Goal: Task Accomplishment & Management: Manage account settings

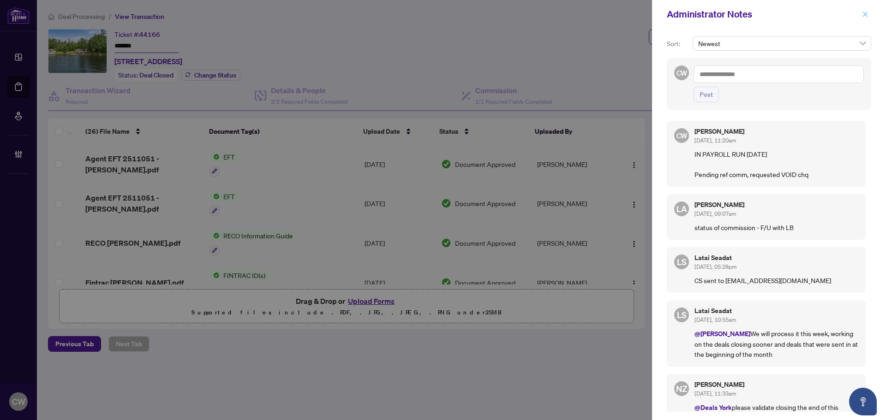
click at [864, 18] on span "button" at bounding box center [865, 14] width 6 height 15
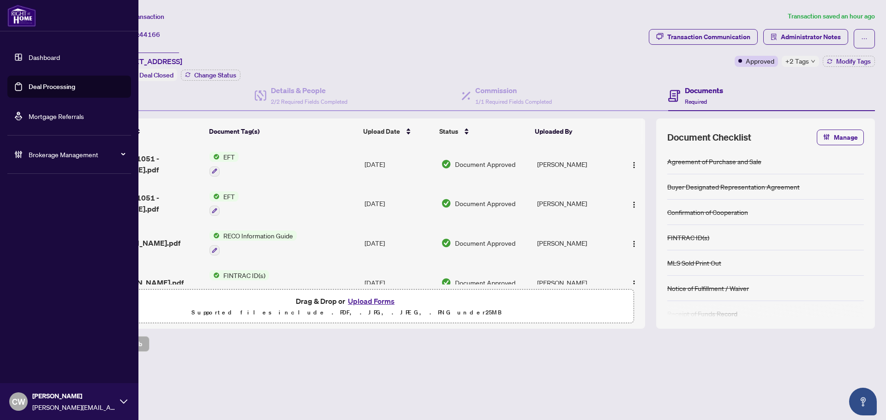
click at [29, 87] on link "Deal Processing" at bounding box center [52, 87] width 47 height 8
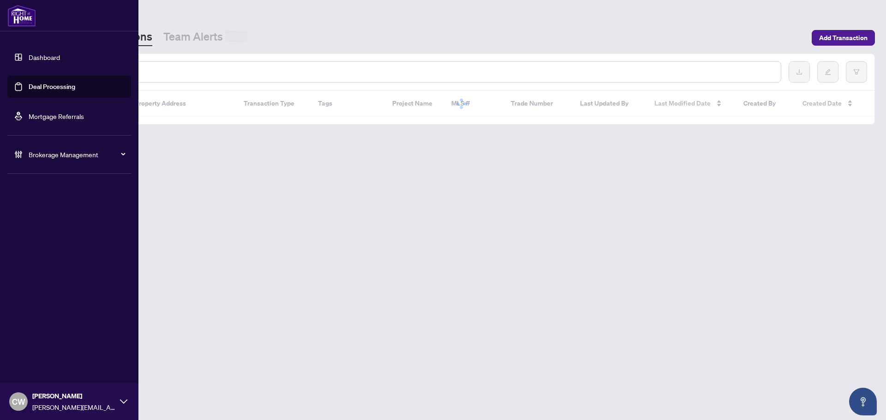
click at [168, 68] on input "text" at bounding box center [423, 72] width 701 height 10
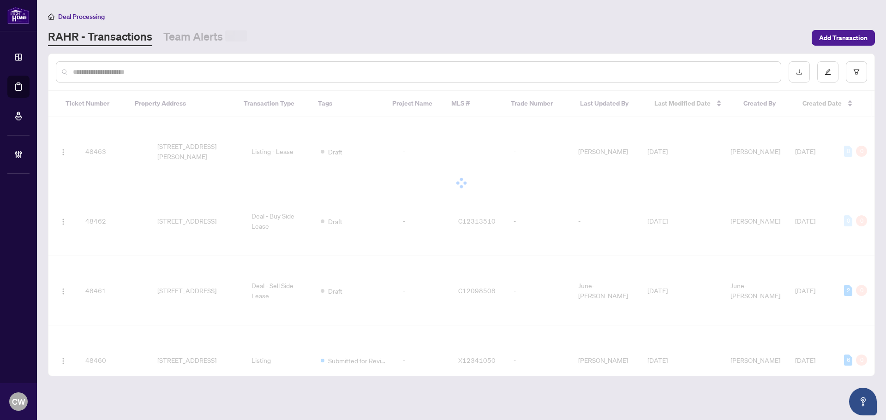
paste input "*******"
type input "*******"
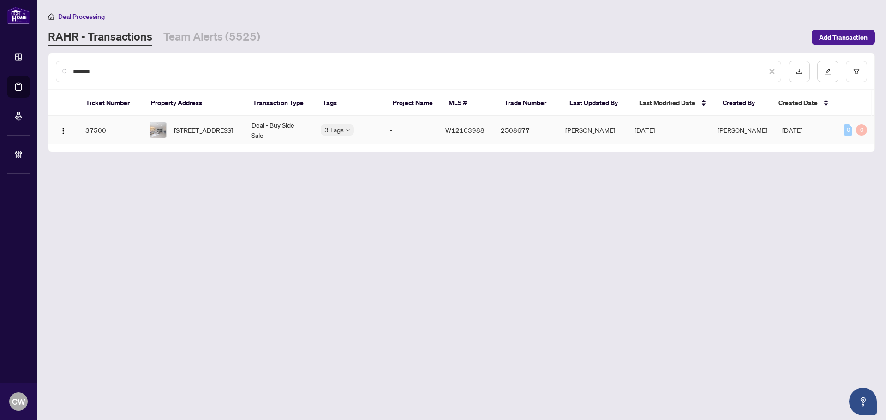
click at [198, 129] on span "[STREET_ADDRESS]" at bounding box center [203, 130] width 59 height 10
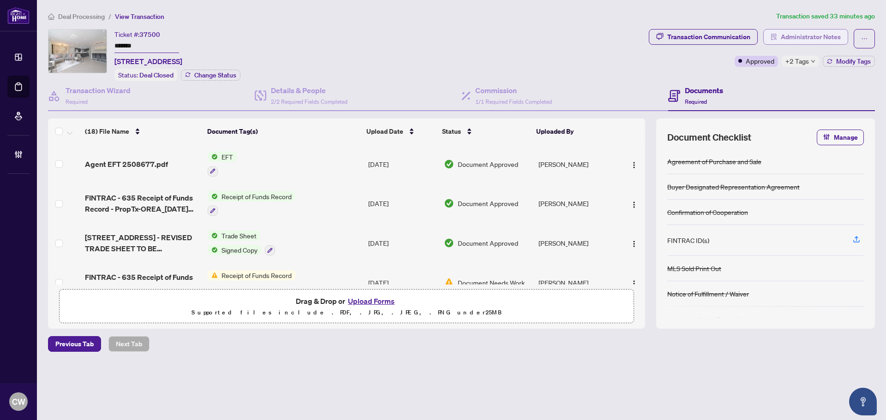
click at [823, 33] on span "Administrator Notes" at bounding box center [811, 37] width 60 height 15
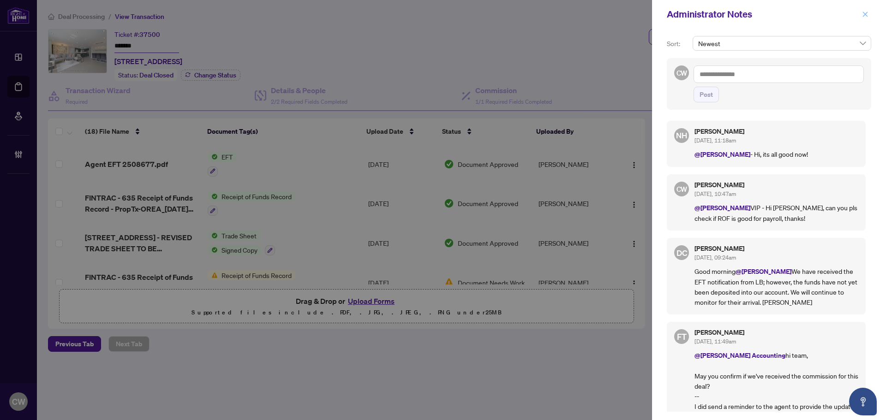
click at [864, 15] on icon "close" at bounding box center [865, 14] width 6 height 6
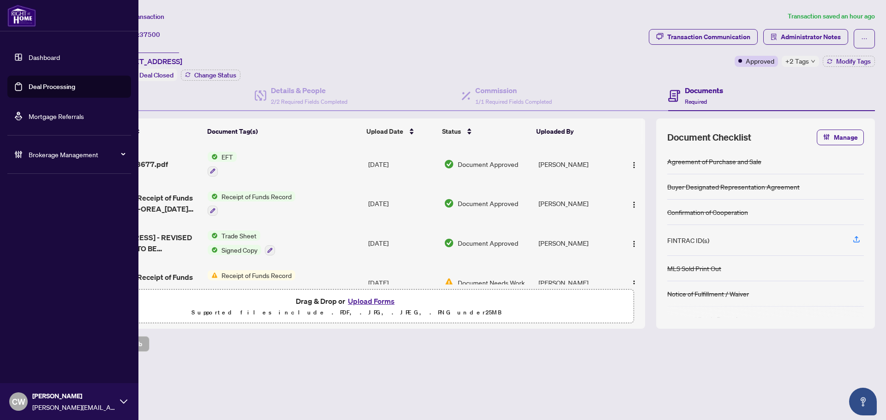
click at [32, 89] on link "Deal Processing" at bounding box center [52, 87] width 47 height 8
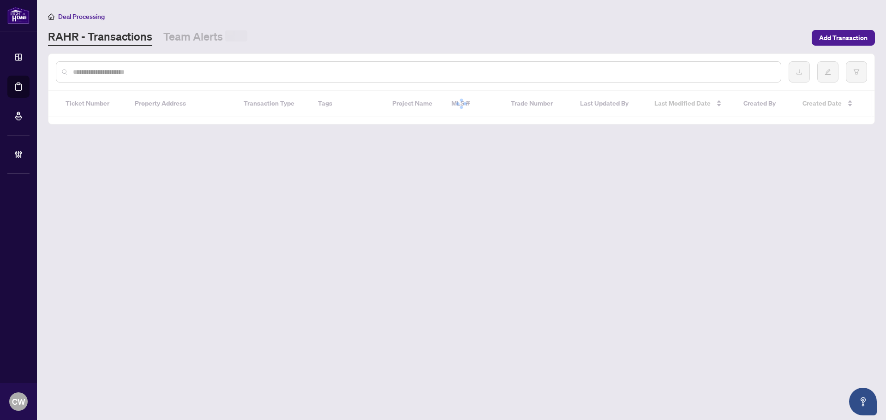
click at [176, 69] on input "text" at bounding box center [423, 72] width 701 height 10
paste input "**********"
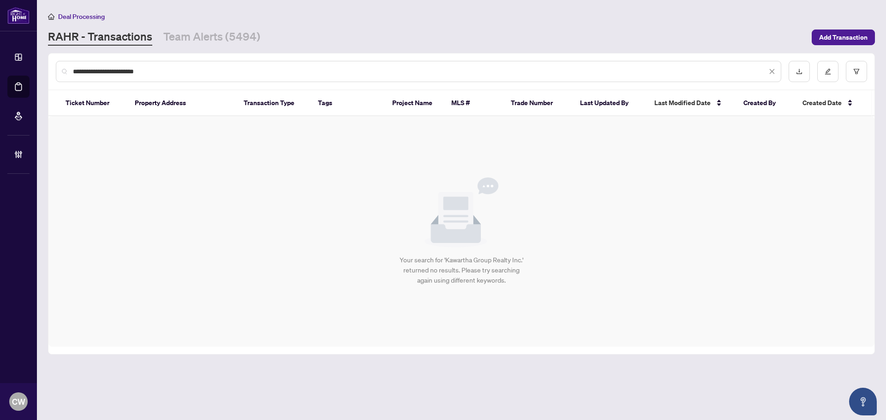
click at [168, 76] on div "**********" at bounding box center [419, 71] width 726 height 21
drag, startPoint x: 167, startPoint y: 74, endPoint x: 60, endPoint y: 67, distance: 107.3
click at [60, 67] on div "**********" at bounding box center [419, 71] width 726 height 21
type input "*******"
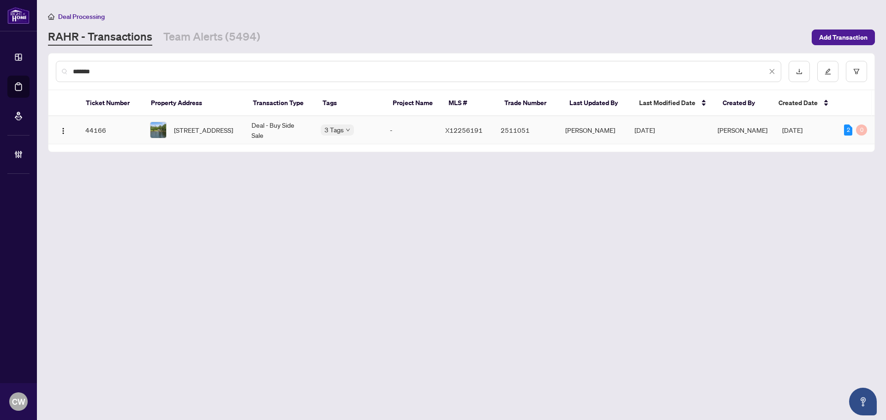
click at [191, 129] on span "[STREET_ADDRESS]" at bounding box center [203, 130] width 59 height 10
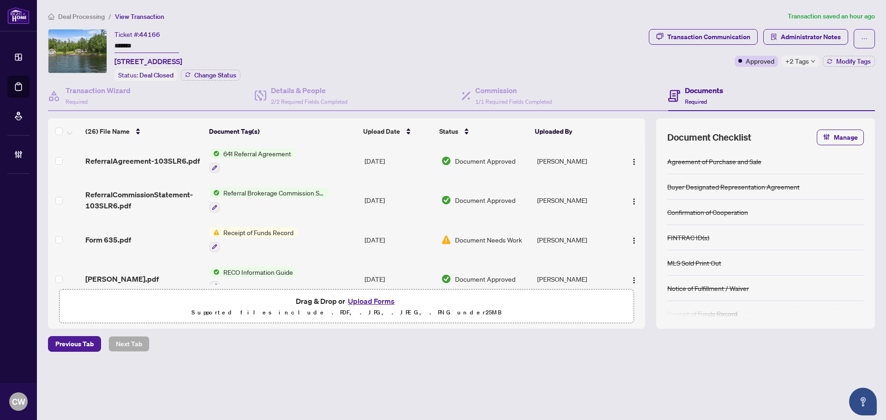
scroll to position [646, 0]
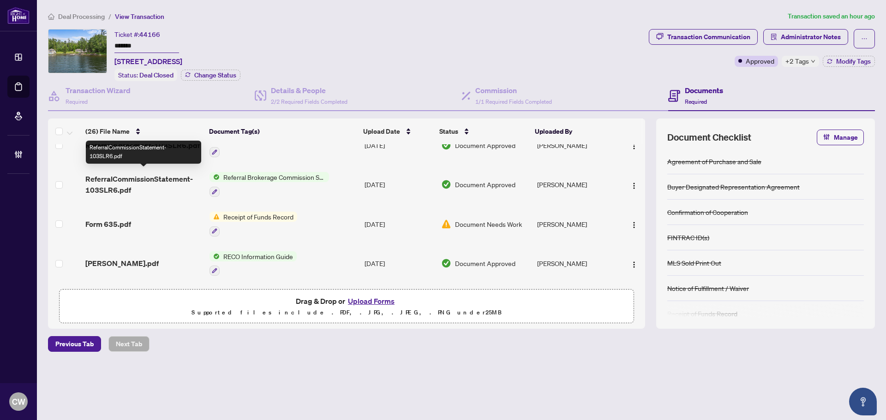
click at [127, 180] on span "ReferralCommissionStatement-103SLR6.pdf" at bounding box center [143, 185] width 117 height 22
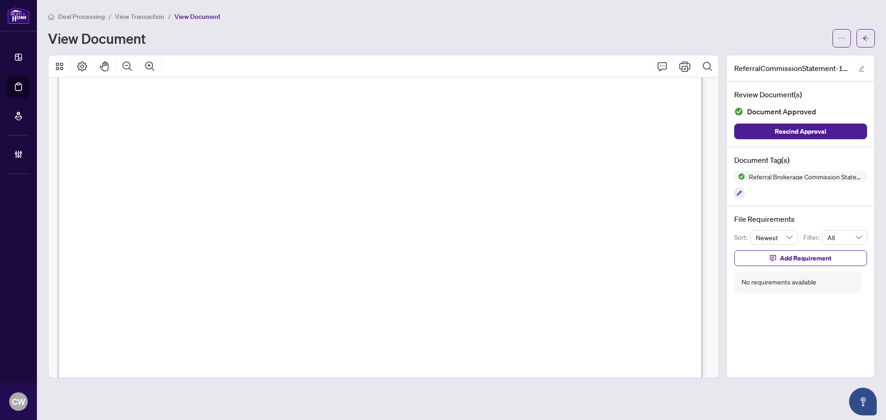
scroll to position [231, 0]
click at [132, 69] on icon "Zoom Out" at bounding box center [127, 66] width 11 height 11
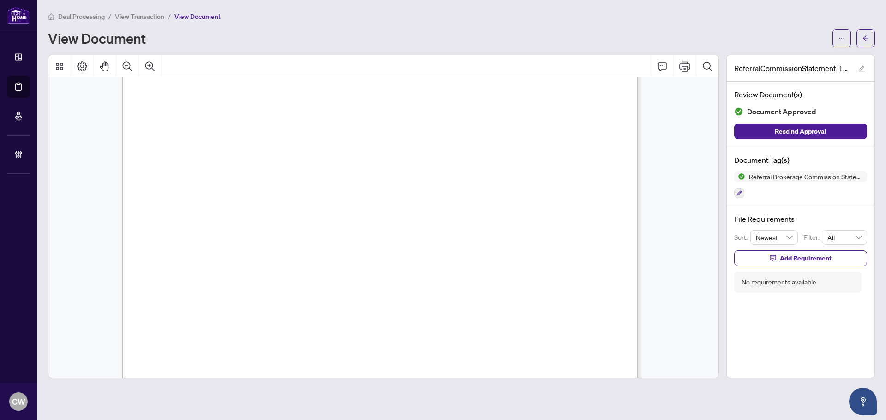
scroll to position [92, 0]
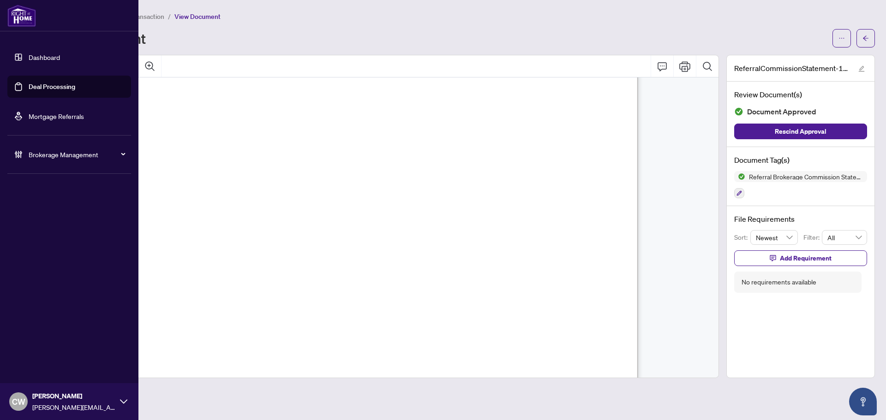
click at [29, 83] on link "Deal Processing" at bounding box center [52, 87] width 47 height 8
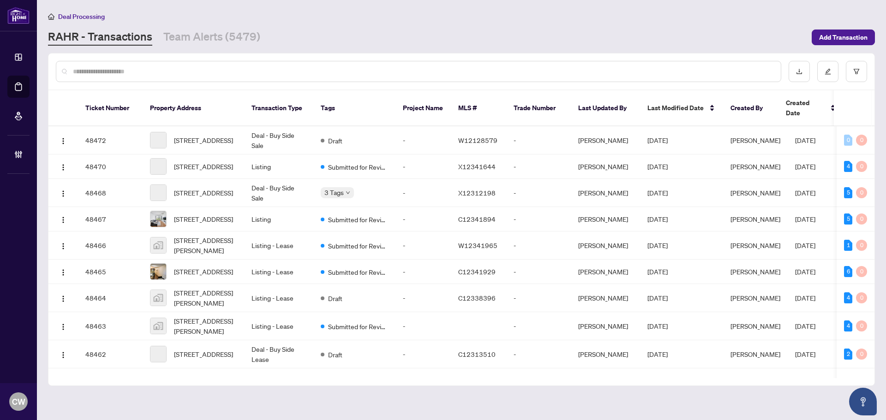
click at [167, 73] on input "text" at bounding box center [423, 71] width 701 height 10
paste input "*******"
type input "*******"
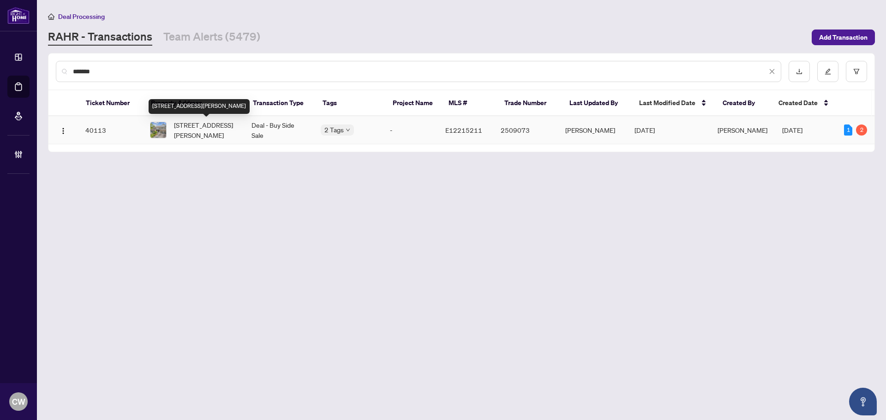
click at [197, 131] on span "[STREET_ADDRESS][PERSON_NAME]" at bounding box center [205, 130] width 63 height 20
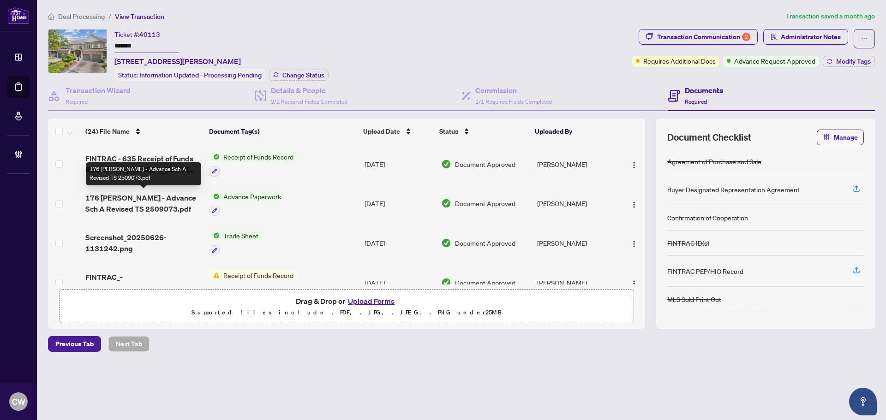
click at [158, 200] on span "176 [PERSON_NAME] - Advance Sch A Revised TS 2509073.pdf" at bounding box center [143, 203] width 117 height 22
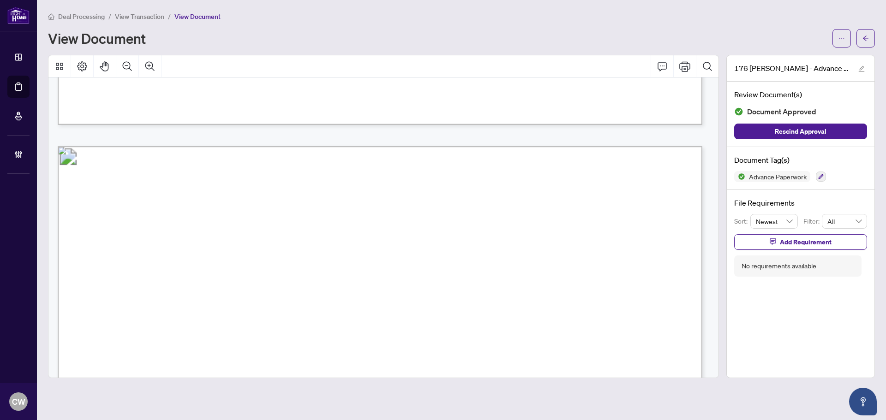
scroll to position [877, 0]
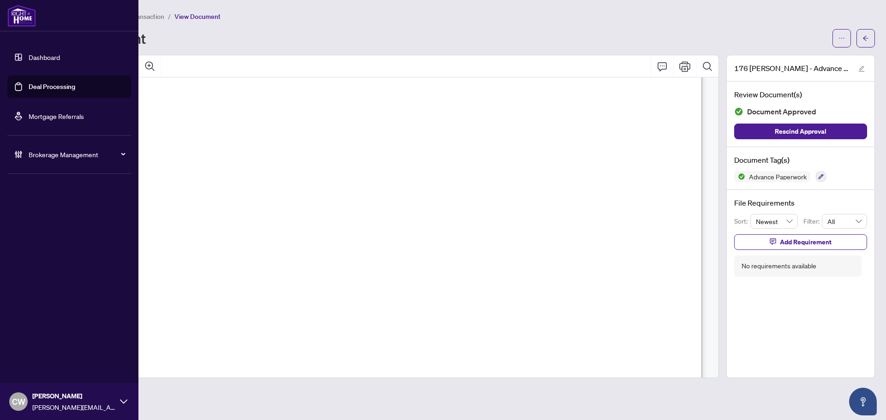
click at [29, 88] on link "Deal Processing" at bounding box center [52, 87] width 47 height 8
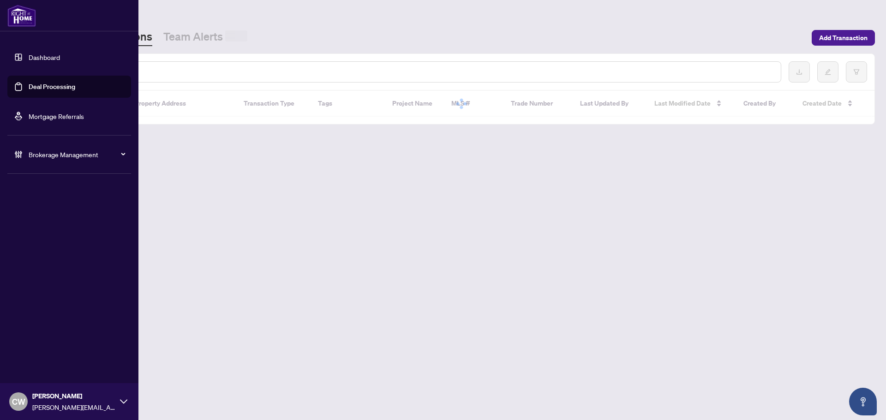
click at [150, 71] on input "text" at bounding box center [423, 72] width 701 height 10
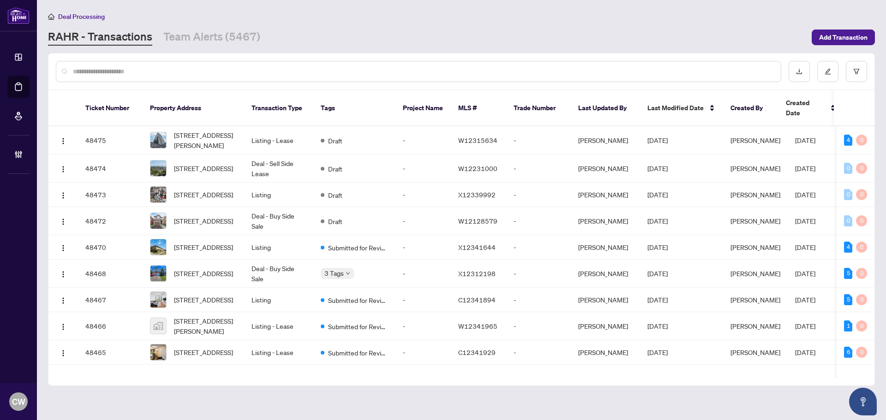
paste input "*******"
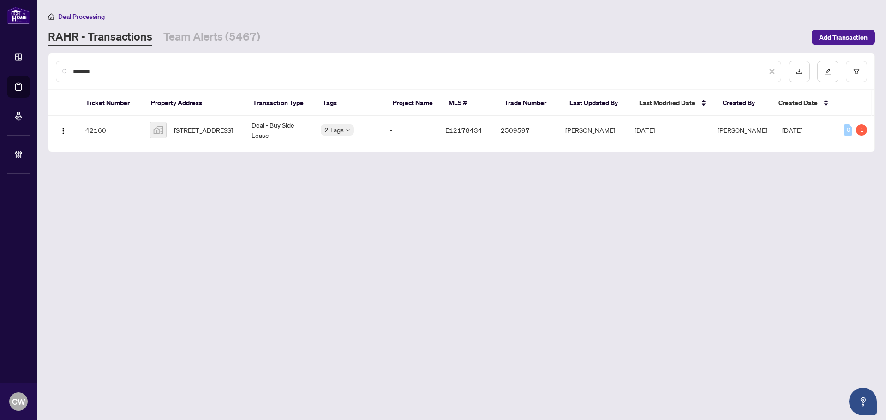
type input "*******"
click at [150, 70] on input "*******" at bounding box center [420, 71] width 694 height 10
click at [185, 134] on span "[STREET_ADDRESS]" at bounding box center [203, 130] width 59 height 10
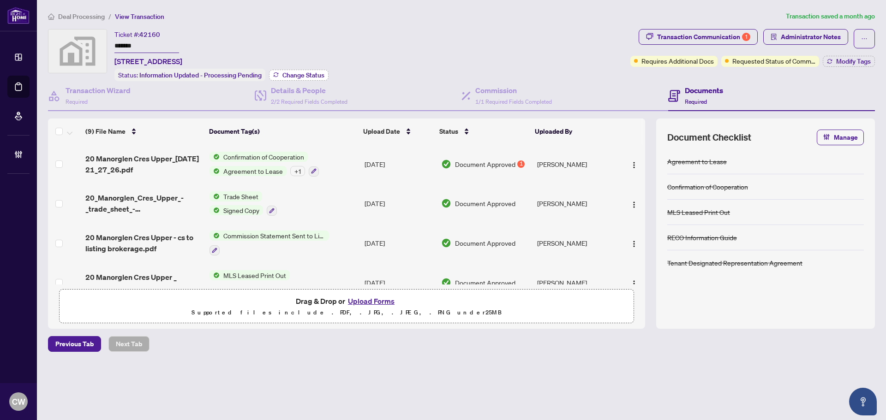
click at [310, 72] on span "Change Status" at bounding box center [303, 75] width 42 height 6
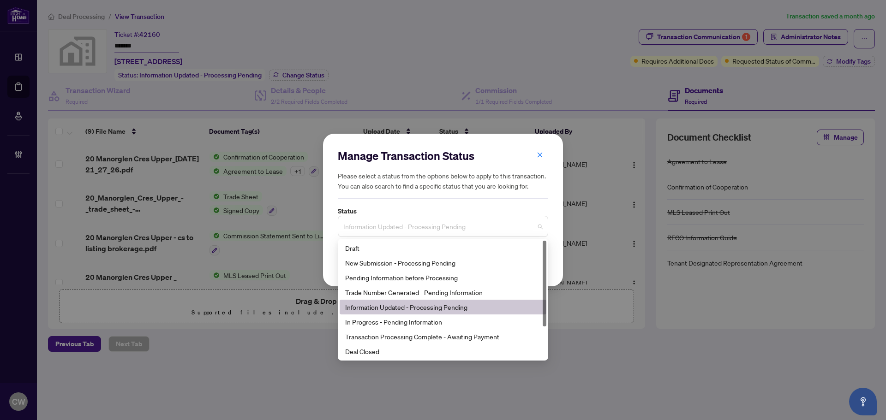
click at [408, 230] on span "Information Updated - Processing Pending" at bounding box center [442, 227] width 199 height 18
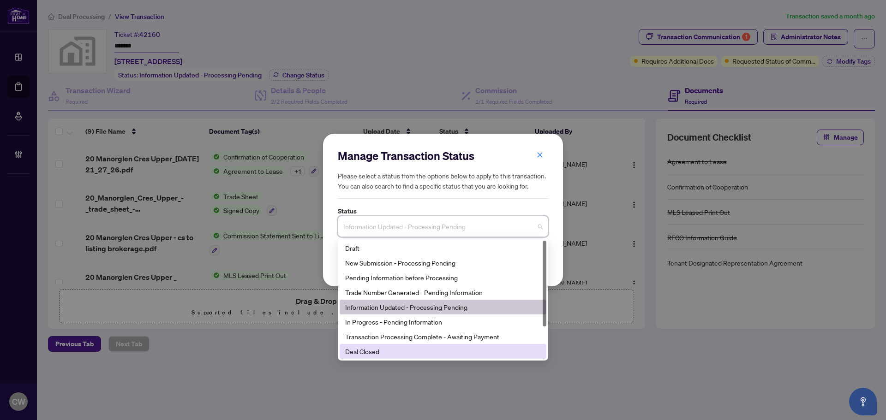
click at [396, 349] on div "Deal Closed" at bounding box center [443, 352] width 196 height 10
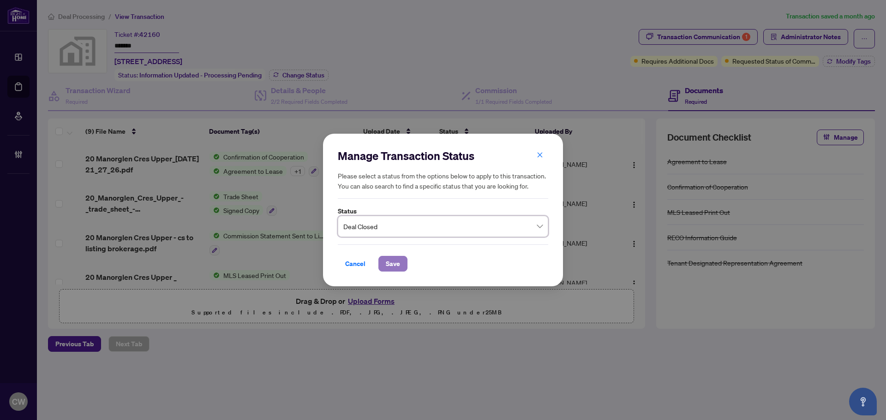
click at [396, 261] on span "Save" at bounding box center [393, 264] width 14 height 15
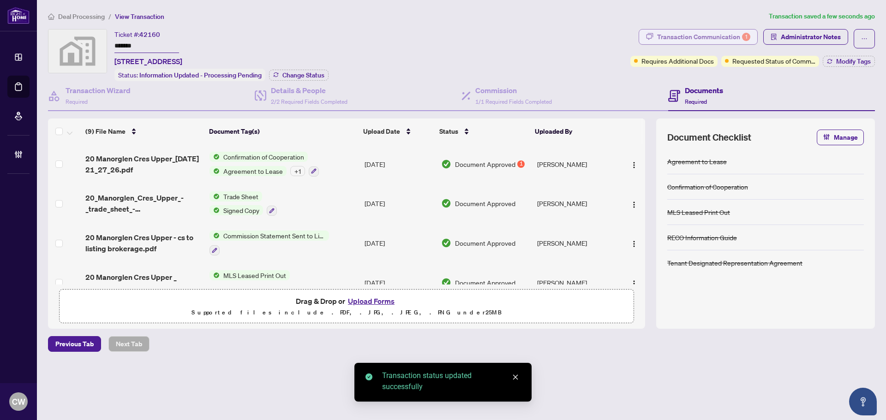
click at [715, 38] on div "Transaction Communication 1" at bounding box center [703, 37] width 93 height 15
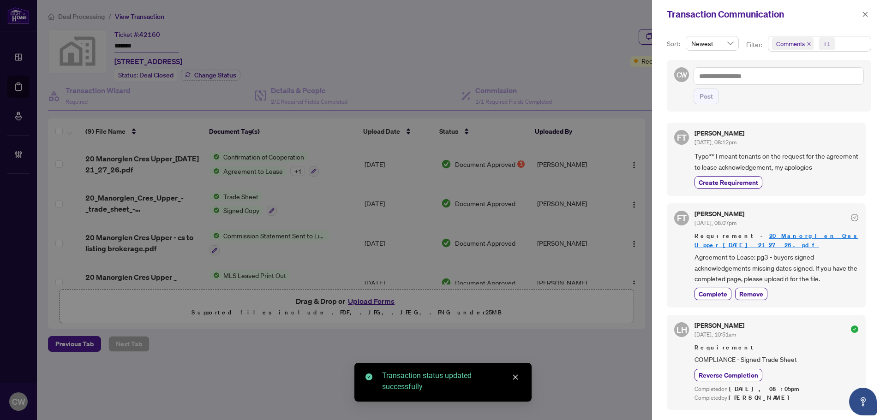
click at [807, 44] on icon "close" at bounding box center [809, 44] width 5 height 5
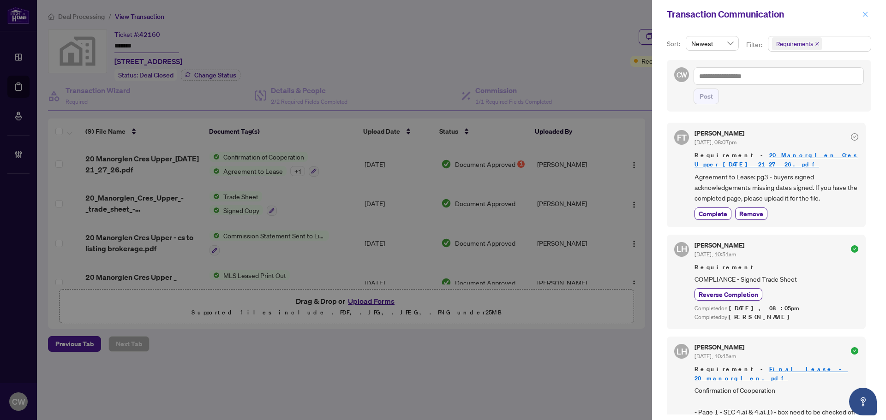
click at [865, 15] on icon "close" at bounding box center [865, 14] width 6 height 6
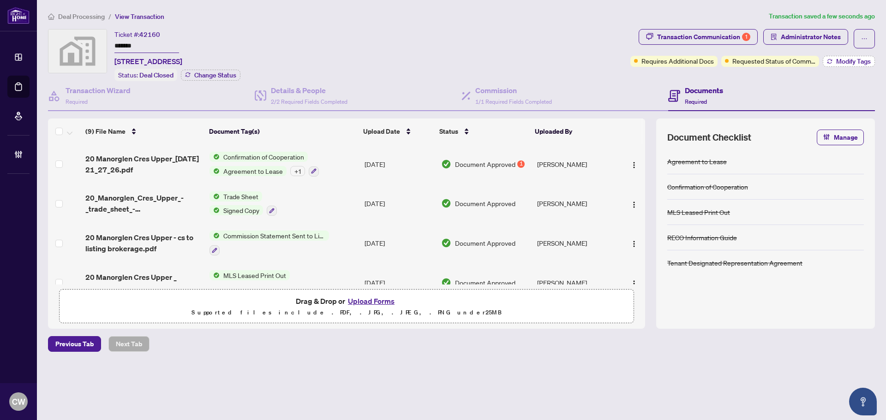
click at [850, 60] on span "Modify Tags" at bounding box center [853, 61] width 35 height 6
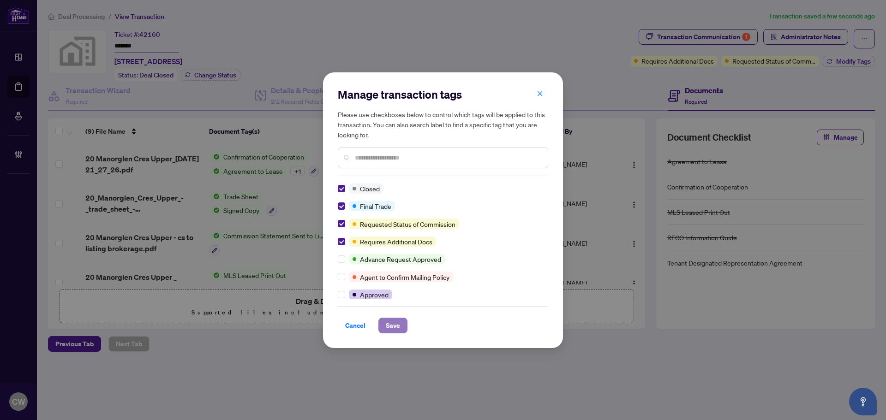
click at [390, 326] on span "Save" at bounding box center [393, 325] width 14 height 15
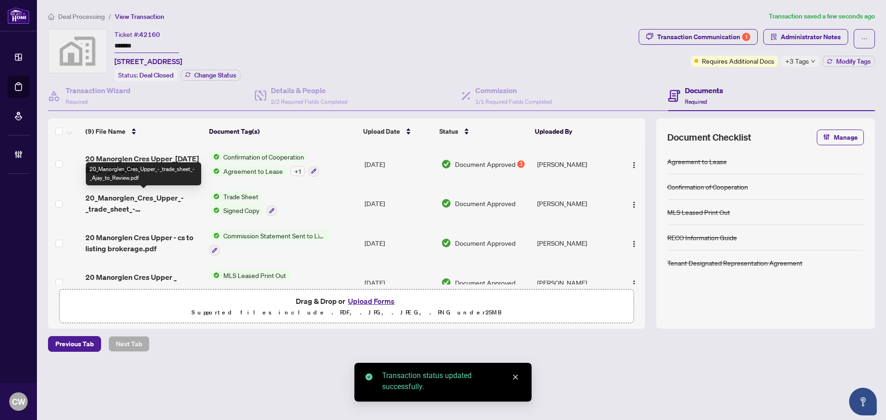
click at [130, 201] on span "20_Manorglen_Cres_Upper_-_trade_sheet_-_Ajay_to_Review.pdf" at bounding box center [143, 203] width 117 height 22
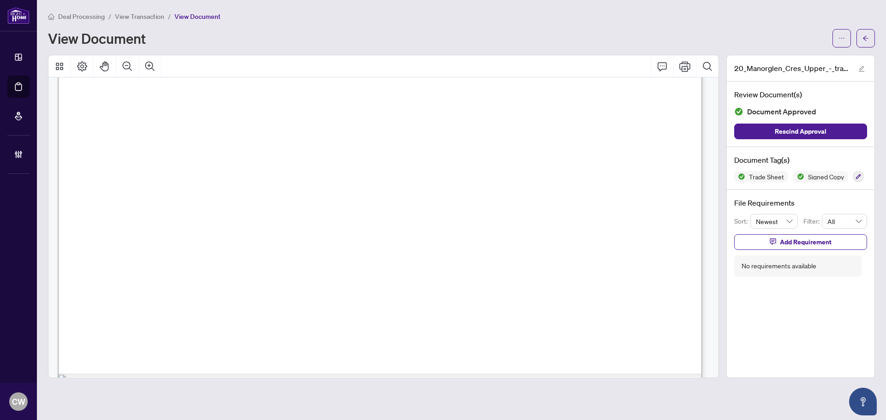
scroll to position [369, 0]
click at [874, 44] on button "button" at bounding box center [866, 38] width 18 height 18
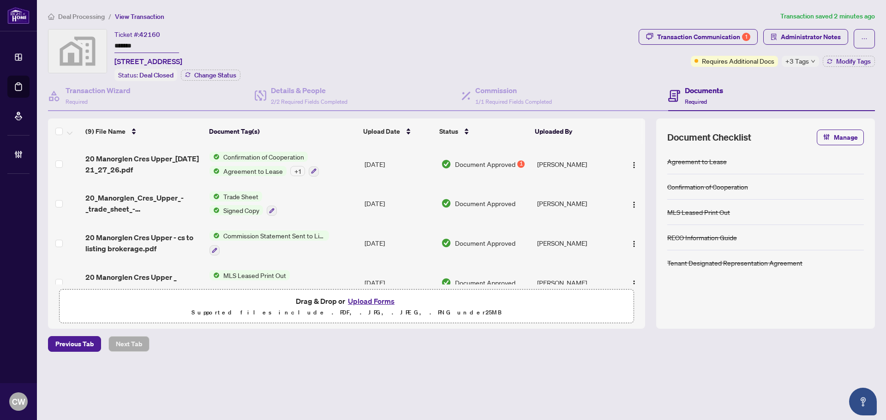
click at [383, 298] on button "Upload Forms" at bounding box center [371, 301] width 52 height 12
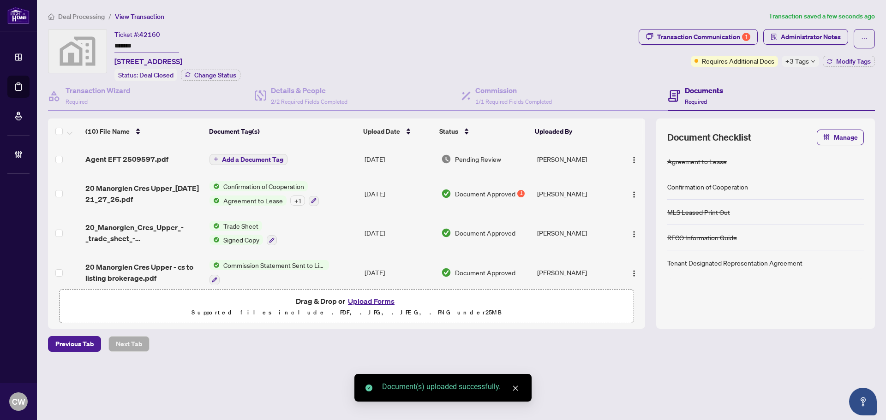
click at [269, 160] on span "Add a Document Tag" at bounding box center [252, 159] width 61 height 6
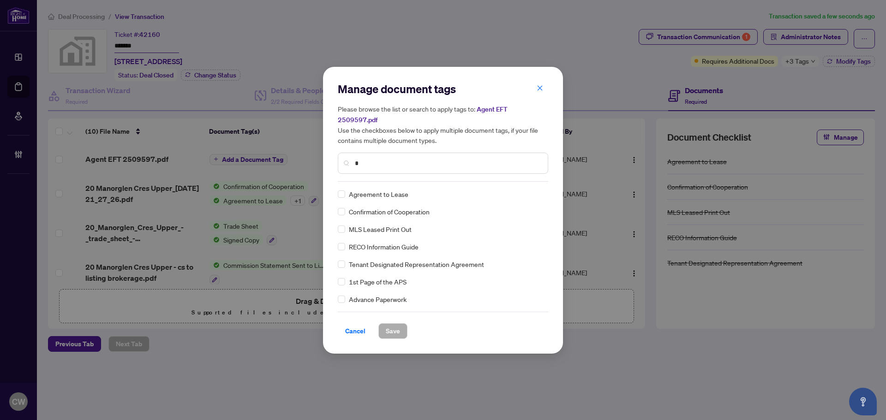
click at [388, 158] on input "*" at bounding box center [448, 163] width 186 height 10
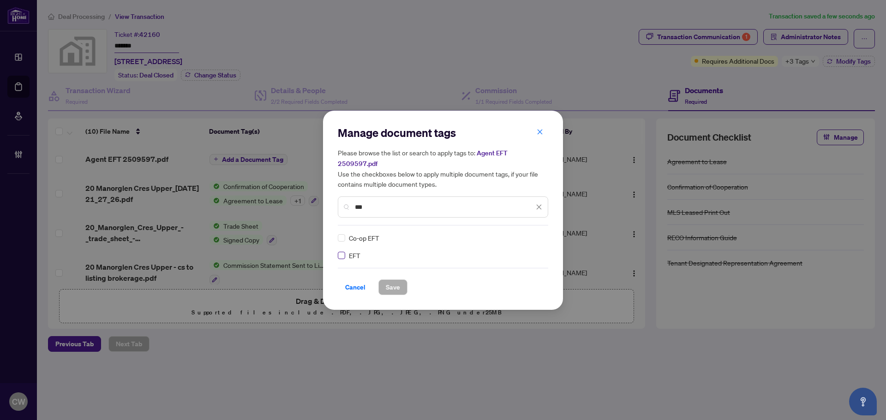
type input "***"
click at [528, 234] on img at bounding box center [529, 238] width 9 height 9
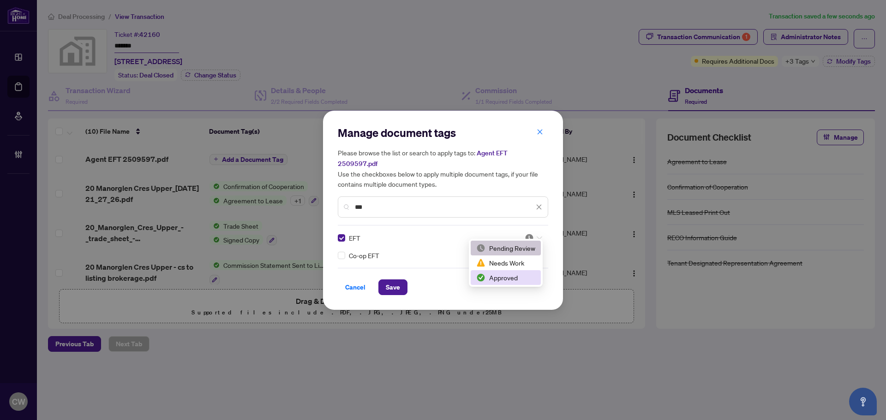
click at [517, 274] on div "Approved" at bounding box center [505, 278] width 59 height 10
click at [397, 282] on span "Save" at bounding box center [393, 287] width 14 height 15
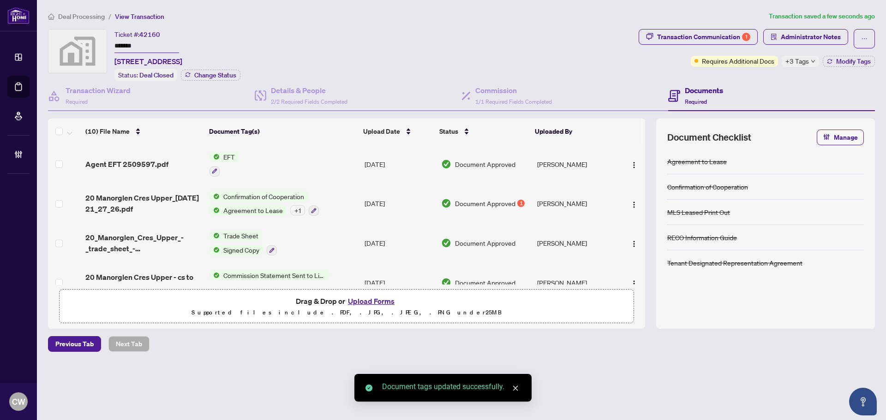
click at [631, 159] on span "button" at bounding box center [634, 164] width 7 height 10
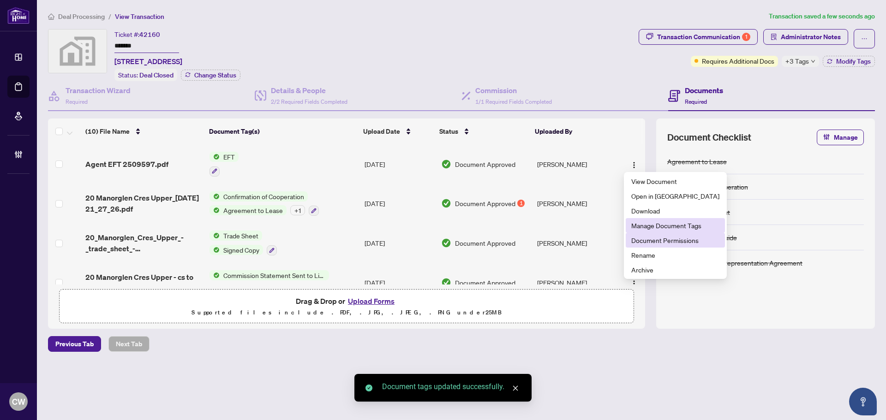
click at [645, 240] on span "Document Permissions" at bounding box center [675, 240] width 88 height 10
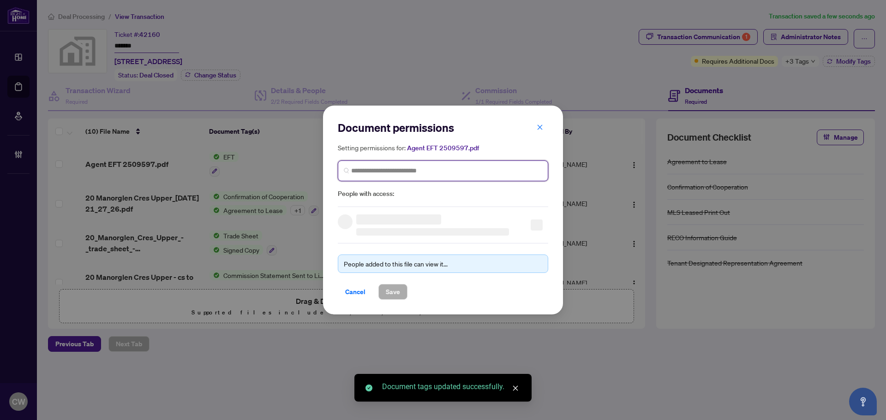
click at [443, 171] on input "search" at bounding box center [446, 171] width 191 height 10
paste input "**********"
type input "**********"
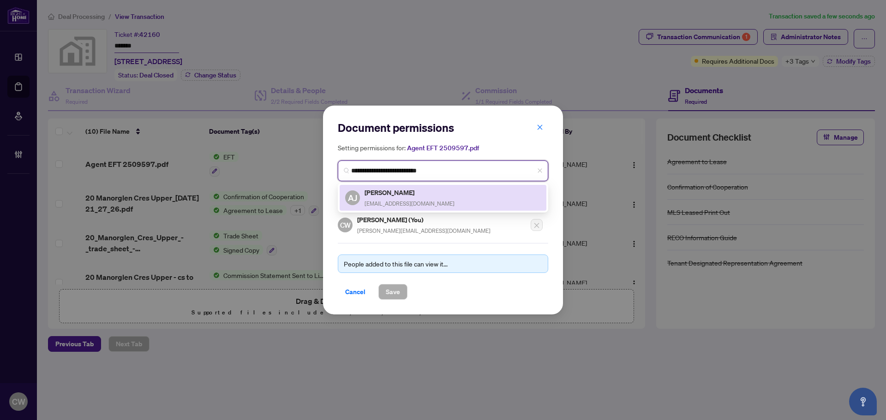
click at [414, 200] on div "[PERSON_NAME] [PERSON_NAME] [PERSON_NAME][EMAIL_ADDRESS][DOMAIN_NAME]" at bounding box center [443, 197] width 196 height 21
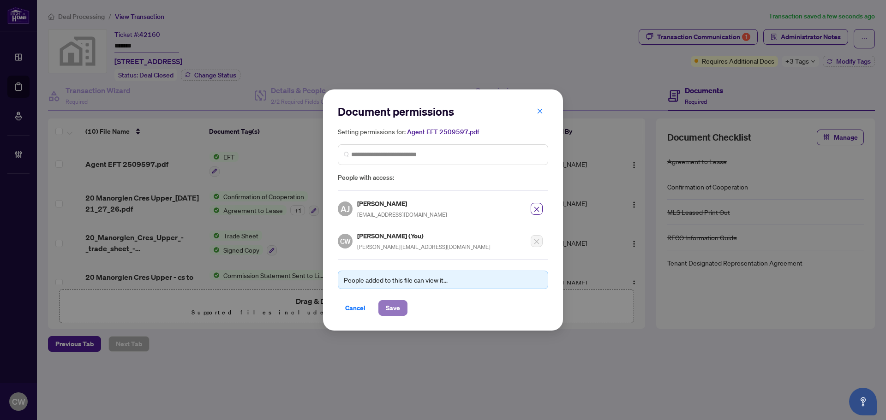
click at [397, 307] on span "Save" at bounding box center [393, 308] width 14 height 15
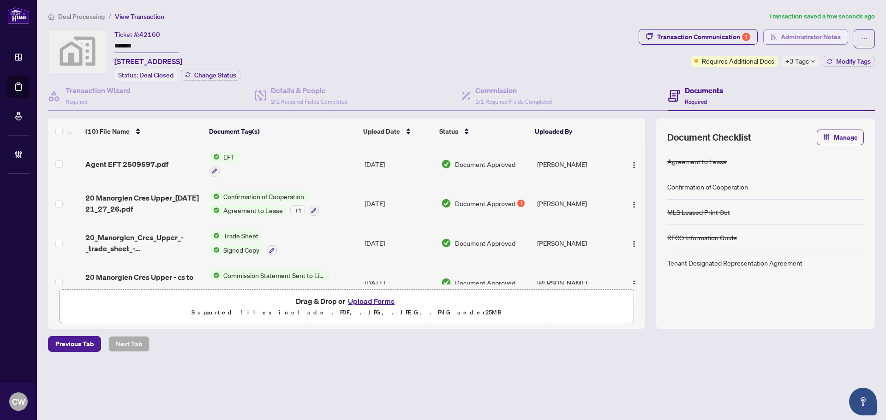
click at [799, 36] on span "Administrator Notes" at bounding box center [811, 37] width 60 height 15
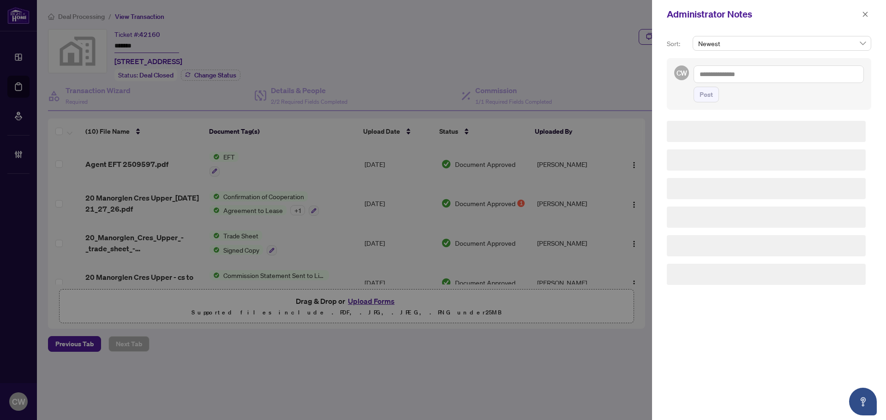
click at [745, 73] on textarea at bounding box center [779, 75] width 170 height 18
paste textarea "**********"
type textarea "**********"
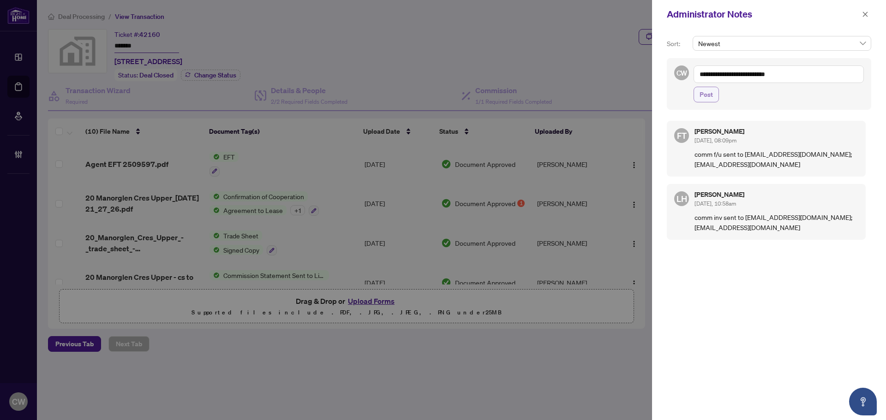
click at [707, 95] on span "Post" at bounding box center [706, 94] width 13 height 15
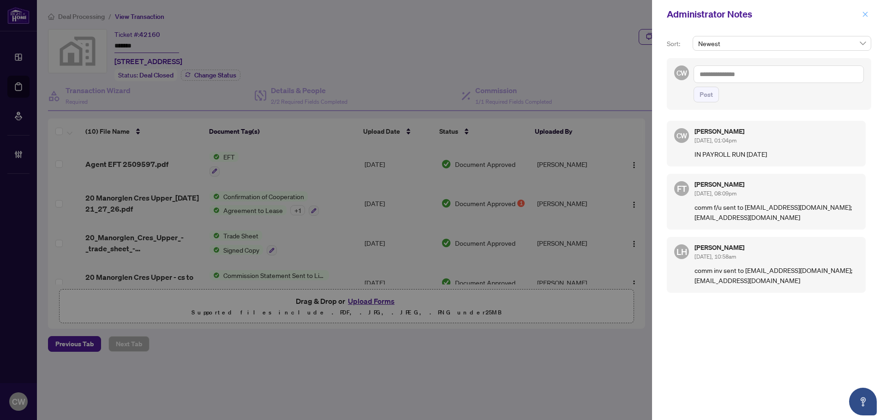
click at [865, 15] on icon "close" at bounding box center [865, 14] width 6 height 6
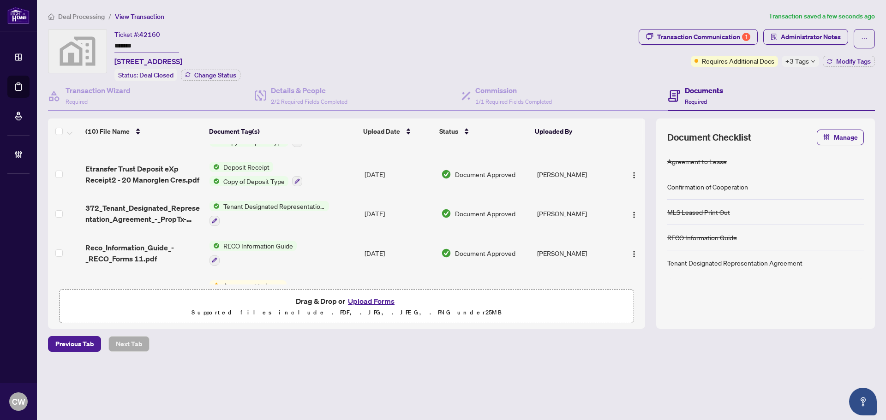
scroll to position [231, 0]
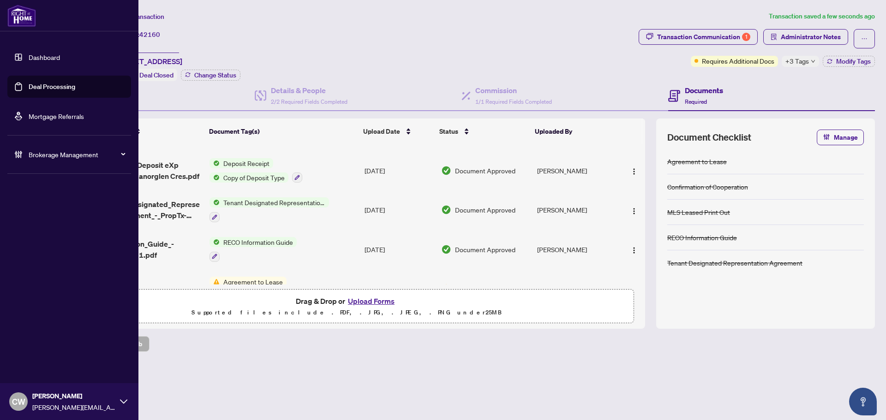
drag, startPoint x: 27, startPoint y: 91, endPoint x: 78, endPoint y: 91, distance: 50.3
click at [29, 91] on link "Deal Processing" at bounding box center [52, 87] width 47 height 8
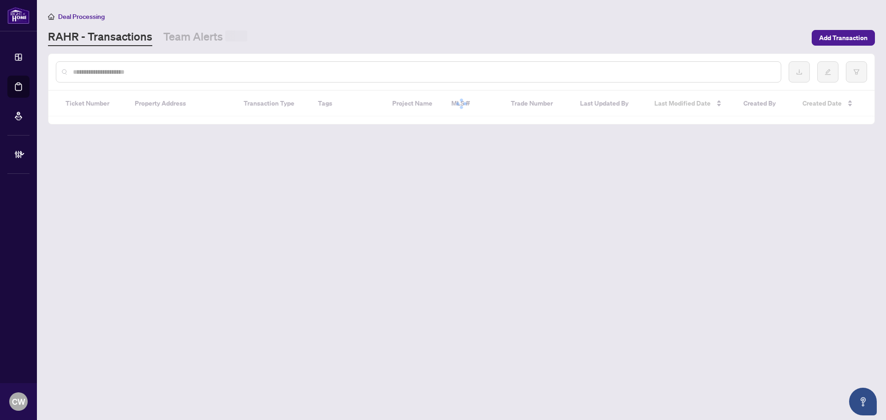
click at [180, 71] on input "text" at bounding box center [423, 72] width 701 height 10
paste input "*******"
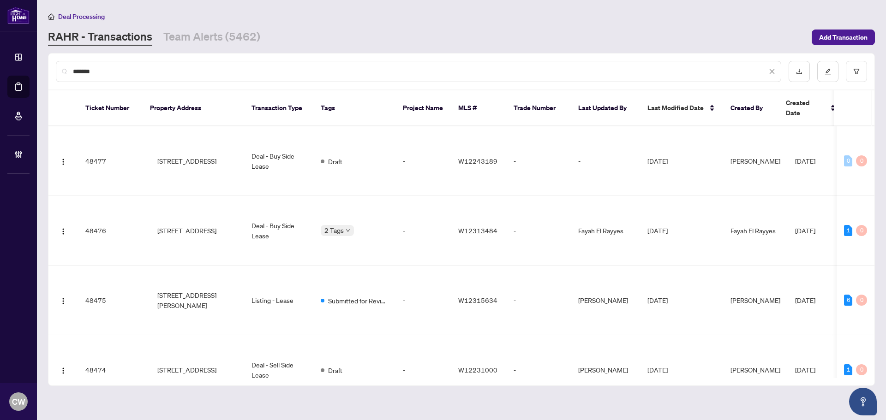
type input "*******"
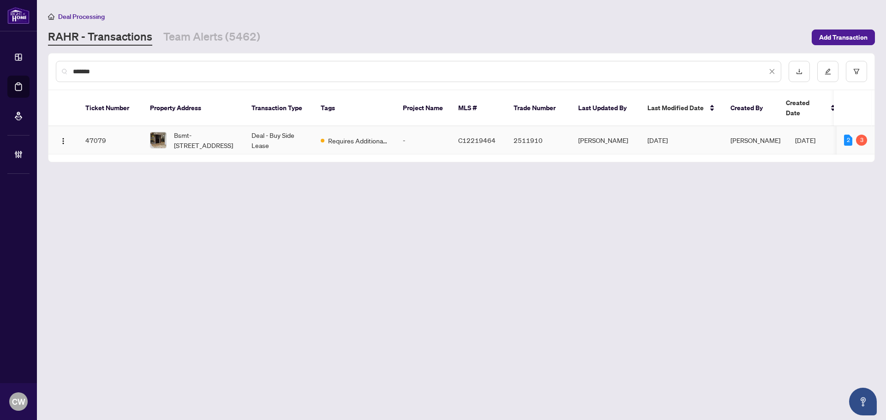
click at [211, 130] on span "Bsmt-[STREET_ADDRESS]" at bounding box center [205, 140] width 63 height 20
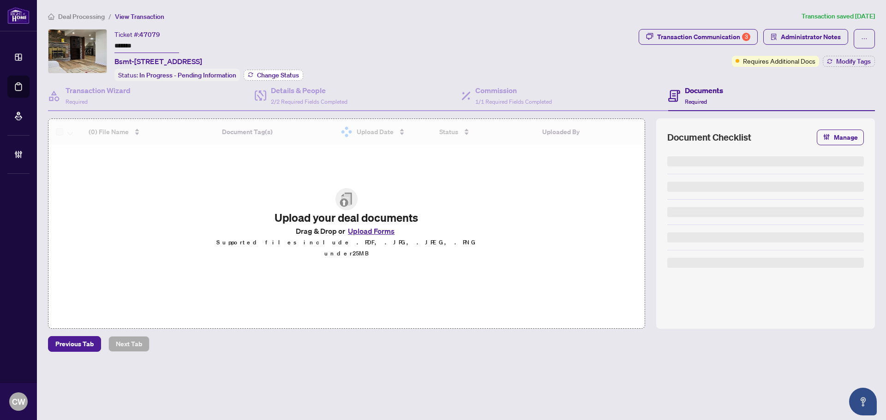
click at [289, 72] on span "Change Status" at bounding box center [278, 75] width 42 height 6
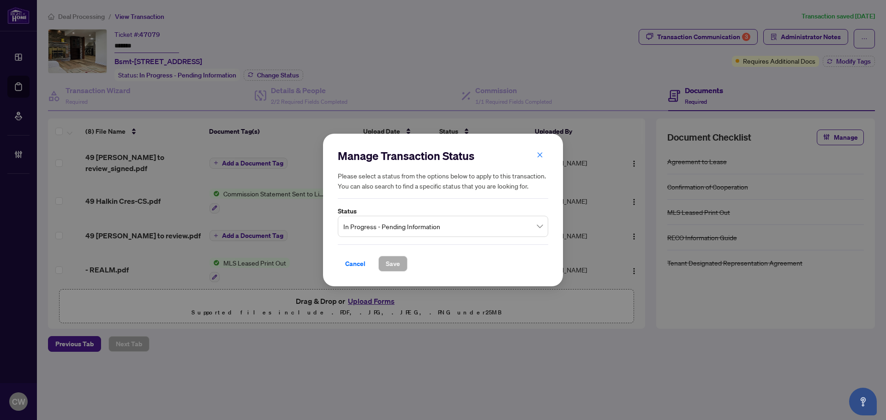
click at [427, 233] on span "In Progress - Pending Information" at bounding box center [442, 227] width 199 height 18
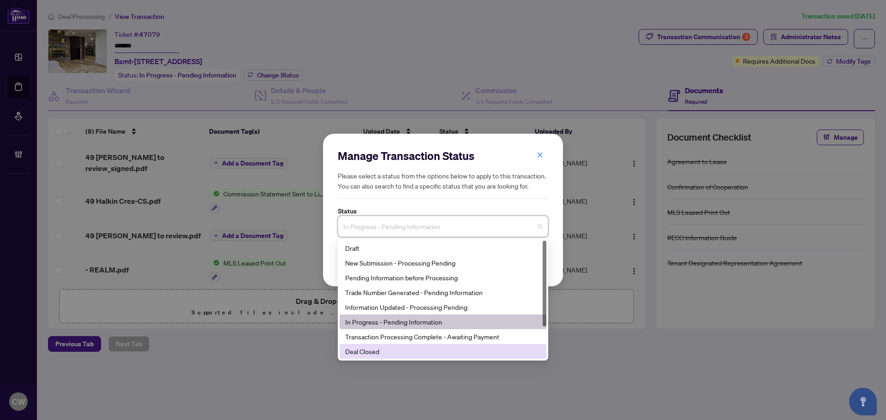
click at [408, 352] on div "Deal Closed" at bounding box center [443, 352] width 196 height 10
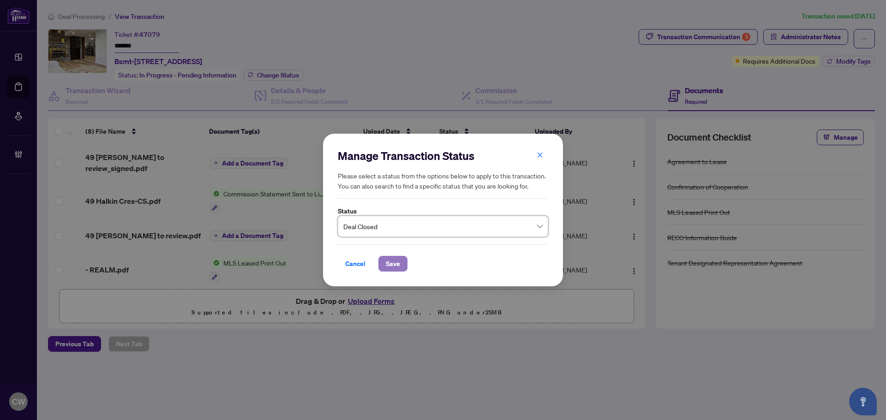
click at [388, 267] on span "Save" at bounding box center [393, 264] width 14 height 15
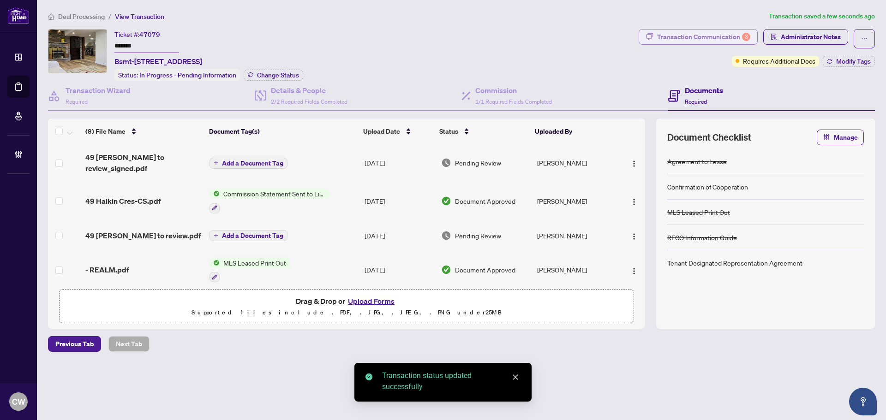
click at [729, 34] on div "Transaction Communication 3" at bounding box center [703, 37] width 93 height 15
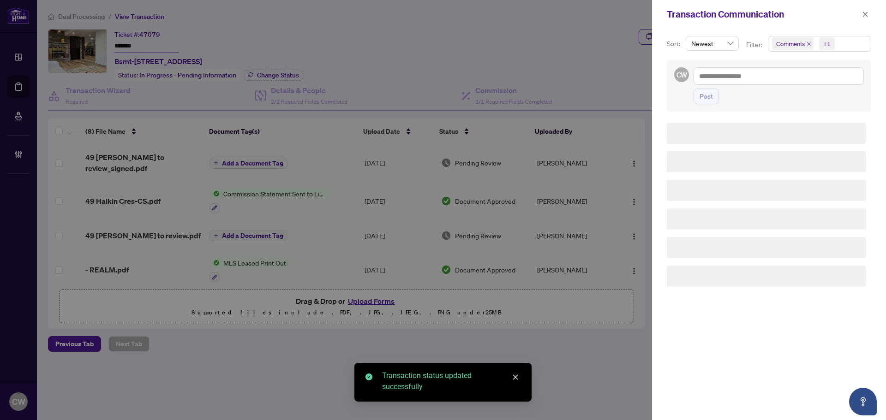
click at [809, 43] on icon "close" at bounding box center [809, 44] width 5 height 5
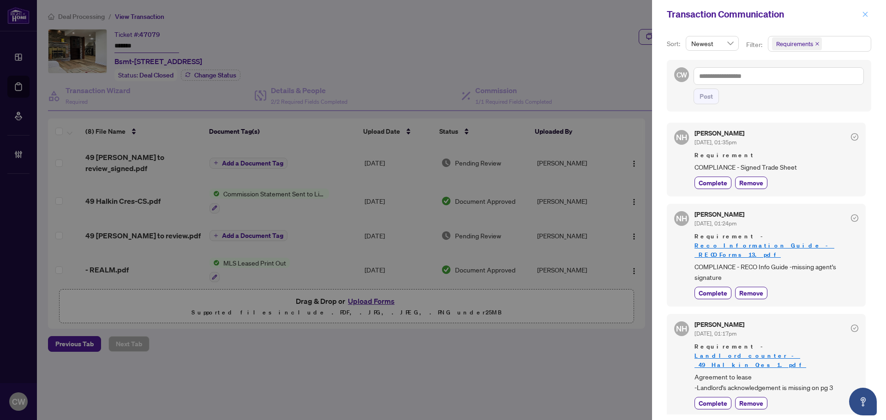
click at [867, 17] on icon "close" at bounding box center [865, 14] width 5 height 5
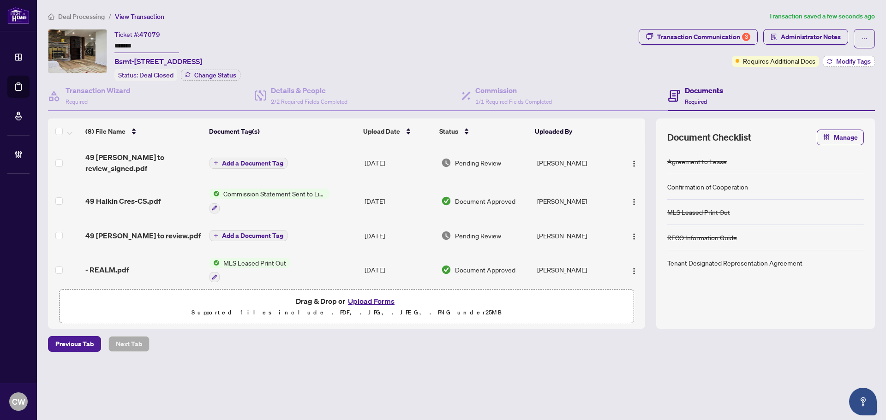
click at [838, 58] on span "Modify Tags" at bounding box center [853, 61] width 35 height 6
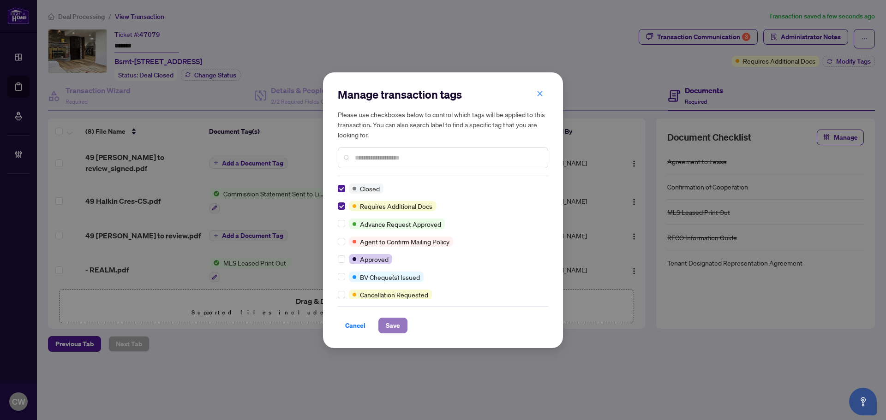
click at [386, 327] on span "Save" at bounding box center [393, 325] width 14 height 15
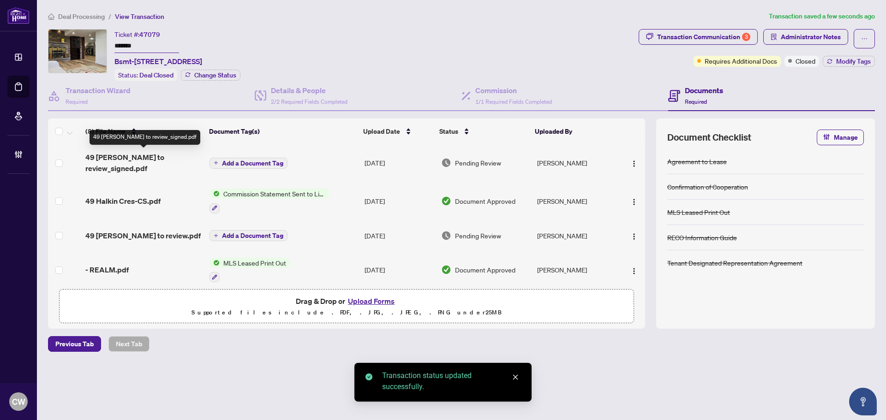
click at [134, 162] on span "49 [PERSON_NAME] to review_signed.pdf" at bounding box center [143, 163] width 117 height 22
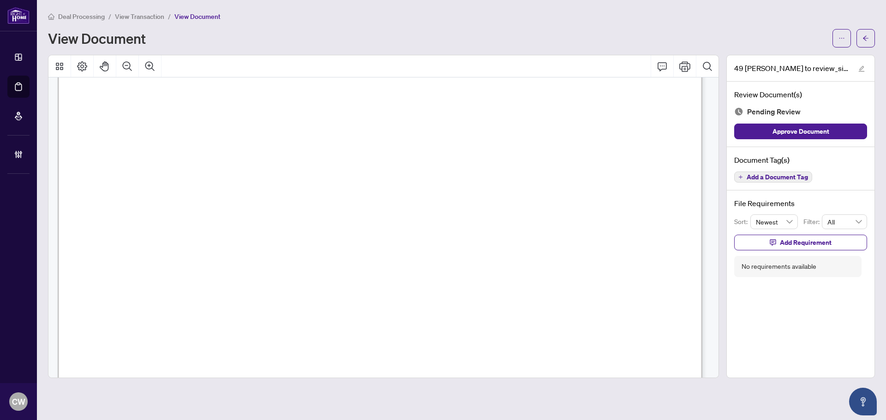
scroll to position [462, 0]
click at [866, 35] on icon "arrow-left" at bounding box center [866, 38] width 6 height 6
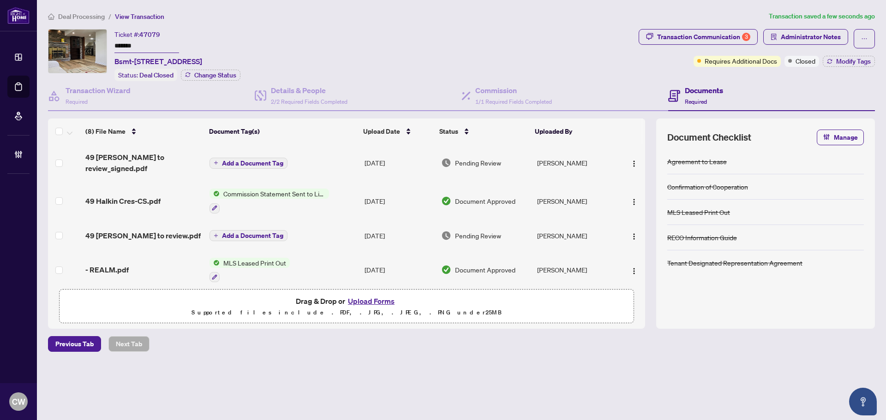
click at [242, 162] on span "Add a Document Tag" at bounding box center [252, 163] width 61 height 6
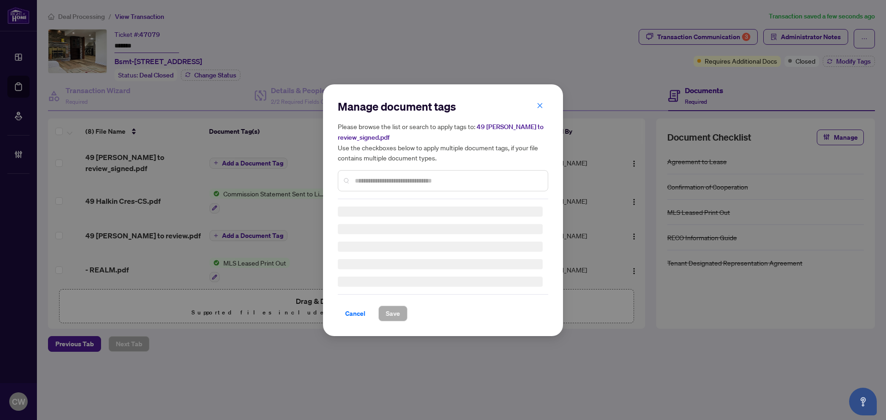
click at [374, 180] on div "Manage document tags Please browse the list or search to apply tags to: 49 [PER…" at bounding box center [443, 149] width 210 height 100
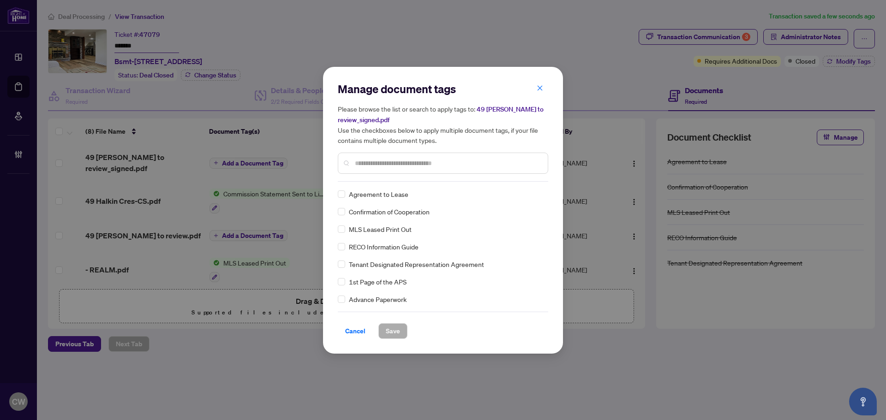
click at [373, 166] on input "text" at bounding box center [448, 163] width 186 height 10
type input "*****"
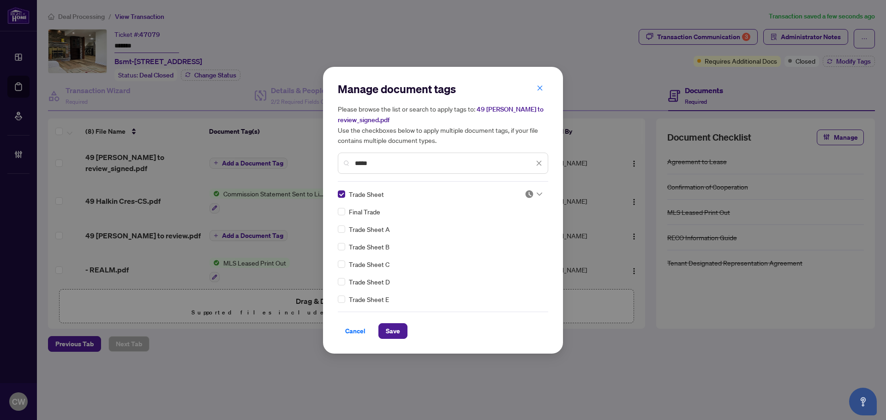
click at [529, 194] on img at bounding box center [529, 194] width 9 height 9
click at [522, 238] on div "Approved" at bounding box center [503, 239] width 59 height 10
click at [394, 327] on span "Save" at bounding box center [393, 331] width 14 height 15
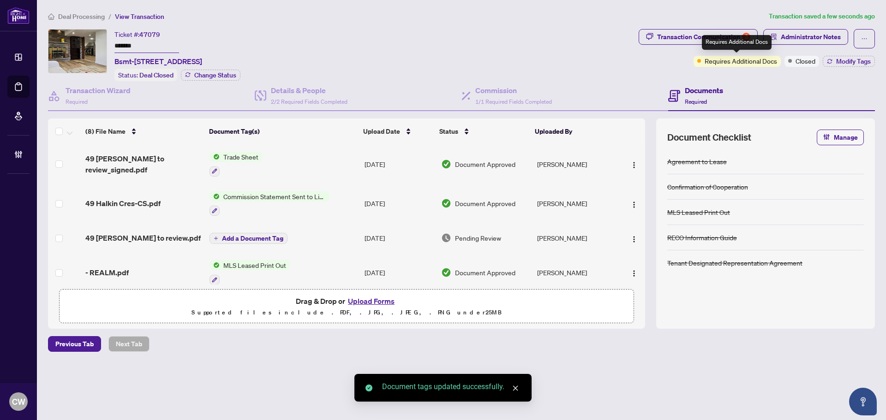
click at [745, 40] on div "Requires Additional Docs" at bounding box center [737, 42] width 70 height 15
click at [696, 36] on div "Transaction Communication 3" at bounding box center [703, 37] width 93 height 15
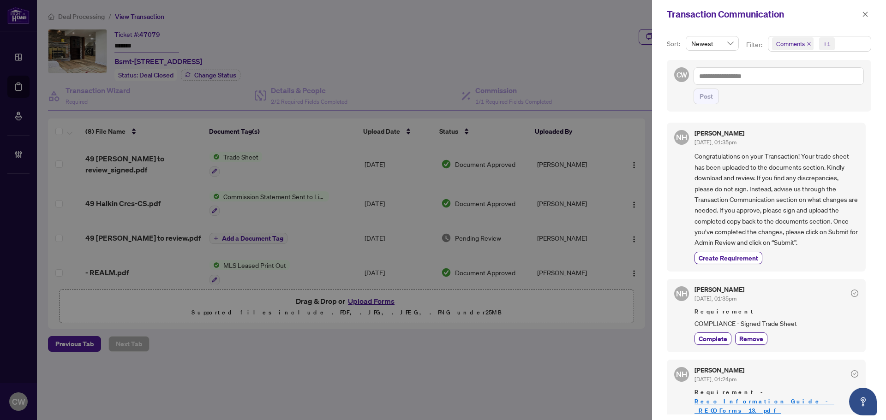
click at [809, 45] on icon "close" at bounding box center [809, 44] width 5 height 5
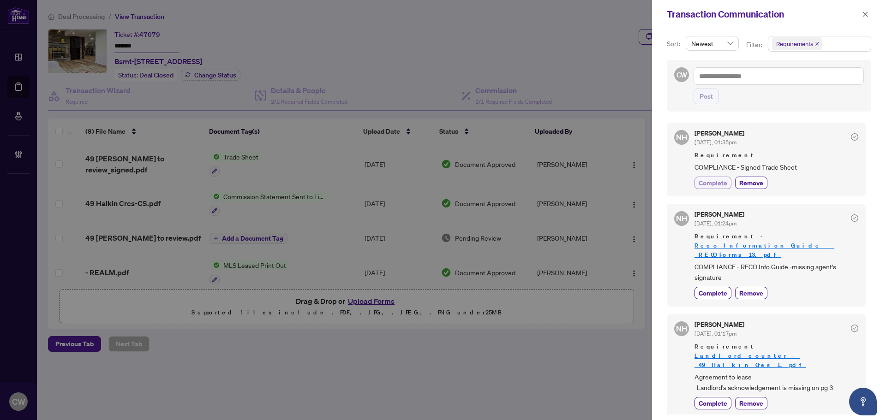
click at [719, 178] on span "Complete" at bounding box center [713, 183] width 29 height 10
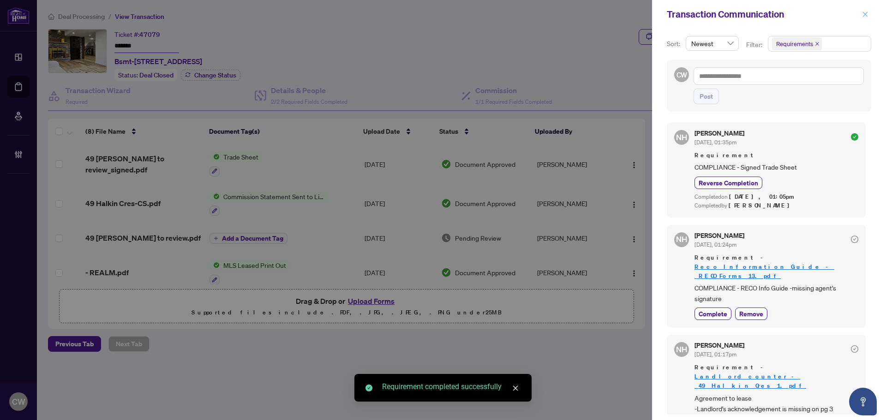
click at [867, 14] on icon "close" at bounding box center [865, 14] width 6 height 6
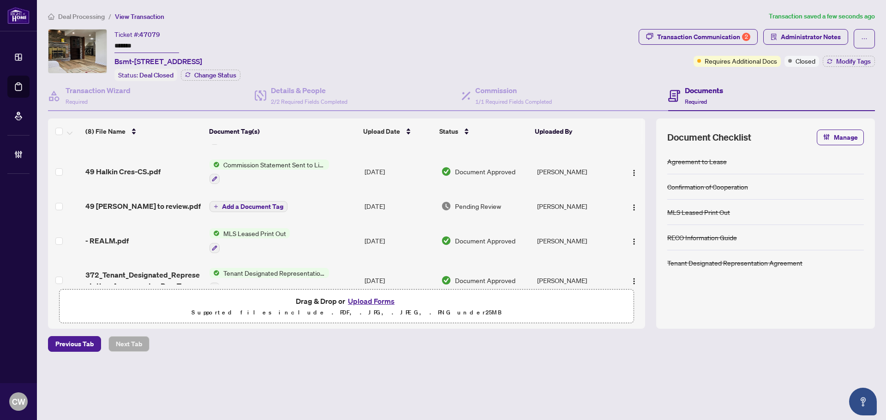
scroll to position [46, 0]
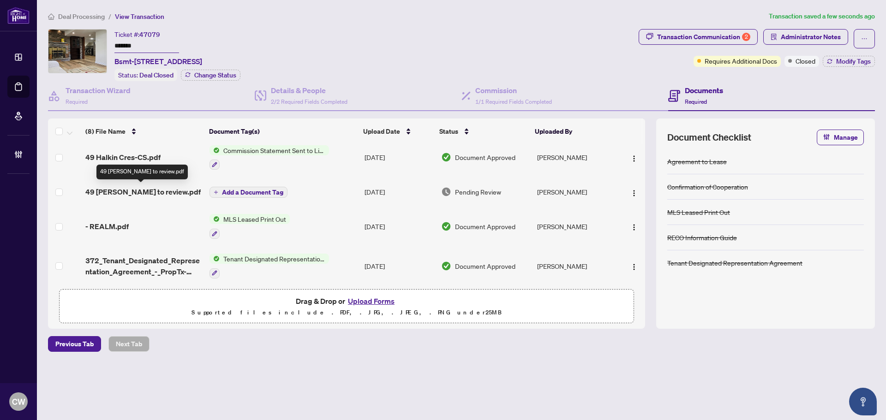
click at [158, 189] on span "49 [PERSON_NAME] to review.pdf" at bounding box center [142, 191] width 115 height 11
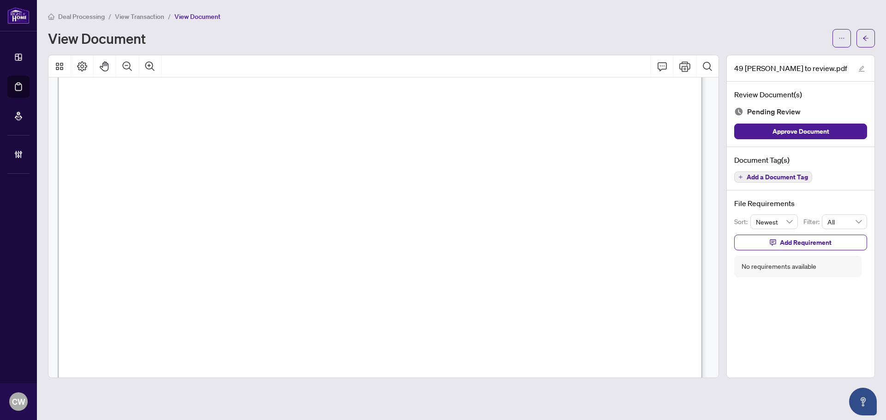
scroll to position [552, 0]
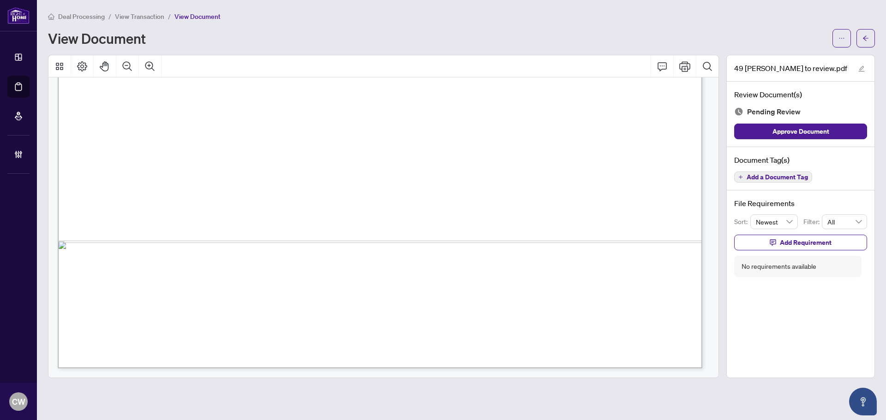
click at [877, 38] on main "Deal Processing / View Transaction / View Document View Document 49 [PERSON_NAM…" at bounding box center [461, 210] width 849 height 420
click at [866, 38] on icon "arrow-left" at bounding box center [866, 38] width 6 height 6
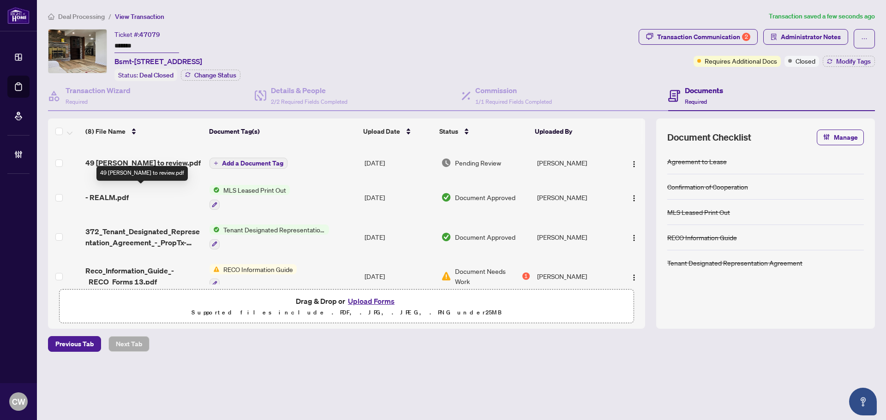
scroll to position [92, 0]
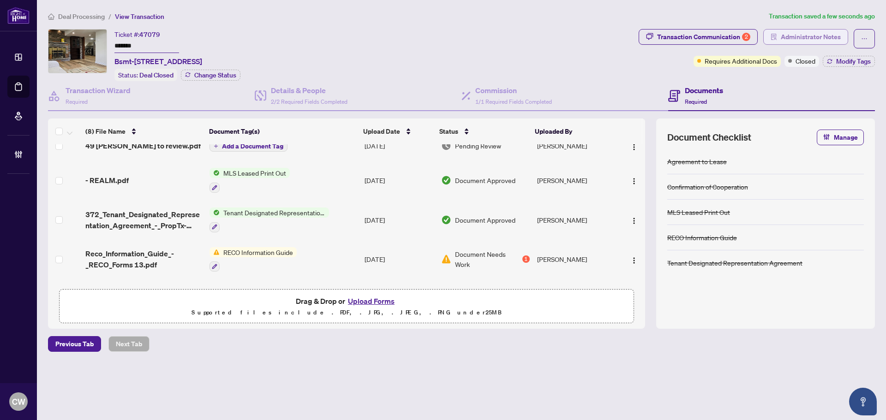
click at [816, 31] on span "Administrator Notes" at bounding box center [811, 37] width 60 height 15
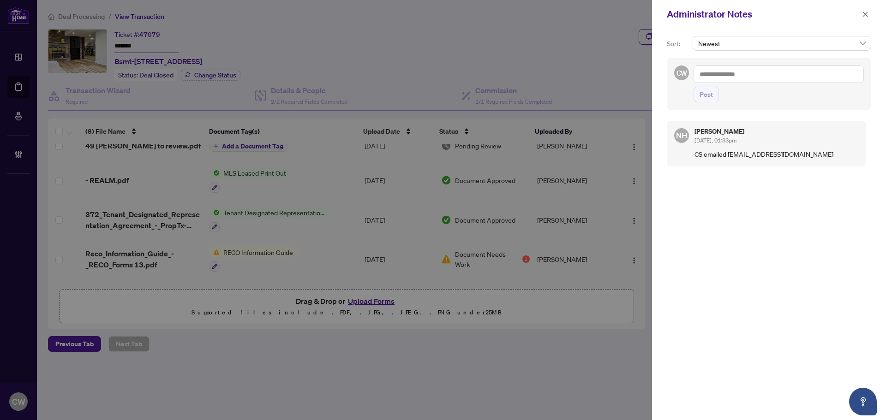
click at [729, 77] on textarea at bounding box center [779, 75] width 170 height 18
click at [717, 72] on textarea at bounding box center [779, 75] width 170 height 18
type textarea "*"
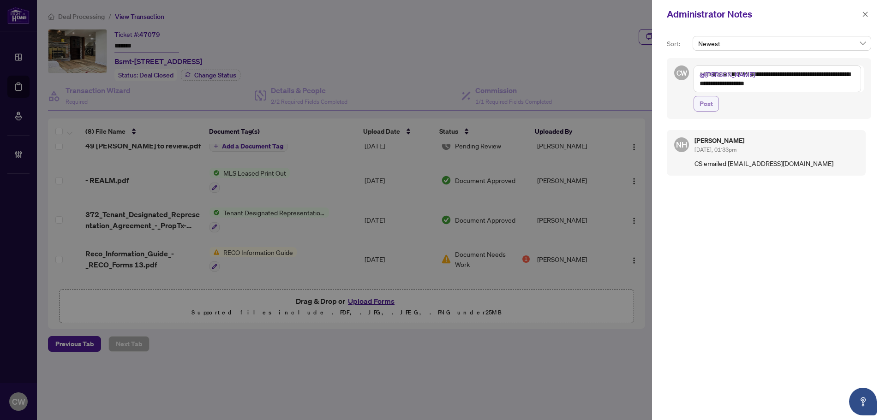
type textarea "**********"
click at [710, 108] on span "Post" at bounding box center [706, 103] width 13 height 15
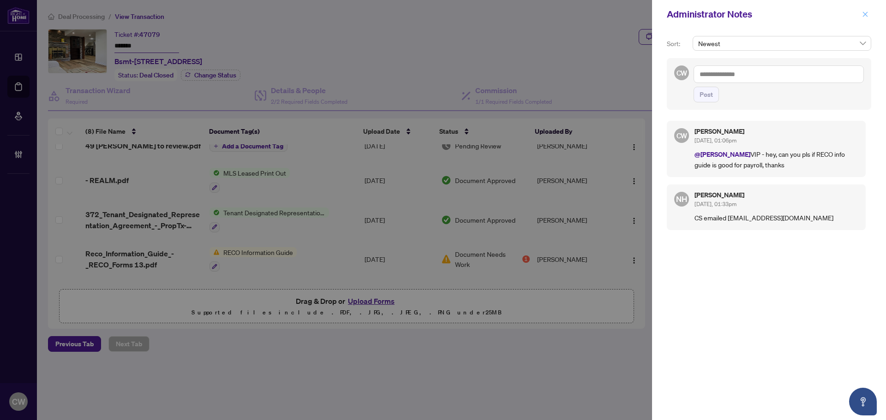
click at [867, 14] on icon "close" at bounding box center [865, 14] width 6 height 6
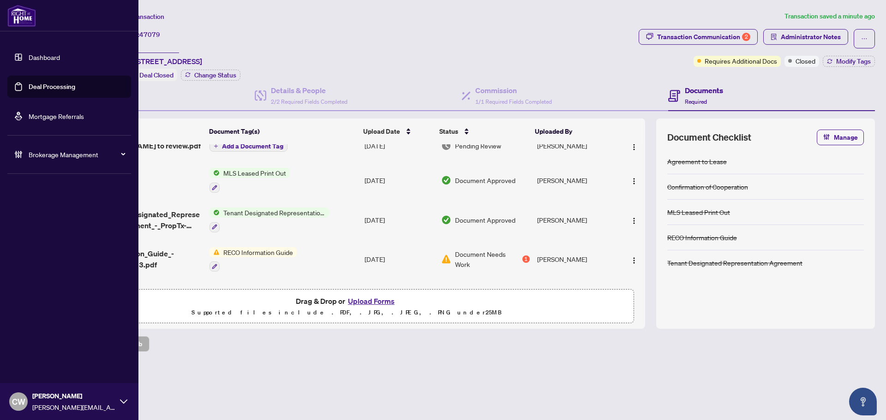
click at [31, 85] on link "Deal Processing" at bounding box center [52, 87] width 47 height 8
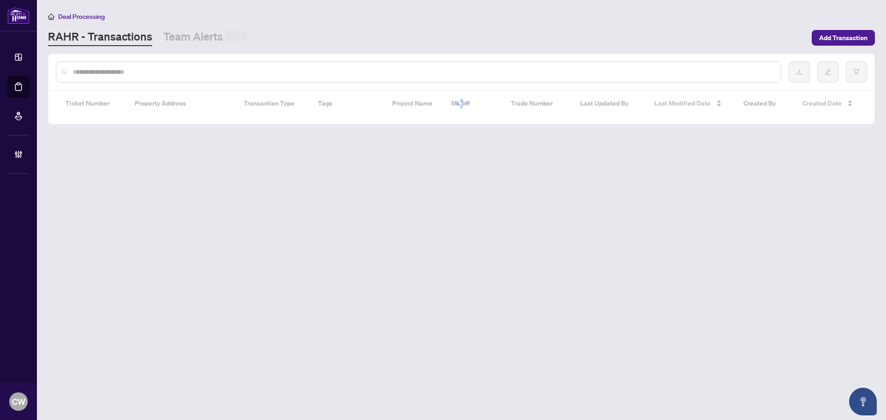
click at [190, 72] on input "text" at bounding box center [423, 72] width 701 height 10
paste input "*******"
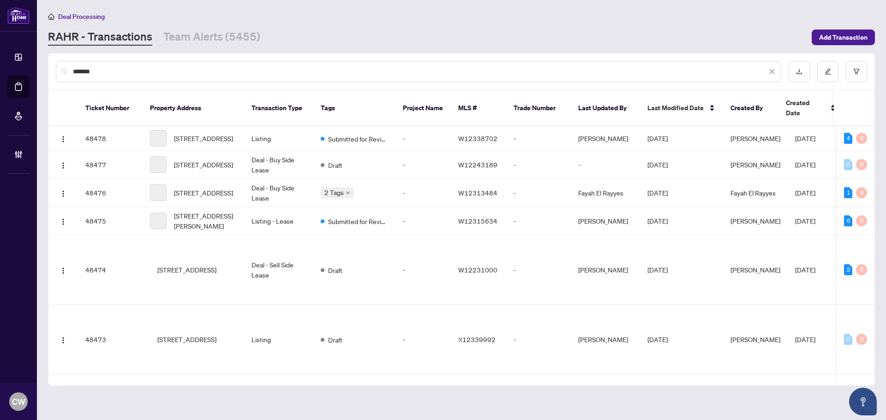
type input "*******"
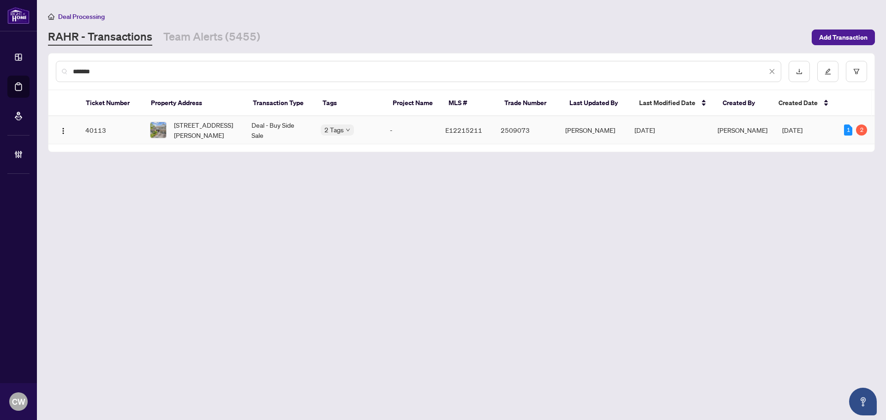
click at [203, 123] on span "[STREET_ADDRESS][PERSON_NAME]" at bounding box center [205, 130] width 63 height 20
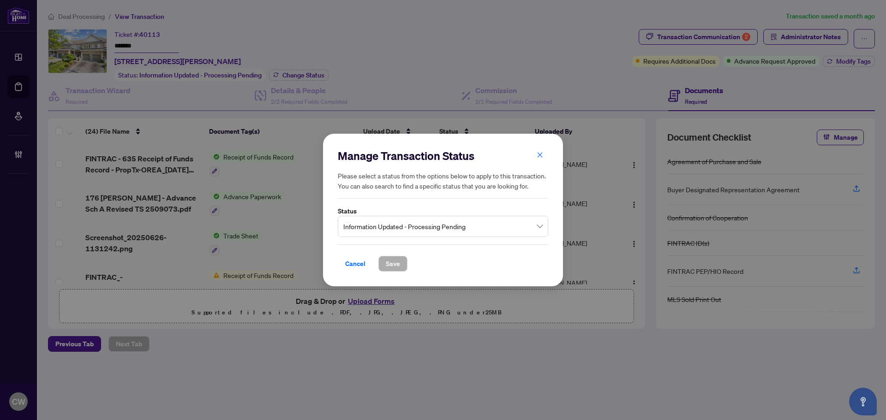
click at [415, 227] on span "Information Updated - Processing Pending" at bounding box center [442, 227] width 199 height 18
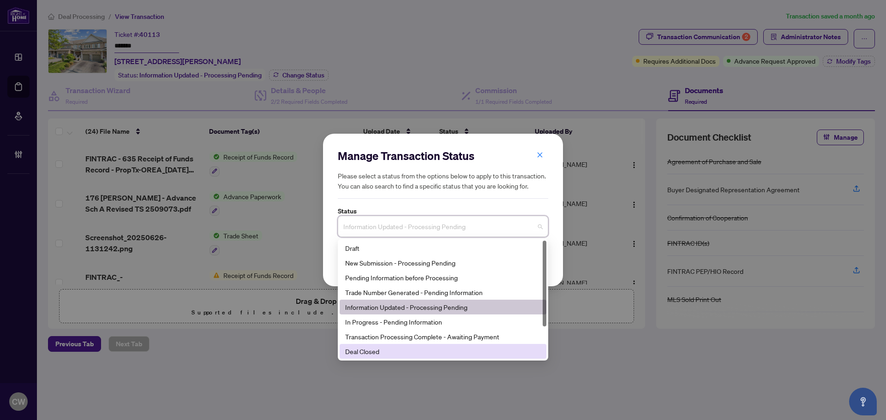
click at [380, 352] on div "Deal Closed" at bounding box center [443, 352] width 196 height 10
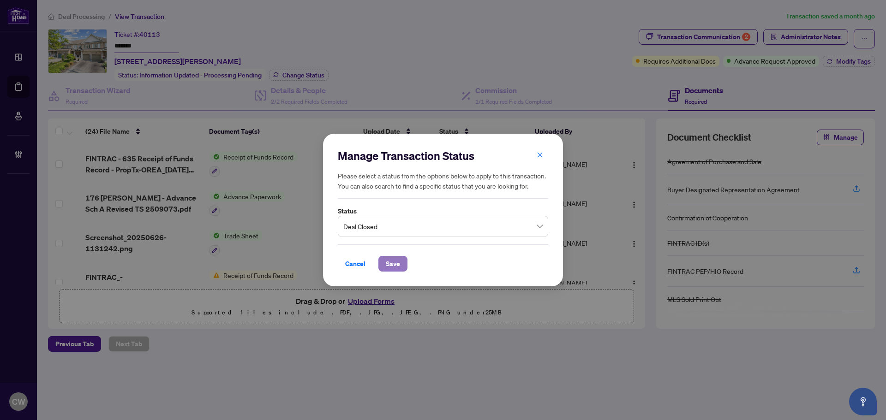
click at [399, 265] on span "Save" at bounding box center [393, 264] width 14 height 15
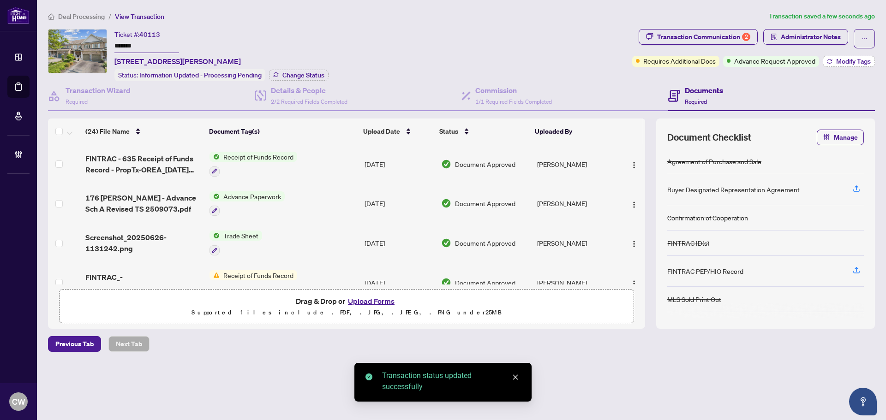
click at [851, 61] on span "Modify Tags" at bounding box center [853, 61] width 35 height 6
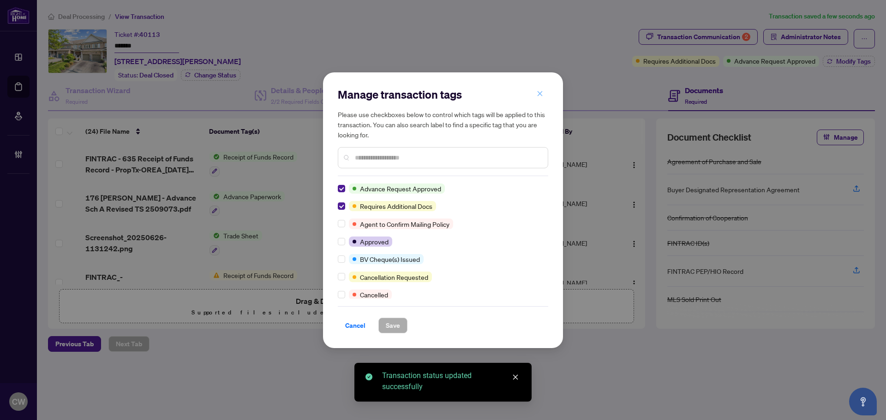
click at [540, 99] on span "button" at bounding box center [540, 94] width 6 height 15
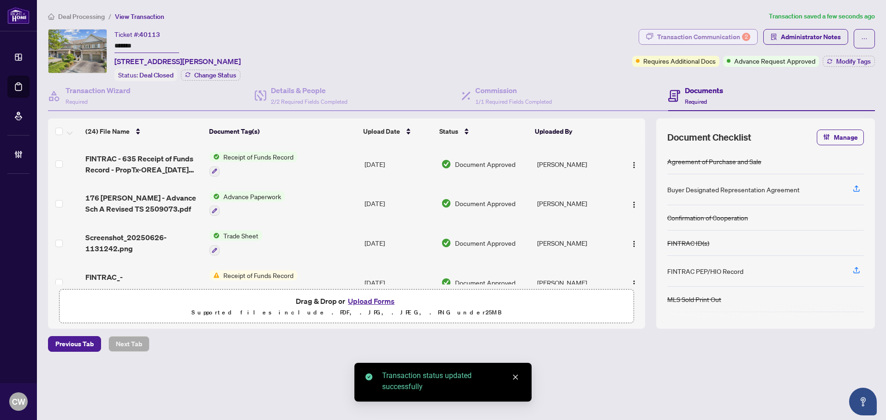
click at [703, 35] on div "Transaction Communication 2" at bounding box center [703, 37] width 93 height 15
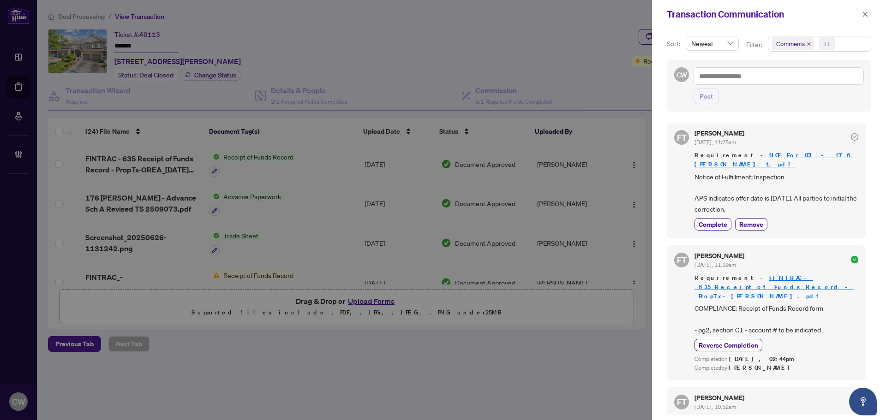
click at [807, 42] on icon "close" at bounding box center [809, 44] width 5 height 5
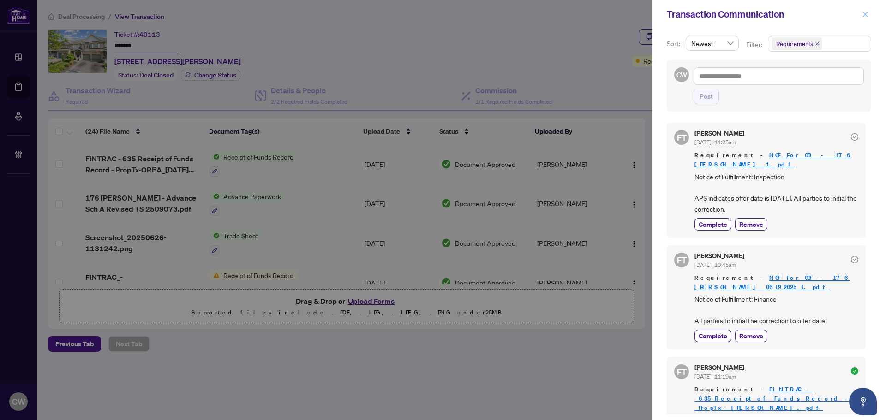
click at [868, 12] on icon "close" at bounding box center [865, 14] width 6 height 6
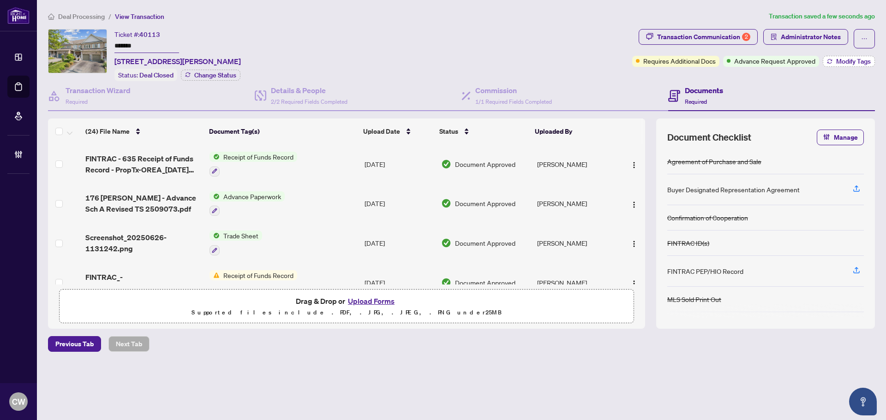
click at [850, 63] on span "Modify Tags" at bounding box center [853, 61] width 35 height 6
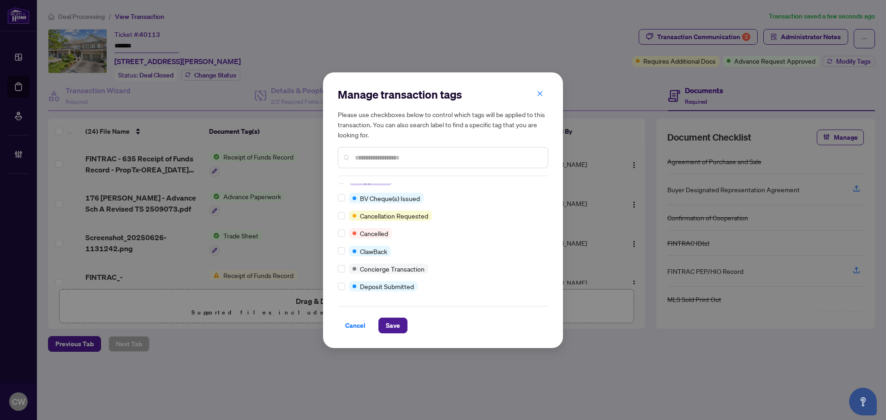
scroll to position [185, 0]
click at [339, 238] on label at bounding box center [341, 234] width 7 height 10
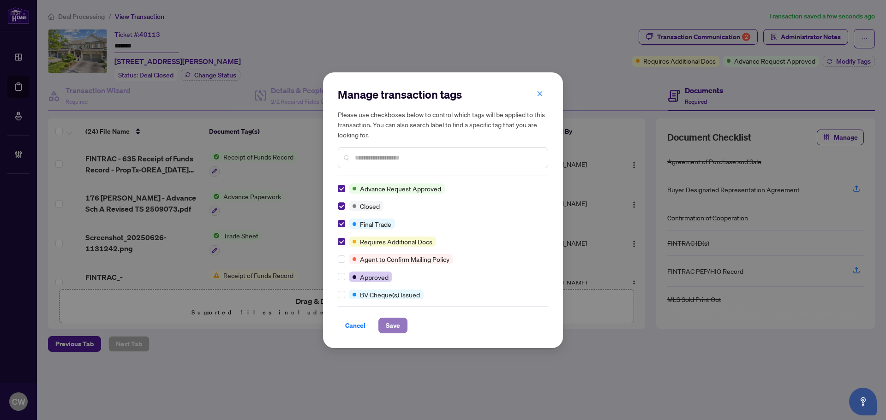
click at [401, 329] on button "Save" at bounding box center [392, 326] width 29 height 16
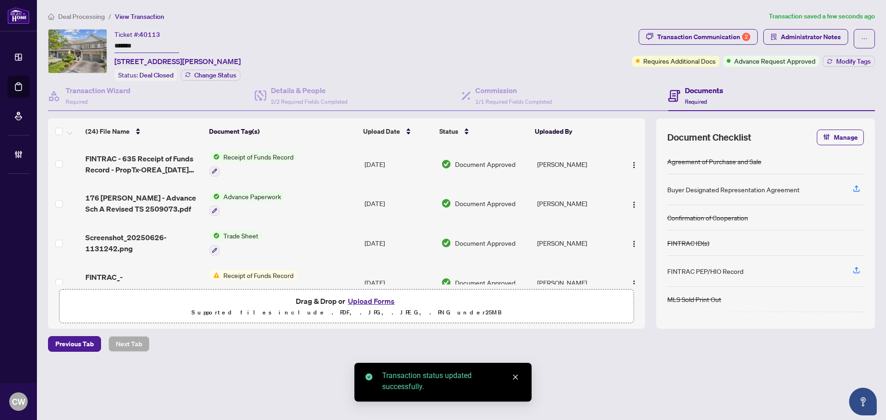
click at [149, 198] on span "176 [PERSON_NAME] - Advance Sch A Revised TS 2509073.pdf" at bounding box center [143, 203] width 117 height 22
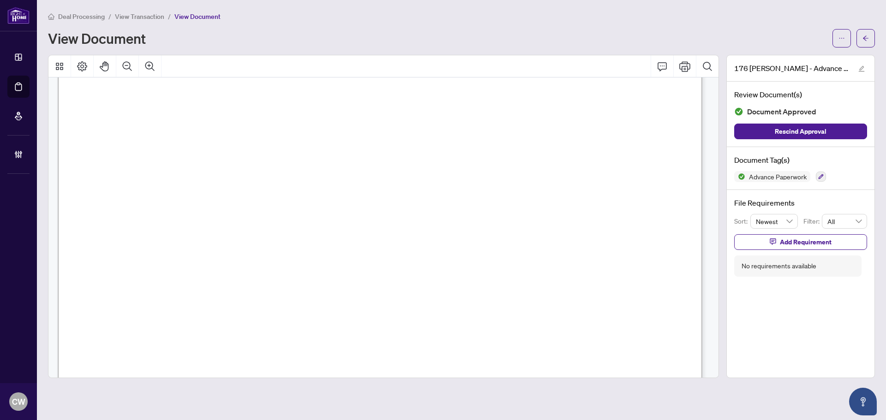
scroll to position [369, 0]
click at [872, 42] on button "button" at bounding box center [866, 38] width 18 height 18
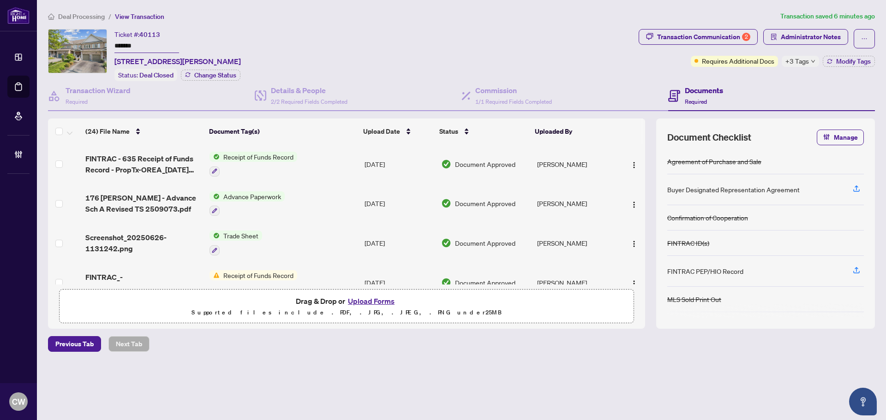
click at [366, 299] on button "Upload Forms" at bounding box center [371, 301] width 52 height 12
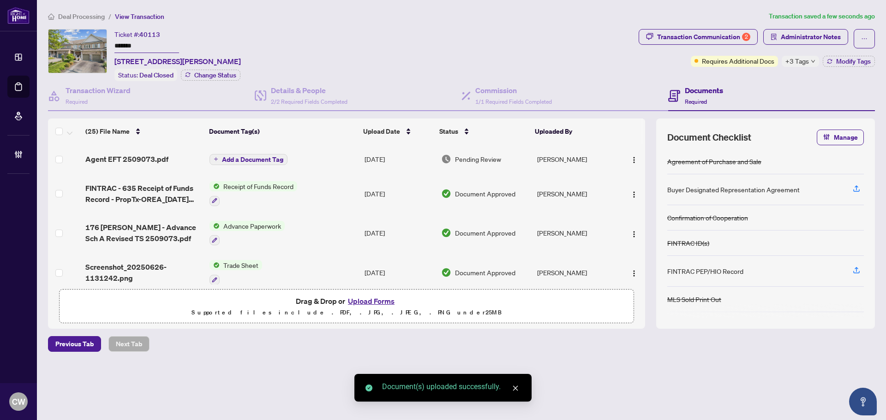
click at [252, 157] on span "Add a Document Tag" at bounding box center [252, 159] width 61 height 6
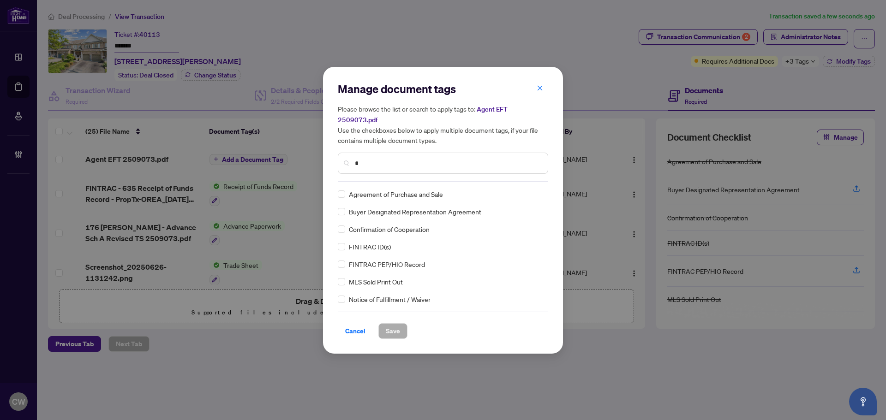
click at [371, 159] on input "*" at bounding box center [448, 163] width 186 height 10
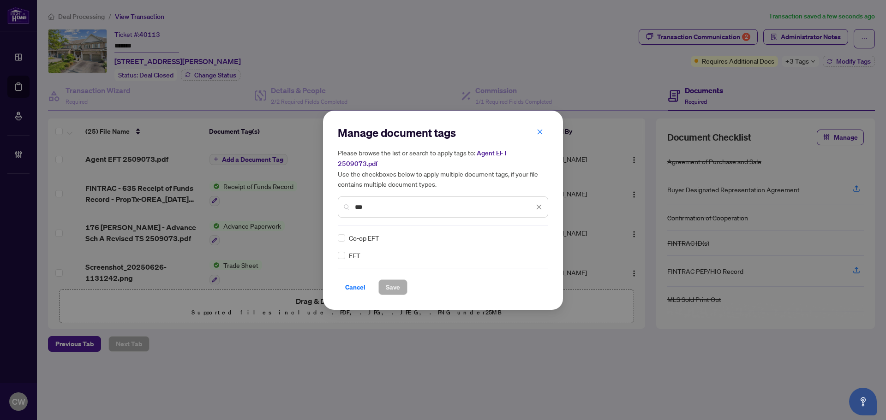
type input "***"
click at [526, 234] on img at bounding box center [529, 238] width 9 height 9
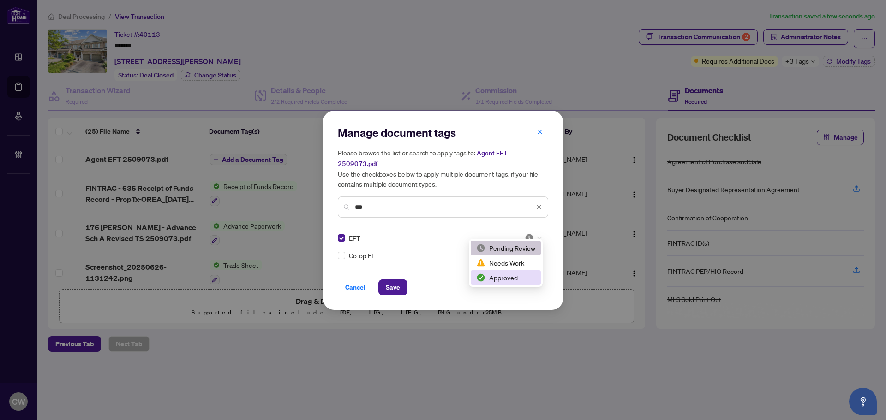
click at [527, 277] on div "Approved" at bounding box center [505, 278] width 59 height 10
click at [392, 280] on span "Save" at bounding box center [393, 287] width 14 height 15
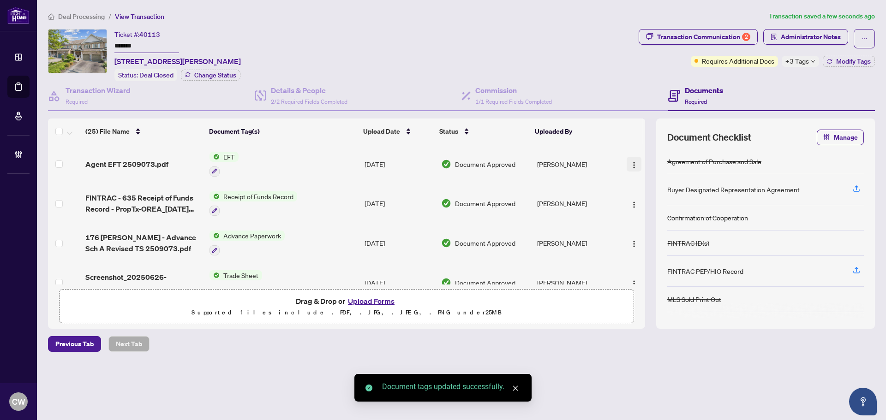
click at [633, 162] on img "button" at bounding box center [634, 165] width 7 height 7
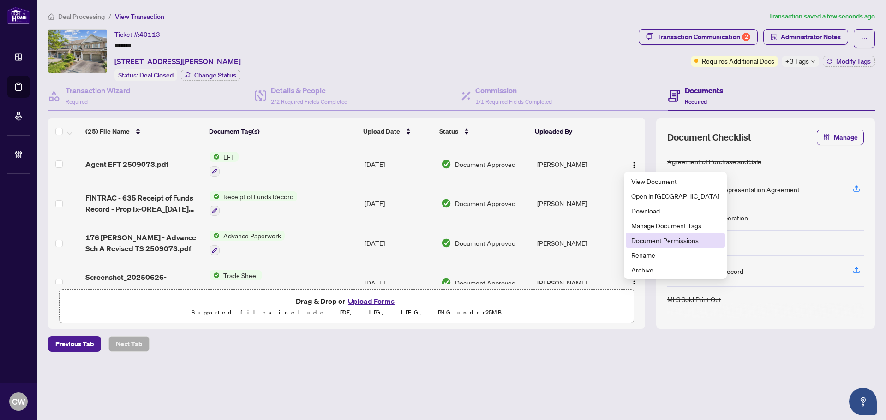
click at [660, 244] on span "Document Permissions" at bounding box center [675, 240] width 88 height 10
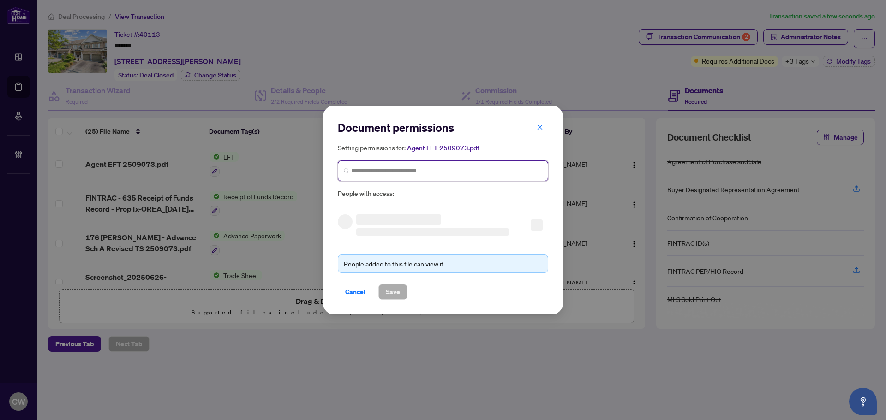
click at [458, 170] on input "search" at bounding box center [446, 171] width 191 height 10
paste input "**********"
type input "**********"
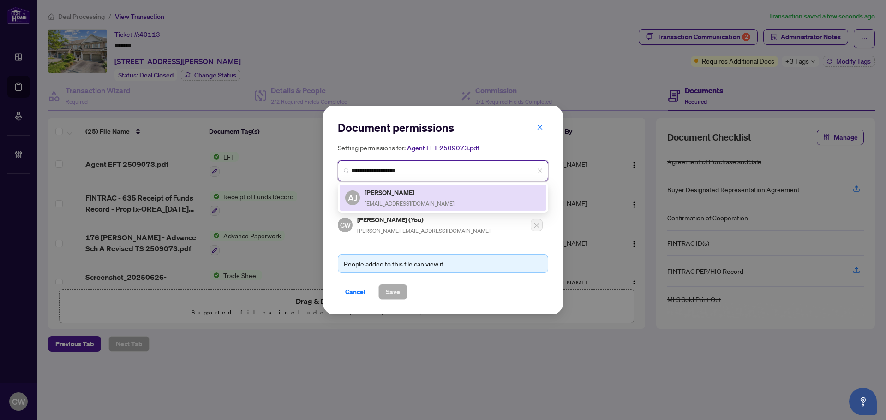
click at [412, 197] on div "[PERSON_NAME] [PERSON_NAME] [PERSON_NAME][EMAIL_ADDRESS][DOMAIN_NAME]" at bounding box center [443, 197] width 196 height 21
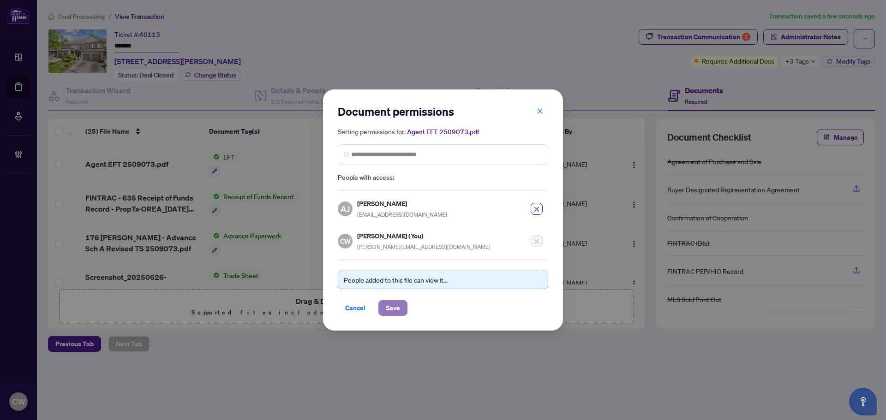
click at [391, 306] on span "Save" at bounding box center [393, 308] width 14 height 15
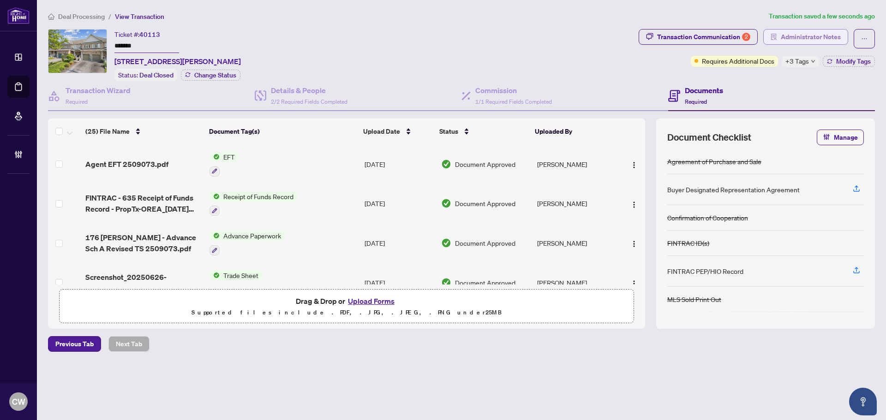
click at [805, 39] on span "Administrator Notes" at bounding box center [811, 37] width 60 height 15
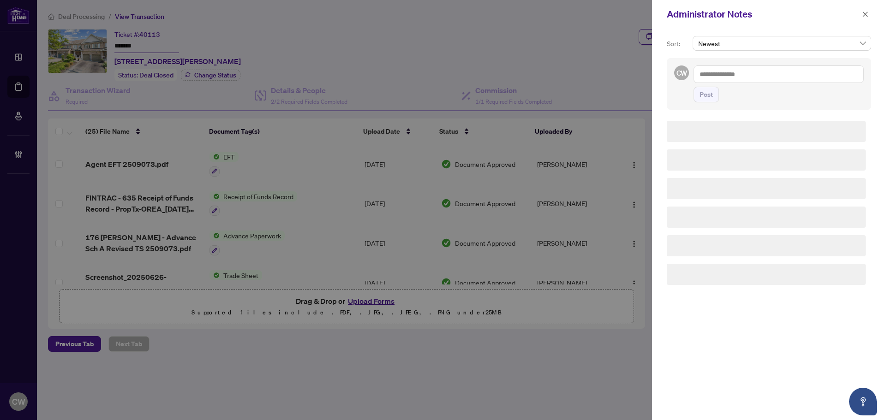
click at [703, 68] on textarea at bounding box center [779, 75] width 170 height 18
paste textarea "**********"
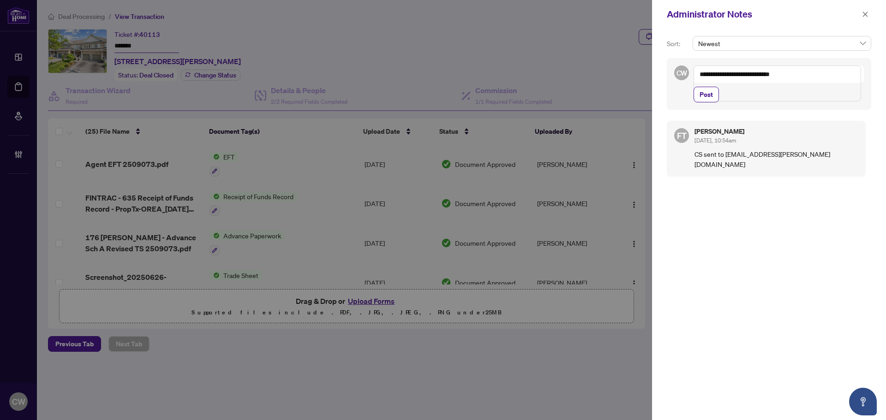
paste textarea "**********"
type textarea "**********"
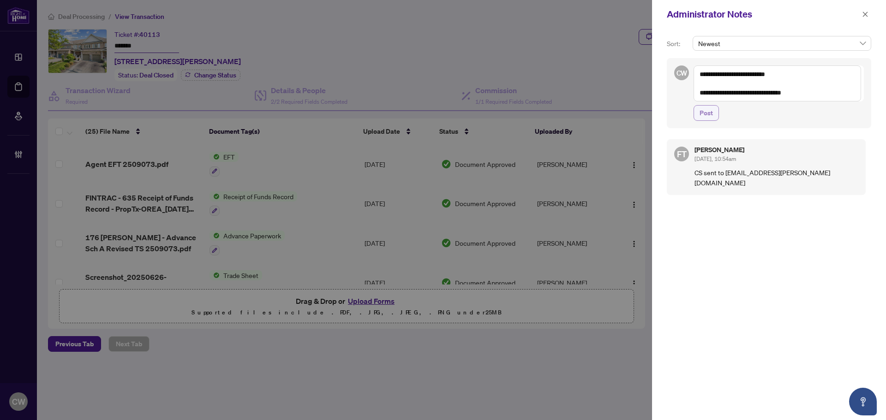
click at [710, 110] on span "Post" at bounding box center [706, 113] width 13 height 15
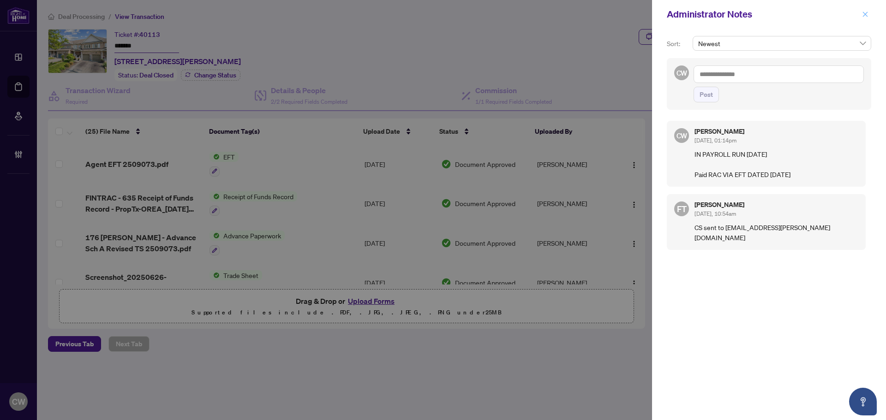
click at [864, 17] on icon "close" at bounding box center [865, 14] width 6 height 6
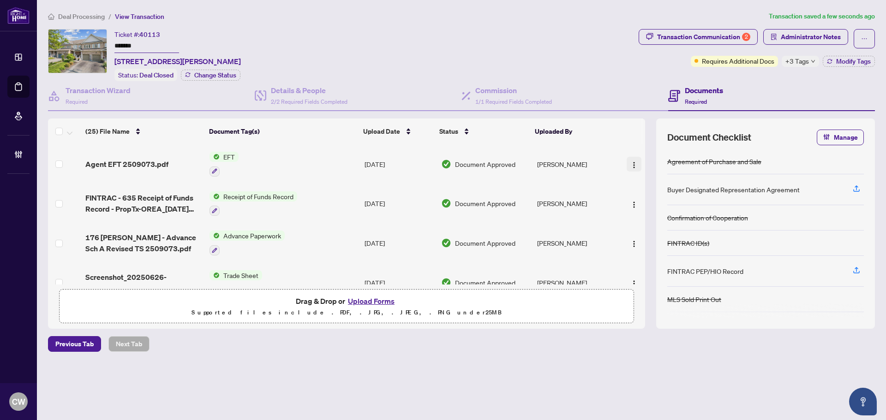
click at [631, 164] on img "button" at bounding box center [634, 165] width 7 height 7
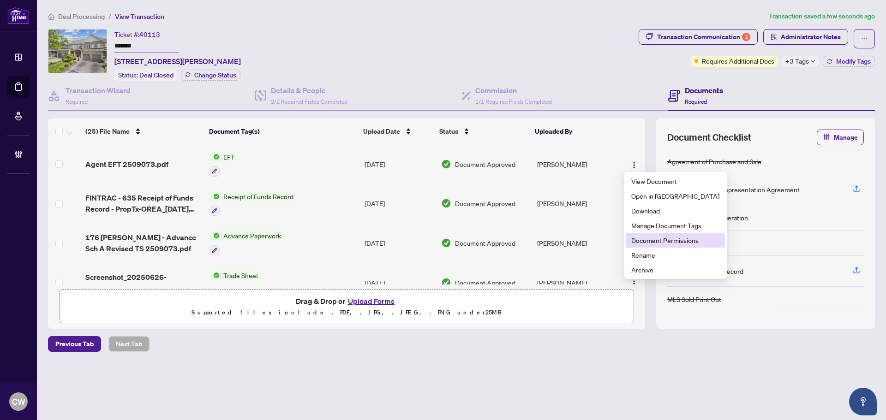
click at [652, 242] on span "Document Permissions" at bounding box center [675, 240] width 88 height 10
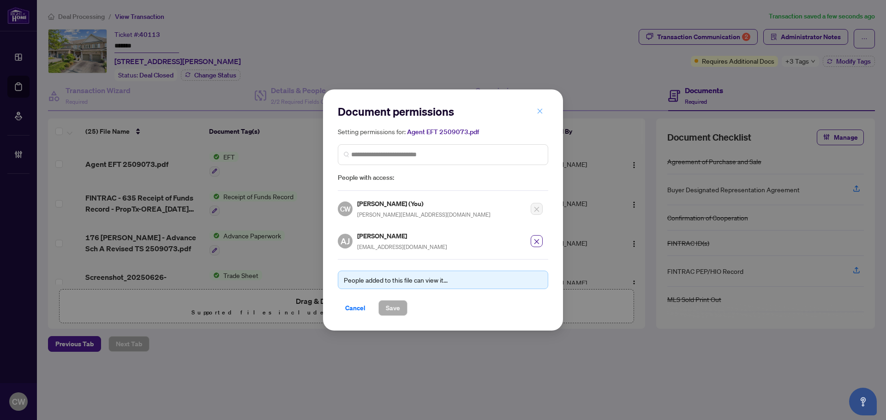
click at [540, 112] on icon "close" at bounding box center [540, 111] width 6 height 6
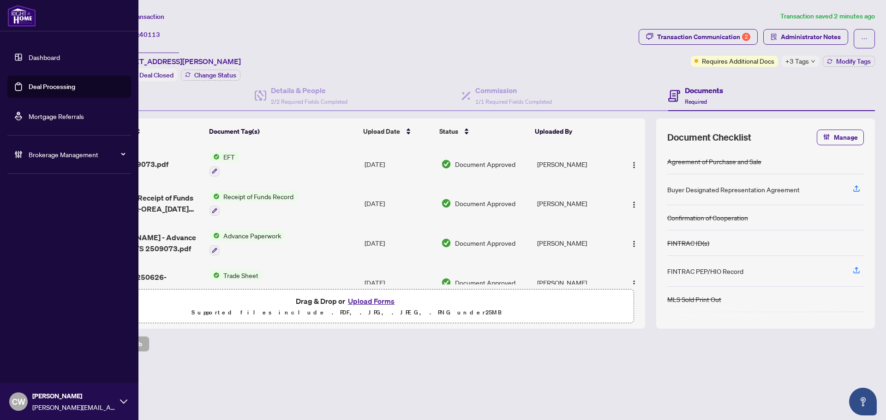
click at [30, 83] on link "Deal Processing" at bounding box center [52, 87] width 47 height 8
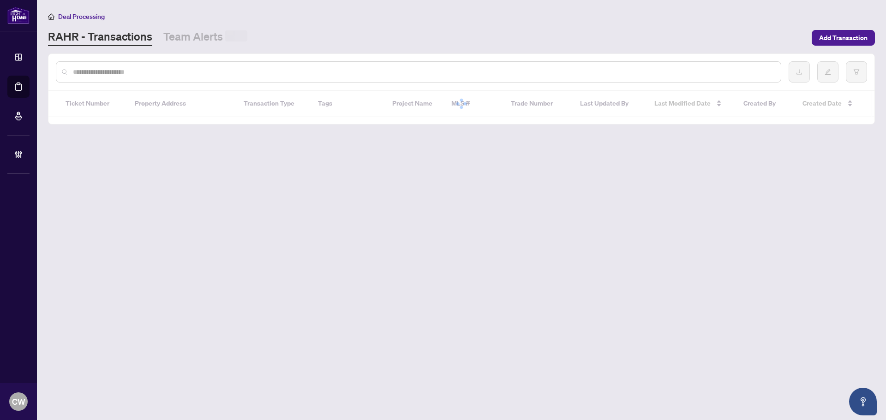
click at [153, 69] on input "text" at bounding box center [423, 72] width 701 height 10
paste input "*******"
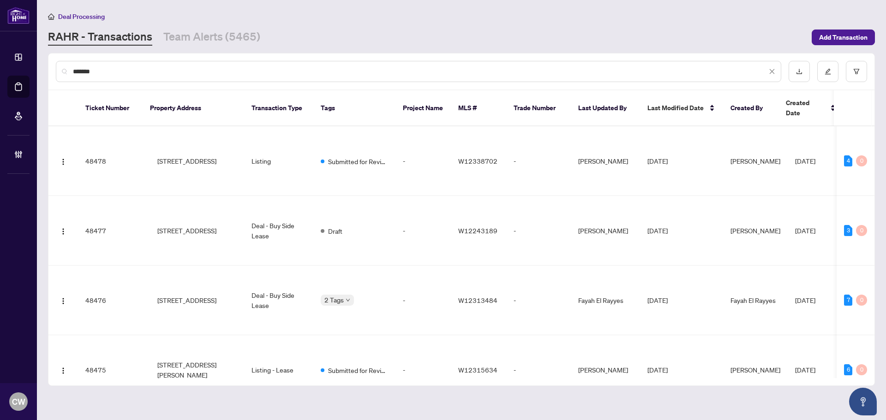
type input "*******"
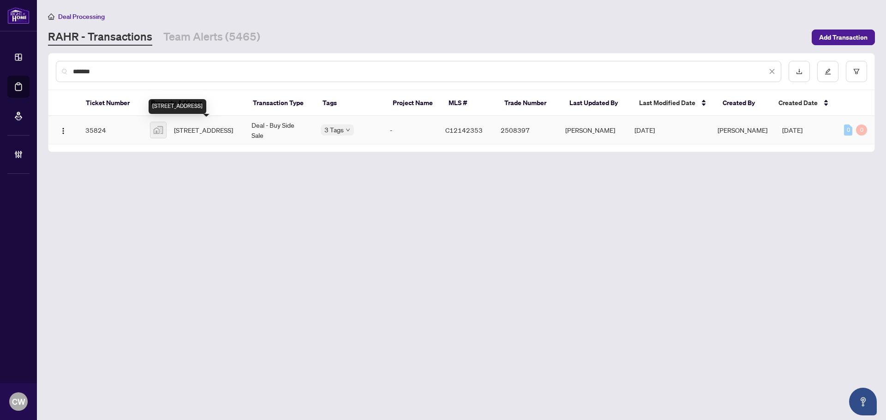
click at [181, 125] on span "[STREET_ADDRESS]" at bounding box center [203, 130] width 59 height 10
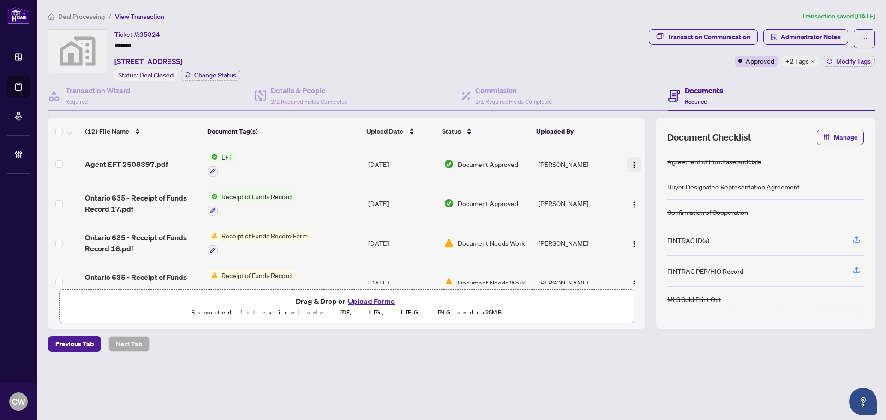
click at [631, 162] on img "button" at bounding box center [634, 165] width 7 height 7
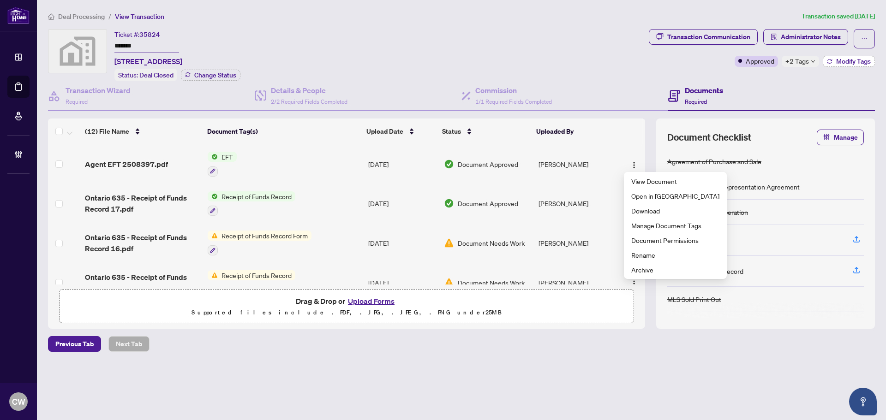
click at [839, 64] on span "Modify Tags" at bounding box center [853, 61] width 35 height 6
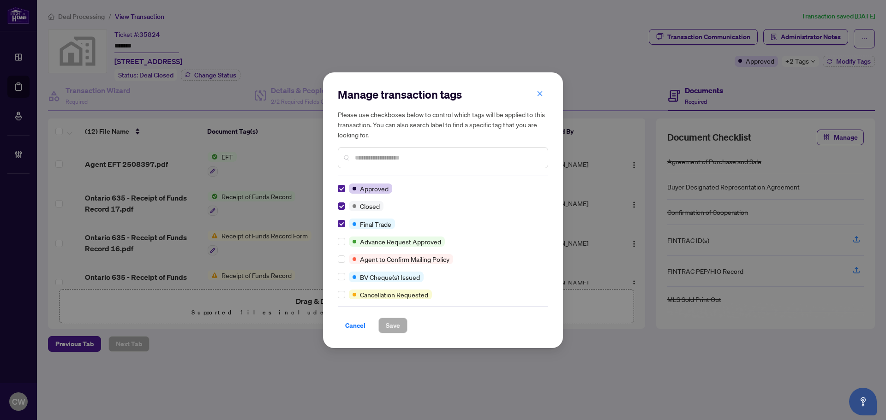
click at [539, 95] on icon "close" at bounding box center [540, 93] width 6 height 6
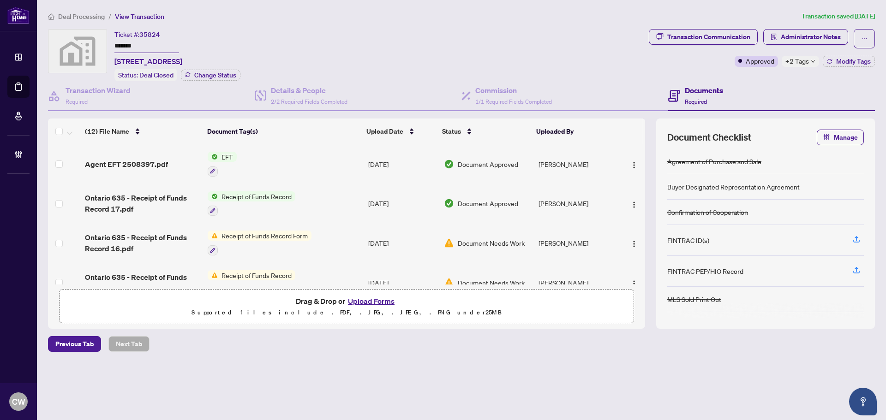
click at [811, 44] on span "Administrator Notes" at bounding box center [805, 38] width 85 height 19
click at [811, 36] on span "Administrator Notes" at bounding box center [811, 37] width 60 height 15
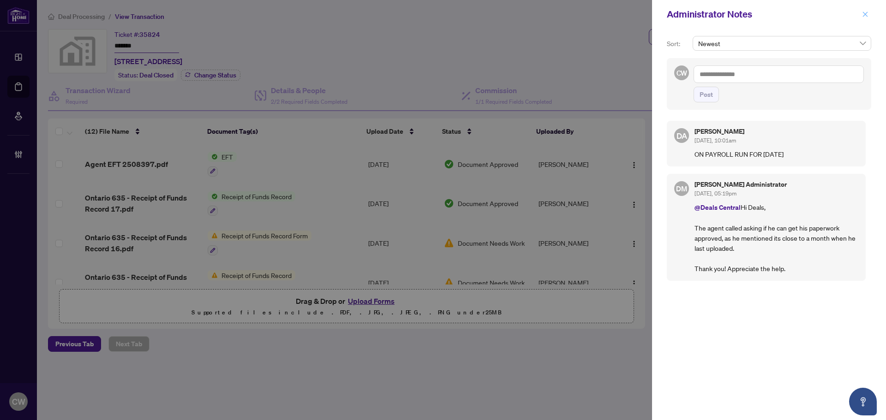
click at [864, 18] on span "button" at bounding box center [865, 14] width 6 height 15
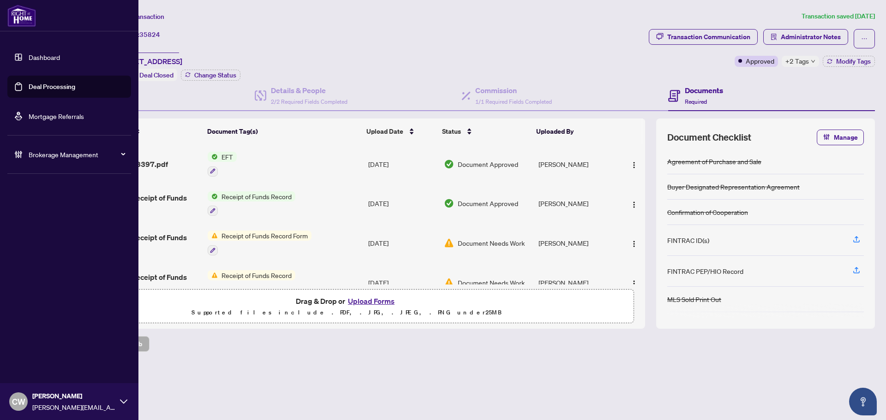
click at [29, 89] on link "Deal Processing" at bounding box center [52, 87] width 47 height 8
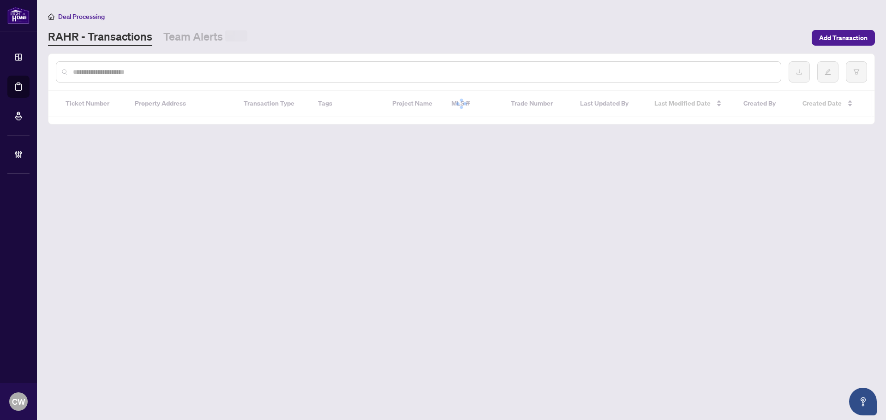
click at [186, 67] on input "text" at bounding box center [423, 72] width 701 height 10
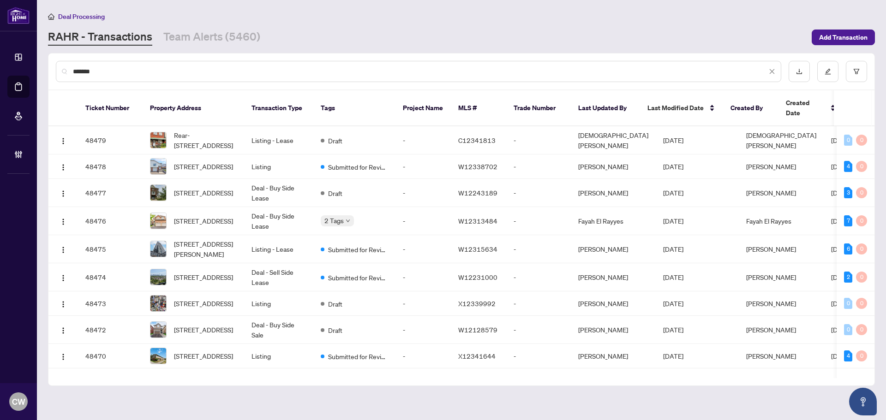
type input "*******"
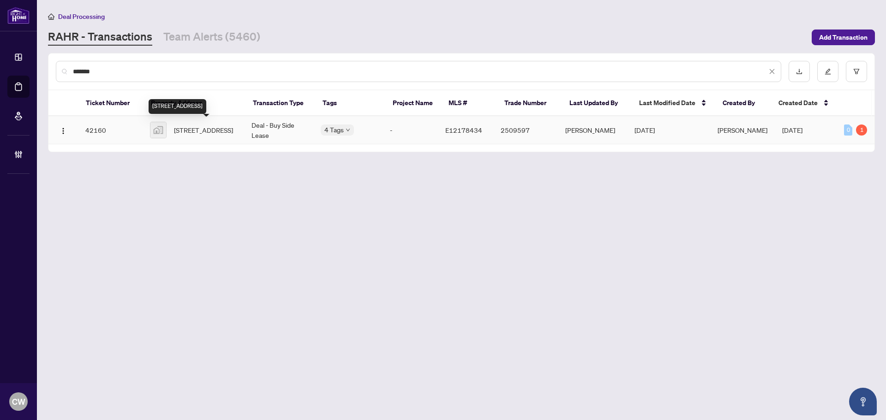
click at [213, 133] on span "[STREET_ADDRESS]" at bounding box center [203, 130] width 59 height 10
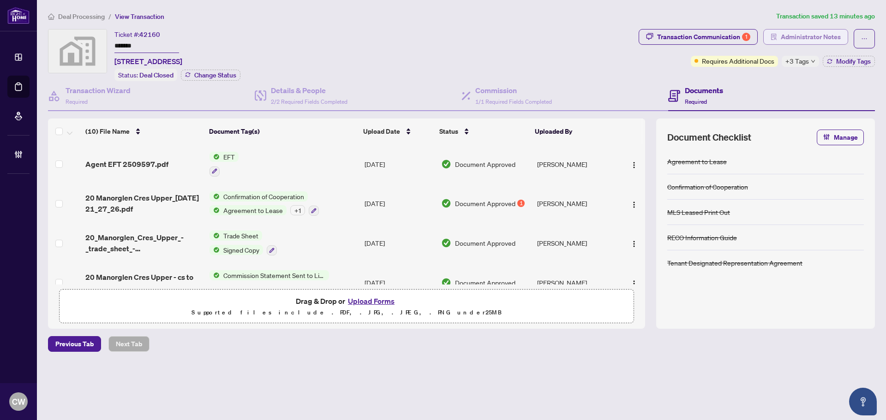
click at [830, 36] on span "Administrator Notes" at bounding box center [811, 37] width 60 height 15
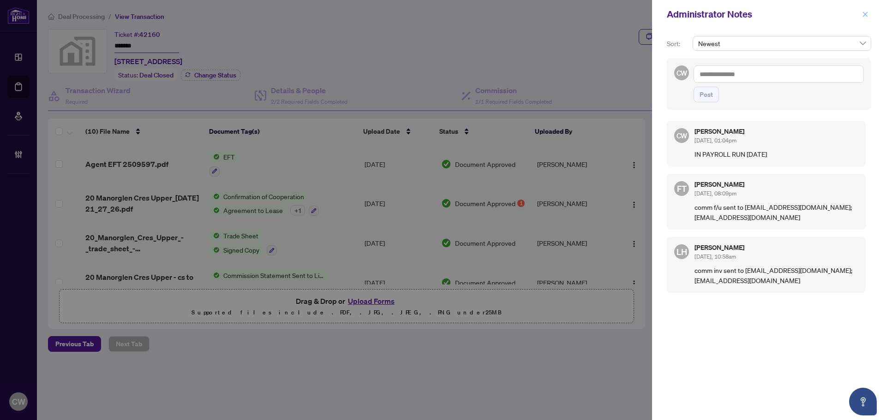
click at [869, 16] on button "button" at bounding box center [865, 14] width 12 height 11
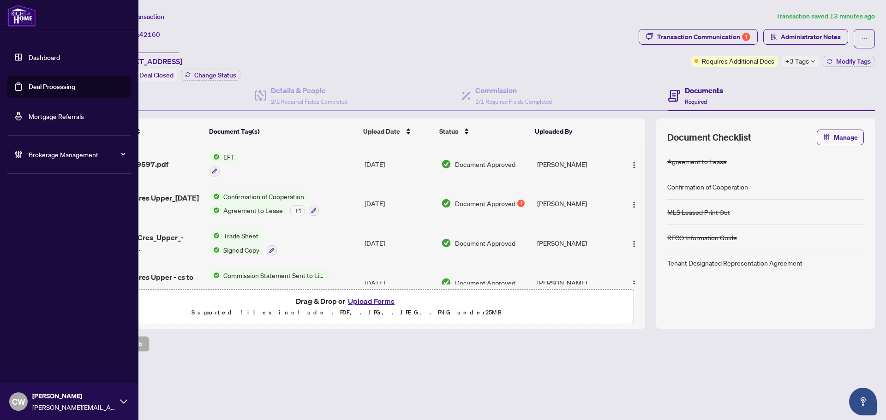
click at [29, 88] on link "Deal Processing" at bounding box center [52, 87] width 47 height 8
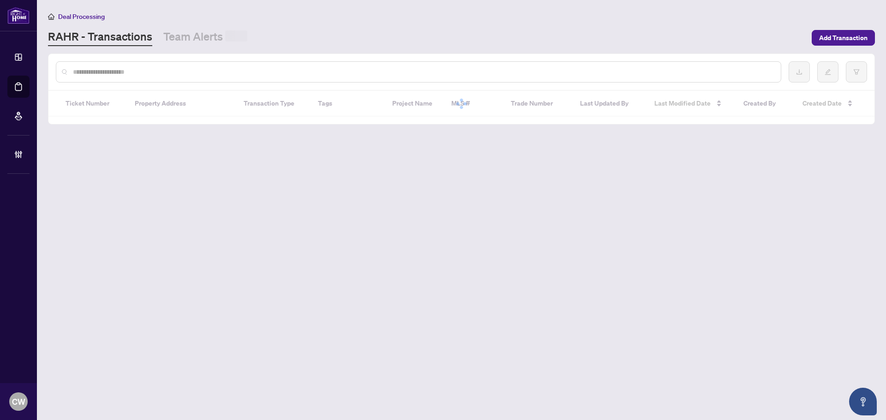
click at [160, 74] on input "text" at bounding box center [423, 72] width 701 height 10
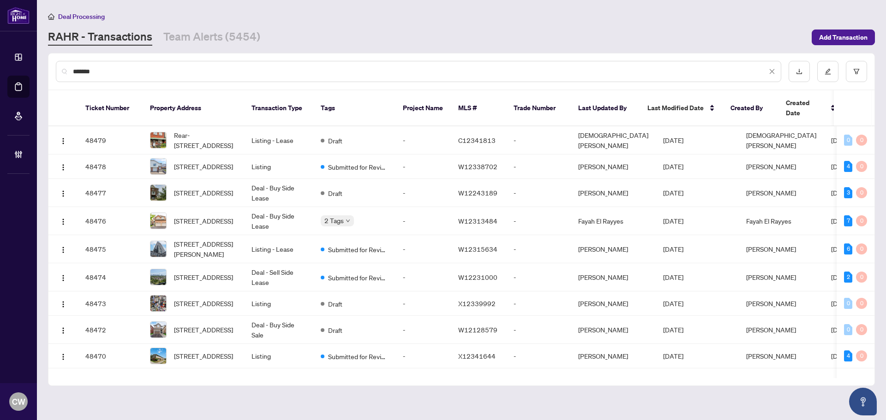
type input "*******"
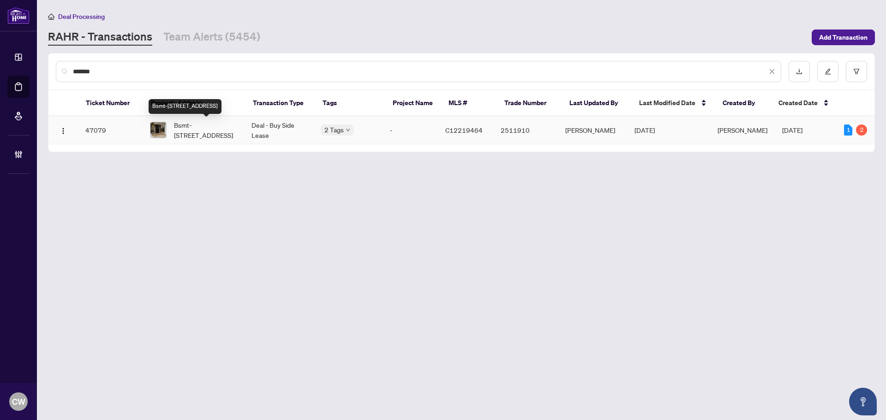
click at [193, 136] on span "Bsmt-[STREET_ADDRESS]" at bounding box center [205, 130] width 63 height 20
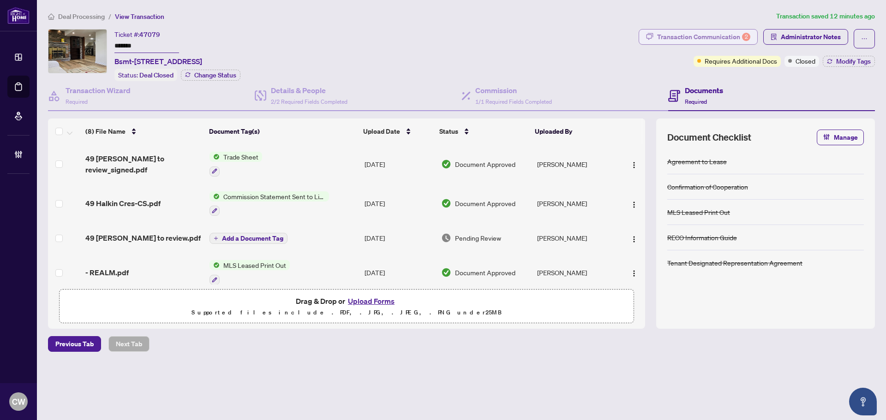
click at [727, 38] on div "Transaction Communication 2" at bounding box center [703, 37] width 93 height 15
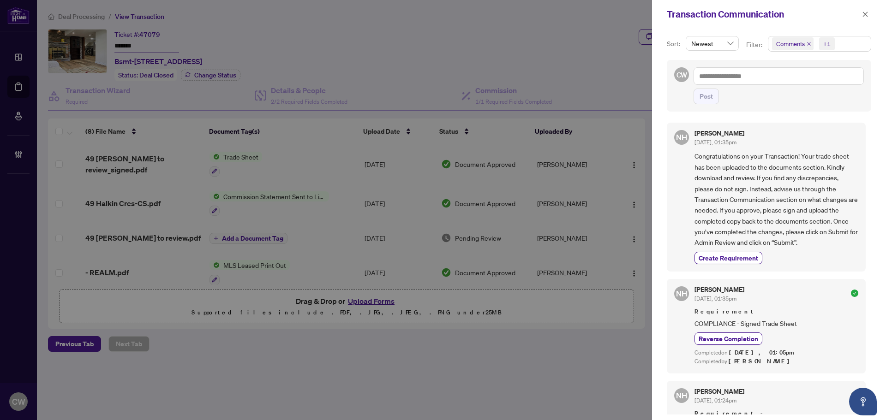
click at [807, 43] on icon "close" at bounding box center [809, 44] width 5 height 5
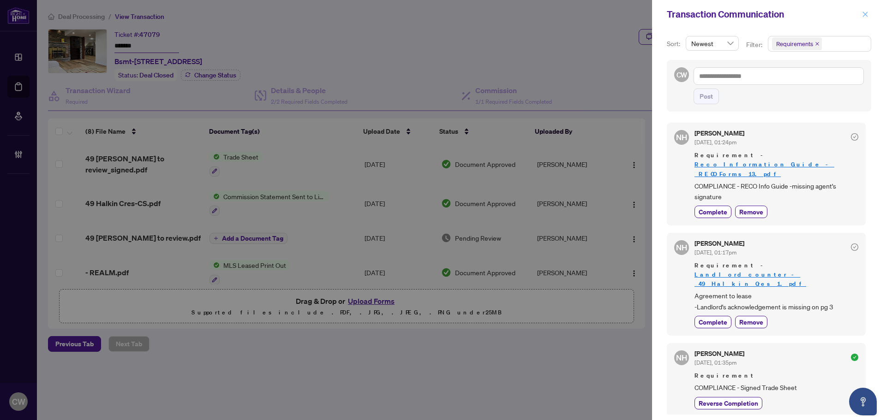
click at [869, 13] on button "button" at bounding box center [865, 14] width 12 height 11
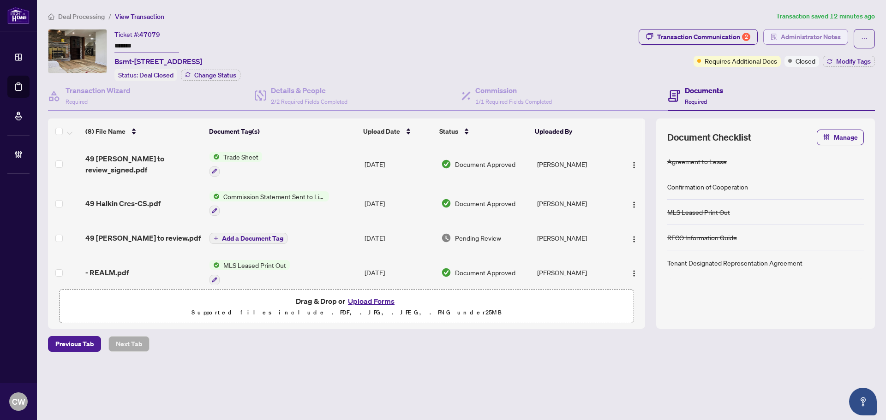
click at [829, 36] on span "Administrator Notes" at bounding box center [811, 37] width 60 height 15
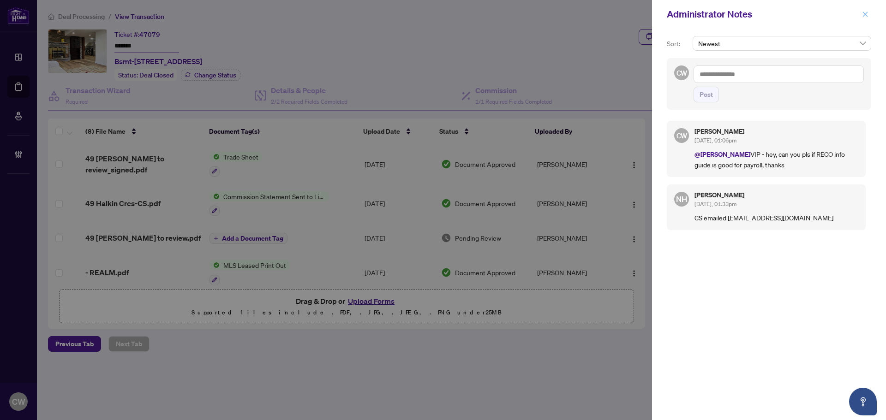
click at [862, 13] on button "button" at bounding box center [865, 14] width 12 height 11
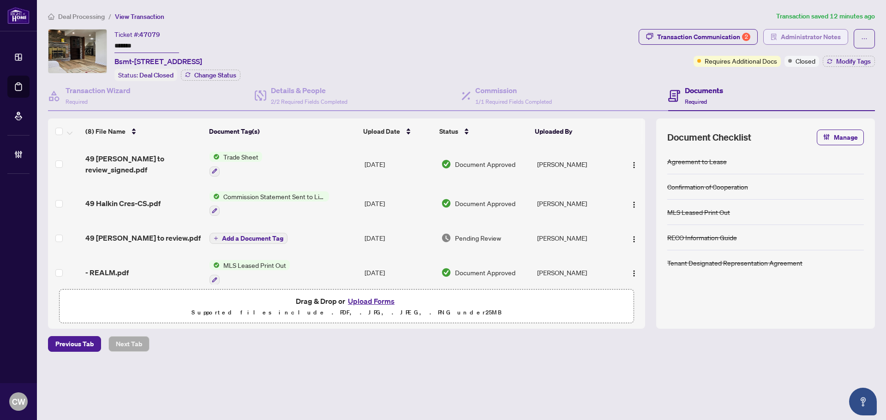
click at [827, 37] on span "Administrator Notes" at bounding box center [811, 37] width 60 height 15
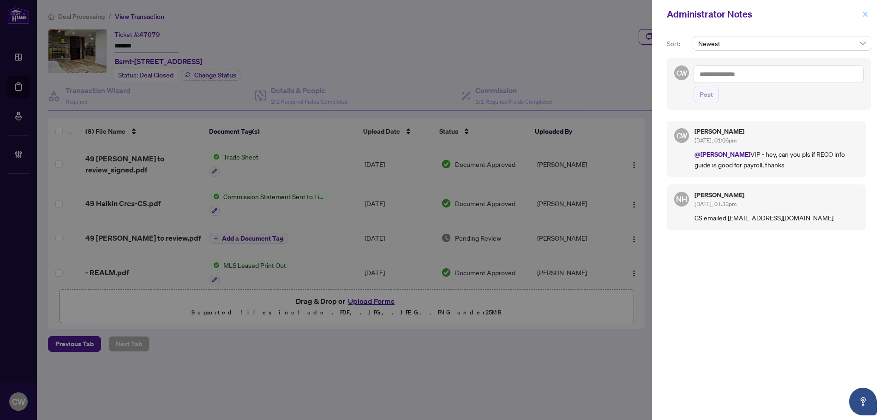
click at [865, 14] on icon "close" at bounding box center [865, 14] width 5 height 5
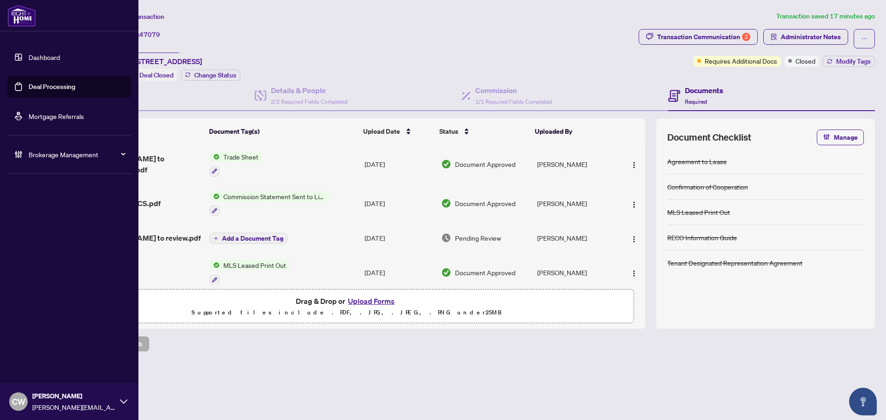
click at [29, 89] on link "Deal Processing" at bounding box center [52, 87] width 47 height 8
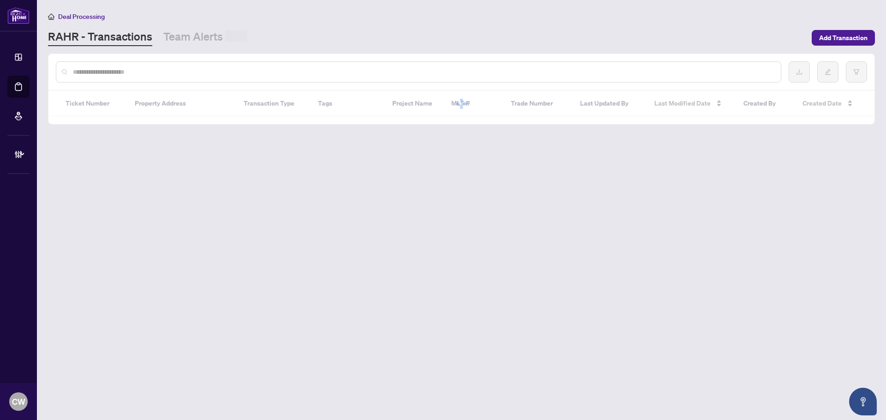
click at [164, 67] on input "text" at bounding box center [423, 72] width 701 height 10
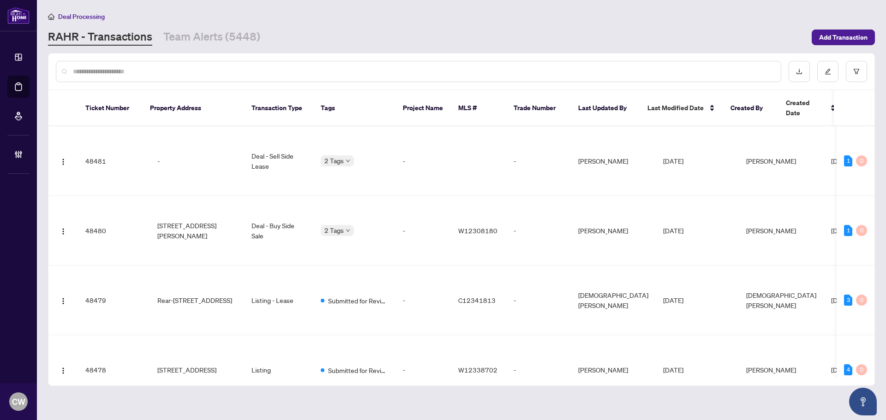
paste input "*******"
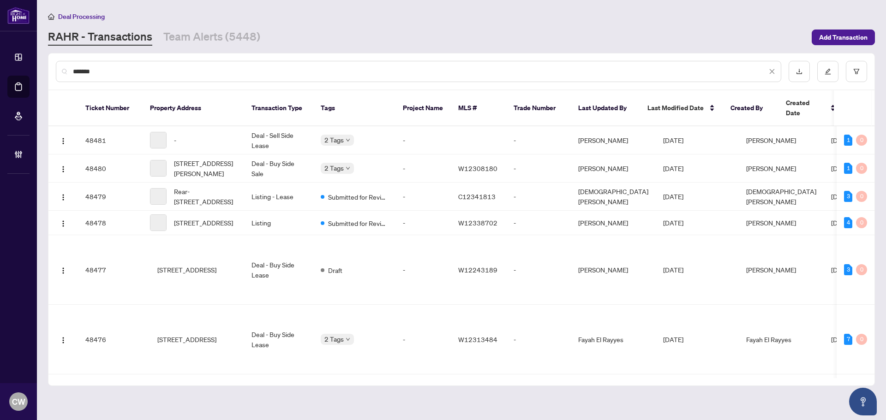
type input "*******"
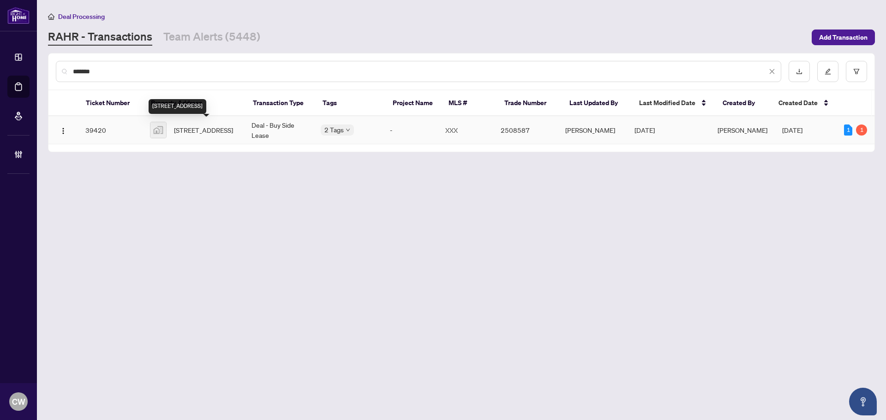
click at [199, 131] on span "[STREET_ADDRESS]" at bounding box center [203, 130] width 59 height 10
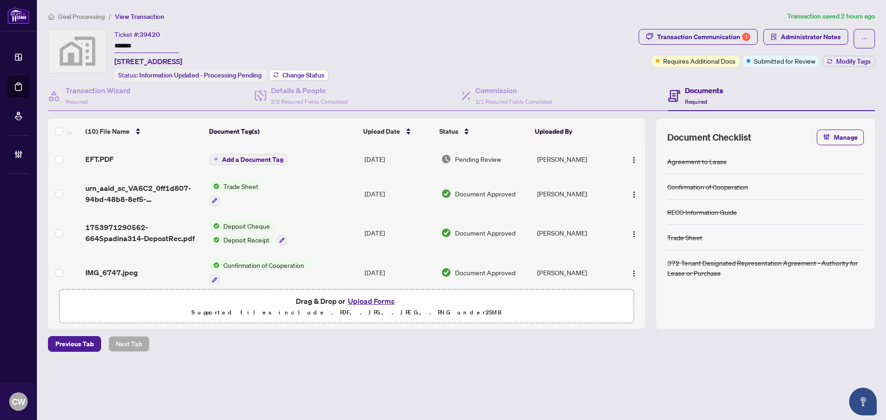
click at [306, 75] on span "Change Status" at bounding box center [303, 75] width 42 height 6
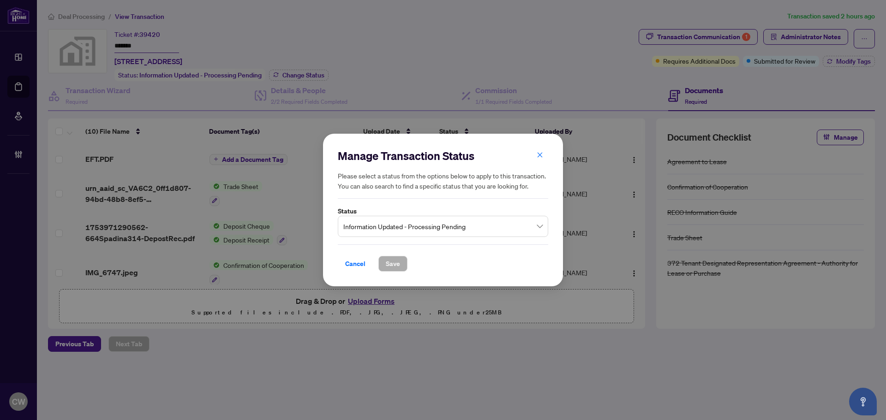
click at [381, 235] on span "Information Updated - Processing Pending" at bounding box center [442, 227] width 199 height 18
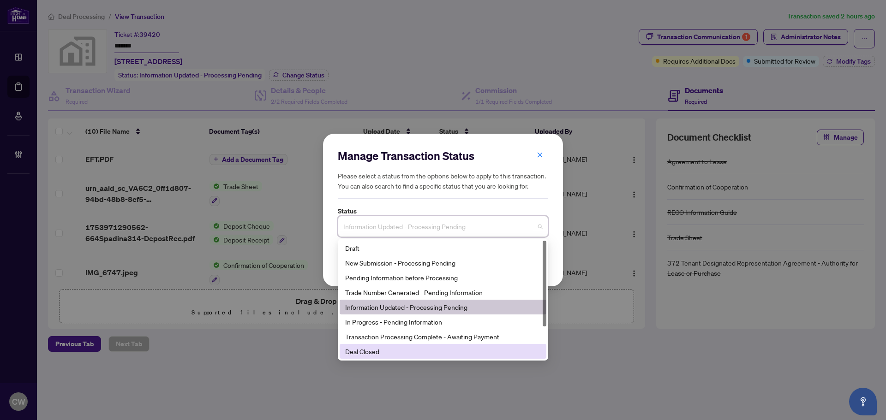
click at [405, 351] on div "Deal Closed" at bounding box center [443, 352] width 196 height 10
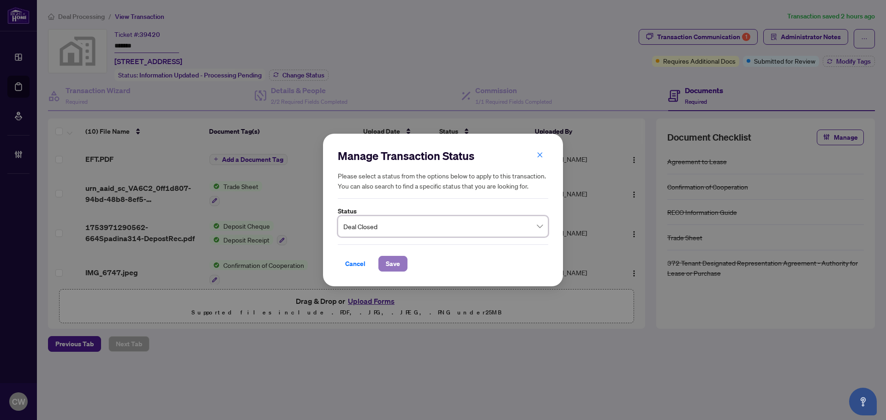
click at [401, 261] on button "Save" at bounding box center [392, 264] width 29 height 16
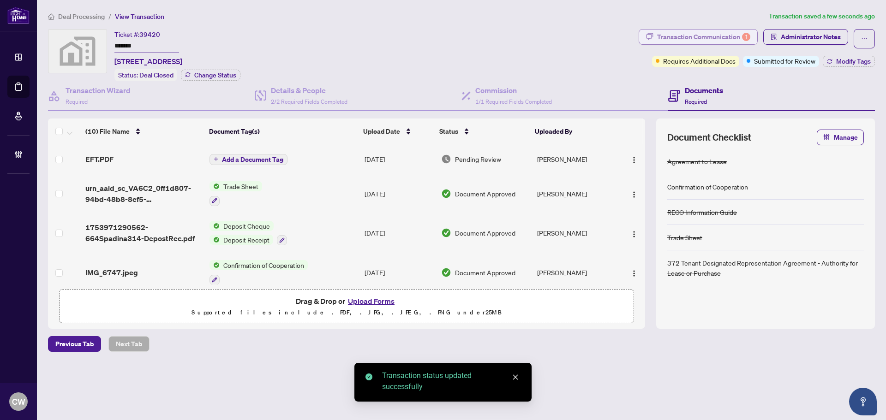
click at [733, 36] on div "Transaction Communication 1" at bounding box center [703, 37] width 93 height 15
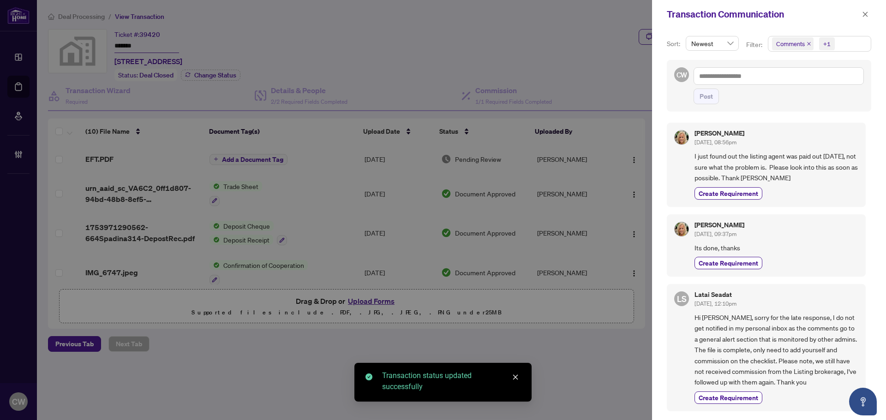
click at [807, 42] on icon "close" at bounding box center [809, 44] width 5 height 5
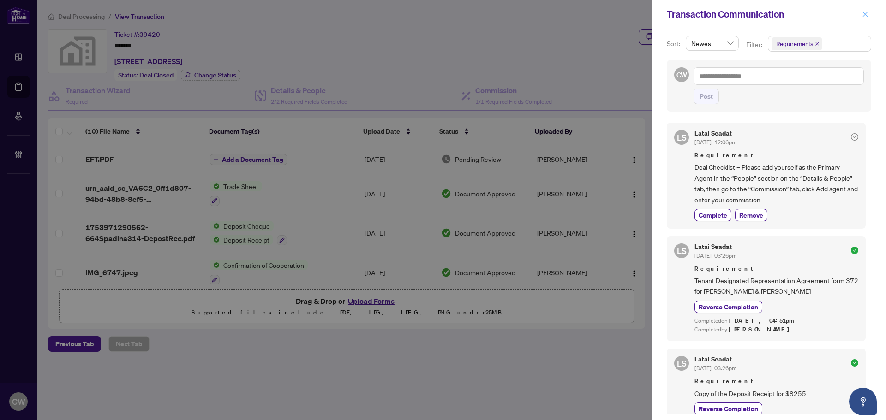
click at [863, 16] on icon "close" at bounding box center [865, 14] width 6 height 6
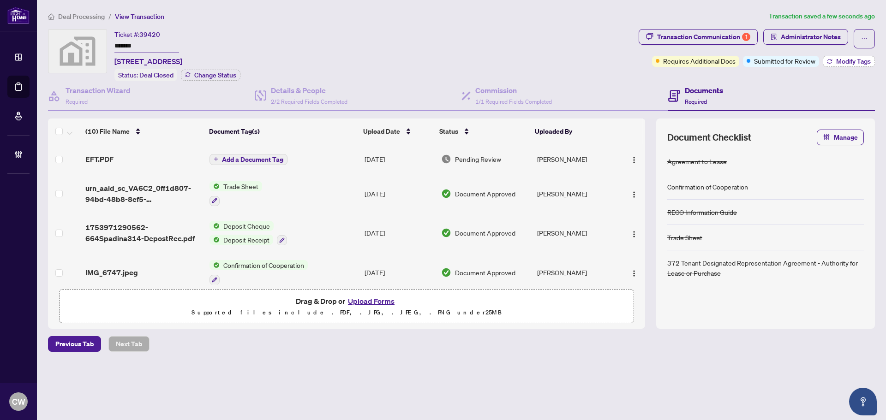
click at [850, 58] on span "Modify Tags" at bounding box center [853, 61] width 35 height 6
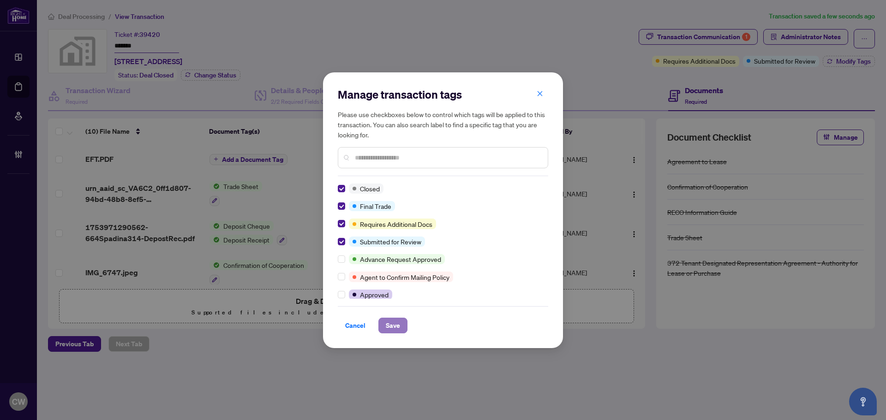
click at [398, 321] on span "Save" at bounding box center [393, 325] width 14 height 15
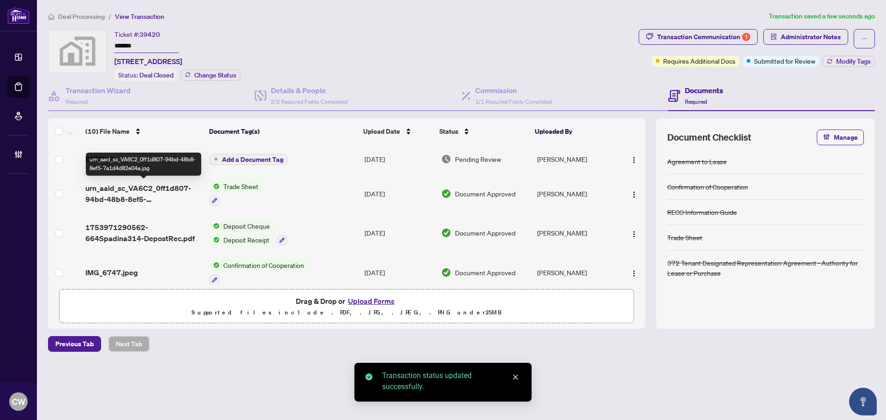
click at [133, 197] on span "urn_aaid_sc_VA6C2_0ff1d807-94bd-48b8-8ef5-7a1d4d82e04a.jpg" at bounding box center [143, 194] width 117 height 22
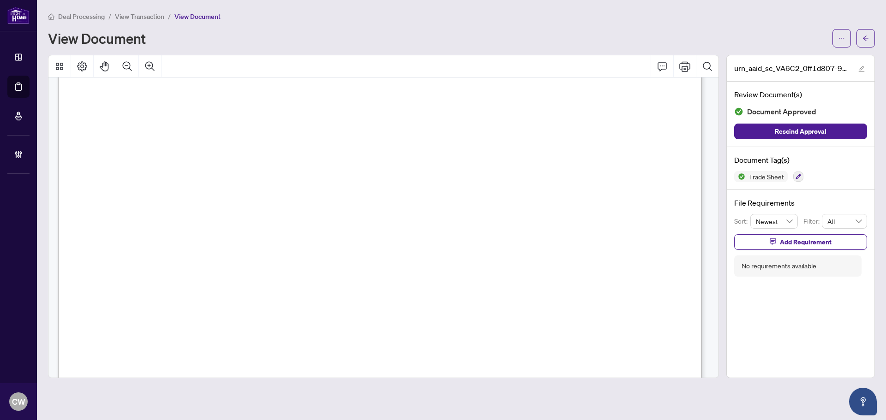
scroll to position [231, 0]
click at [861, 39] on button "button" at bounding box center [866, 38] width 18 height 18
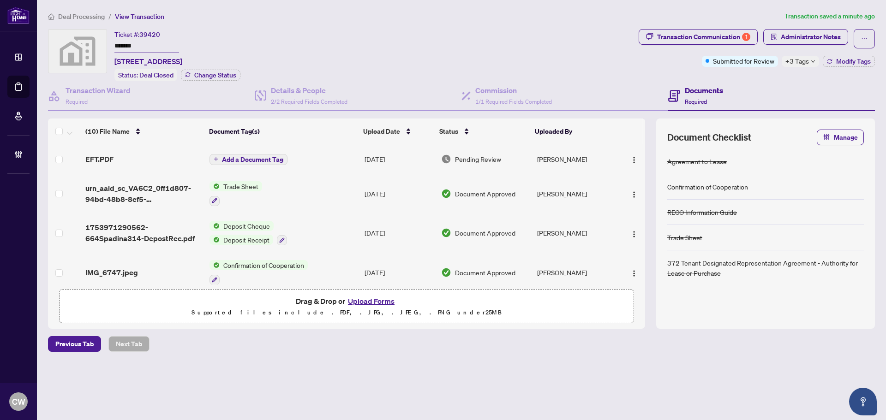
click at [377, 300] on button "Upload Forms" at bounding box center [371, 301] width 52 height 12
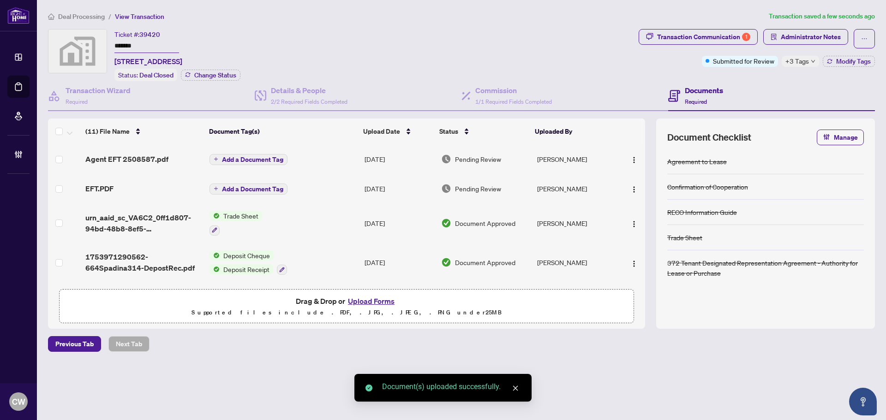
click at [264, 159] on span "Add a Document Tag" at bounding box center [252, 159] width 61 height 6
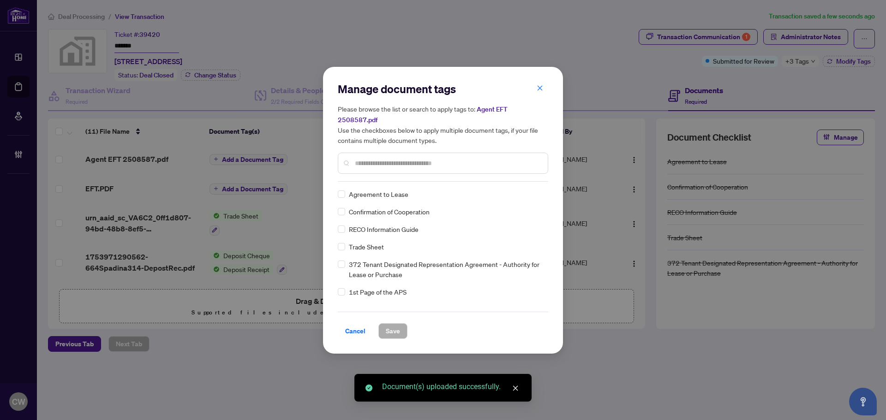
click at [402, 162] on input "text" at bounding box center [448, 163] width 186 height 10
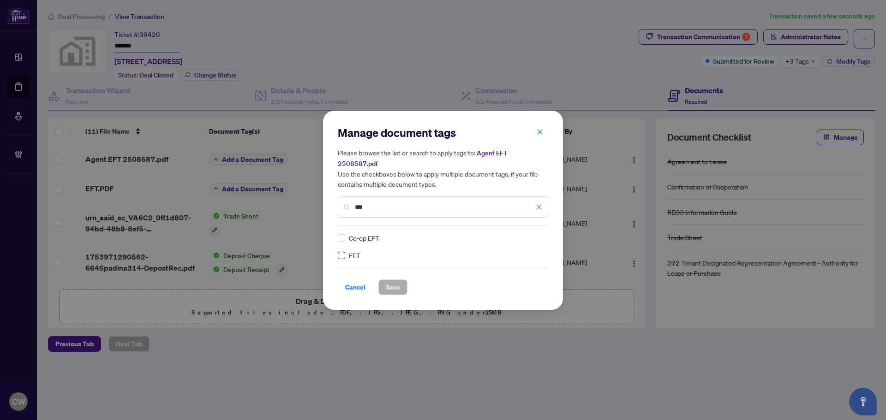
type input "***"
click at [528, 234] on img at bounding box center [529, 238] width 9 height 9
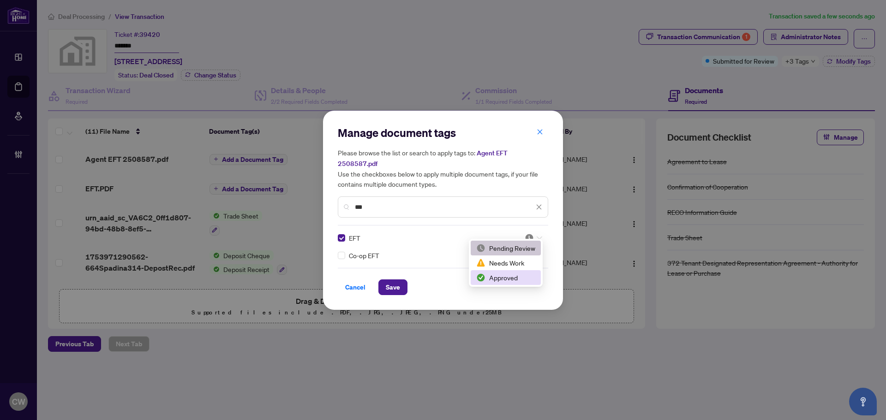
click at [517, 277] on div "Approved" at bounding box center [505, 278] width 59 height 10
click at [389, 285] on span "Save" at bounding box center [393, 287] width 14 height 15
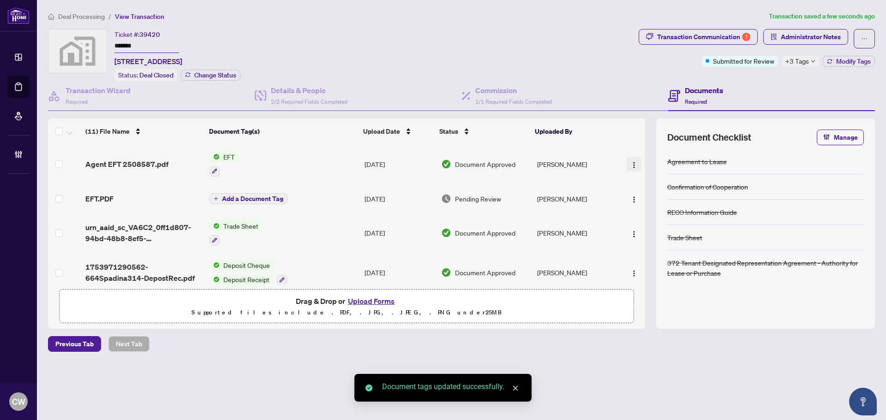
click at [631, 163] on img "button" at bounding box center [634, 165] width 7 height 7
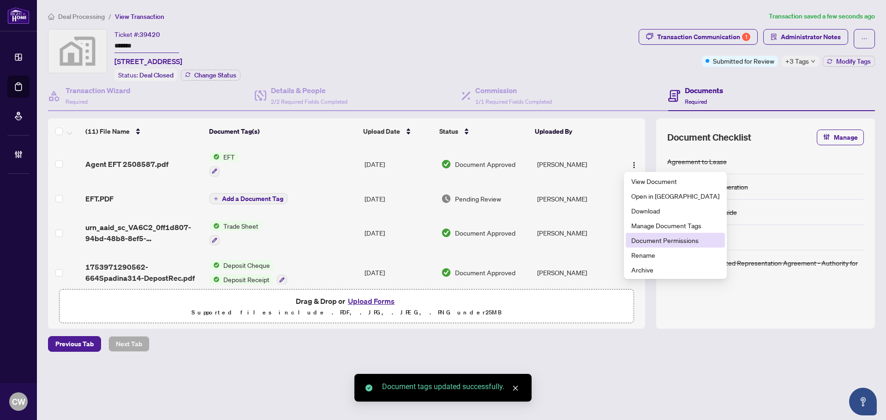
click at [640, 239] on span "Document Permissions" at bounding box center [675, 240] width 88 height 10
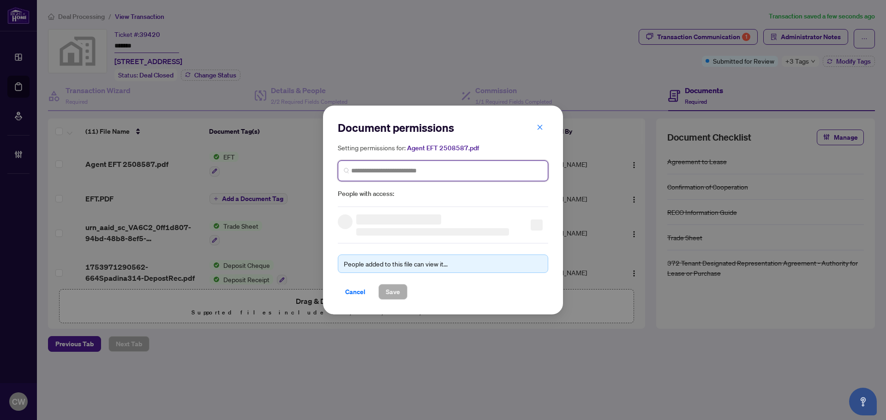
click at [406, 174] on input "search" at bounding box center [446, 171] width 191 height 10
paste input "**********"
type input "**********"
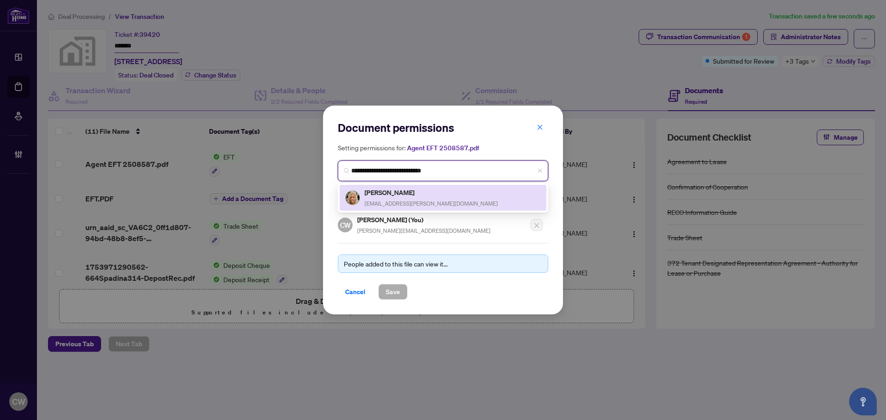
click at [397, 201] on span "[EMAIL_ADDRESS][PERSON_NAME][DOMAIN_NAME]" at bounding box center [431, 203] width 133 height 7
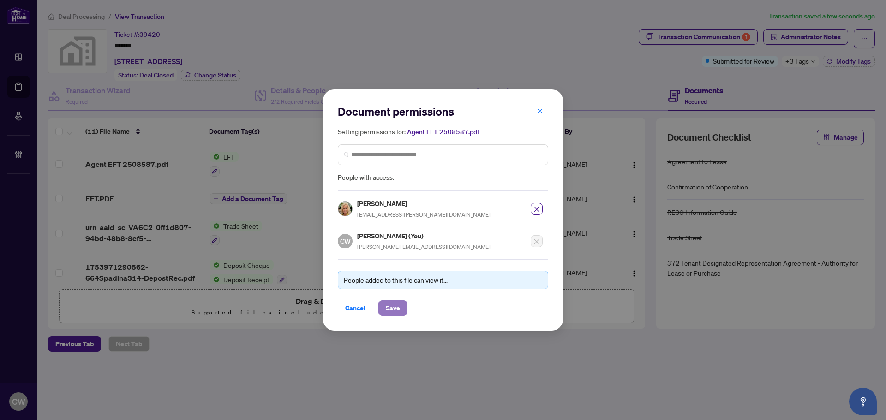
click at [393, 309] on span "Save" at bounding box center [393, 308] width 14 height 15
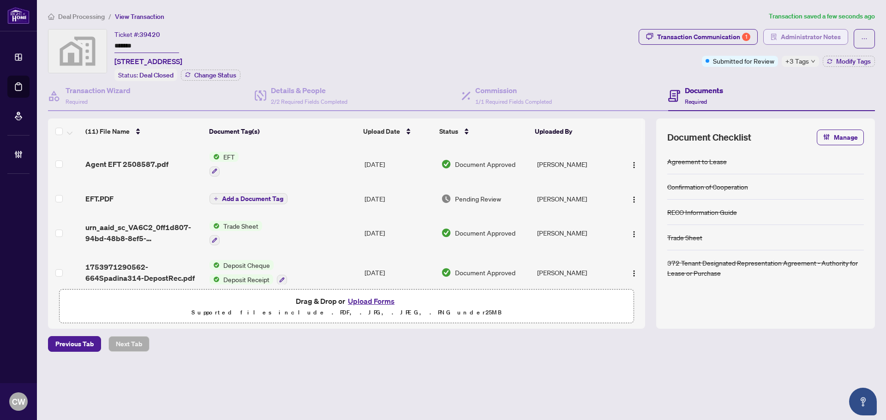
click at [788, 37] on span "Administrator Notes" at bounding box center [811, 37] width 60 height 15
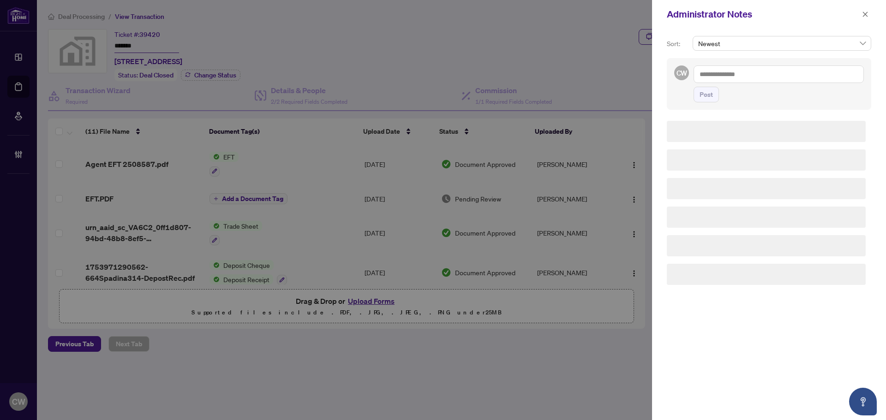
click at [734, 69] on textarea at bounding box center [779, 75] width 170 height 18
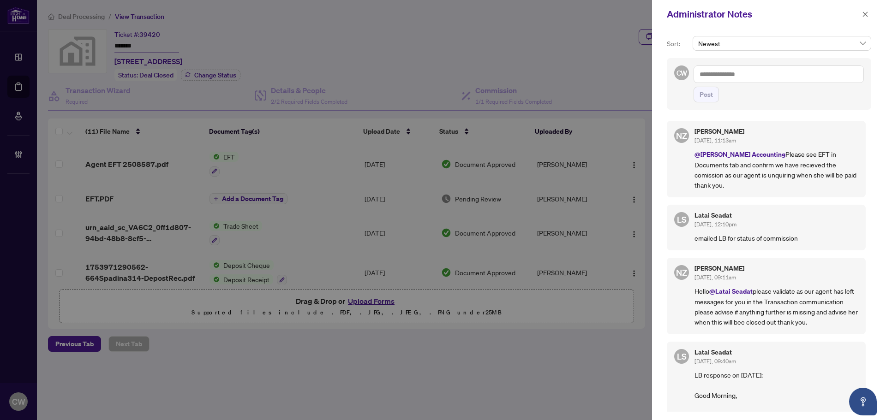
paste textarea "**********"
type textarea "**********"
click at [701, 92] on span "Post" at bounding box center [706, 94] width 13 height 15
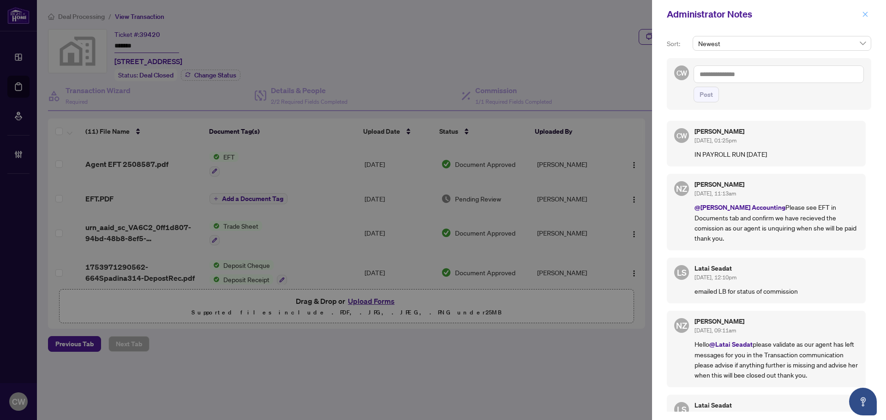
click at [866, 13] on icon "close" at bounding box center [865, 14] width 6 height 6
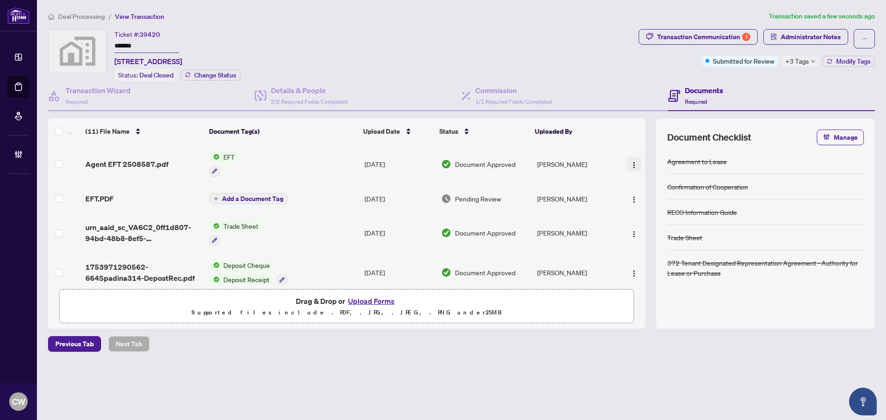
click at [635, 165] on button "button" at bounding box center [634, 164] width 15 height 15
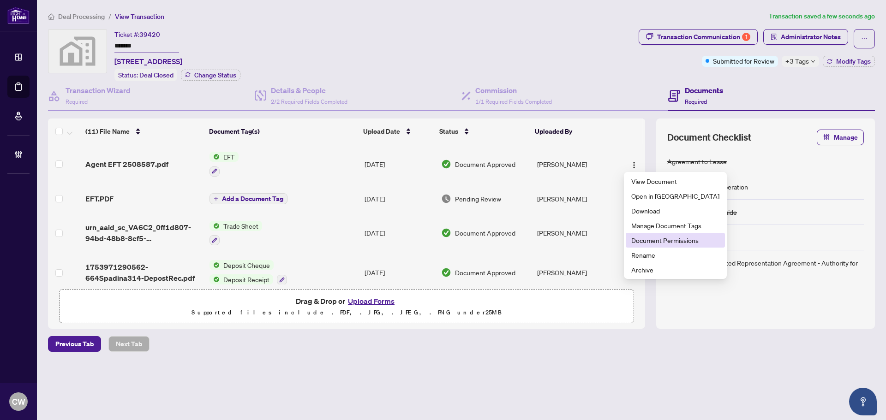
click at [647, 243] on span "Document Permissions" at bounding box center [675, 240] width 88 height 10
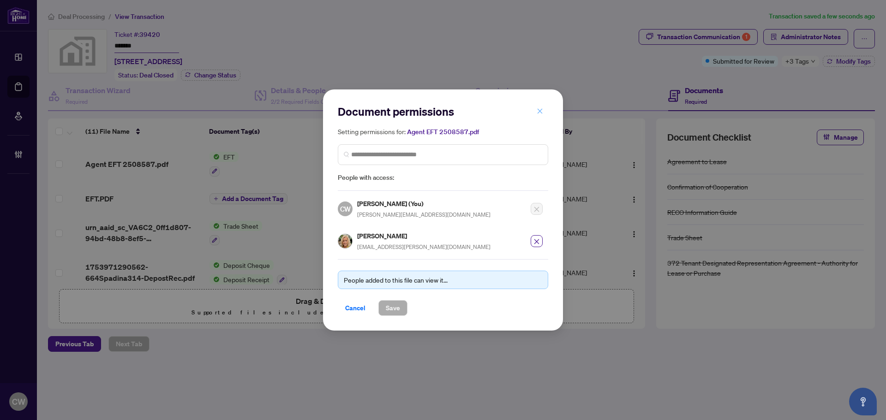
click at [534, 114] on button "button" at bounding box center [540, 111] width 18 height 16
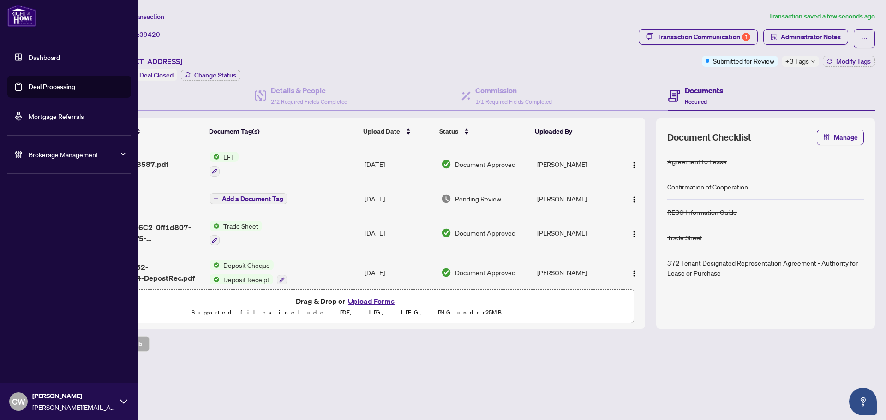
click at [30, 90] on link "Deal Processing" at bounding box center [52, 87] width 47 height 8
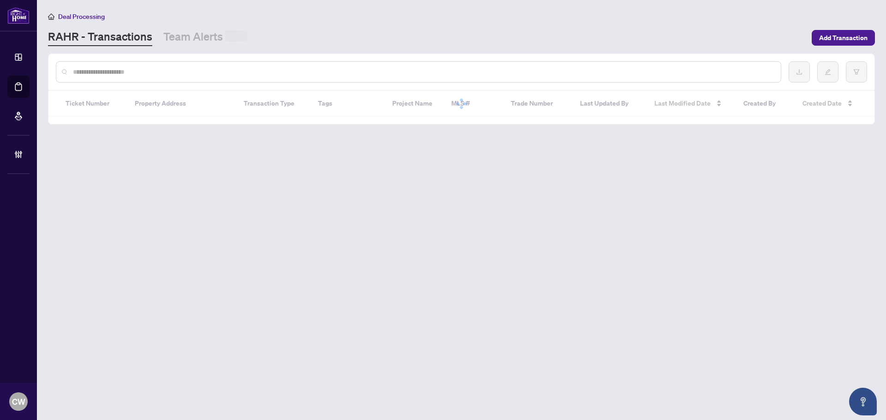
click at [182, 74] on input "text" at bounding box center [423, 72] width 701 height 10
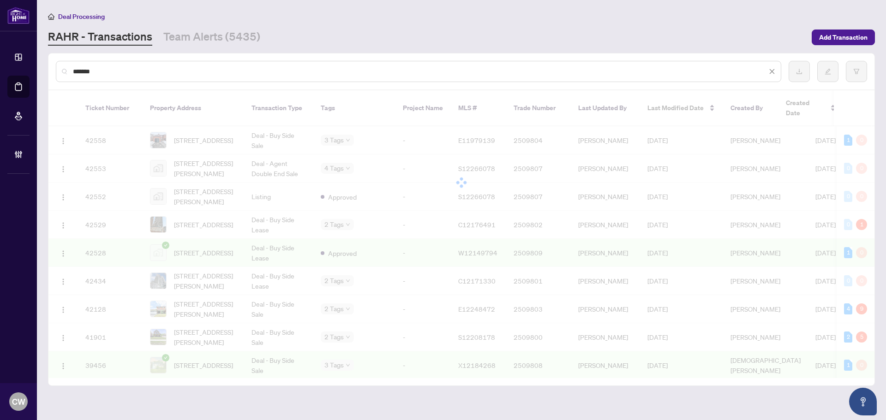
type input "*******"
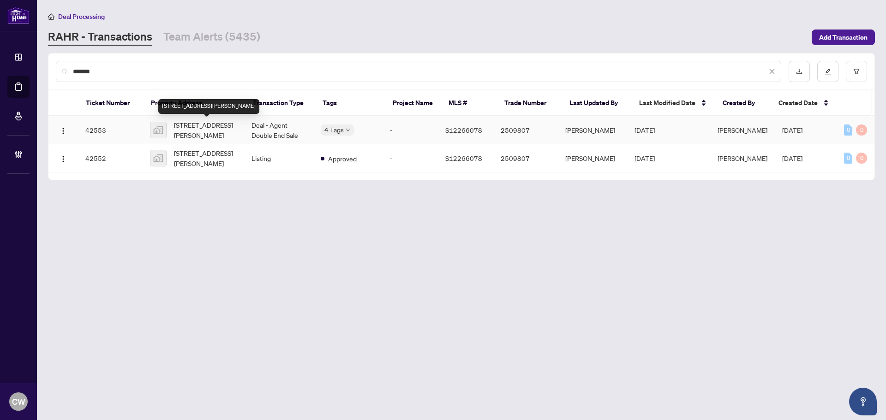
click at [215, 138] on span "[STREET_ADDRESS][PERSON_NAME]" at bounding box center [205, 130] width 63 height 20
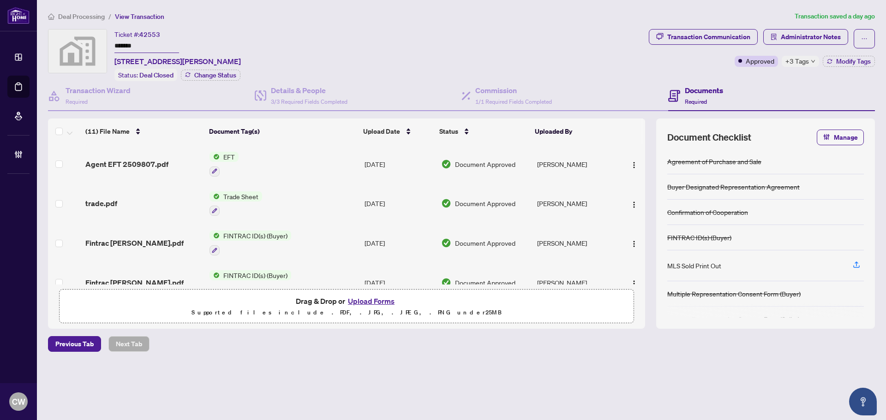
click at [100, 38] on div "Ticket #: 42553 ******* [STREET_ADDRESS][PERSON_NAME] Status: Deal Closed Chang…" at bounding box center [346, 55] width 597 height 52
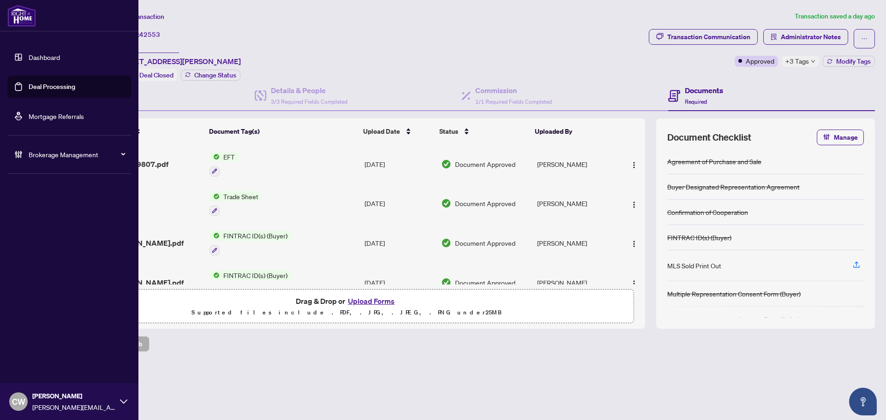
click at [29, 87] on link "Deal Processing" at bounding box center [52, 87] width 47 height 8
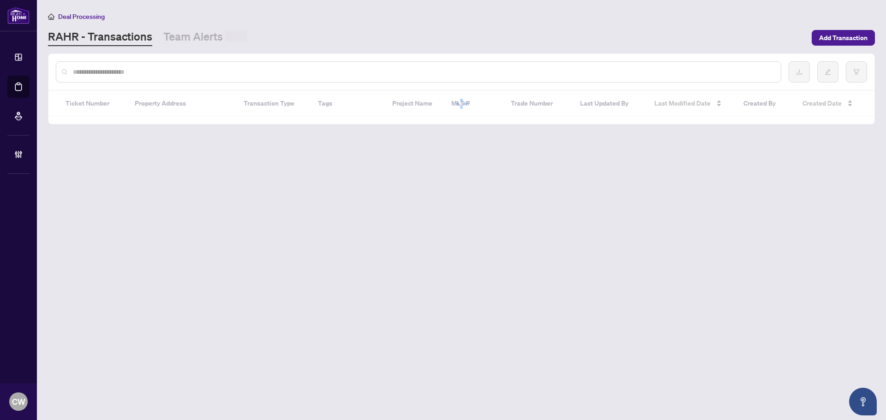
click at [179, 70] on input "text" at bounding box center [423, 72] width 701 height 10
paste input "*******"
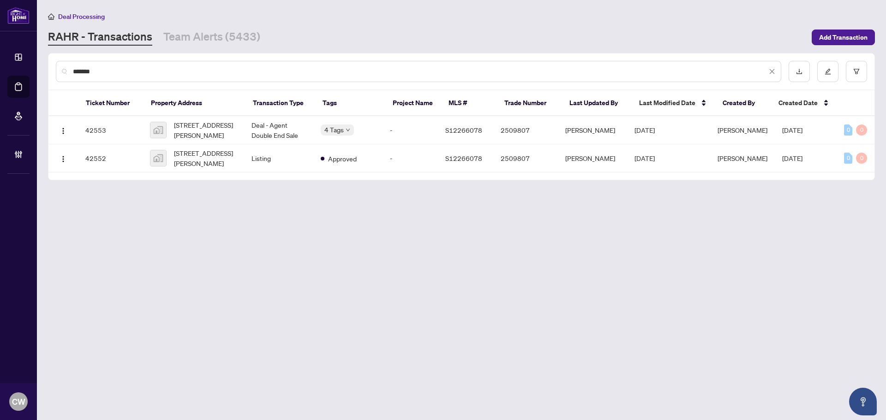
drag, startPoint x: 113, startPoint y: 74, endPoint x: 67, endPoint y: 64, distance: 46.3
click at [68, 64] on div "*******" at bounding box center [419, 71] width 726 height 21
type input "*******"
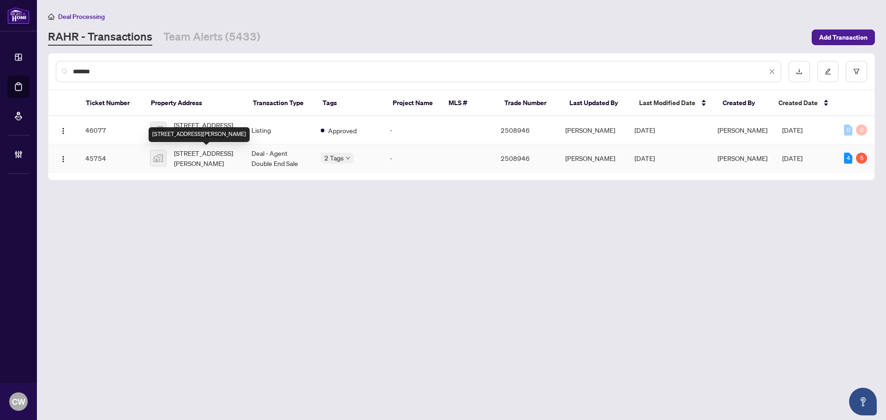
click at [210, 133] on div "[STREET_ADDRESS][PERSON_NAME]" at bounding box center [199, 134] width 101 height 15
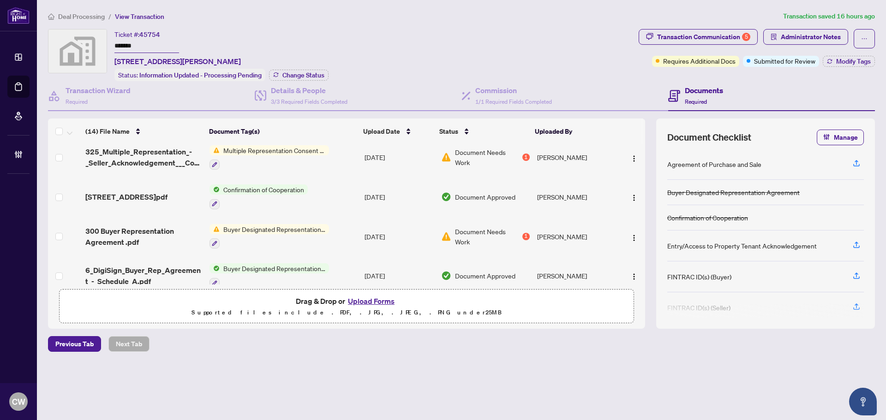
scroll to position [305, 0]
click at [161, 192] on span "[STREET_ADDRESS]pdf" at bounding box center [126, 197] width 82 height 11
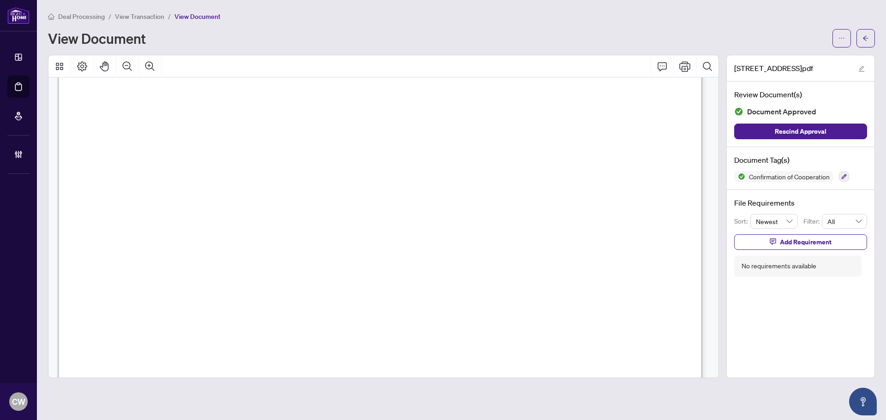
scroll to position [969, 0]
click at [866, 35] on icon "arrow-left" at bounding box center [866, 38] width 6 height 6
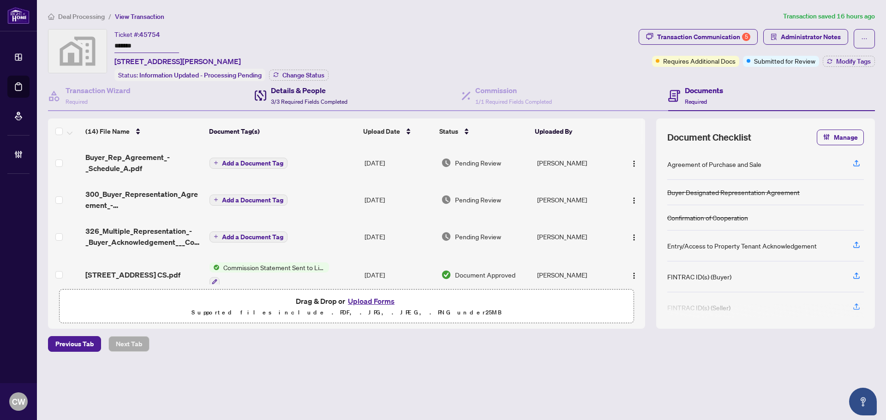
click at [324, 92] on h4 "Details & People" at bounding box center [309, 90] width 77 height 11
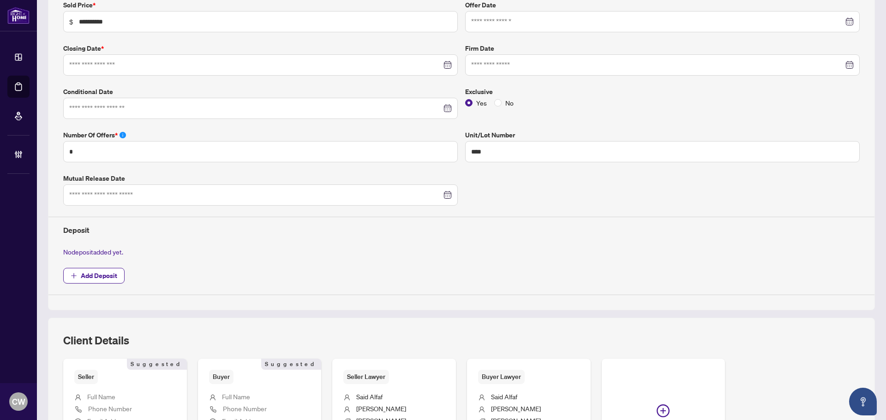
type input "**********"
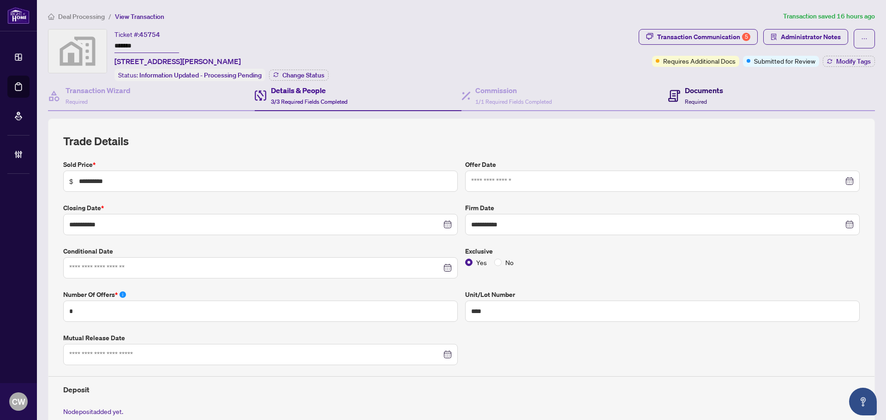
click at [709, 90] on h4 "Documents" at bounding box center [704, 90] width 38 height 11
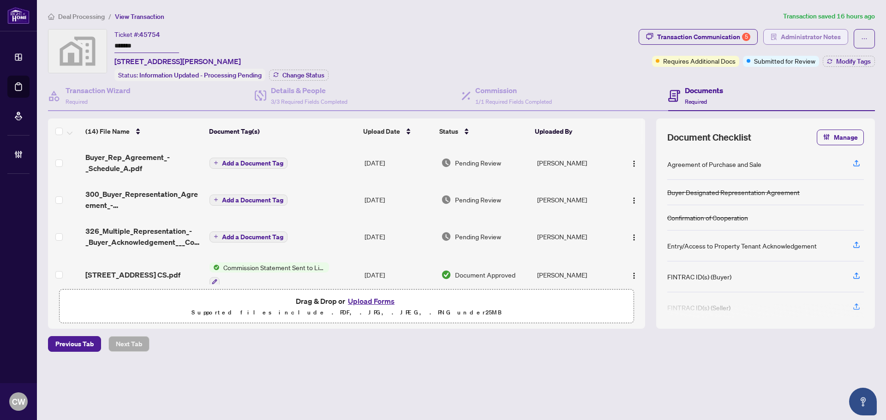
click at [811, 34] on span "Administrator Notes" at bounding box center [811, 37] width 60 height 15
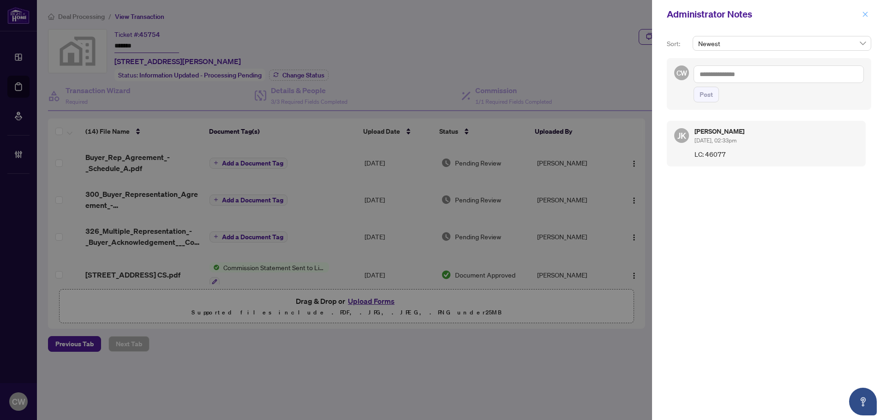
click at [870, 13] on button "button" at bounding box center [865, 14] width 12 height 11
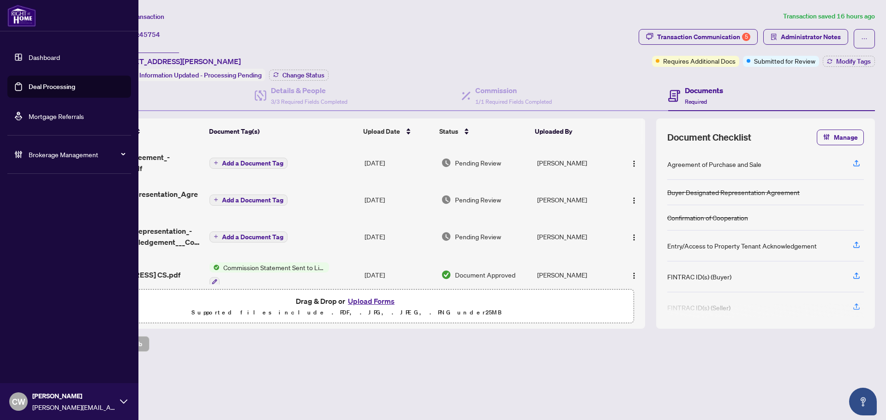
drag, startPoint x: 31, startPoint y: 87, endPoint x: 63, endPoint y: 82, distance: 32.3
click at [31, 87] on link "Deal Processing" at bounding box center [52, 87] width 47 height 8
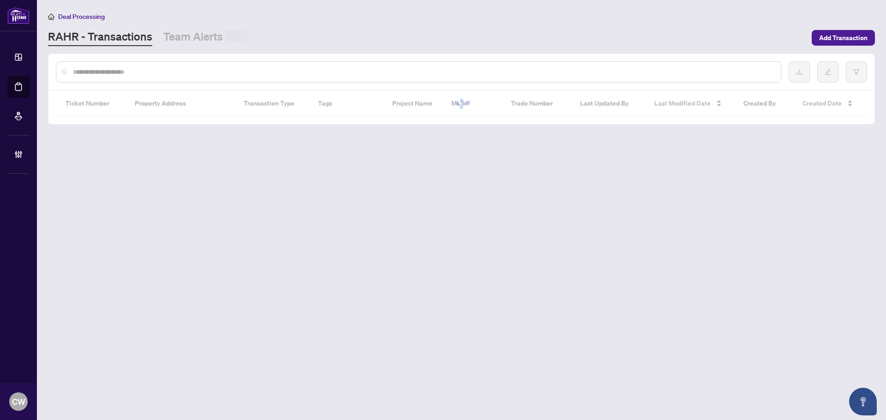
click at [204, 73] on input "text" at bounding box center [423, 72] width 701 height 10
paste input "*******"
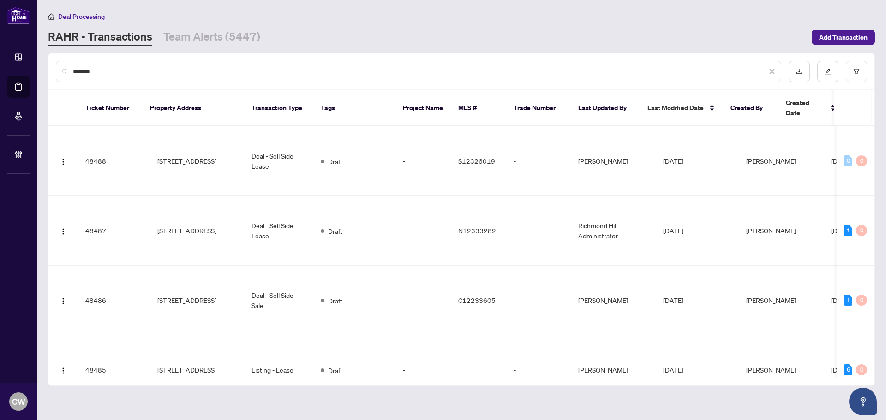
type input "*******"
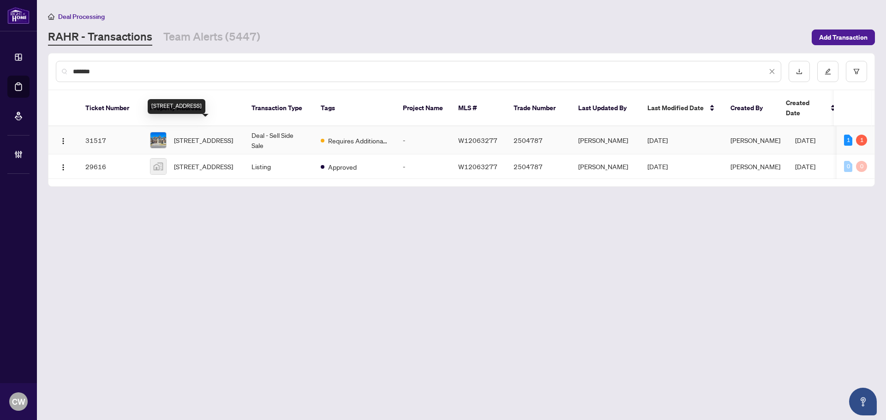
click at [211, 135] on span "[STREET_ADDRESS]" at bounding box center [203, 140] width 59 height 10
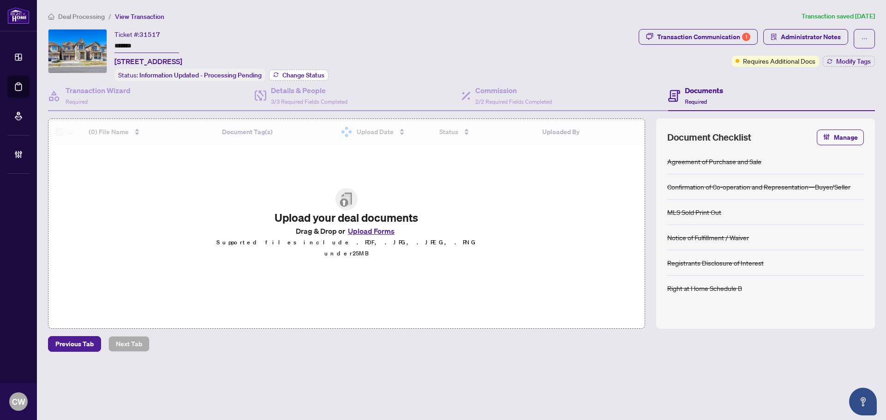
click at [316, 76] on span "Change Status" at bounding box center [303, 75] width 42 height 6
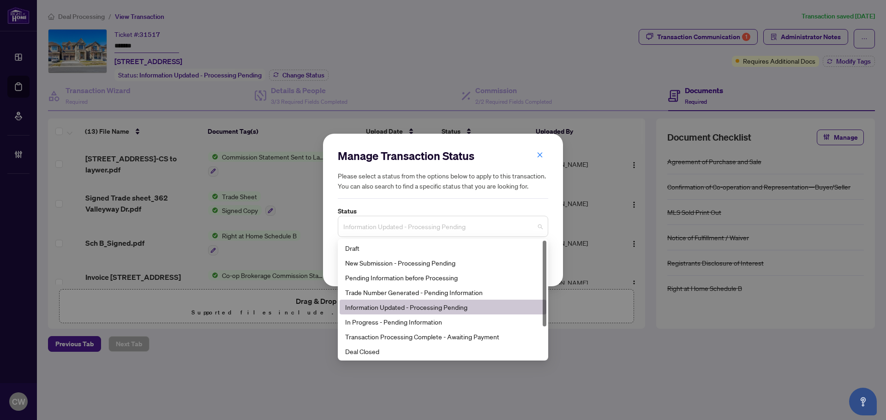
click at [415, 230] on span "Information Updated - Processing Pending" at bounding box center [442, 227] width 199 height 18
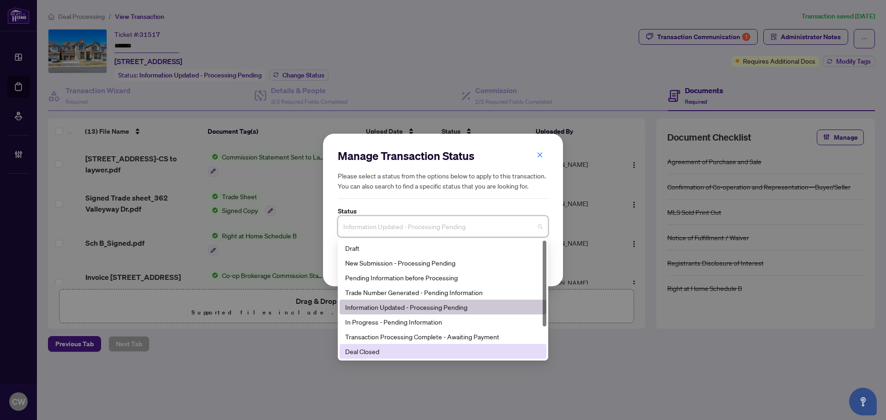
click at [404, 345] on div "Deal Closed" at bounding box center [443, 351] width 207 height 15
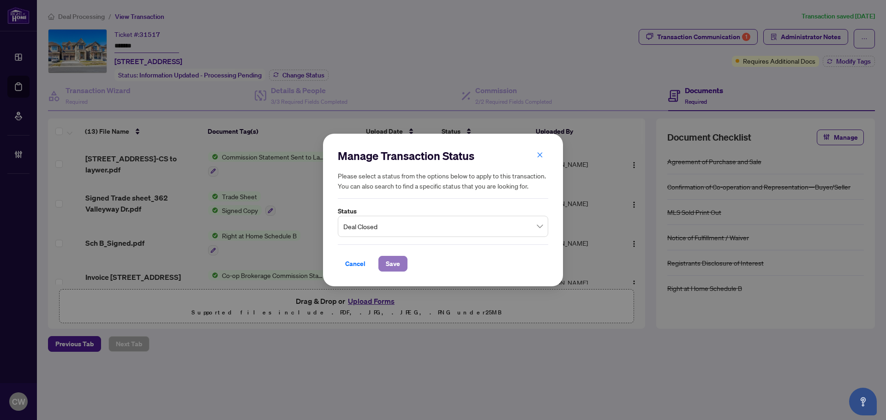
click at [394, 266] on span "Save" at bounding box center [393, 264] width 14 height 15
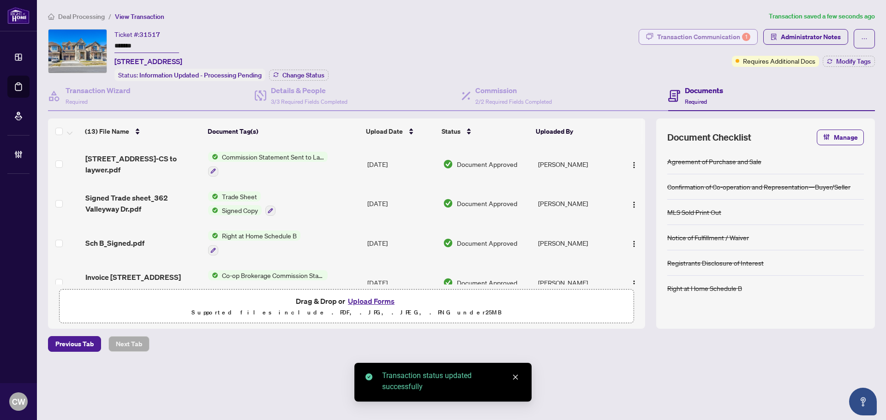
click at [721, 35] on div "Transaction Communication 1" at bounding box center [703, 37] width 93 height 15
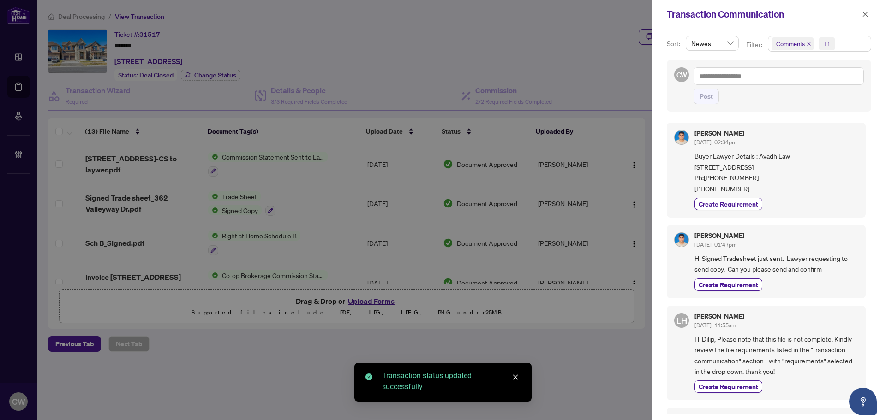
click at [806, 42] on span "Comments" at bounding box center [793, 43] width 42 height 13
click at [808, 43] on icon "close" at bounding box center [809, 44] width 5 height 5
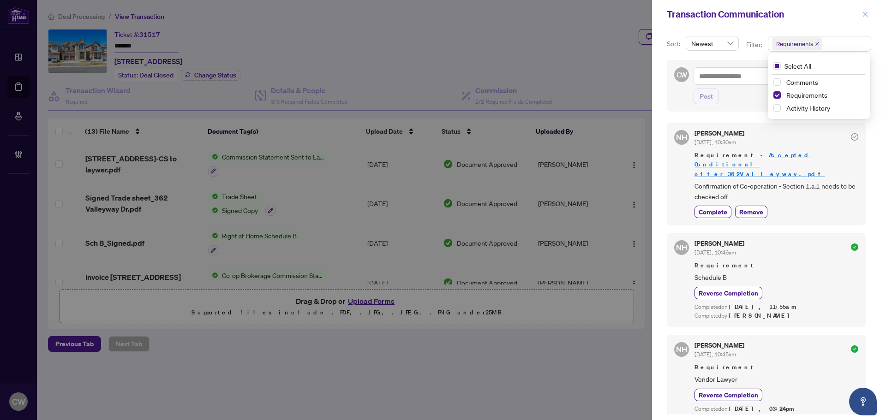
click at [864, 16] on icon "close" at bounding box center [865, 14] width 6 height 6
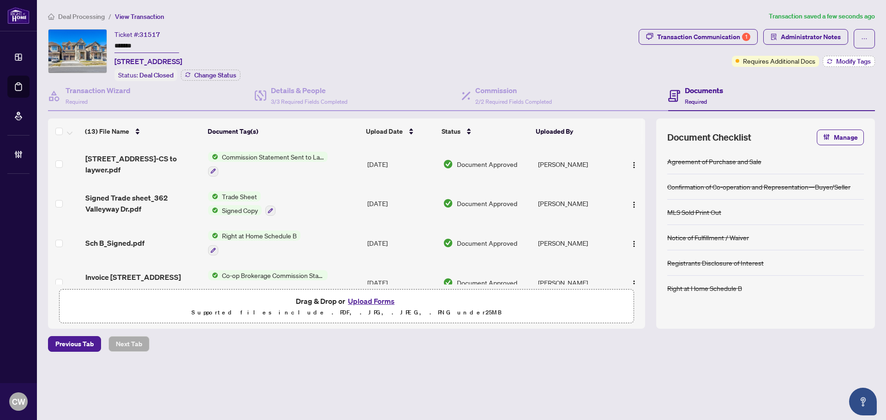
click at [853, 62] on span "Modify Tags" at bounding box center [853, 61] width 35 height 6
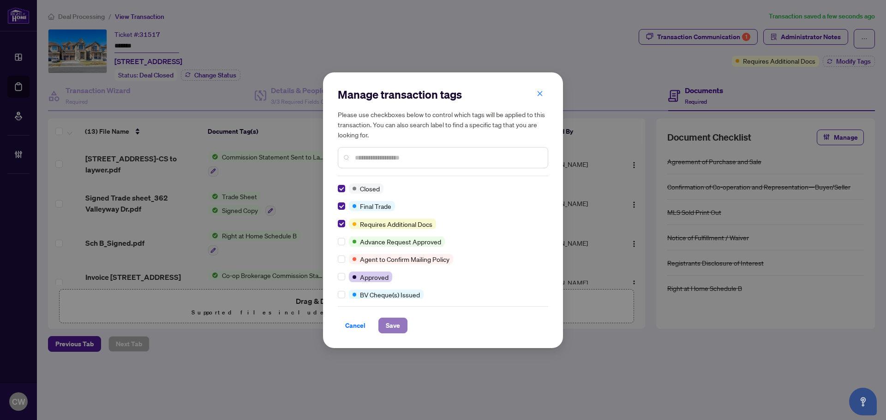
click at [396, 329] on span "Save" at bounding box center [393, 325] width 14 height 15
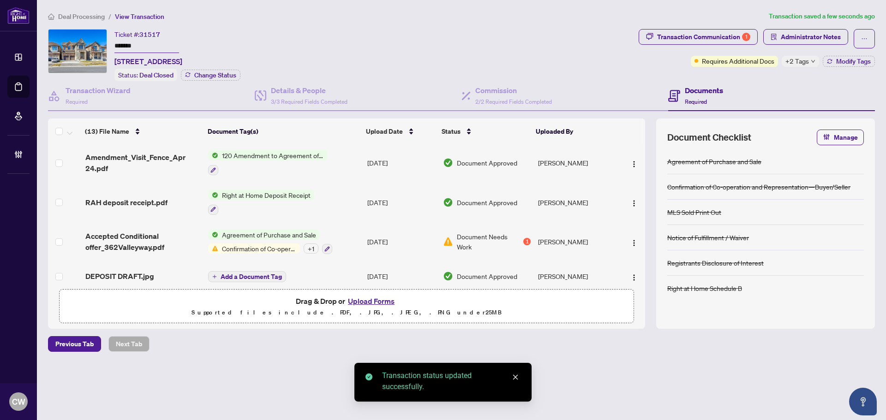
scroll to position [323, 0]
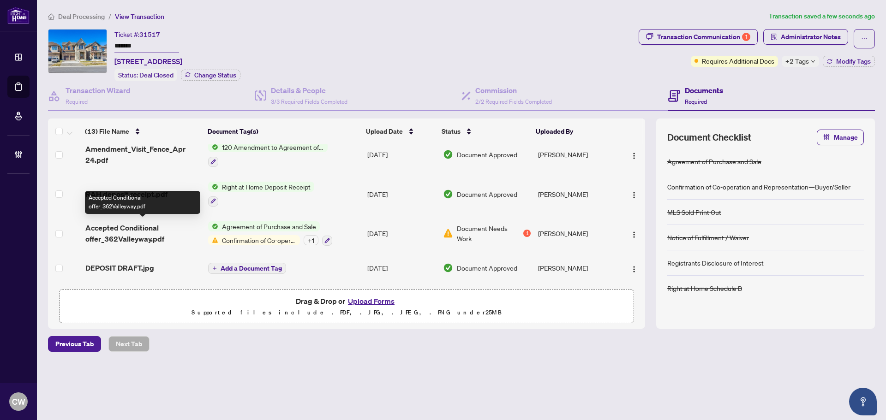
click at [146, 232] on span "Accepted Conditional offer_362Valleyway.pdf" at bounding box center [142, 233] width 115 height 22
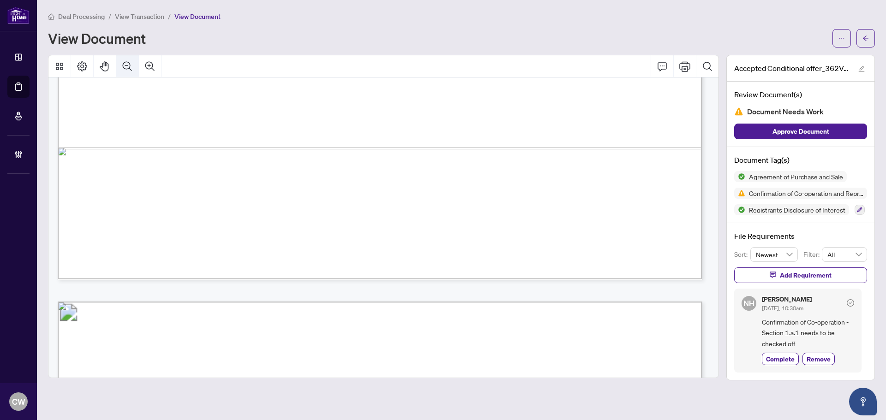
click at [132, 68] on icon "Zoom Out" at bounding box center [127, 66] width 11 height 11
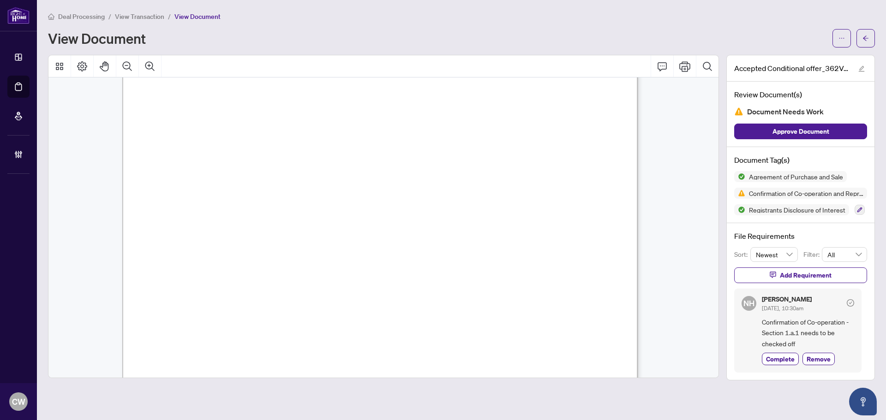
scroll to position [3005, 0]
click at [864, 40] on icon "arrow-left" at bounding box center [866, 38] width 6 height 6
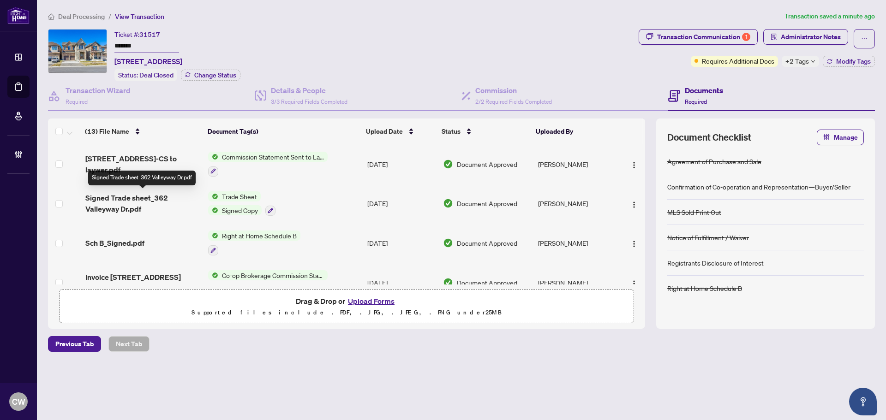
click at [126, 206] on span "Signed Trade sheet_362 Valleyway Dr.pdf" at bounding box center [142, 203] width 115 height 22
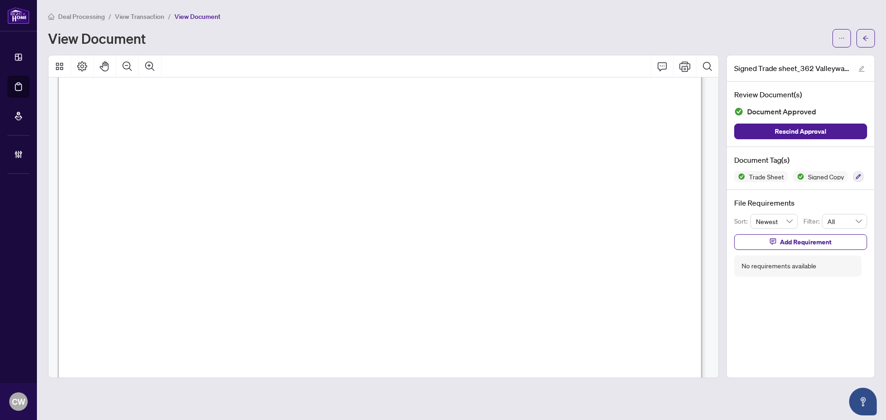
scroll to position [323, 0]
click at [862, 41] on button "button" at bounding box center [866, 38] width 18 height 18
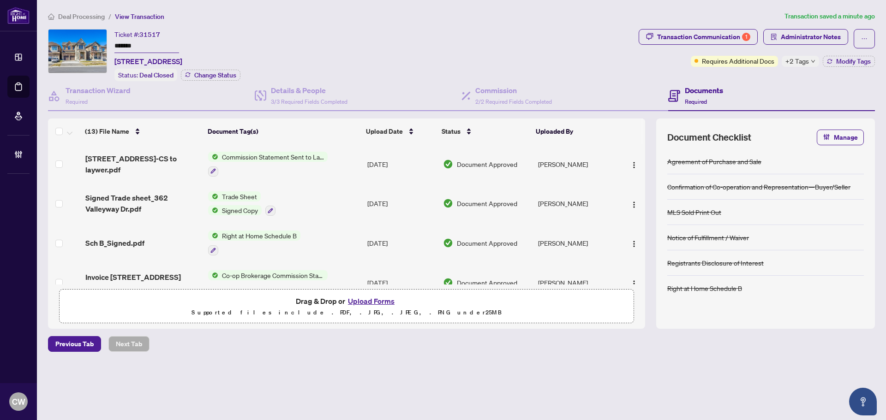
click at [368, 299] on button "Upload Forms" at bounding box center [371, 301] width 52 height 12
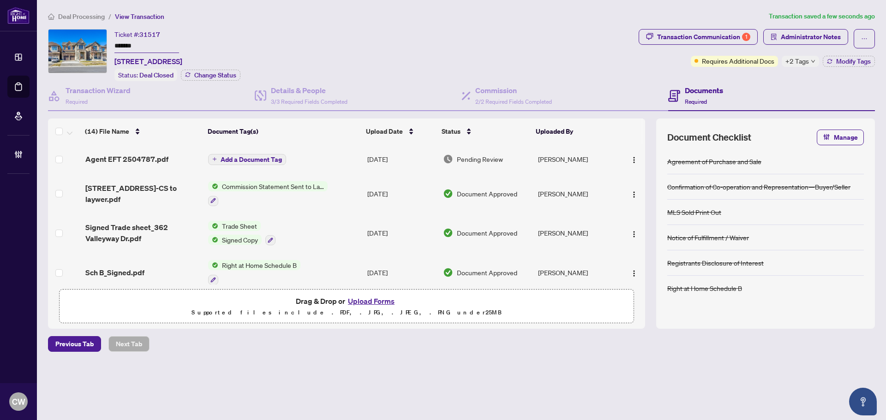
click at [252, 159] on span "Add a Document Tag" at bounding box center [251, 159] width 61 height 6
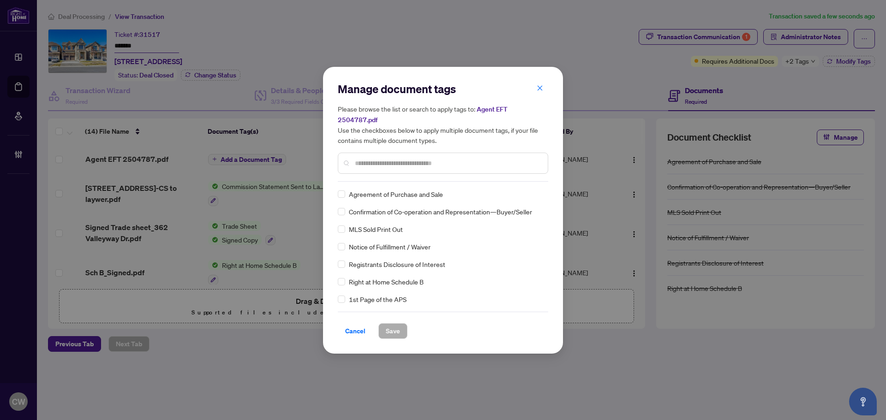
click at [367, 170] on div "Manage document tags Please browse the list or search to apply tags to: Agent E…" at bounding box center [443, 132] width 210 height 100
click at [367, 162] on div at bounding box center [443, 163] width 210 height 21
click at [367, 158] on input "text" at bounding box center [448, 163] width 186 height 10
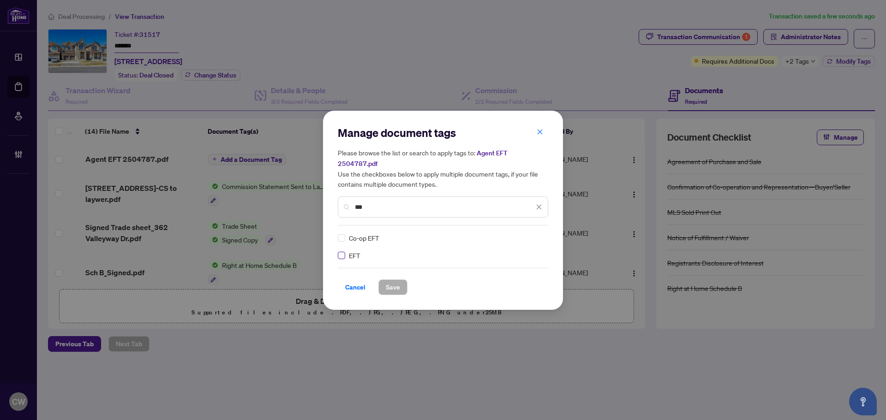
type input "***"
click at [528, 234] on img at bounding box center [529, 238] width 9 height 9
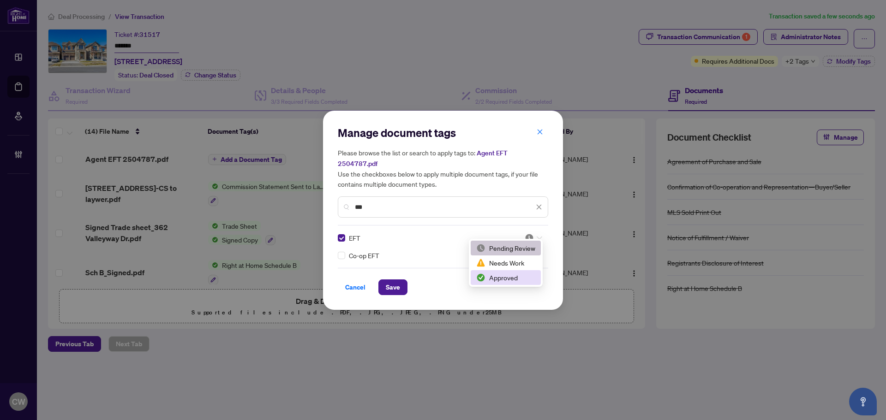
click at [523, 272] on div "Approved" at bounding box center [506, 277] width 70 height 15
click at [396, 281] on span "Save" at bounding box center [393, 287] width 14 height 15
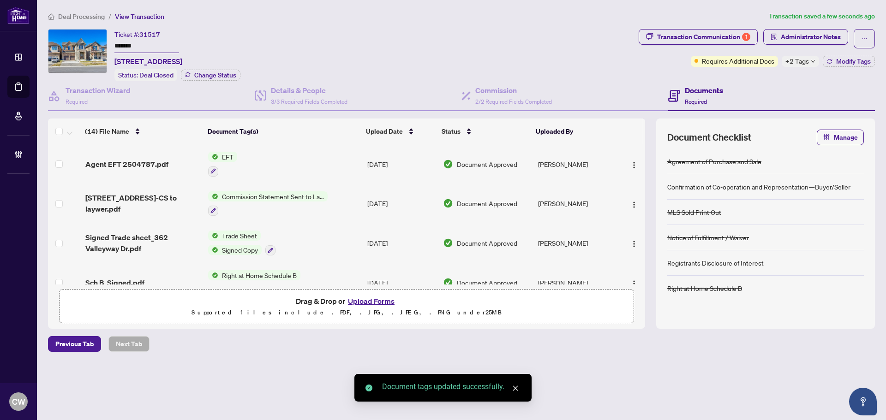
click at [633, 160] on span "button" at bounding box center [634, 164] width 7 height 10
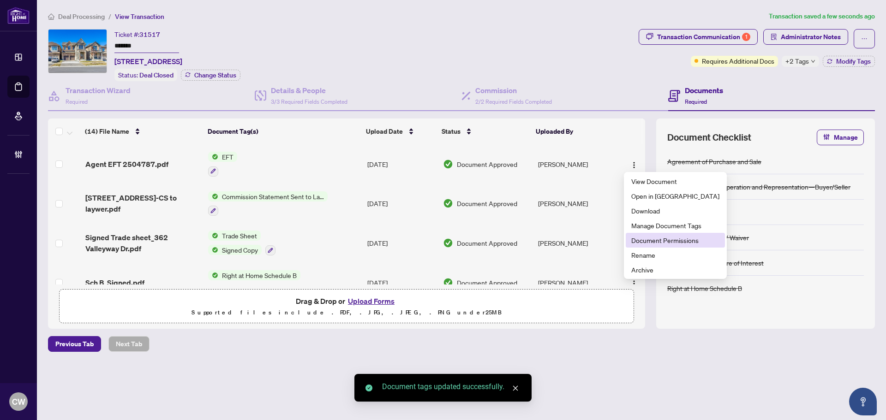
click at [652, 246] on li "Document Permissions" at bounding box center [675, 240] width 99 height 15
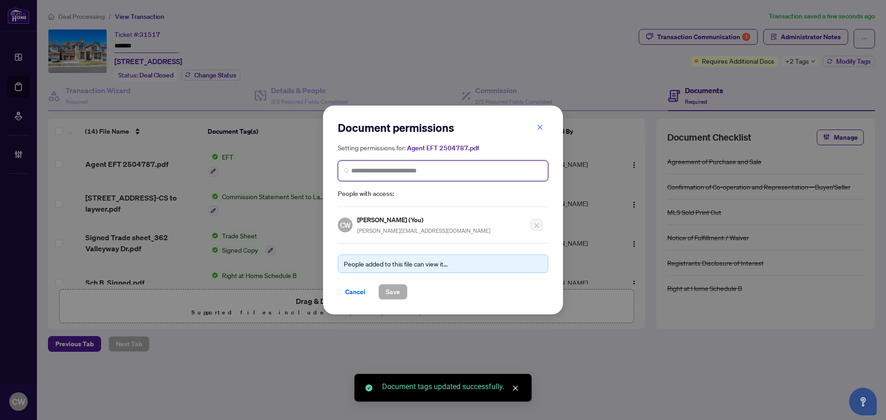
click at [389, 166] on input "search" at bounding box center [446, 171] width 191 height 10
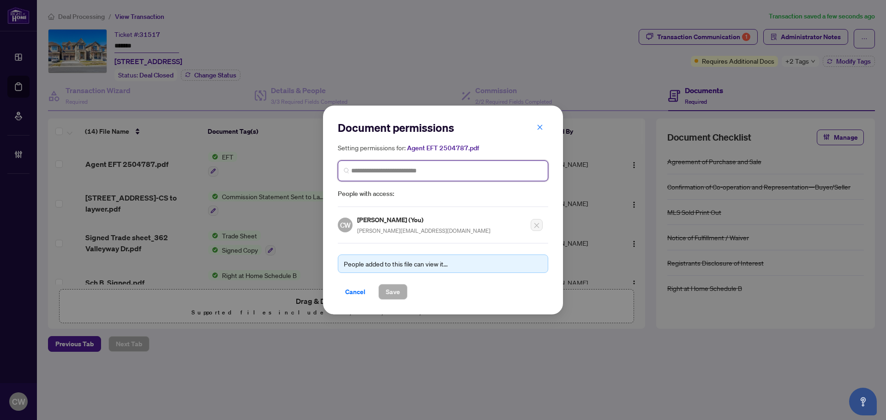
paste input "**********"
type input "**********"
click at [382, 199] on div "[PERSON_NAME] [PERSON_NAME][EMAIL_ADDRESS][DOMAIN_NAME]" at bounding box center [410, 197] width 90 height 21
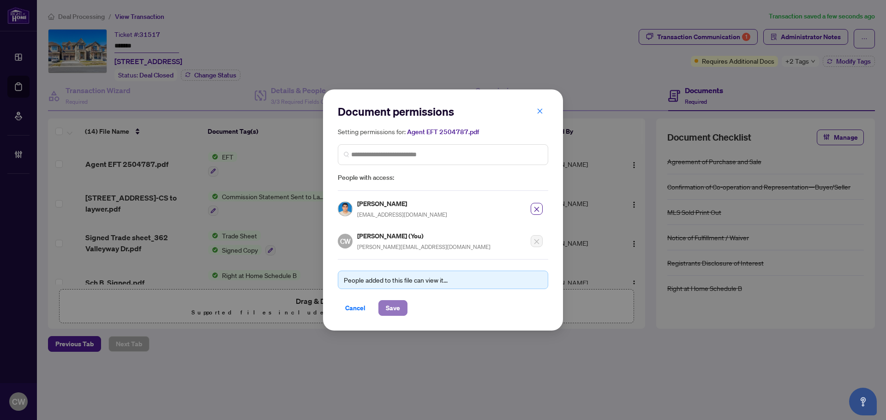
click at [392, 309] on span "Save" at bounding box center [393, 308] width 14 height 15
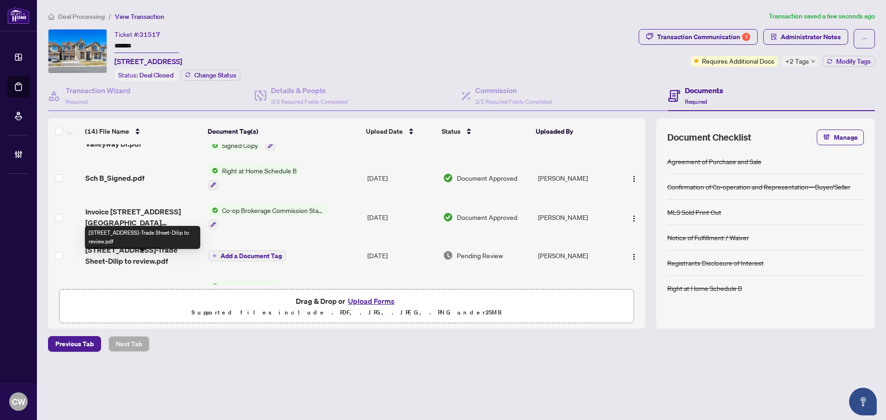
scroll to position [92, 0]
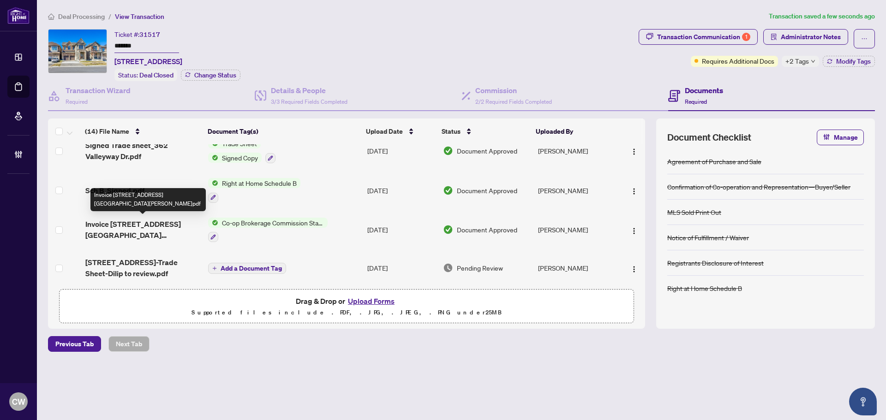
click at [140, 222] on span "Invoice [STREET_ADDRESS][GEOGRAPHIC_DATA][PERSON_NAME]pdf" at bounding box center [142, 230] width 115 height 22
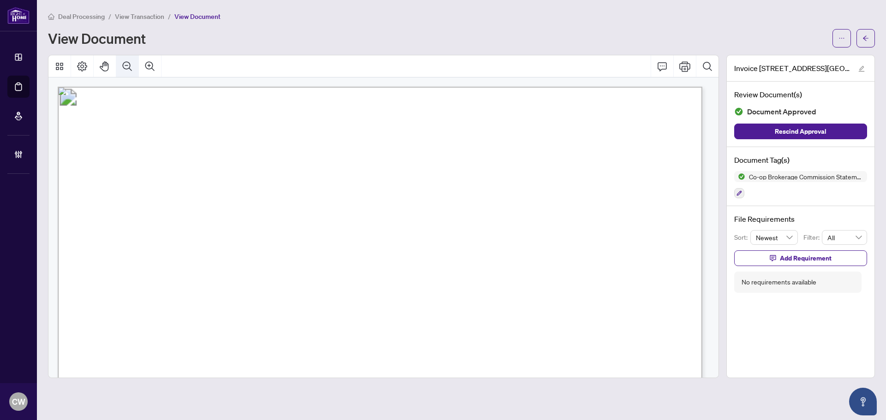
click at [126, 61] on icon "Zoom Out" at bounding box center [127, 66] width 11 height 11
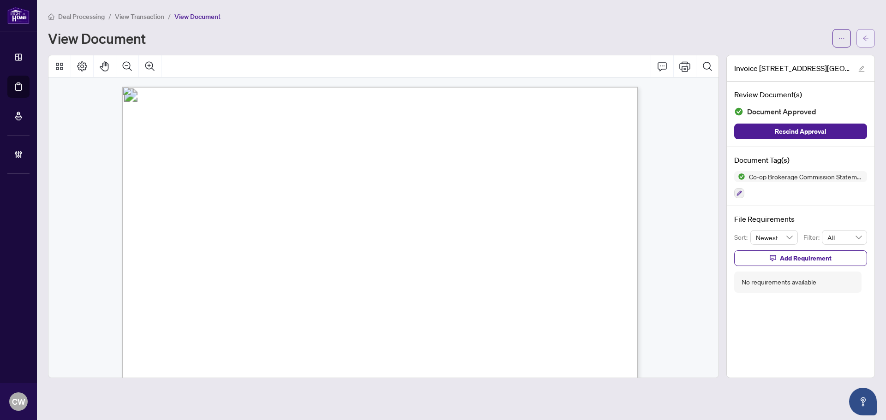
click at [865, 35] on icon "arrow-left" at bounding box center [866, 38] width 6 height 6
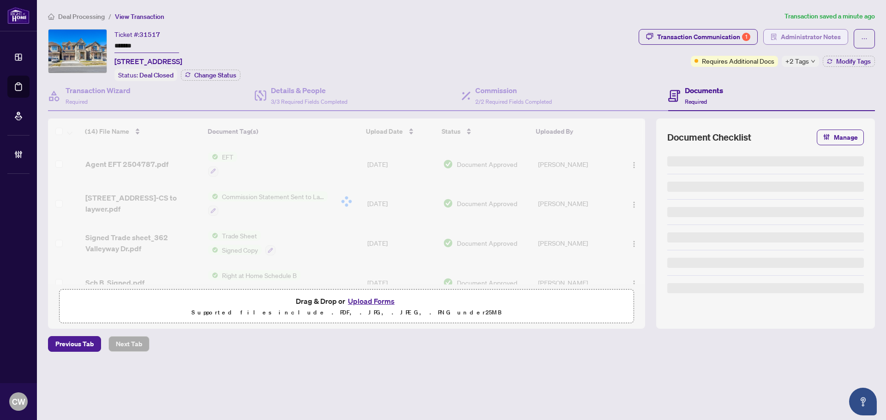
click at [807, 39] on span "Administrator Notes" at bounding box center [811, 37] width 60 height 15
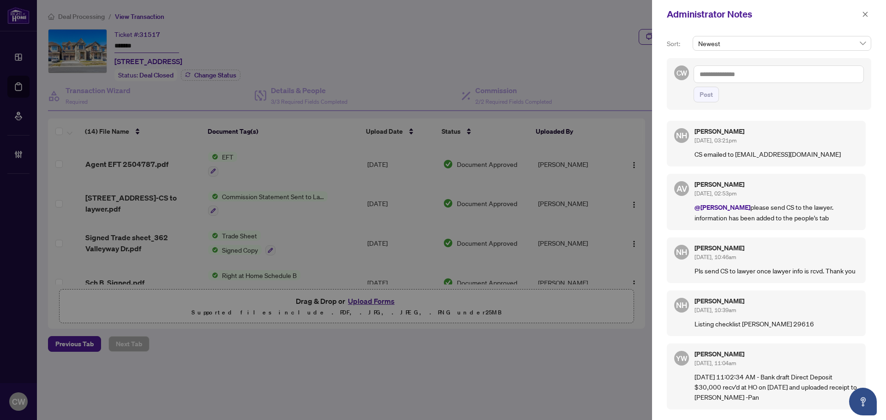
click at [739, 82] on textarea at bounding box center [779, 75] width 170 height 18
click at [741, 76] on textarea at bounding box center [779, 75] width 170 height 18
paste textarea "**********"
type textarea "**********"
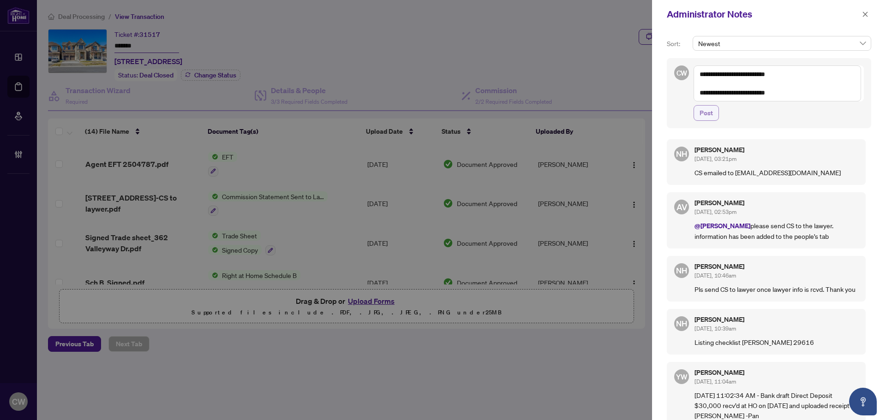
click at [712, 108] on span "Post" at bounding box center [706, 113] width 13 height 15
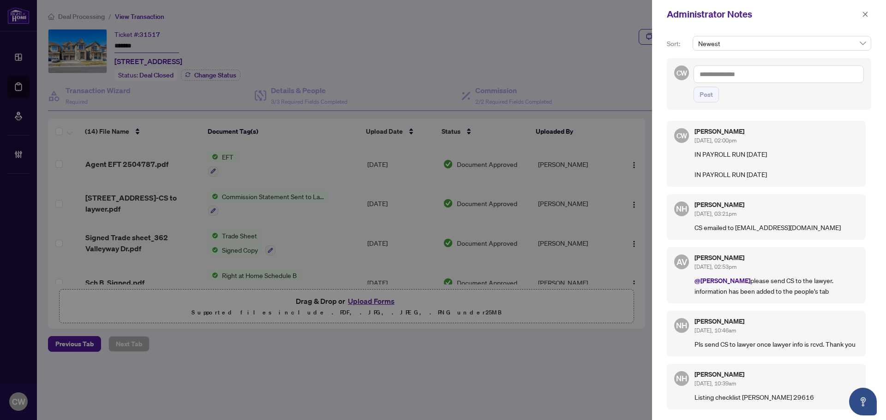
click at [755, 74] on textarea at bounding box center [779, 75] width 170 height 18
paste textarea "**********"
type textarea "**********"
click at [716, 98] on button "Post" at bounding box center [706, 95] width 25 height 16
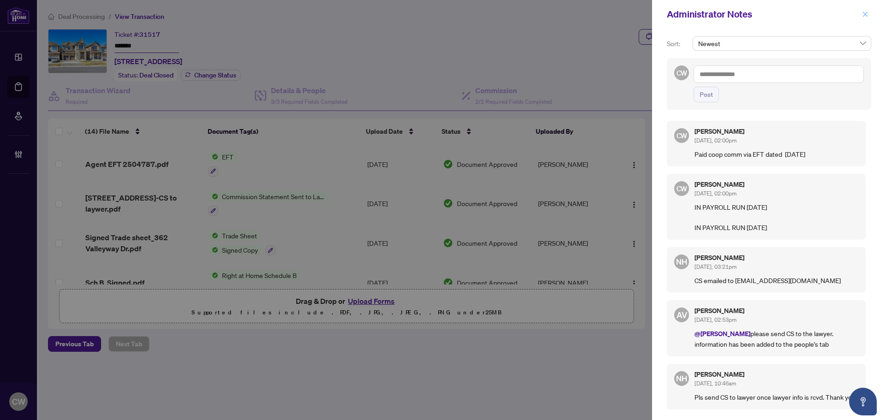
click at [868, 15] on icon "close" at bounding box center [865, 14] width 6 height 6
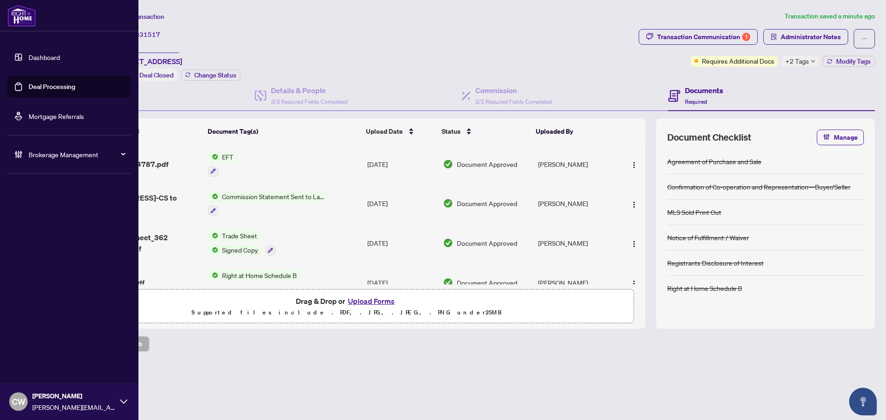
drag, startPoint x: 27, startPoint y: 85, endPoint x: 136, endPoint y: 72, distance: 110.2
click at [29, 84] on link "Deal Processing" at bounding box center [52, 87] width 47 height 8
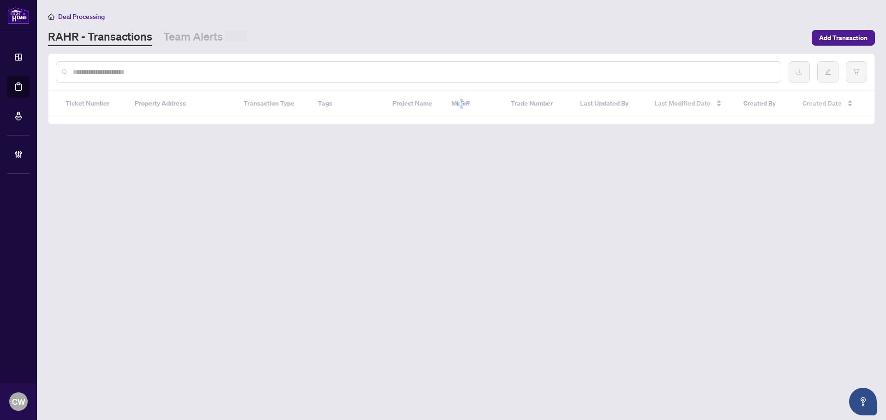
click at [180, 74] on input "text" at bounding box center [423, 72] width 701 height 10
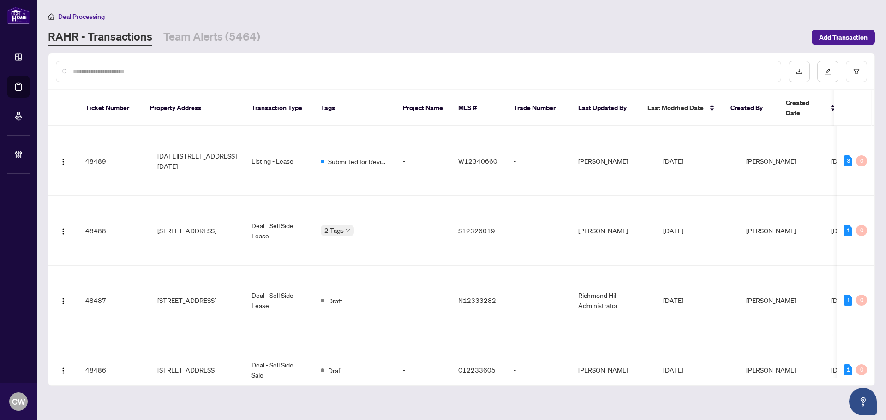
paste input "*******"
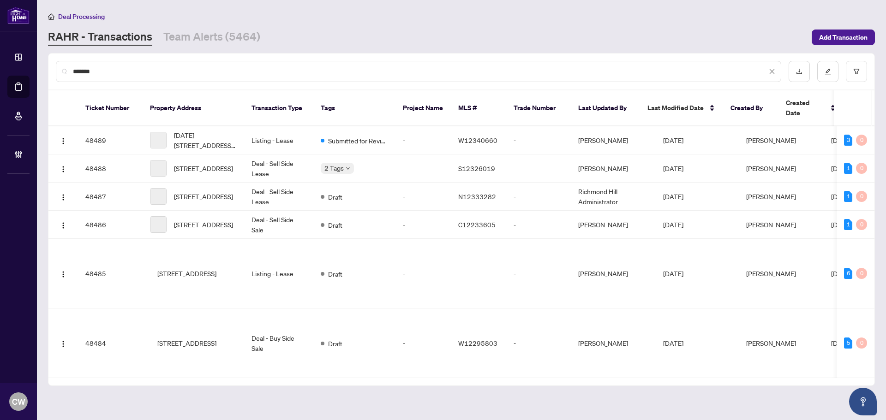
type input "*******"
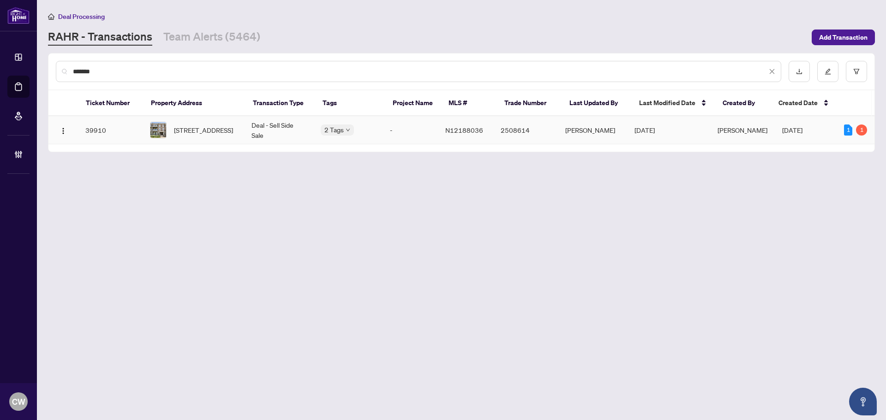
click at [208, 130] on span "[STREET_ADDRESS]" at bounding box center [203, 130] width 59 height 10
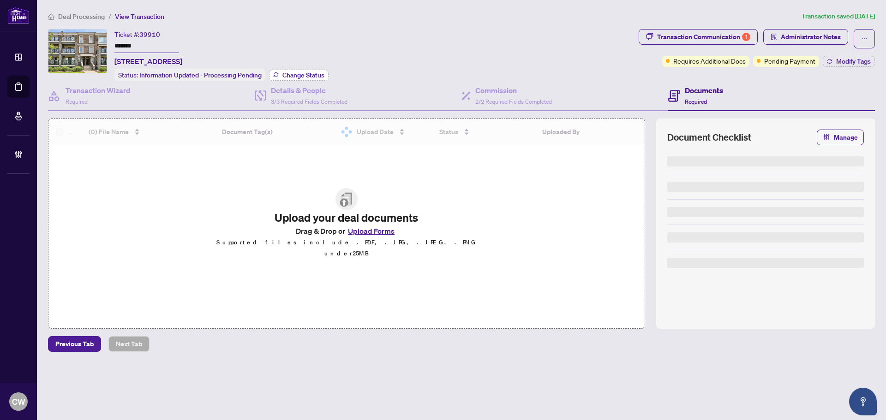
click at [318, 75] on span "Change Status" at bounding box center [303, 75] width 42 height 6
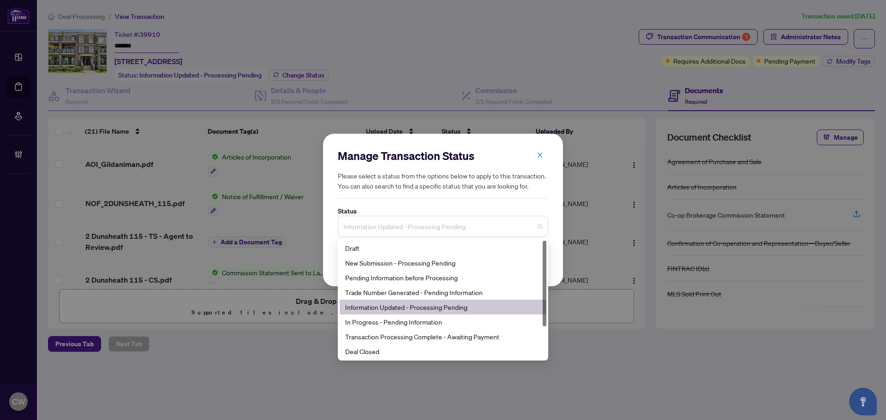
drag, startPoint x: 404, startPoint y: 232, endPoint x: 409, endPoint y: 299, distance: 67.5
click at [405, 232] on span "Information Updated - Processing Pending" at bounding box center [442, 227] width 199 height 18
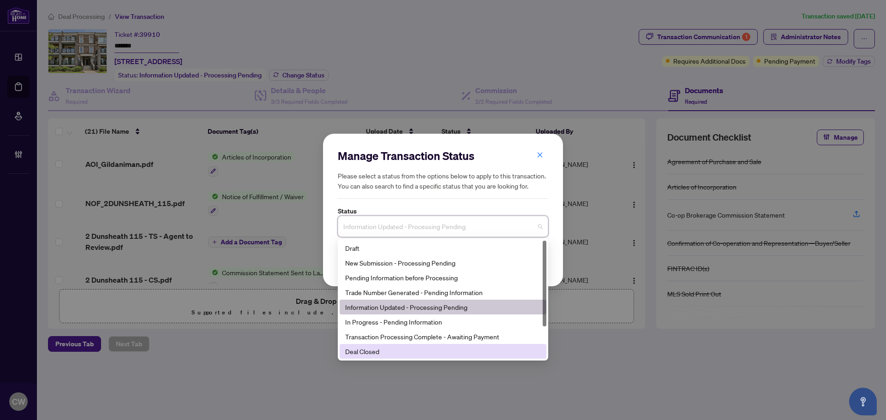
click at [401, 348] on div "Deal Closed" at bounding box center [443, 352] width 196 height 10
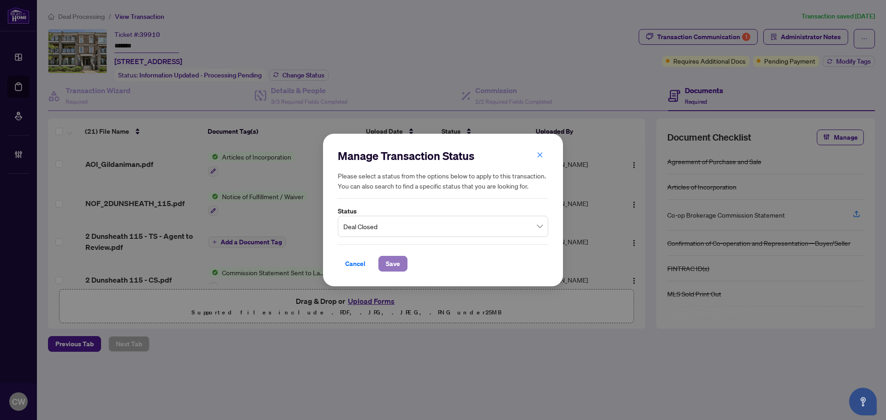
click at [396, 265] on span "Save" at bounding box center [393, 264] width 14 height 15
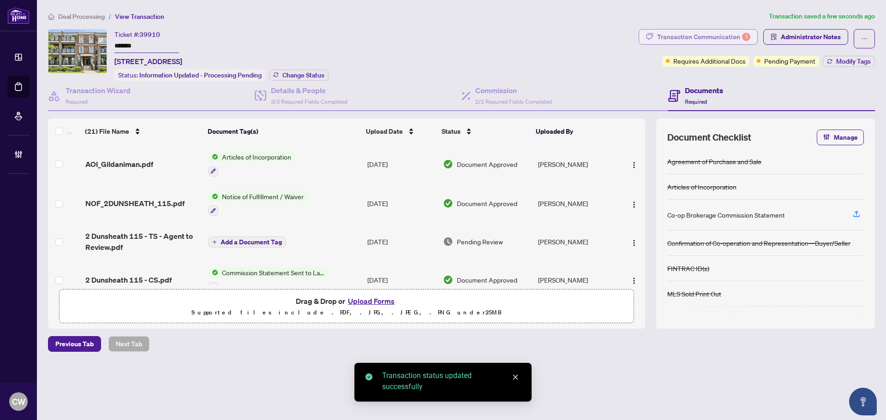
click at [734, 37] on div "Transaction Communication 1" at bounding box center [703, 37] width 93 height 15
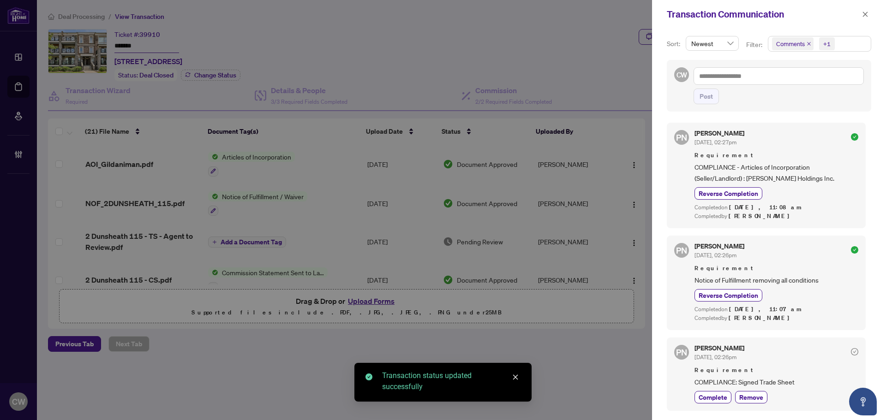
click at [809, 42] on icon "close" at bounding box center [809, 44] width 5 height 5
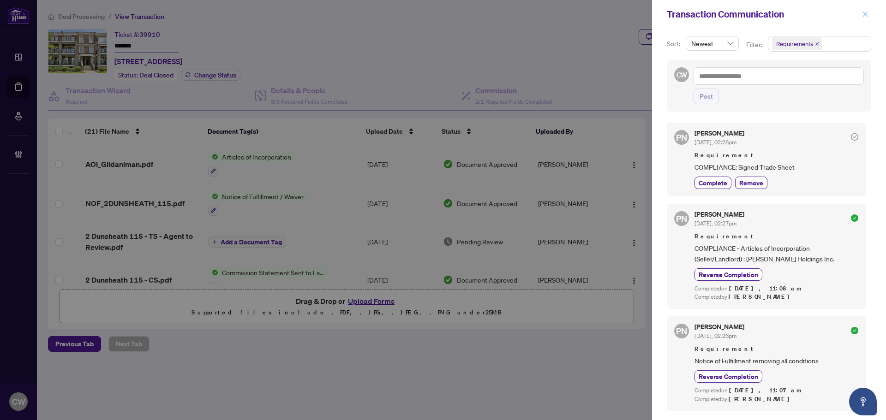
click at [864, 17] on icon "close" at bounding box center [865, 14] width 5 height 5
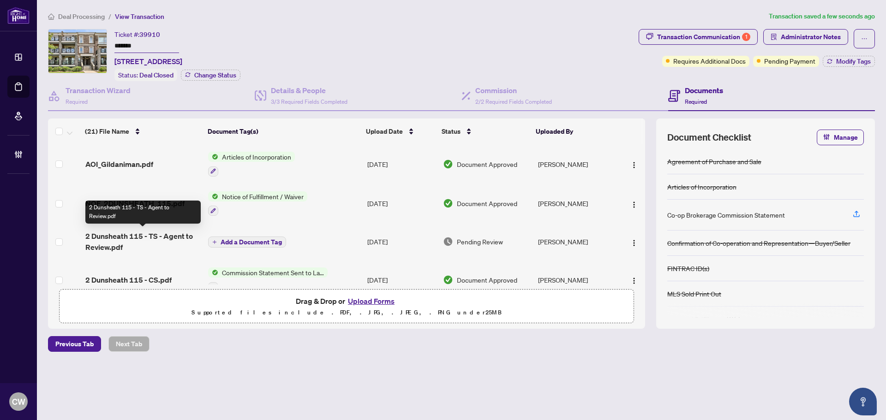
click at [127, 234] on span "2 Dunsheath 115 - TS - Agent to Review.pdf" at bounding box center [142, 242] width 115 height 22
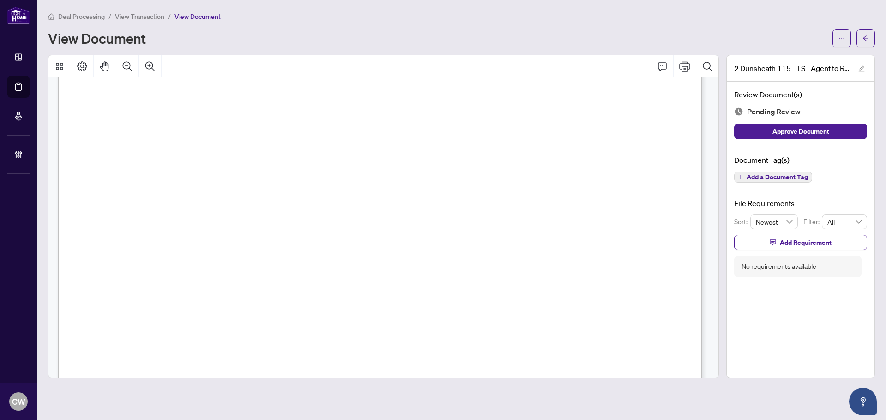
scroll to position [1015, 0]
click at [875, 32] on main "Deal Processing / View Transaction / View Document View Document 2 Dunsheath 11…" at bounding box center [461, 210] width 849 height 420
click at [860, 32] on button "button" at bounding box center [866, 38] width 18 height 18
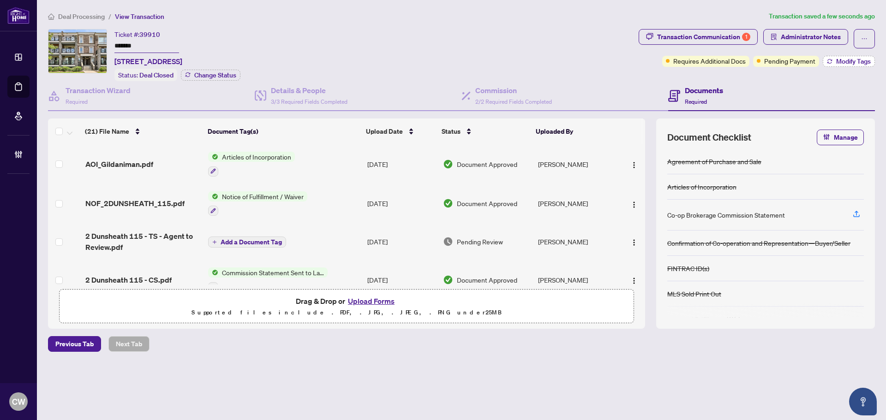
click at [858, 62] on span "Modify Tags" at bounding box center [853, 61] width 35 height 6
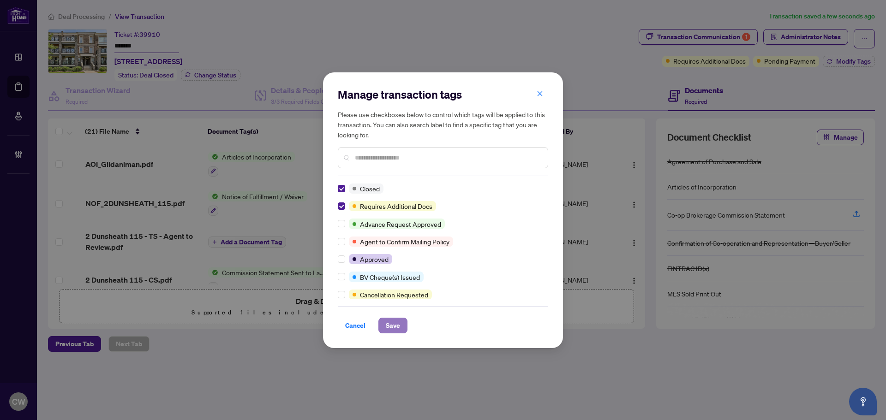
click at [397, 324] on span "Save" at bounding box center [393, 325] width 14 height 15
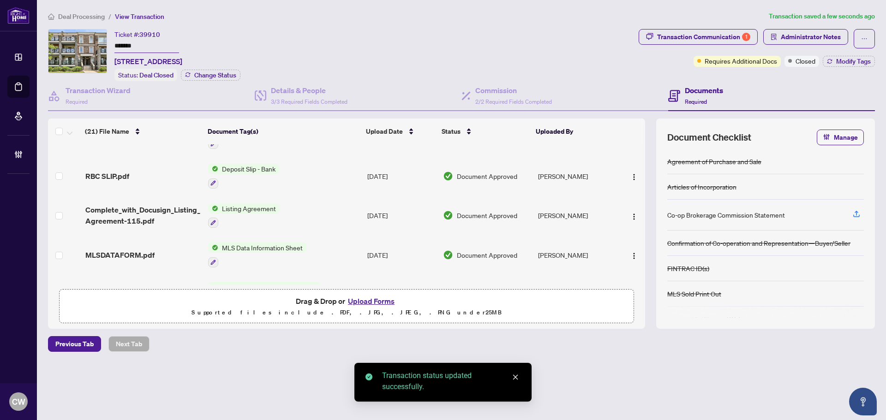
scroll to position [687, 0]
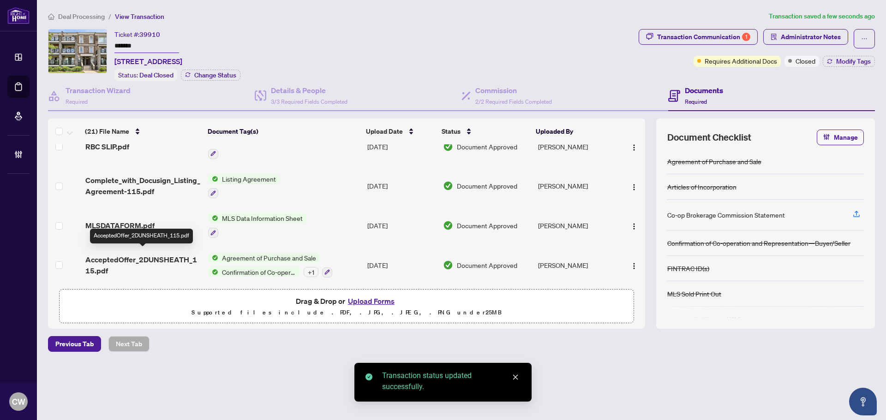
click at [134, 254] on span "AcceptedOffer_2DUNSHEATH_115.pdf" at bounding box center [142, 265] width 115 height 22
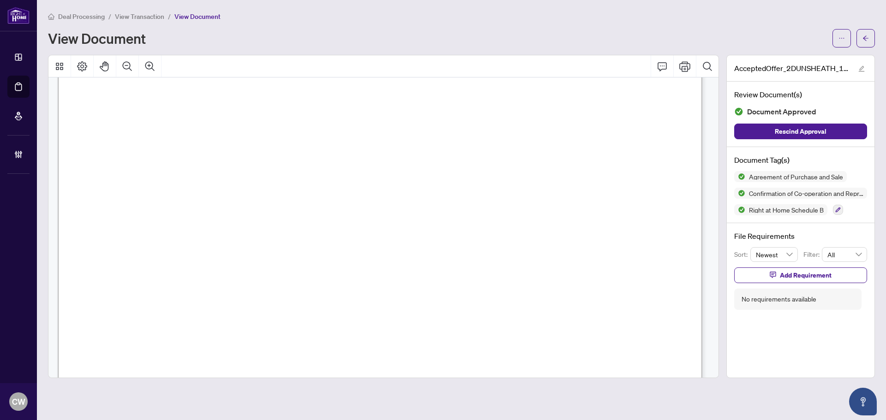
scroll to position [3739, 0]
click at [863, 41] on icon "arrow-left" at bounding box center [866, 38] width 6 height 6
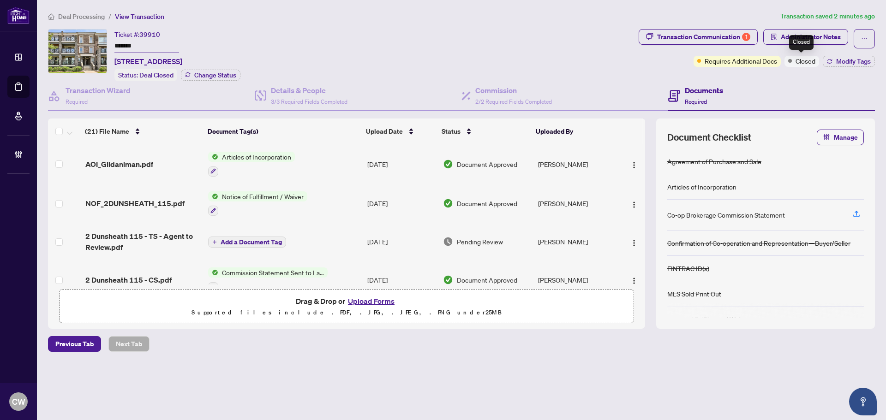
click at [807, 39] on div "Closed" at bounding box center [801, 42] width 24 height 15
click at [829, 39] on span "Administrator Notes" at bounding box center [811, 37] width 60 height 15
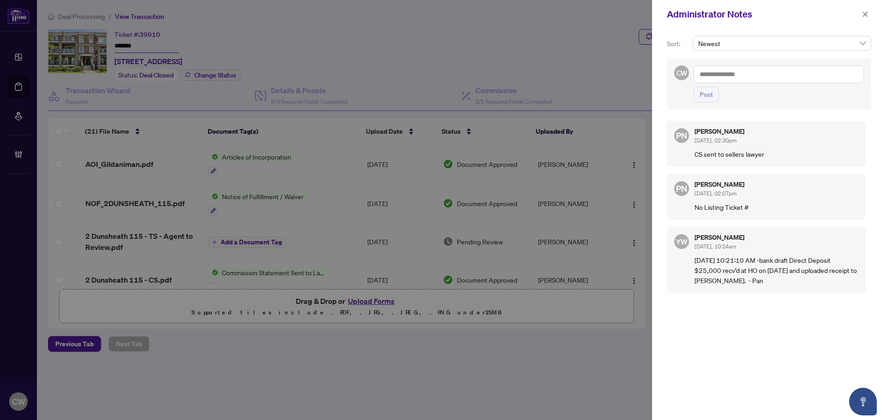
click at [728, 78] on textarea at bounding box center [779, 75] width 170 height 18
paste textarea "**********"
type textarea "**********"
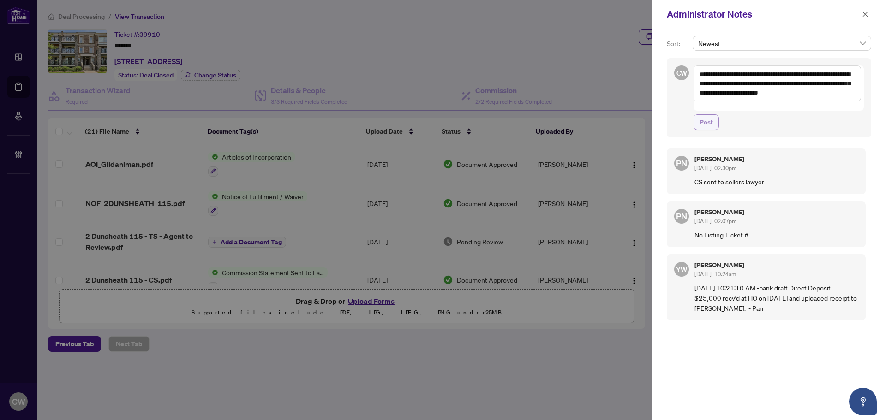
click at [713, 116] on span "Post" at bounding box center [706, 122] width 13 height 15
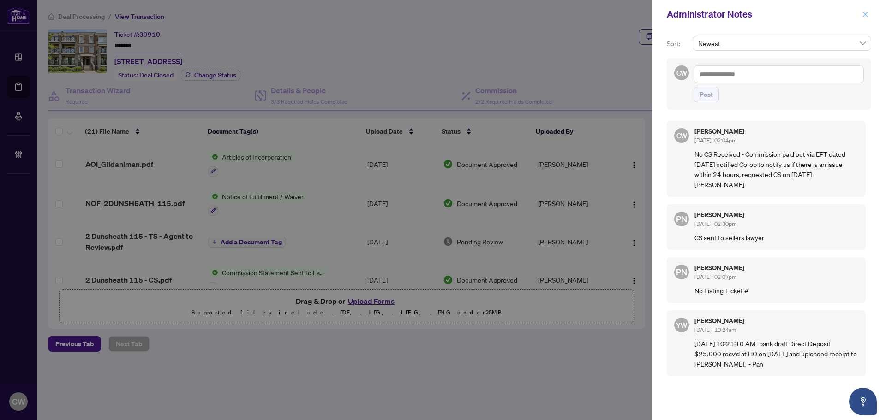
click at [869, 16] on button "button" at bounding box center [865, 14] width 12 height 11
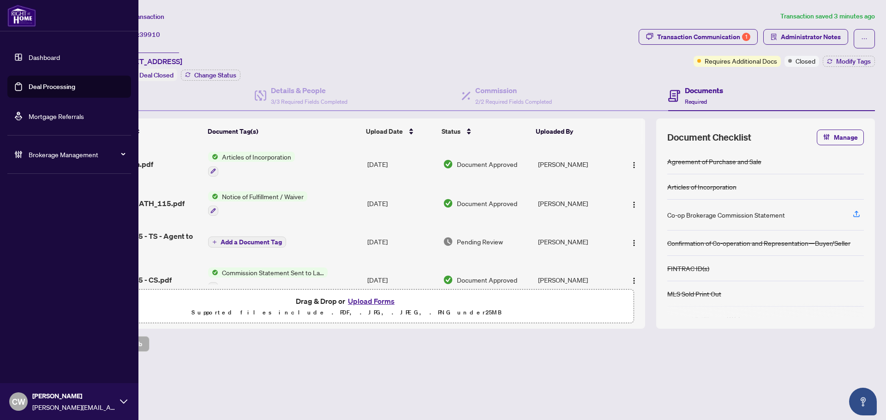
click at [30, 87] on link "Deal Processing" at bounding box center [52, 87] width 47 height 8
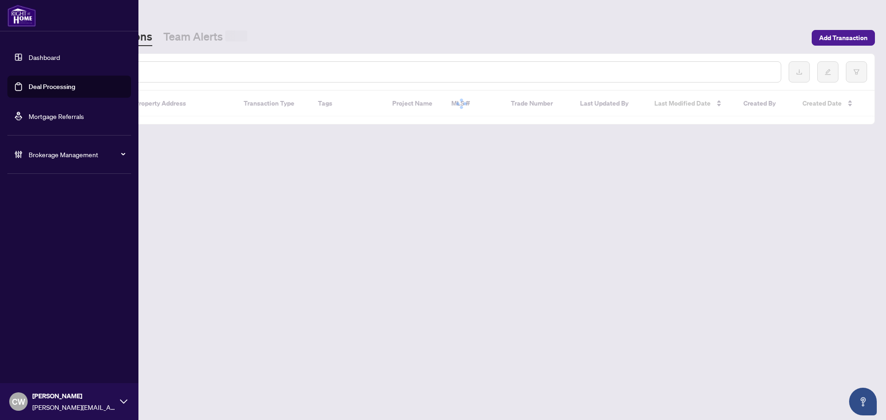
click at [156, 72] on input "text" at bounding box center [423, 72] width 701 height 10
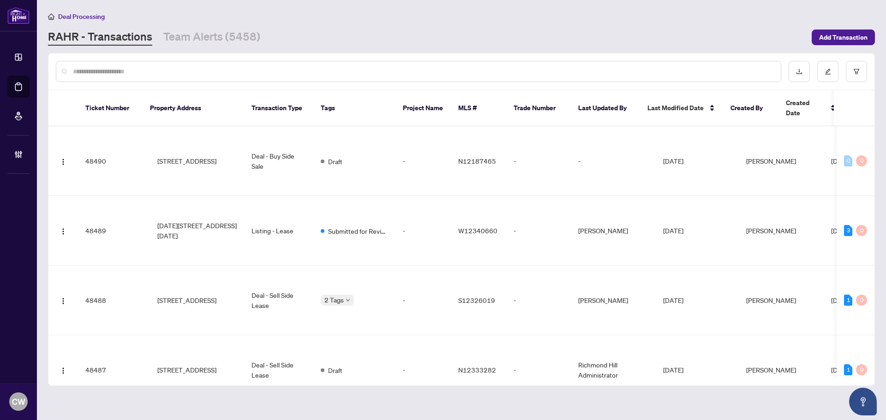
paste input "*******"
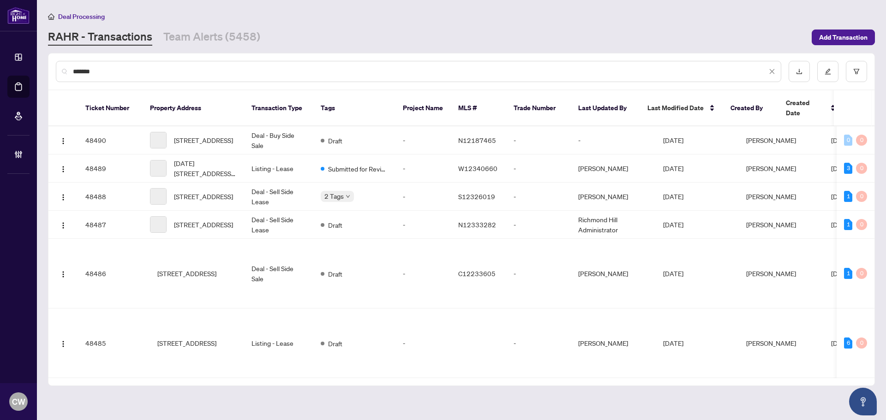
type input "*******"
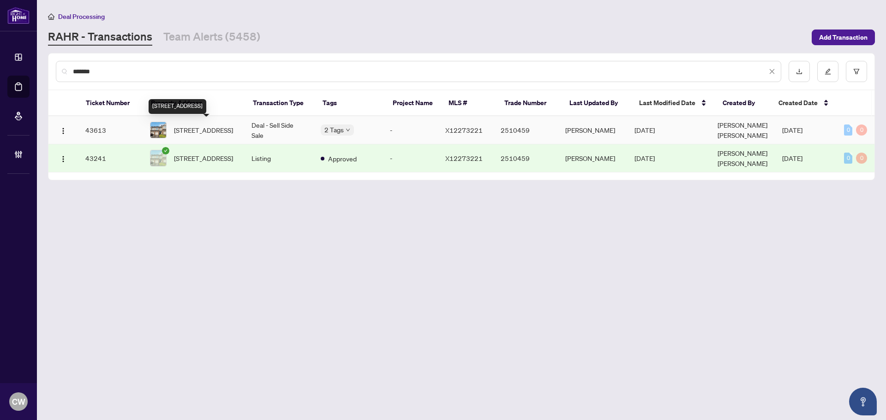
click at [219, 129] on span "[STREET_ADDRESS]" at bounding box center [203, 130] width 59 height 10
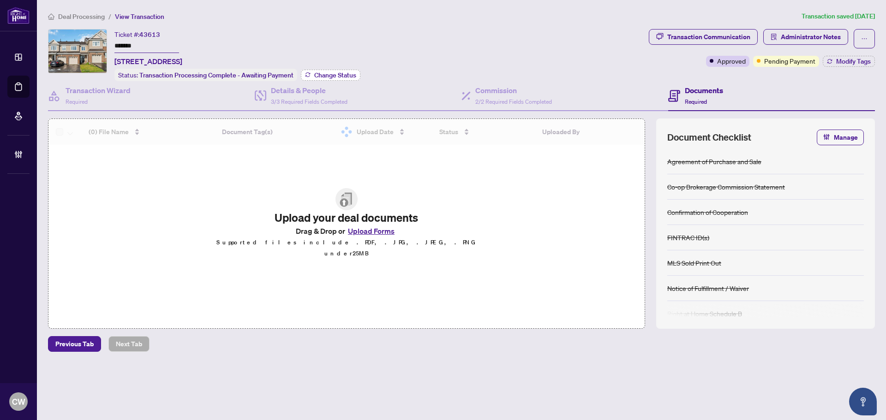
drag, startPoint x: 328, startPoint y: 72, endPoint x: 339, endPoint y: 74, distance: 11.3
click at [339, 74] on span "Change Status" at bounding box center [335, 75] width 42 height 6
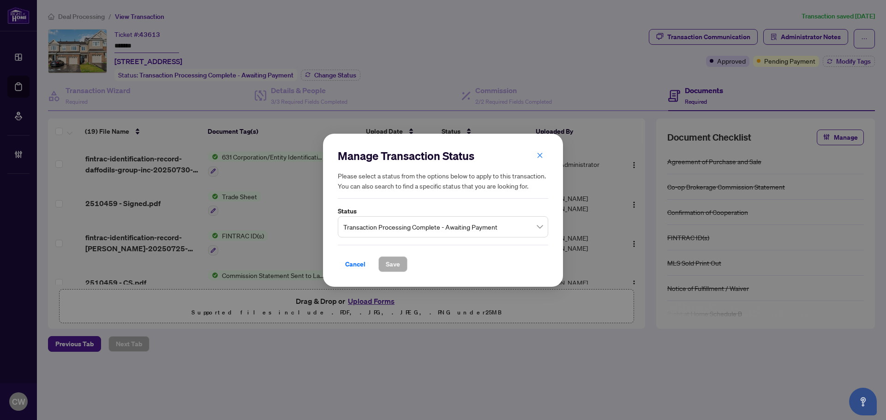
click at [438, 191] on div "Manage Transaction Status Please select a status from the options below to appl…" at bounding box center [443, 174] width 210 height 50
click at [447, 223] on span "Transaction Processing Complete - Awaiting Payment" at bounding box center [442, 227] width 199 height 18
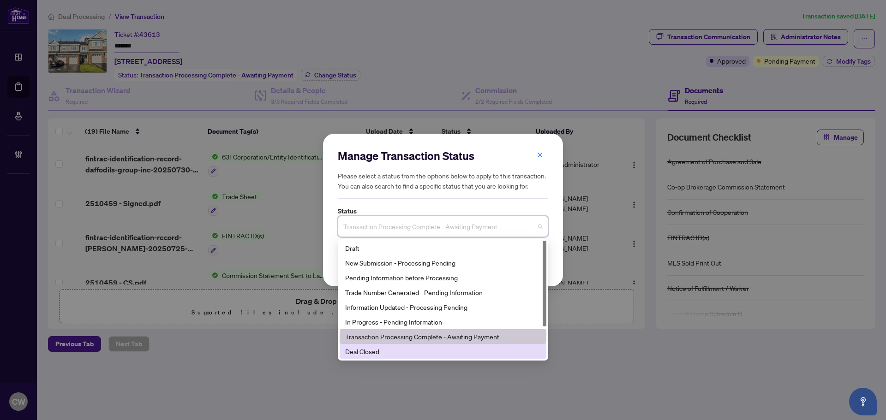
drag, startPoint x: 414, startPoint y: 351, endPoint x: 399, endPoint y: 305, distance: 48.6
click at [414, 351] on div "Deal Closed" at bounding box center [443, 352] width 196 height 10
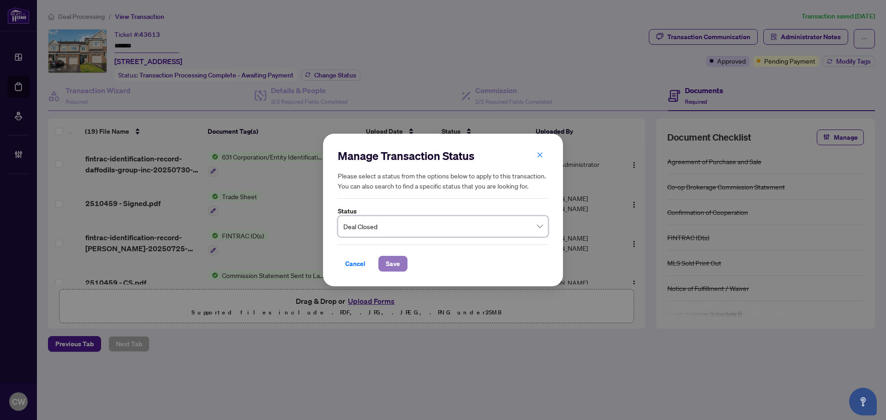
click at [392, 264] on span "Save" at bounding box center [393, 264] width 14 height 15
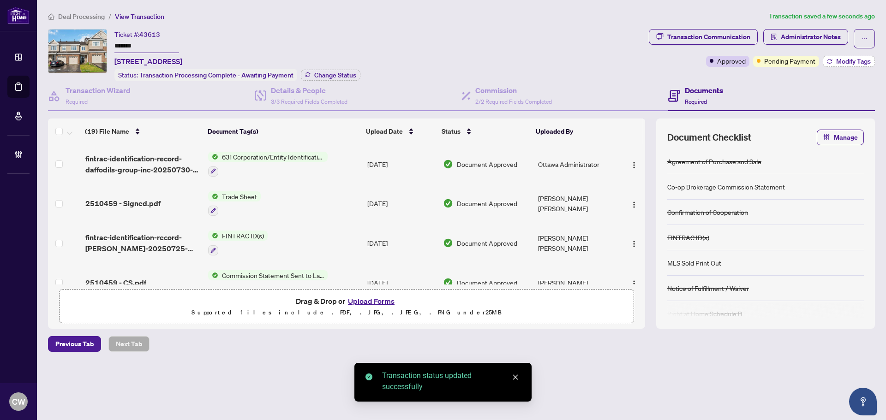
click at [853, 58] on span "Modify Tags" at bounding box center [853, 61] width 35 height 6
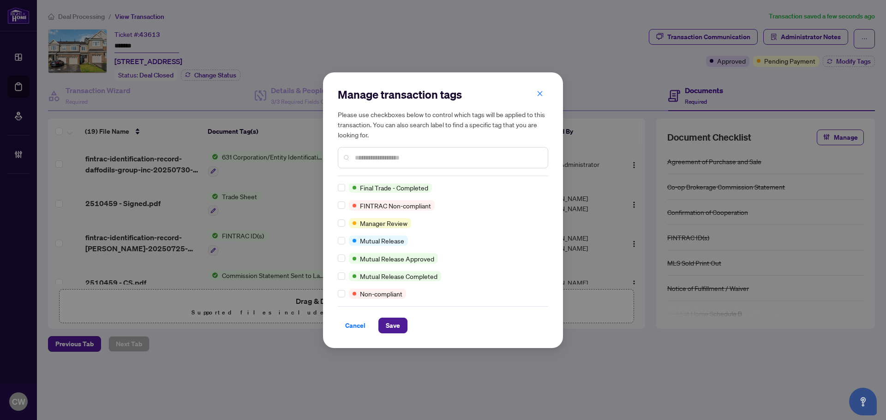
scroll to position [185, 0]
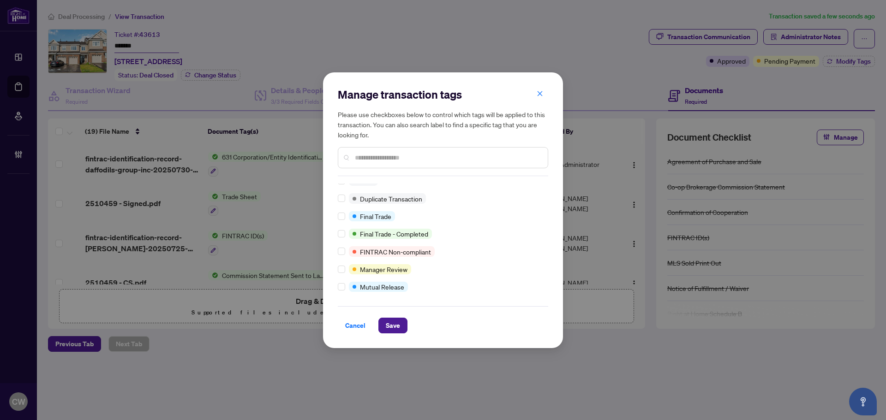
click at [346, 220] on div at bounding box center [343, 216] width 11 height 10
drag, startPoint x: 392, startPoint y: 310, endPoint x: 397, endPoint y: 323, distance: 13.9
click at [392, 311] on div "Cancel Save" at bounding box center [443, 319] width 210 height 27
click at [397, 324] on span "Save" at bounding box center [393, 325] width 14 height 15
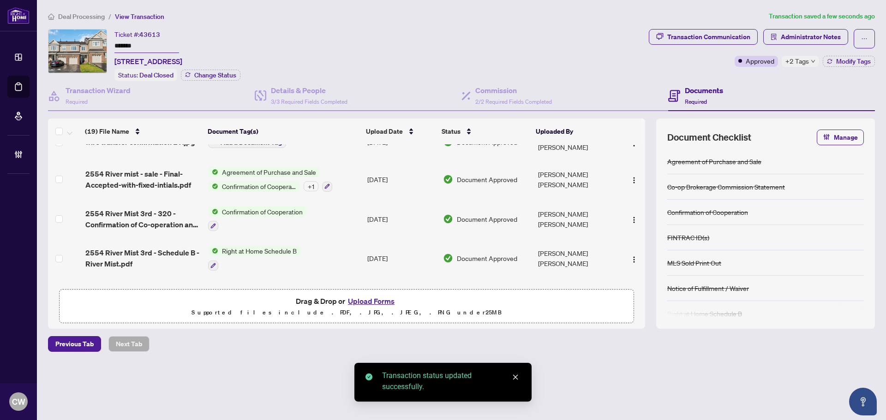
scroll to position [542, 0]
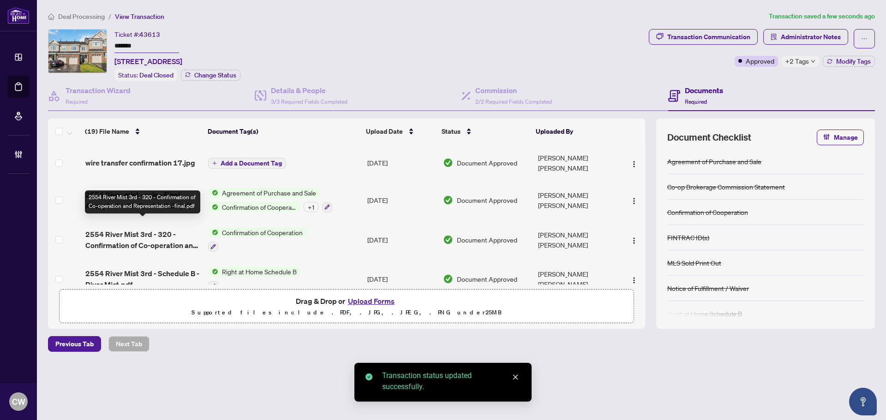
click at [142, 230] on span "2554 River Mist 3rd - 320 - Confirmation of Co-operation and Representation -fi…" at bounding box center [142, 240] width 115 height 22
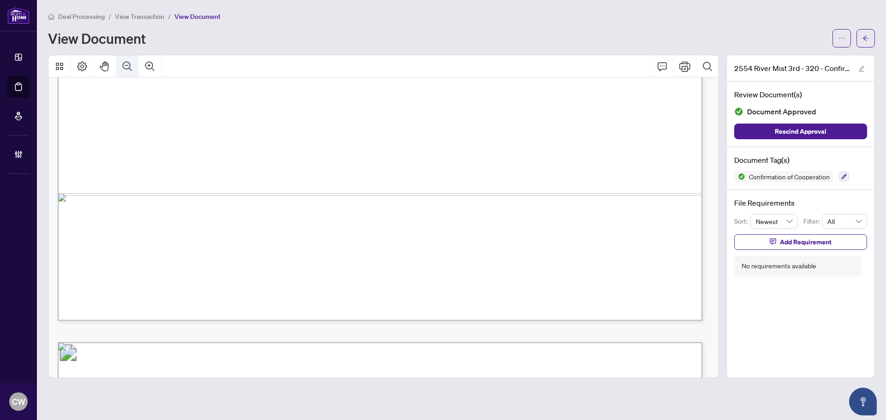
click at [126, 64] on icon "Zoom Out" at bounding box center [127, 66] width 11 height 11
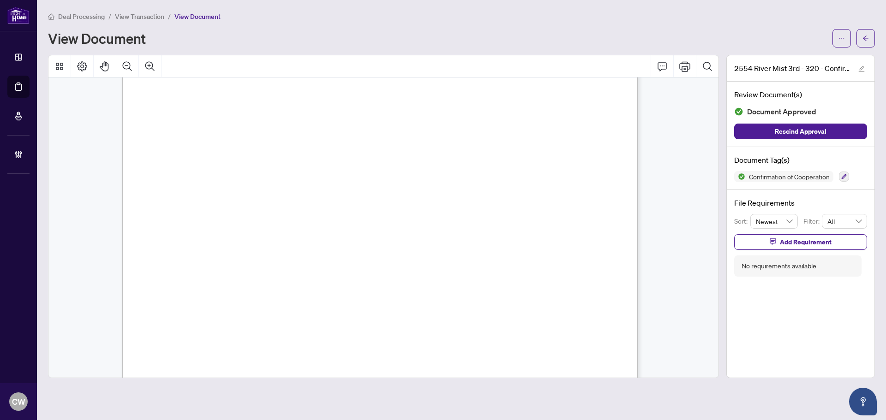
scroll to position [799, 0]
click at [865, 40] on icon "arrow-left" at bounding box center [866, 38] width 6 height 5
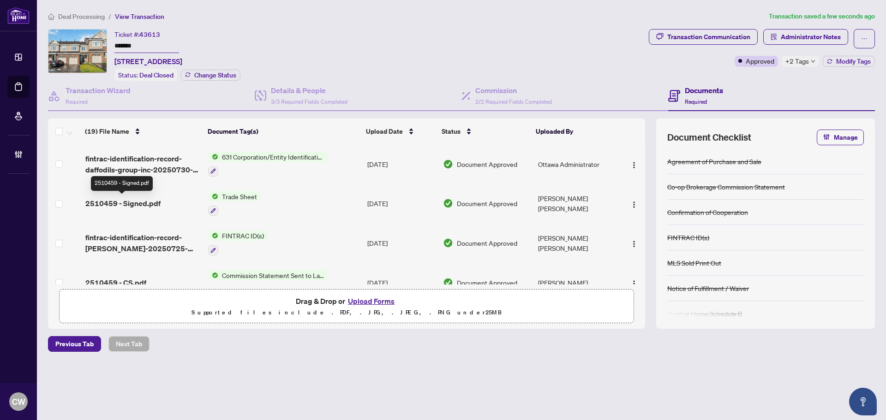
click at [107, 209] on td "2510459 - Signed.pdf" at bounding box center [143, 204] width 123 height 40
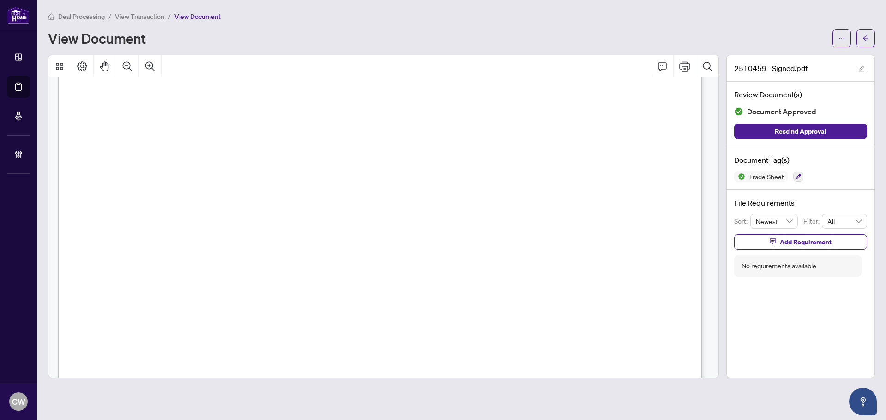
scroll to position [369, 0]
click at [869, 44] on button "button" at bounding box center [866, 38] width 18 height 18
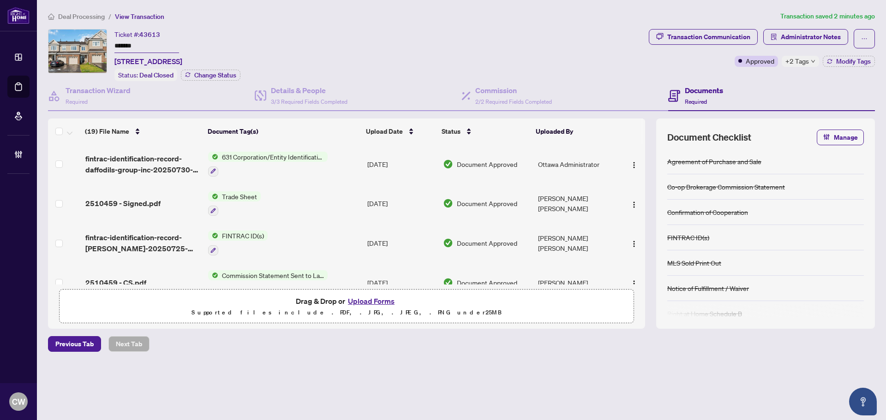
click at [360, 296] on button "Upload Forms" at bounding box center [371, 301] width 52 height 12
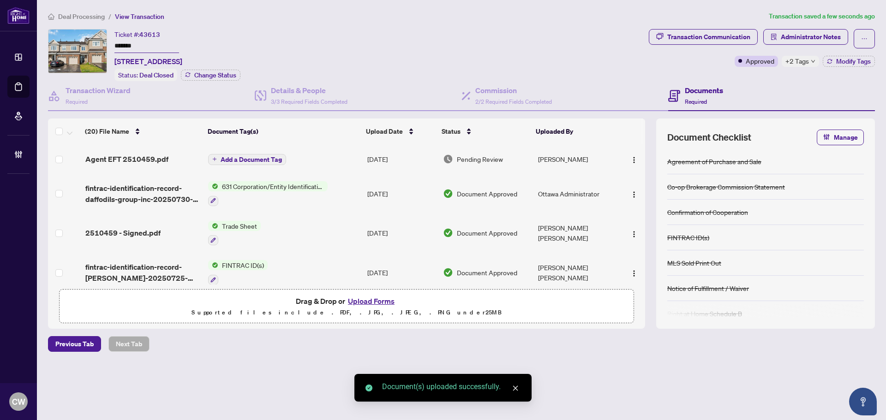
click at [259, 154] on button "Add a Document Tag" at bounding box center [247, 159] width 78 height 11
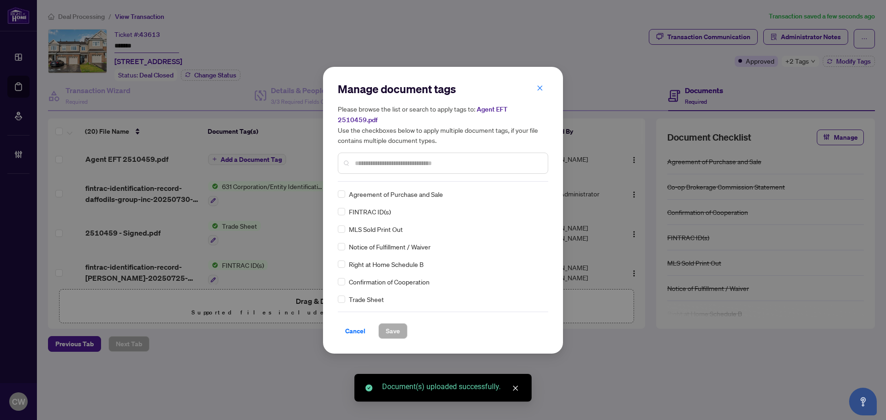
click at [407, 160] on input "text" at bounding box center [448, 163] width 186 height 10
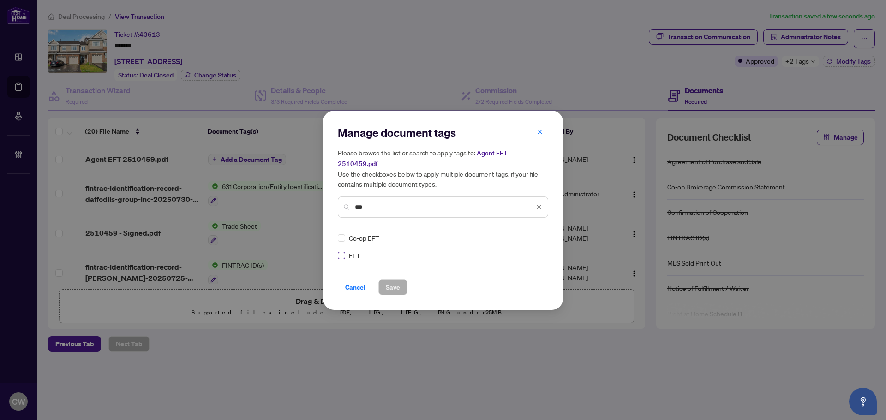
type input "***"
click at [528, 234] on img at bounding box center [529, 238] width 9 height 9
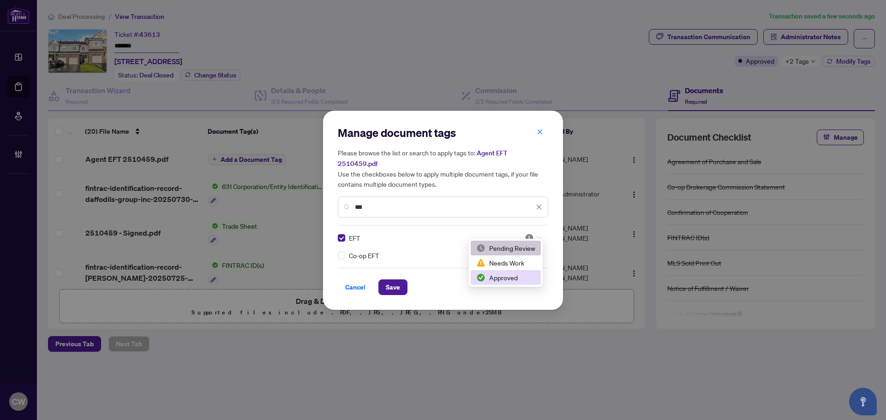
click at [518, 281] on div "Approved" at bounding box center [505, 278] width 59 height 10
click at [393, 280] on span "Save" at bounding box center [393, 287] width 14 height 15
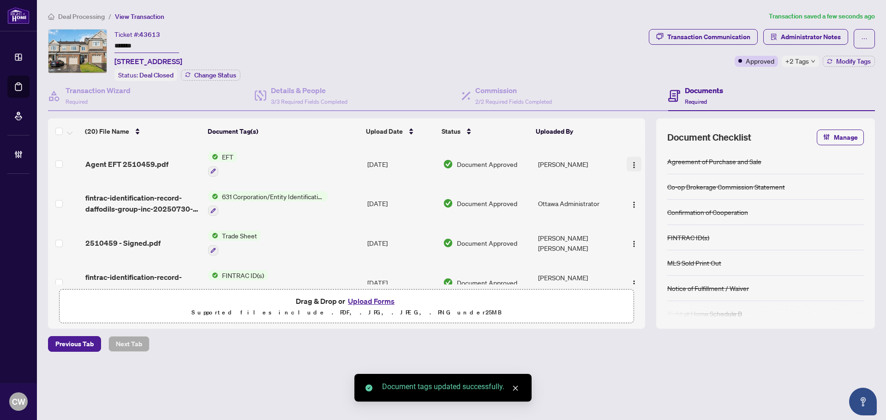
click at [633, 162] on img "button" at bounding box center [634, 165] width 7 height 7
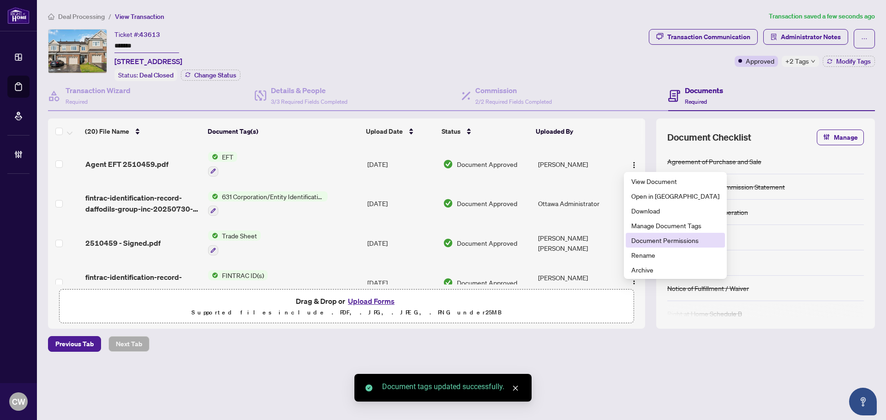
click at [643, 243] on span "Document Permissions" at bounding box center [675, 240] width 88 height 10
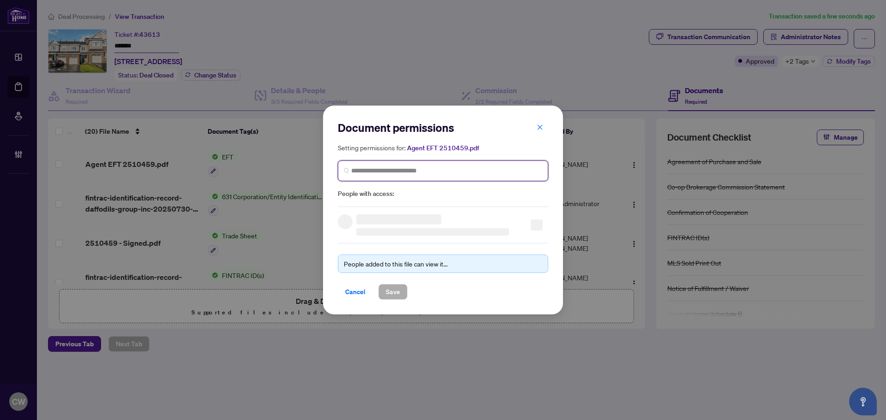
paste input "**********"
click at [378, 172] on input "search" at bounding box center [446, 171] width 191 height 10
type input "**********"
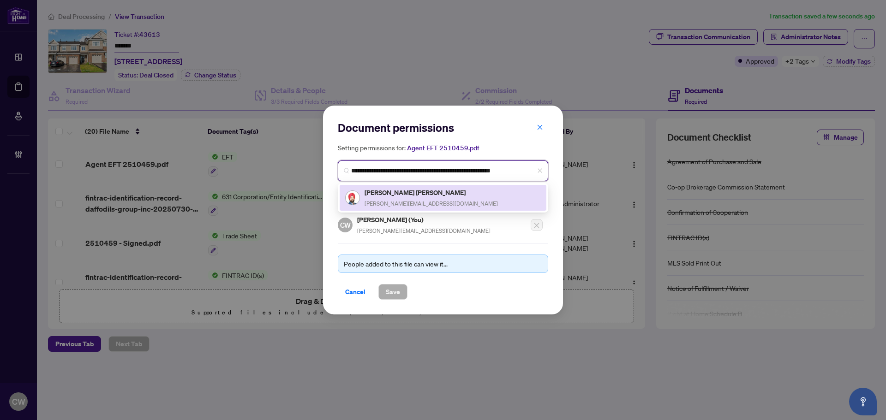
click at [401, 200] on span "[PERSON_NAME][EMAIL_ADDRESS][DOMAIN_NAME]" at bounding box center [431, 203] width 133 height 7
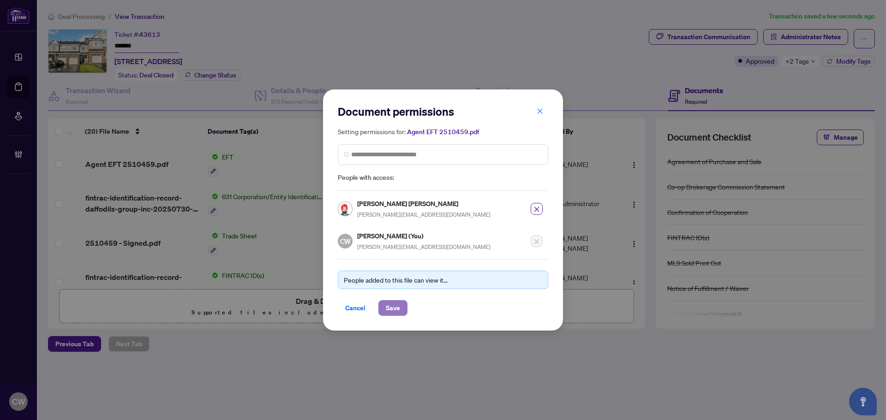
click at [396, 306] on span "Save" at bounding box center [393, 308] width 14 height 15
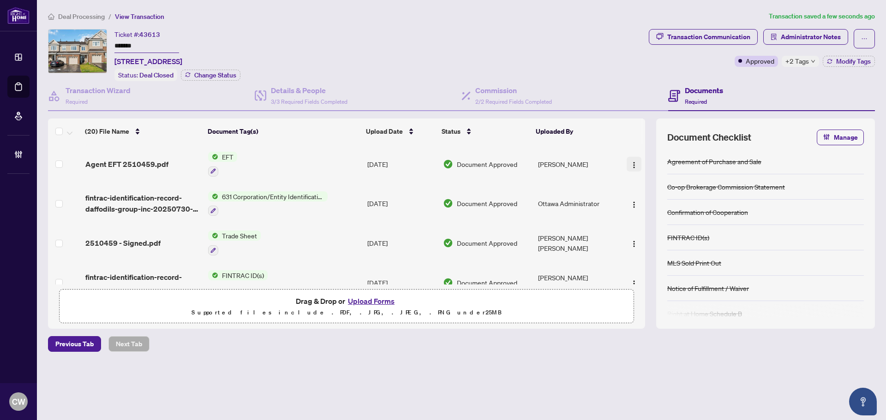
click at [631, 162] on img "button" at bounding box center [634, 165] width 7 height 7
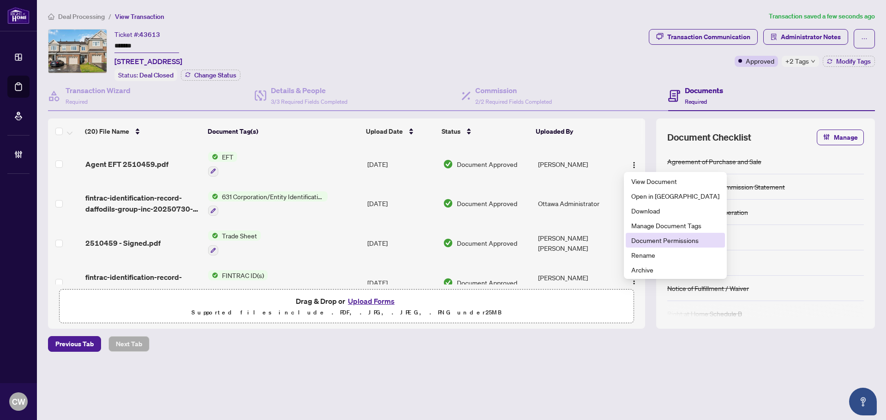
click at [649, 239] on span "Document Permissions" at bounding box center [675, 240] width 88 height 10
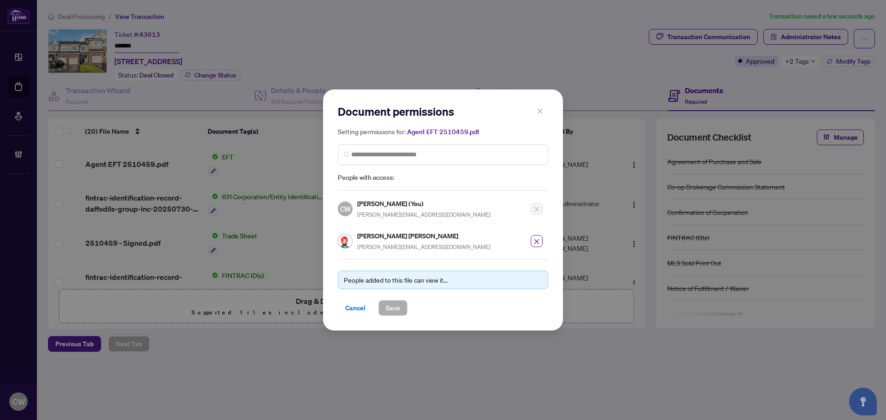
click at [537, 114] on icon "close" at bounding box center [540, 111] width 6 height 6
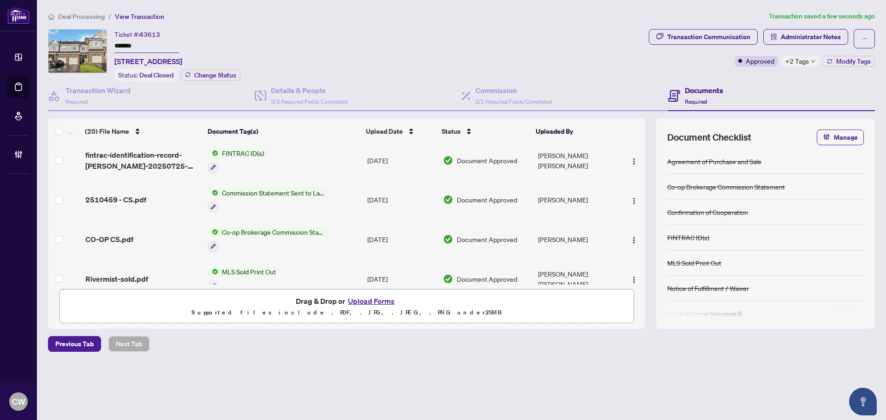
scroll to position [138, 0]
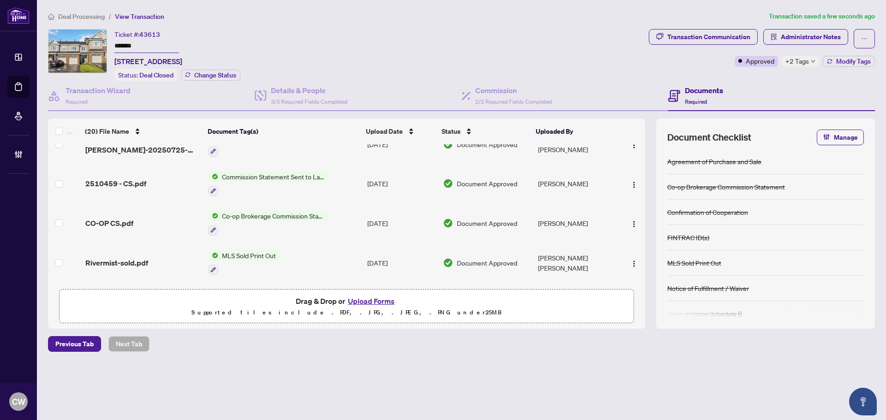
click at [125, 221] on span "CO-OP CS.pdf" at bounding box center [109, 223] width 48 height 11
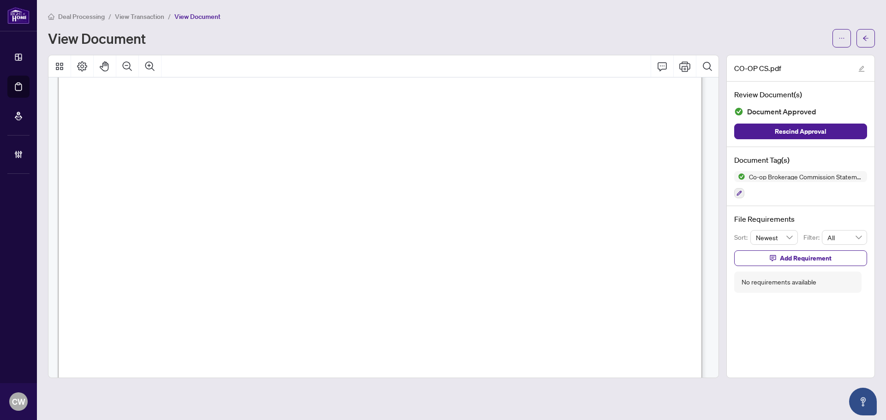
scroll to position [369, 0]
drag, startPoint x: 863, startPoint y: 31, endPoint x: 246, endPoint y: 3, distance: 617.8
click at [863, 31] on span "button" at bounding box center [866, 38] width 6 height 15
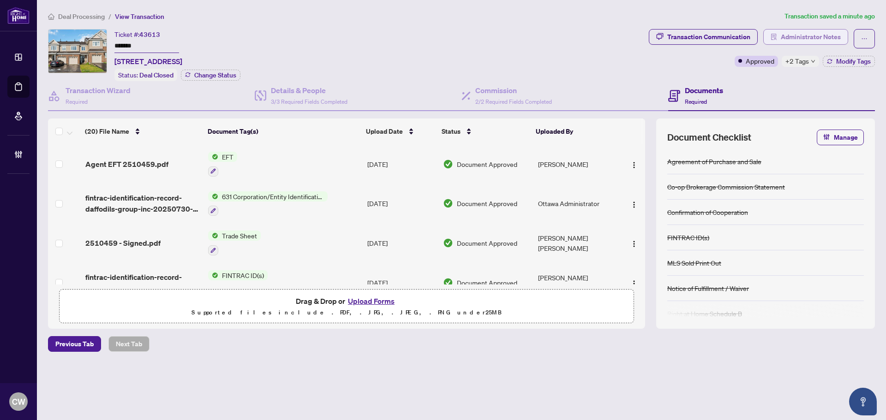
click at [821, 36] on span "Administrator Notes" at bounding box center [811, 37] width 60 height 15
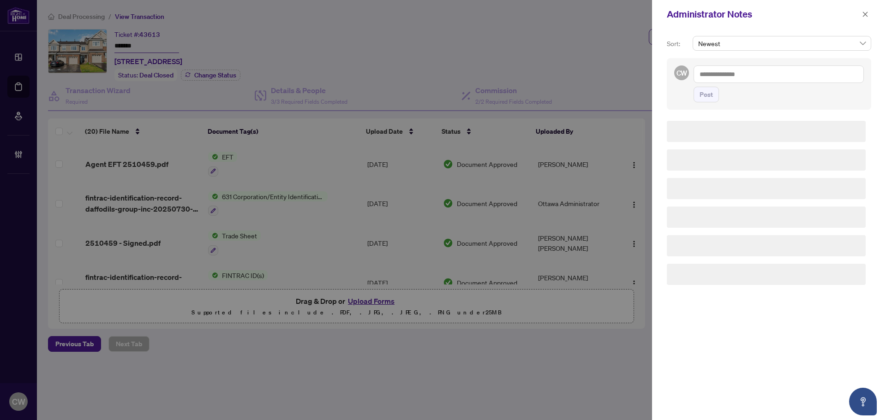
click at [770, 58] on div "Newest" at bounding box center [782, 47] width 182 height 22
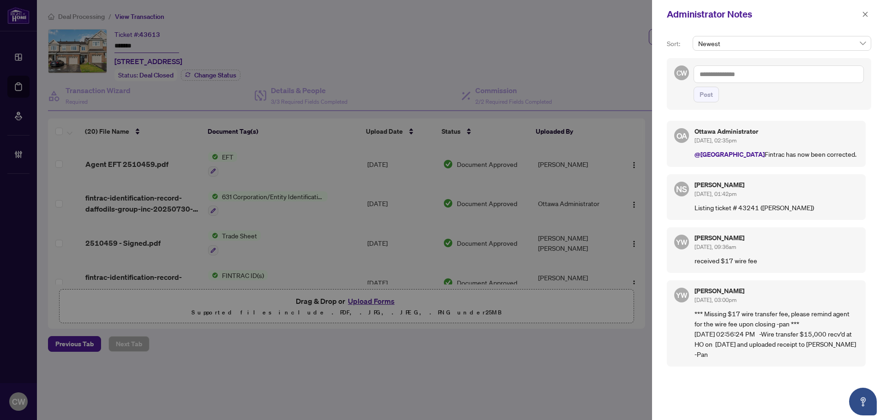
click at [769, 67] on textarea at bounding box center [779, 75] width 170 height 18
paste textarea "**********"
type textarea "**********"
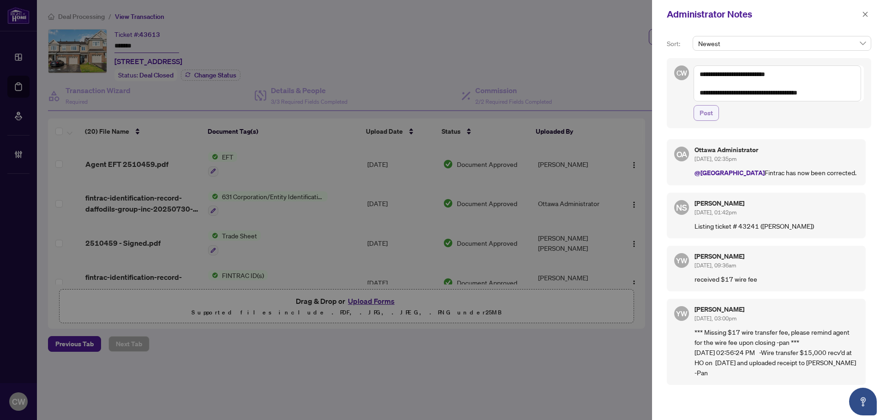
click at [714, 110] on button "Post" at bounding box center [706, 113] width 25 height 16
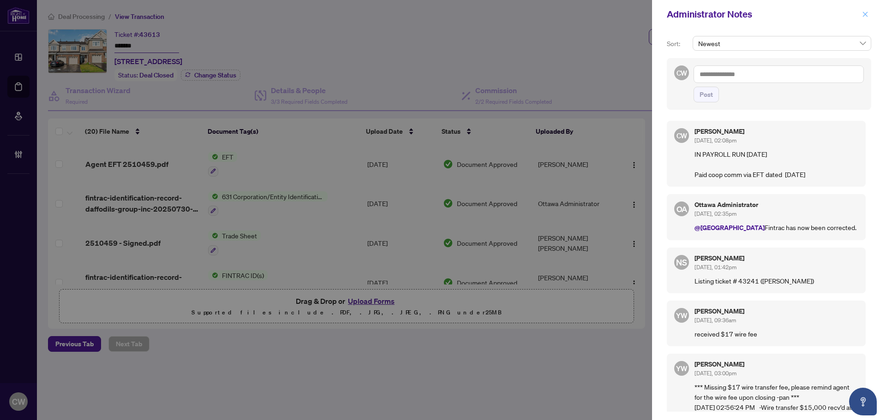
click at [865, 16] on icon "close" at bounding box center [865, 14] width 6 height 6
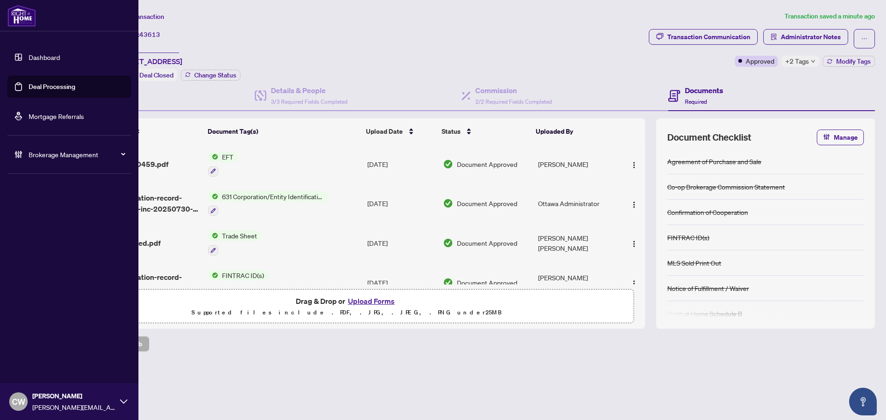
drag, startPoint x: 24, startPoint y: 85, endPoint x: 116, endPoint y: 82, distance: 91.9
click at [29, 85] on link "Deal Processing" at bounding box center [52, 87] width 47 height 8
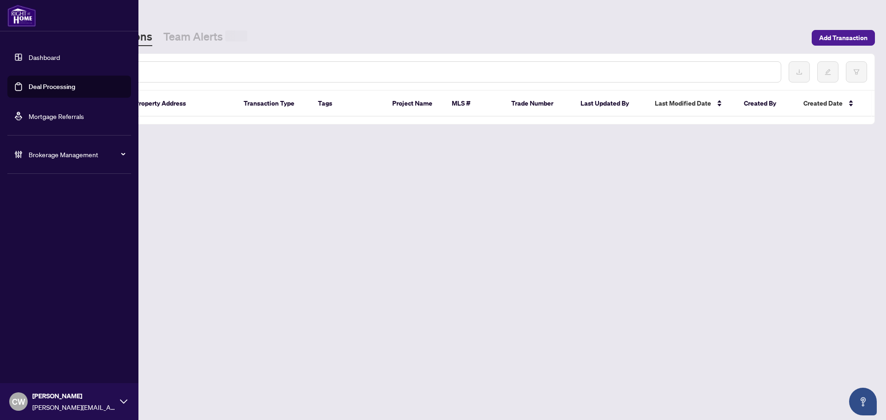
click at [175, 72] on input "text" at bounding box center [423, 72] width 701 height 10
paste input "*******"
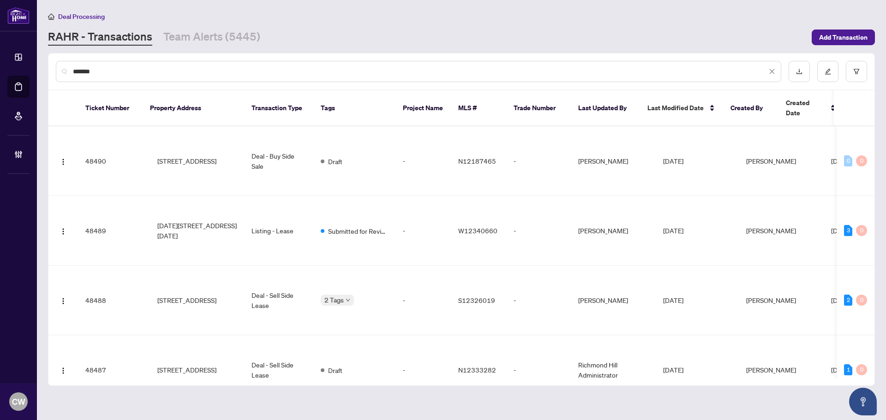
type input "*******"
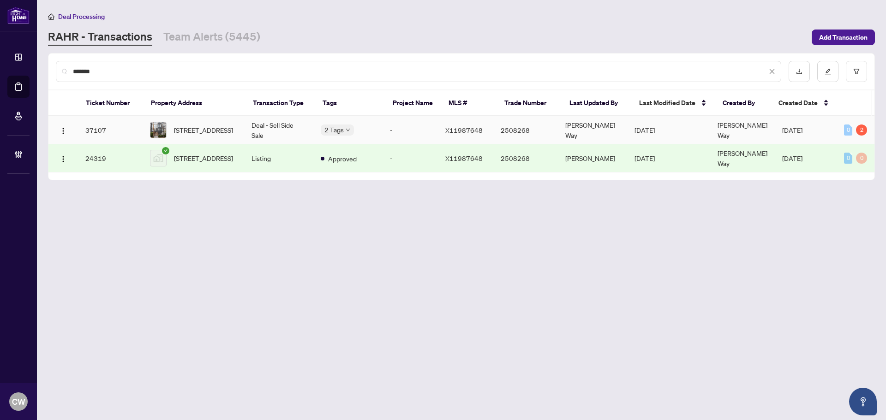
click at [209, 125] on span "[STREET_ADDRESS]" at bounding box center [203, 130] width 59 height 10
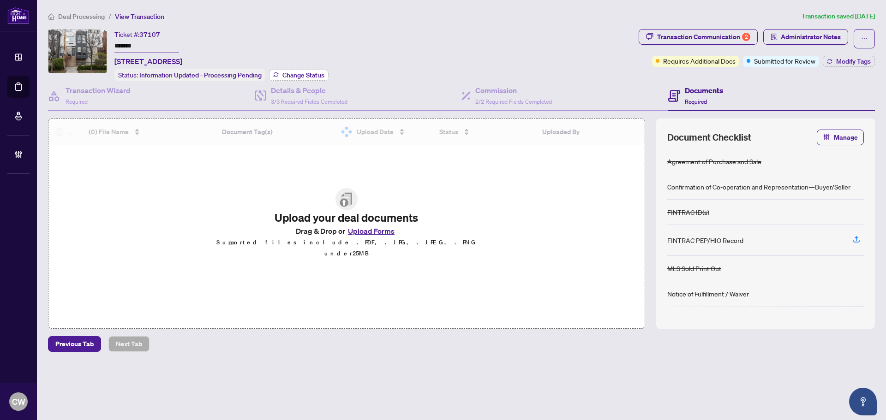
click at [302, 72] on span "Change Status" at bounding box center [303, 75] width 42 height 6
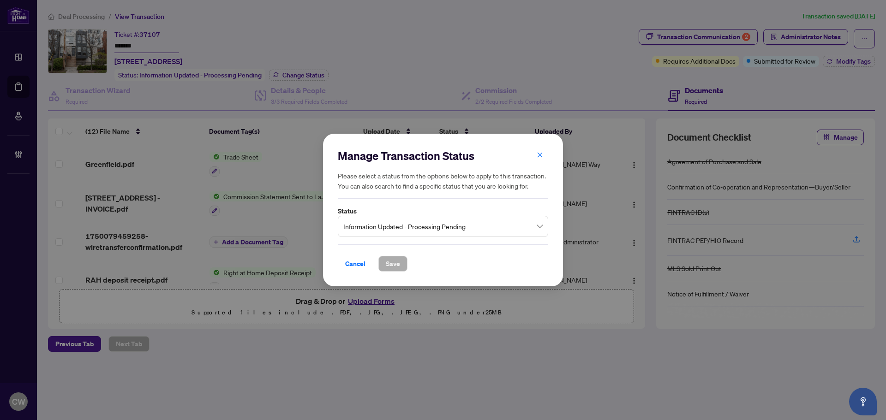
click at [404, 224] on span "Information Updated - Processing Pending" at bounding box center [442, 227] width 199 height 18
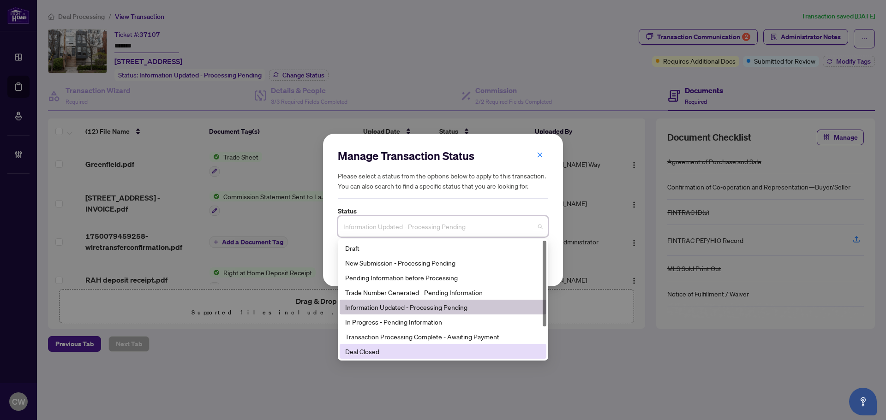
click at [394, 350] on div "Deal Closed" at bounding box center [443, 352] width 196 height 10
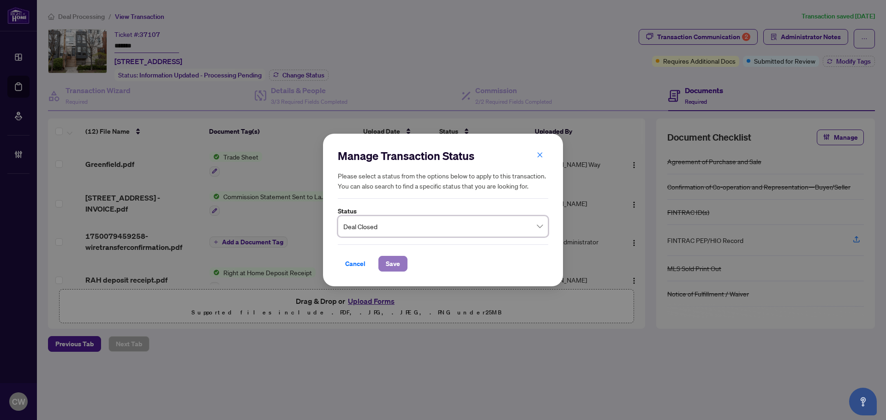
click at [394, 267] on span "Save" at bounding box center [393, 264] width 14 height 15
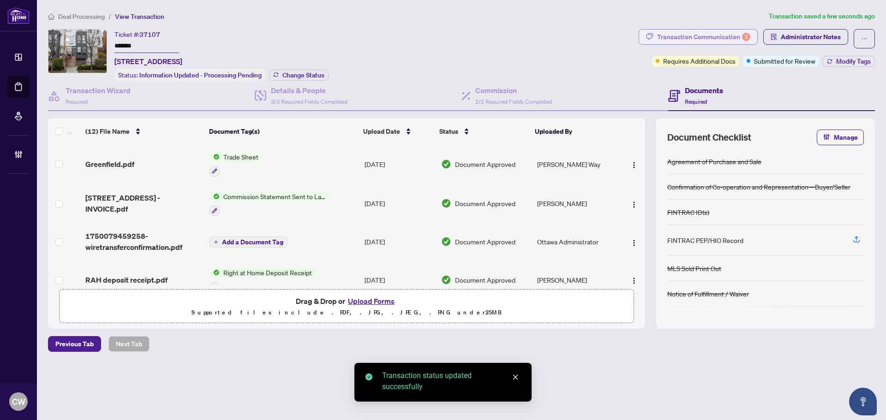
click at [715, 32] on div "Transaction Communication 2" at bounding box center [703, 37] width 93 height 15
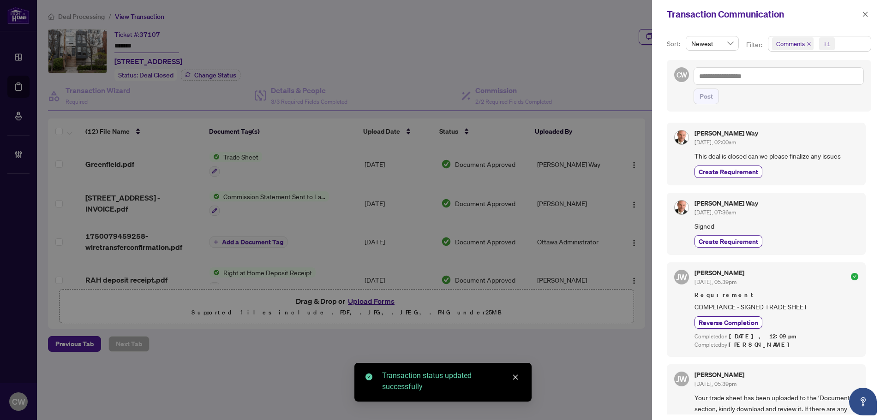
click at [807, 44] on icon "close" at bounding box center [809, 44] width 5 height 5
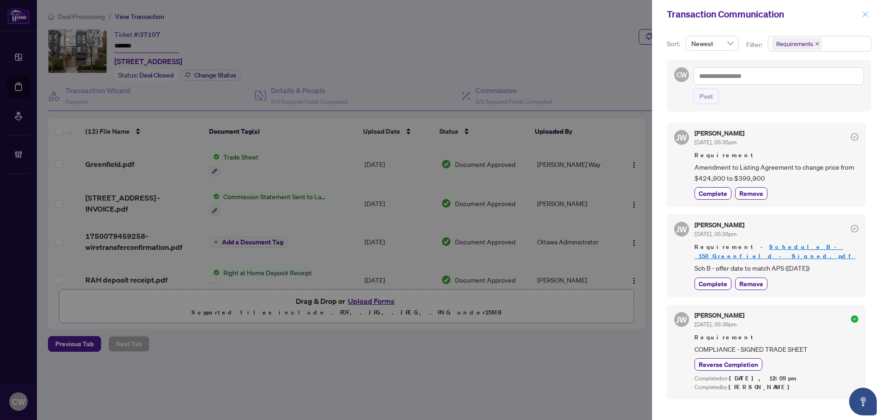
click at [864, 12] on icon "close" at bounding box center [865, 14] width 6 height 6
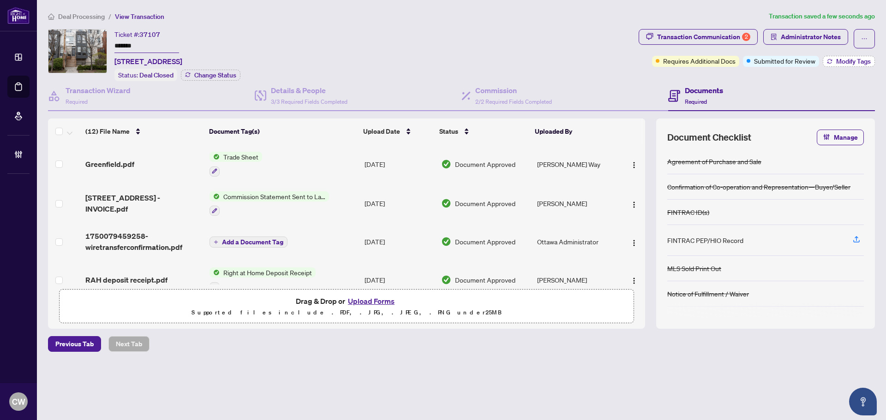
click at [865, 58] on span "Modify Tags" at bounding box center [853, 61] width 35 height 6
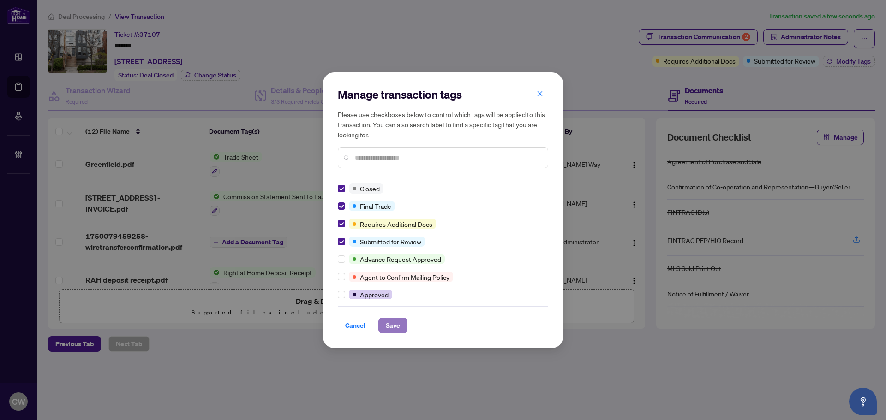
click at [394, 327] on span "Save" at bounding box center [393, 325] width 14 height 15
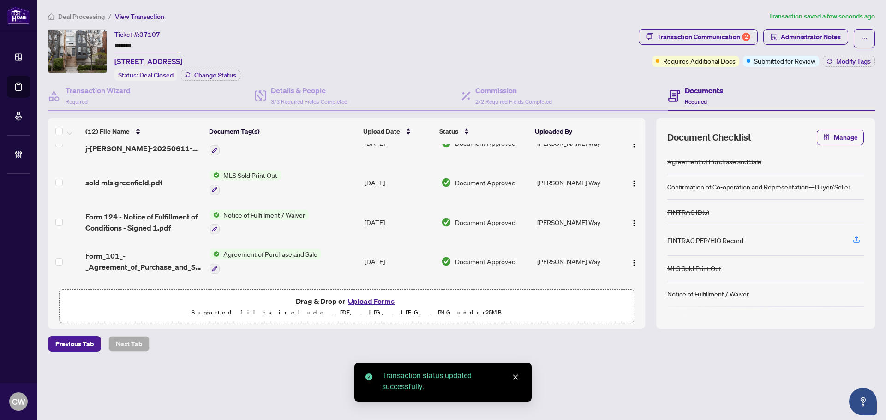
scroll to position [323, 0]
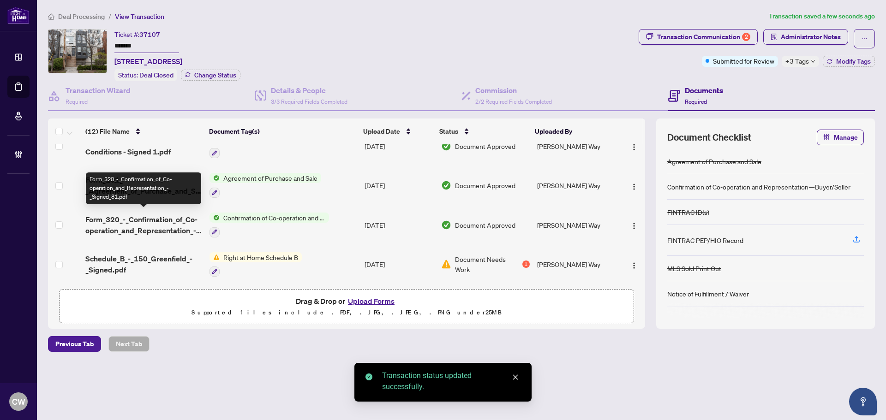
click at [128, 219] on span "Form_320_-_Confirmation_of_Co-operation_and_Representation_-_Signed_81.pdf" at bounding box center [143, 225] width 117 height 22
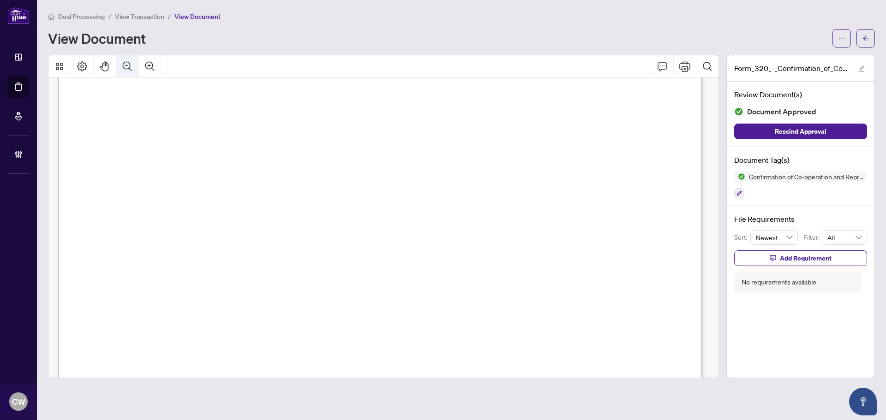
click at [130, 69] on icon "Zoom Out" at bounding box center [127, 66] width 11 height 11
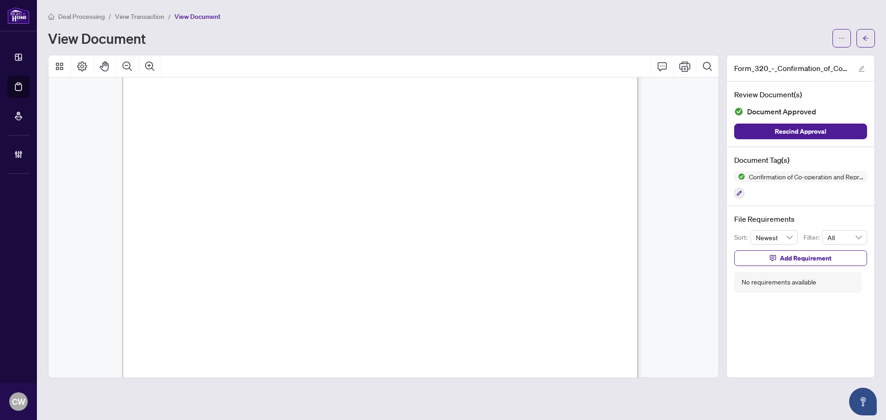
scroll to position [771, 0]
click at [865, 31] on span "button" at bounding box center [866, 38] width 6 height 15
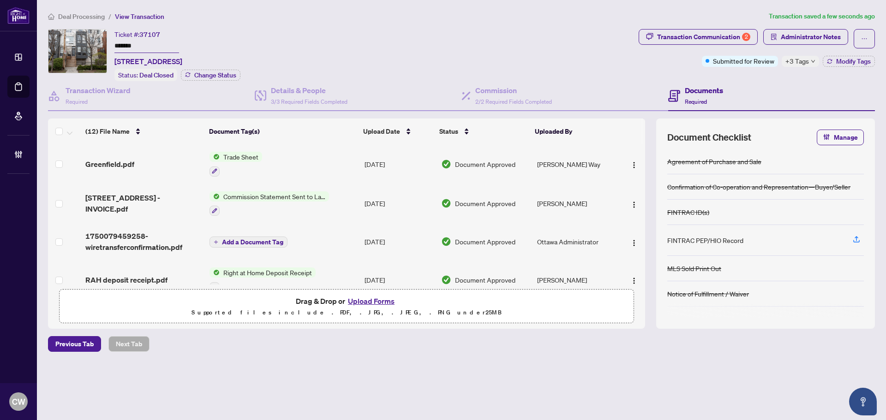
click at [125, 163] on span "Greenfield.pdf" at bounding box center [109, 164] width 49 height 11
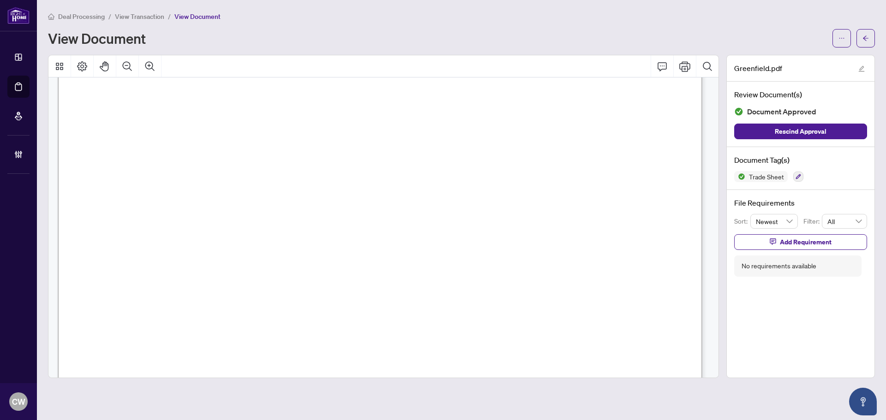
scroll to position [277, 0]
click at [867, 37] on icon "arrow-left" at bounding box center [866, 38] width 6 height 6
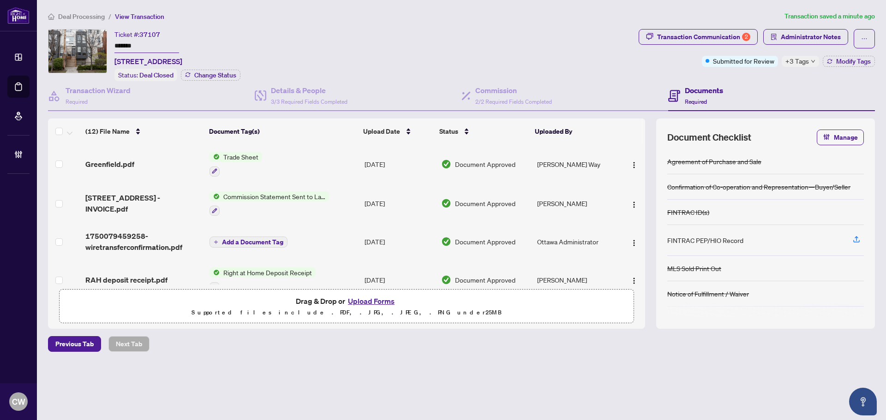
click at [375, 300] on button "Upload Forms" at bounding box center [371, 301] width 52 height 12
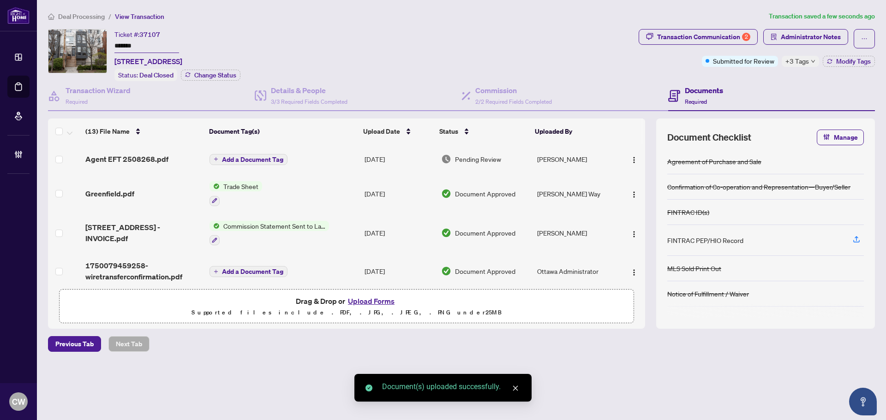
click at [257, 154] on button "Add a Document Tag" at bounding box center [249, 159] width 78 height 11
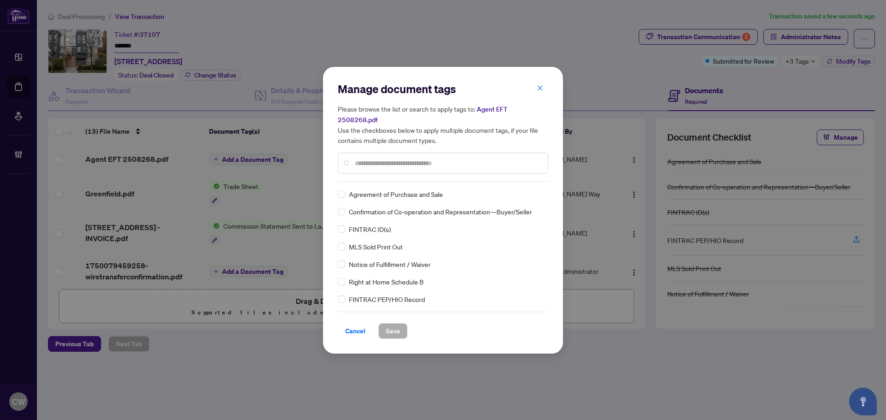
click at [407, 158] on input "text" at bounding box center [448, 163] width 186 height 10
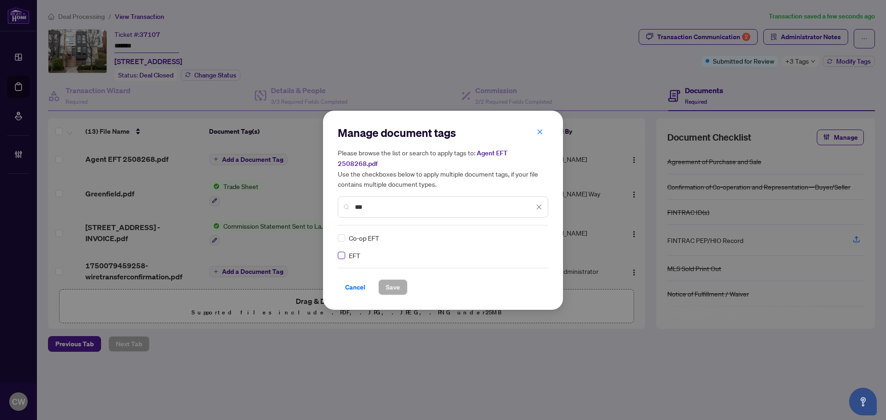
type input "***"
drag, startPoint x: 526, startPoint y: 232, endPoint x: 526, endPoint y: 238, distance: 6.0
click at [526, 234] on img at bounding box center [529, 238] width 9 height 9
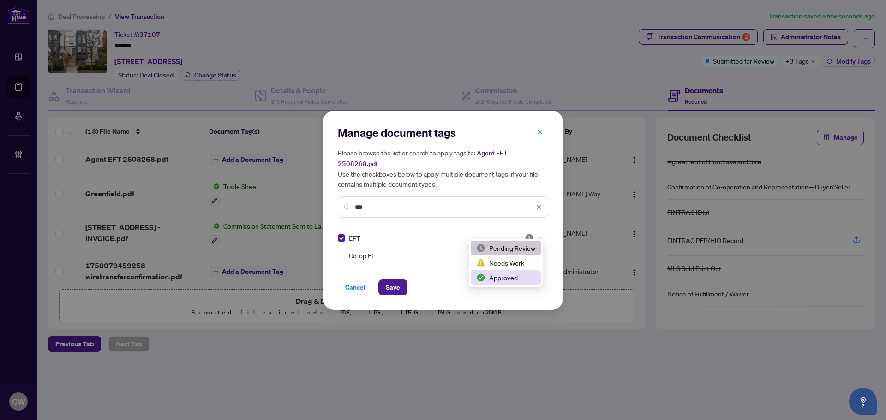
click at [517, 274] on div "Approved" at bounding box center [505, 278] width 59 height 10
click at [383, 283] on button "Save" at bounding box center [392, 288] width 29 height 16
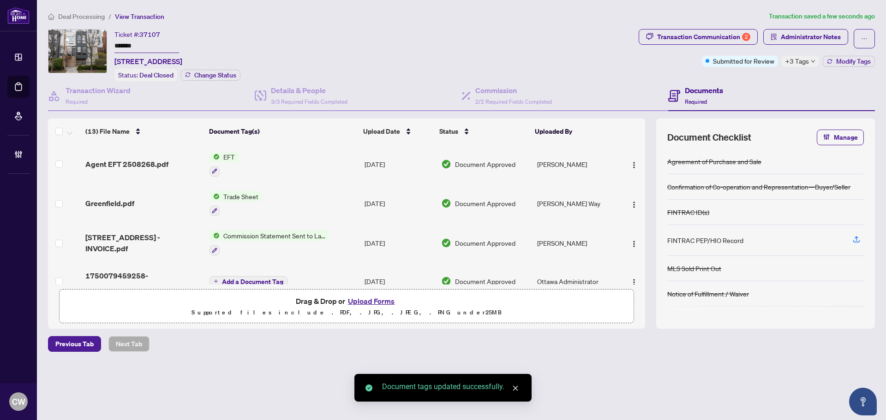
click at [630, 157] on button "button" at bounding box center [634, 164] width 15 height 15
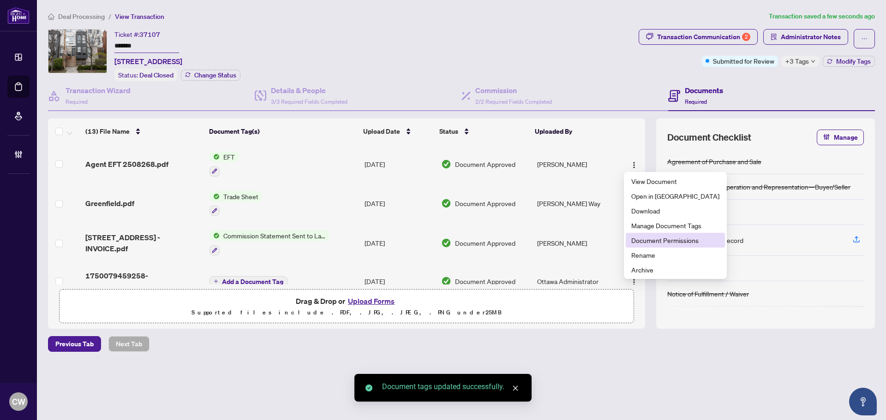
click at [644, 243] on span "Document Permissions" at bounding box center [675, 240] width 88 height 10
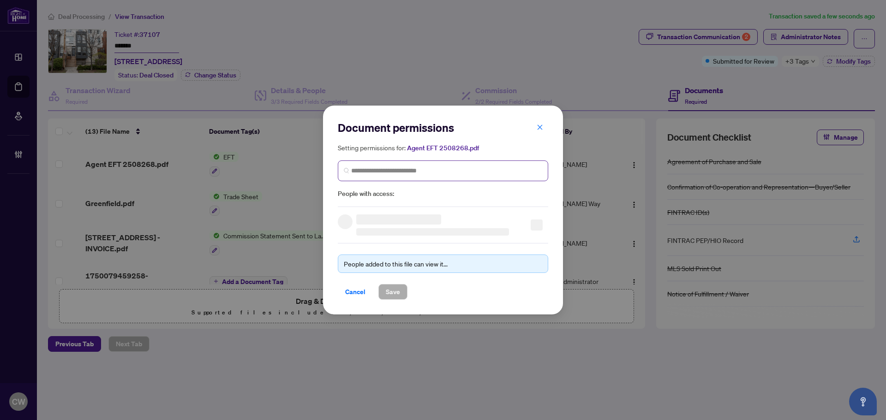
click at [438, 177] on span at bounding box center [443, 171] width 210 height 21
paste input "**********"
type input "**********"
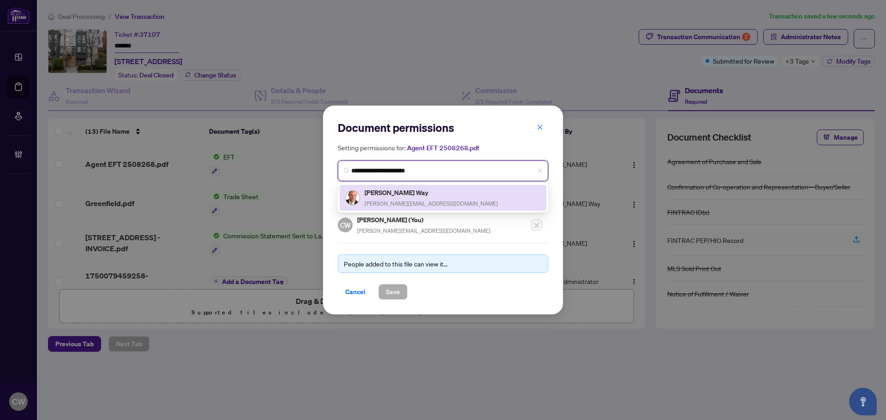
drag, startPoint x: 382, startPoint y: 204, endPoint x: 382, endPoint y: 195, distance: 8.8
click at [382, 194] on h5 "[PERSON_NAME] Way" at bounding box center [431, 192] width 133 height 11
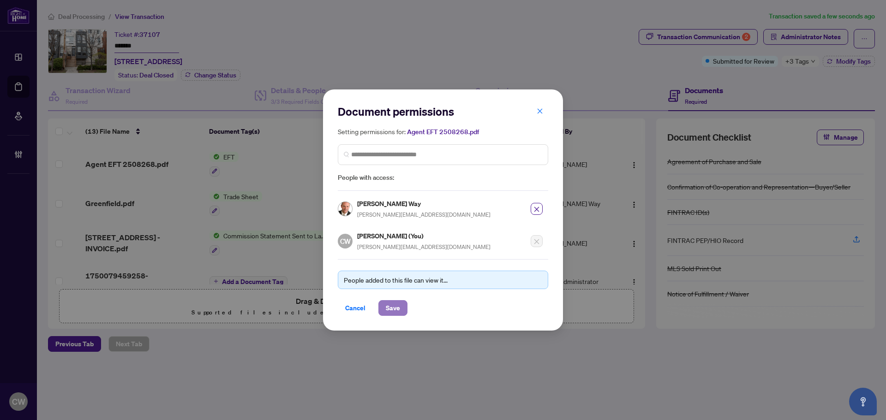
click at [390, 314] on span "Save" at bounding box center [393, 308] width 14 height 15
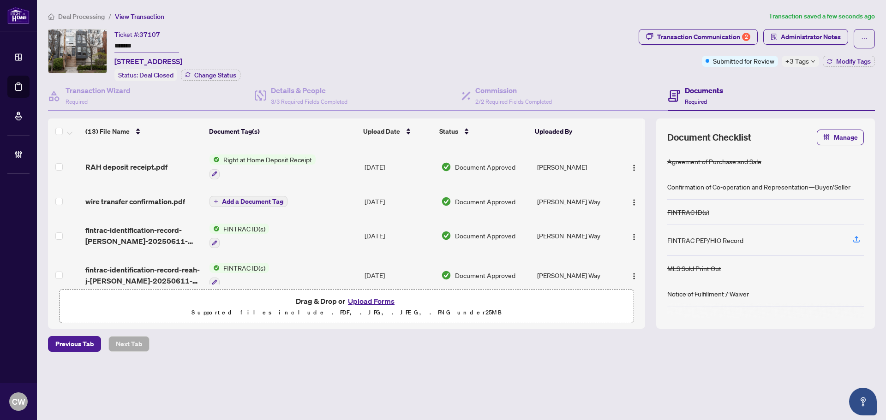
scroll to position [138, 0]
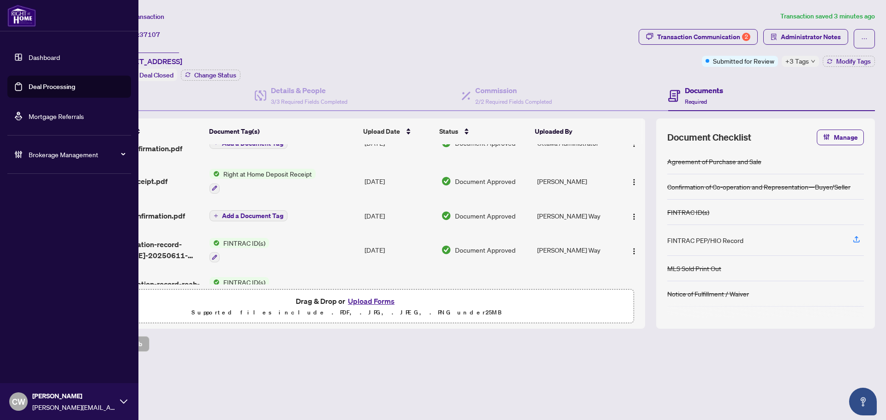
click at [29, 86] on link "Deal Processing" at bounding box center [52, 87] width 47 height 8
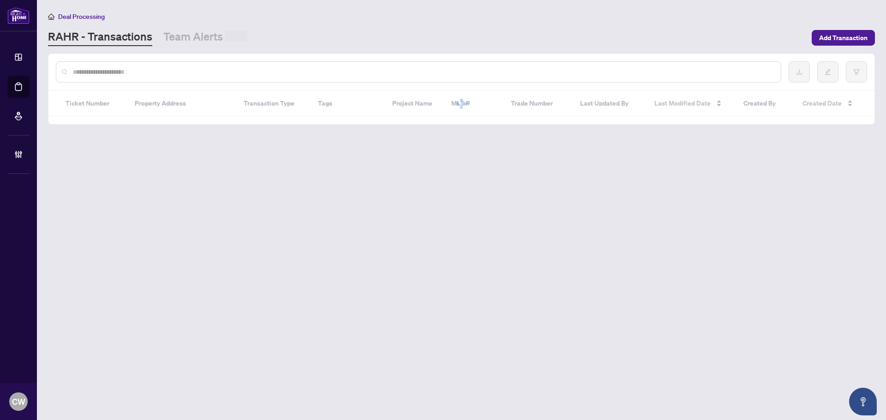
click at [160, 68] on input "text" at bounding box center [423, 72] width 701 height 10
paste input "*******"
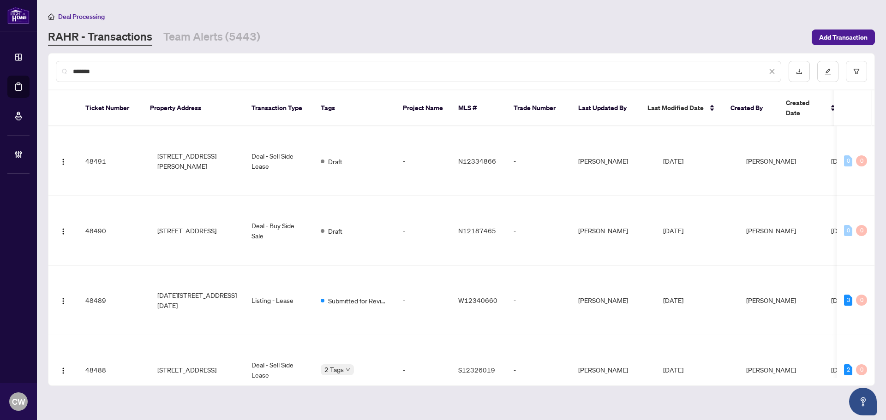
type input "*******"
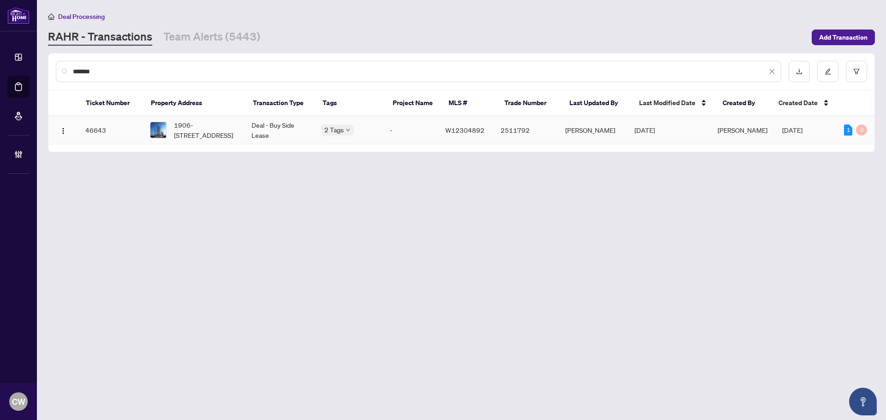
click at [194, 130] on span "1906-[STREET_ADDRESS]" at bounding box center [205, 130] width 63 height 20
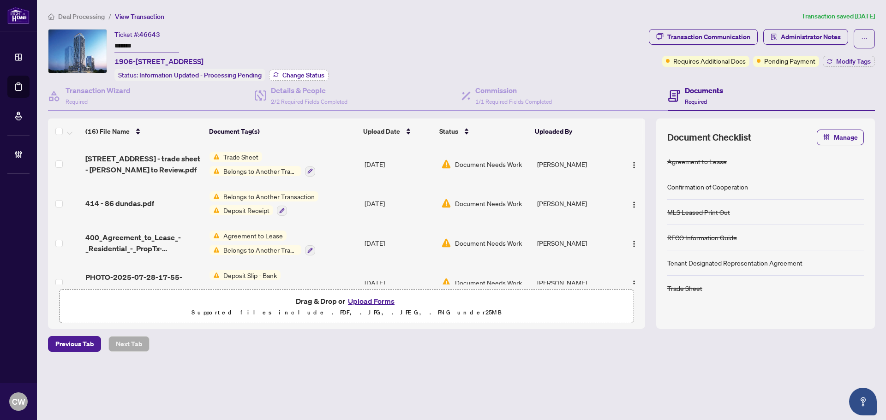
click at [309, 73] on span "Change Status" at bounding box center [303, 75] width 42 height 6
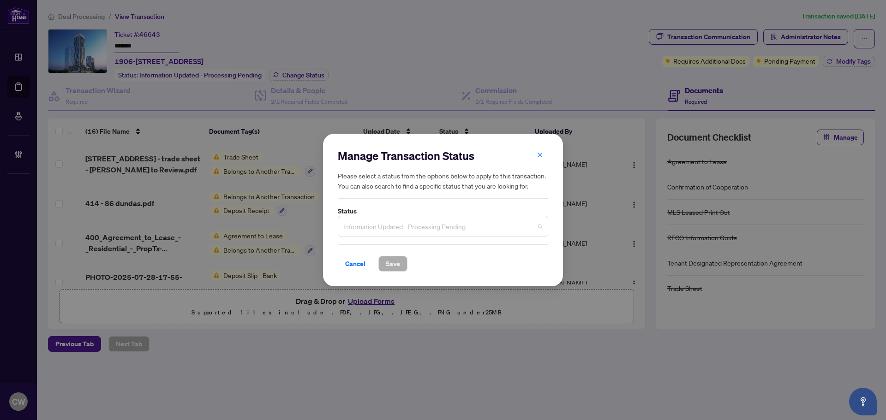
click at [402, 229] on span "Information Updated - Processing Pending" at bounding box center [442, 227] width 199 height 18
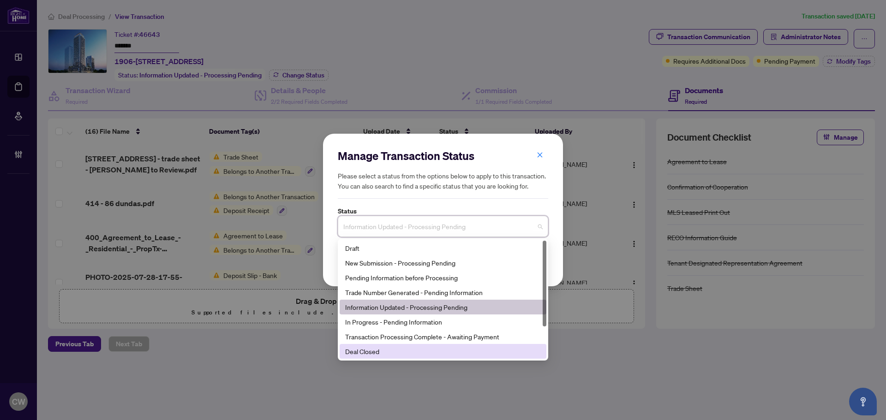
click at [403, 352] on div "Deal Closed" at bounding box center [443, 352] width 196 height 10
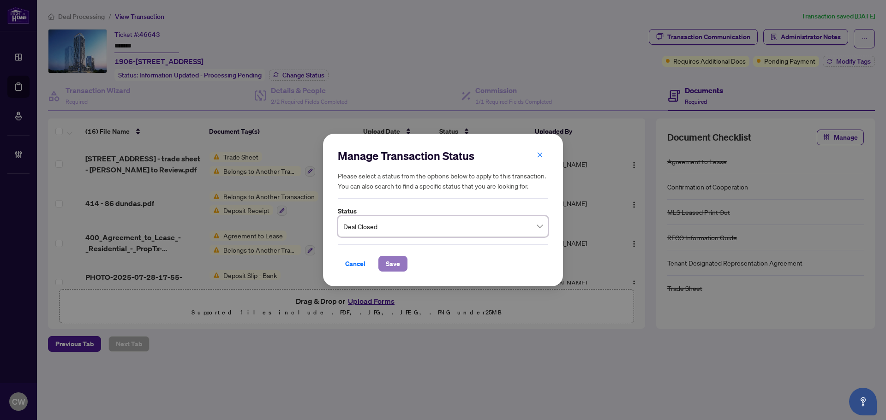
click at [391, 261] on span "Save" at bounding box center [393, 264] width 14 height 15
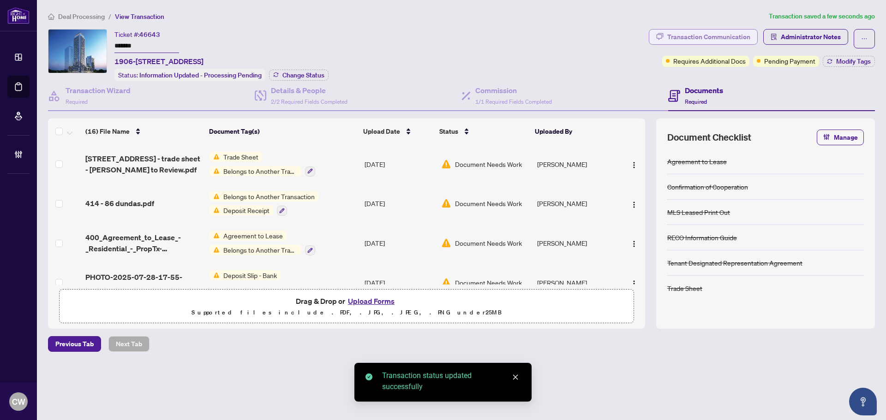
click at [730, 37] on div "Transaction Communication" at bounding box center [708, 37] width 83 height 15
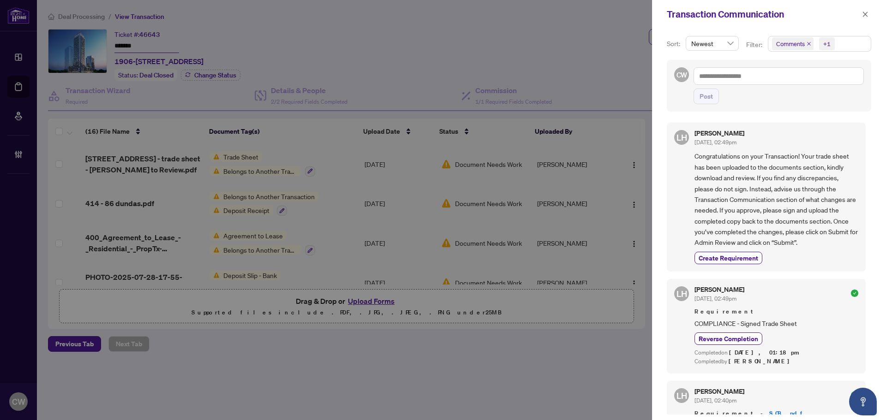
click at [807, 43] on icon "close" at bounding box center [809, 44] width 5 height 5
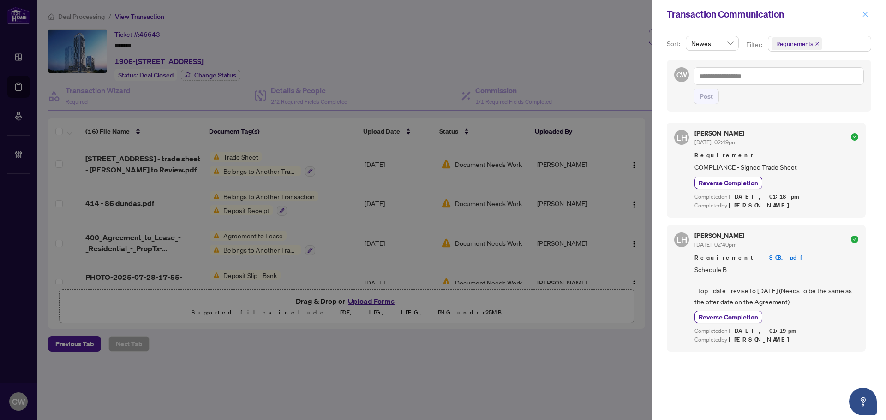
click at [863, 17] on icon "close" at bounding box center [865, 14] width 6 height 6
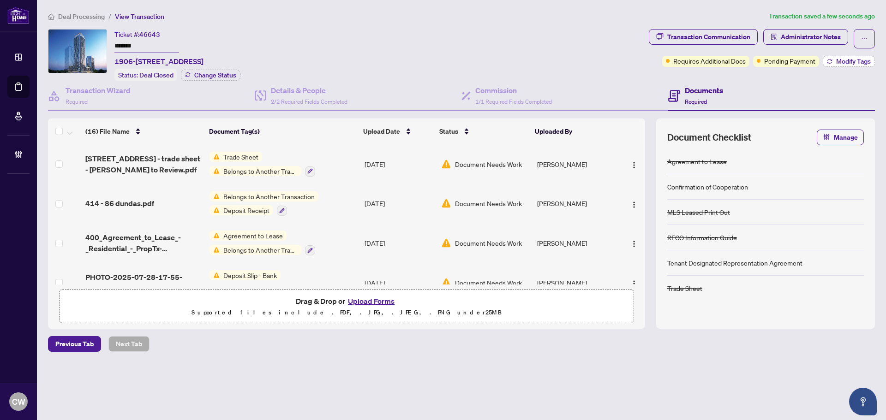
click at [859, 62] on span "Modify Tags" at bounding box center [853, 61] width 35 height 6
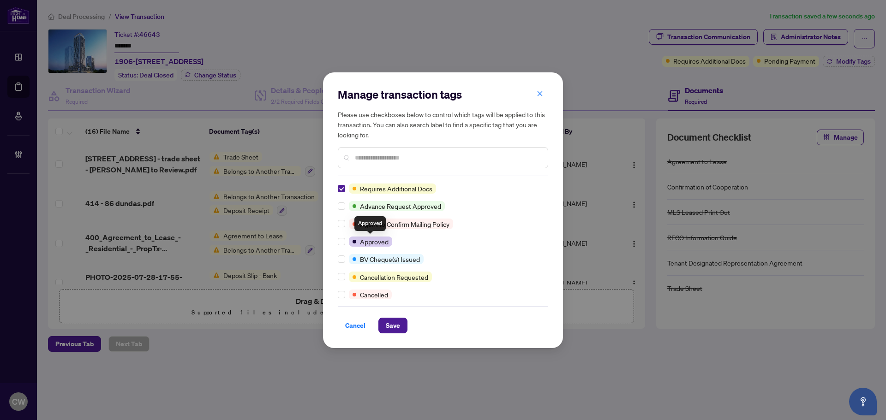
scroll to position [92, 0]
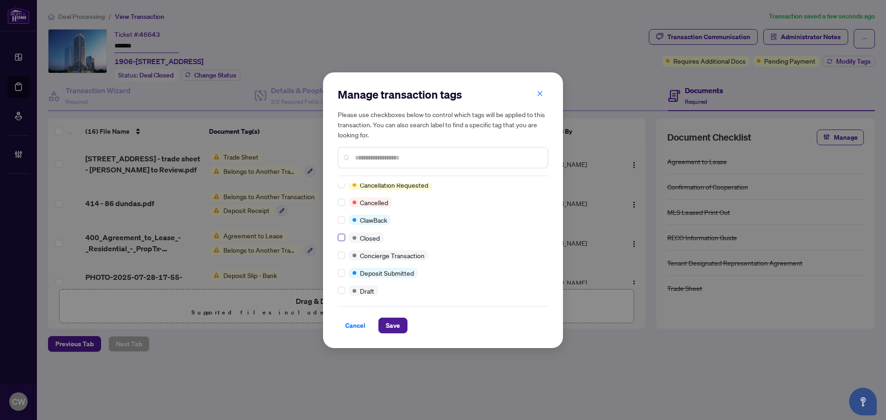
click at [342, 243] on label at bounding box center [341, 238] width 7 height 10
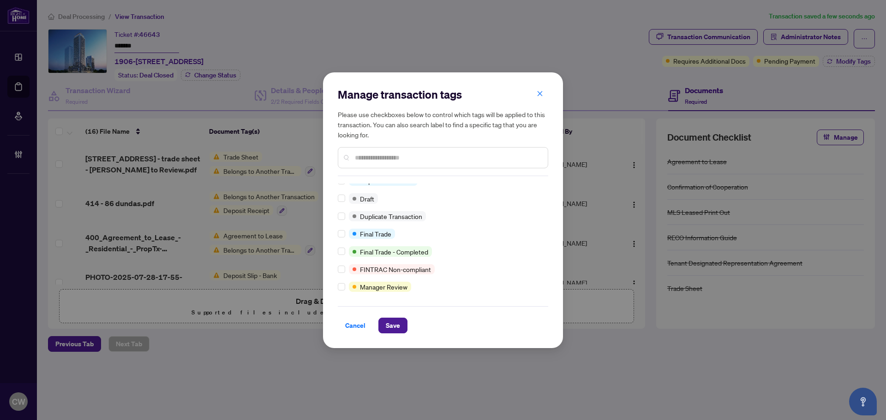
scroll to position [0, 0]
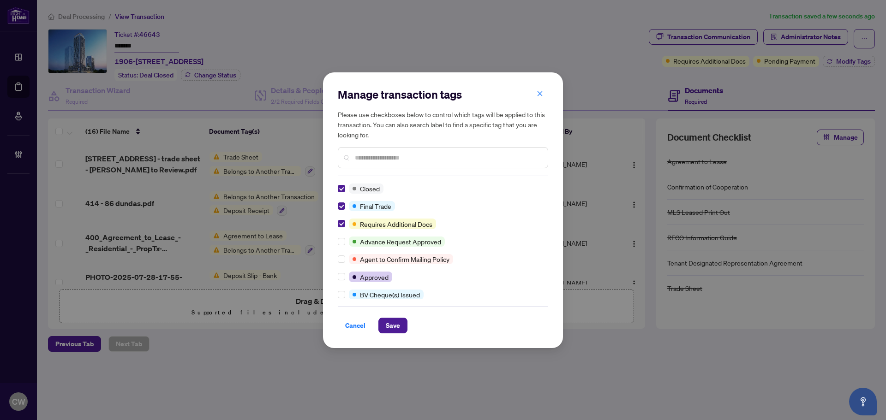
click at [394, 336] on div "Manage transaction tags Please use checkboxes below to control which tags will …" at bounding box center [443, 210] width 240 height 276
click at [403, 329] on button "Save" at bounding box center [392, 326] width 29 height 16
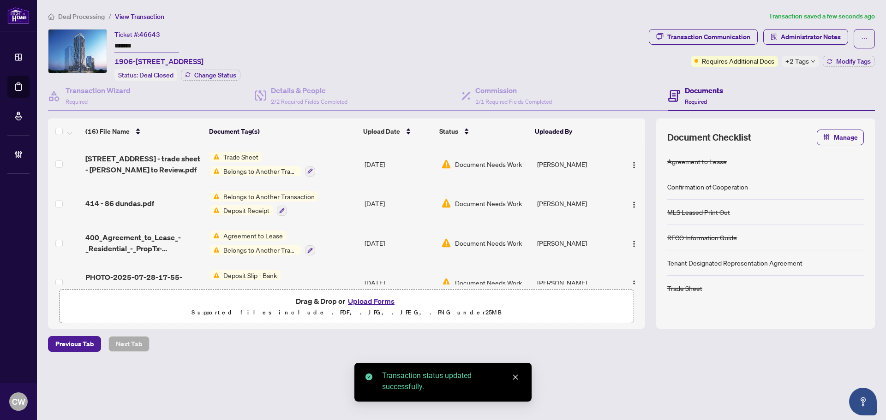
click at [159, 166] on span "[STREET_ADDRESS] - trade sheet - [PERSON_NAME] to Review.pdf" at bounding box center [143, 164] width 117 height 22
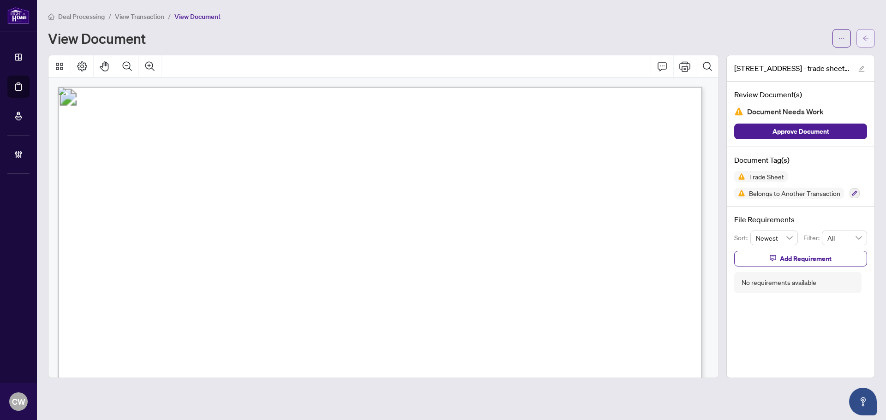
click at [865, 37] on icon "arrow-left" at bounding box center [866, 38] width 6 height 5
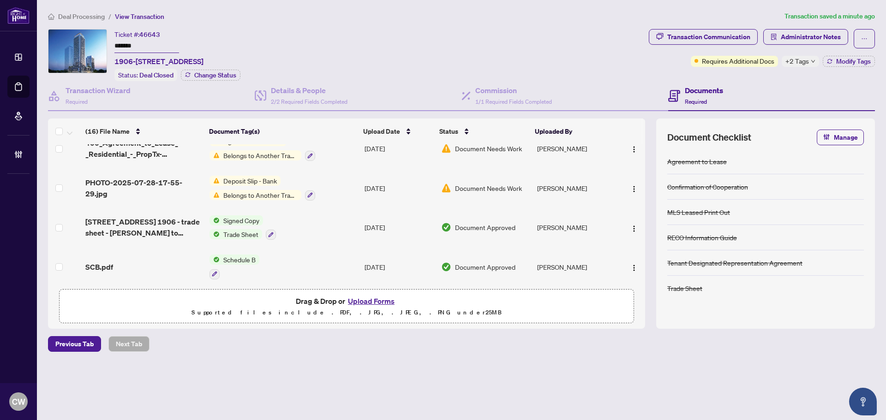
scroll to position [138, 0]
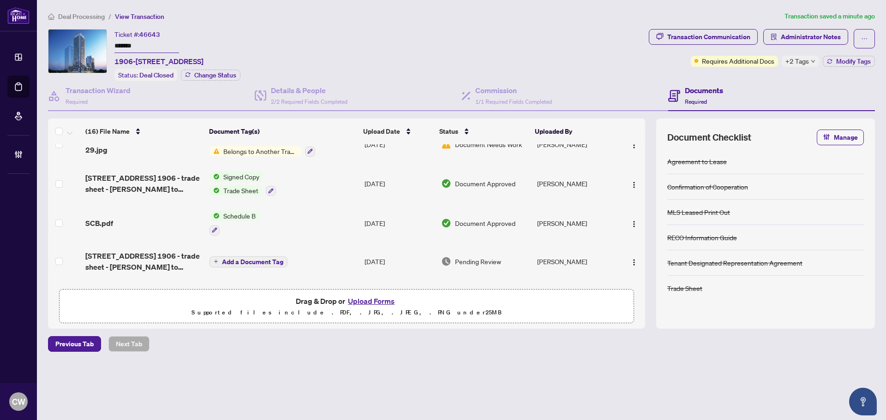
click at [153, 186] on span "[STREET_ADDRESS] 1906 - trade sheet - [PERSON_NAME] to review.pdf" at bounding box center [143, 184] width 117 height 22
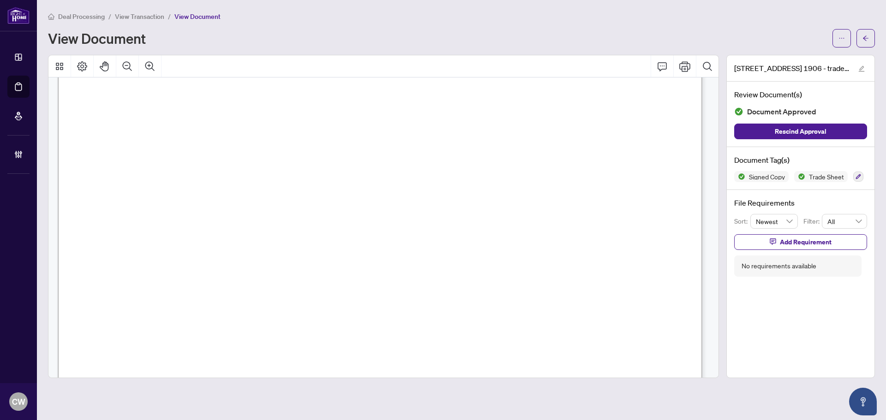
scroll to position [323, 0]
click at [868, 29] on button "button" at bounding box center [866, 38] width 18 height 18
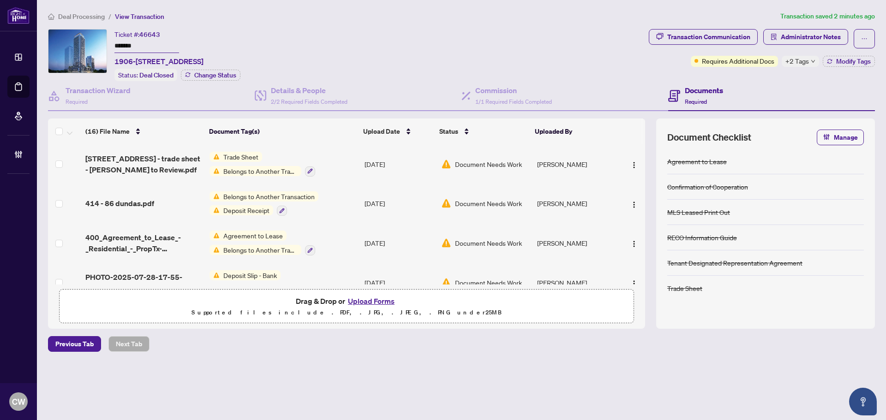
click at [372, 298] on button "Upload Forms" at bounding box center [371, 301] width 52 height 12
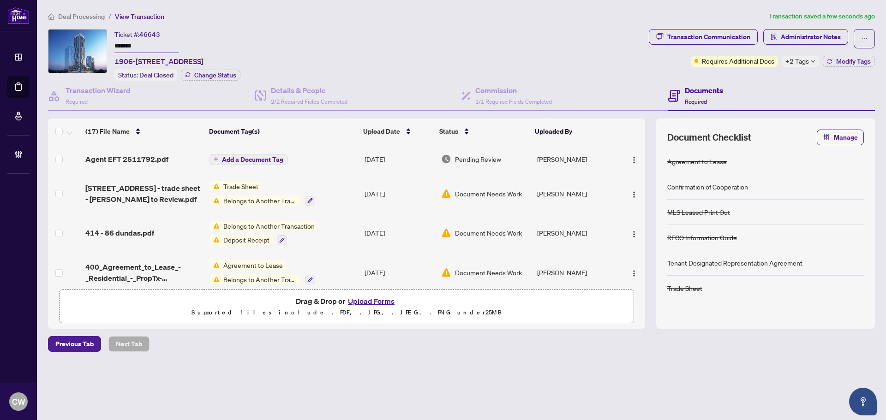
click at [265, 157] on span "Add a Document Tag" at bounding box center [252, 159] width 61 height 6
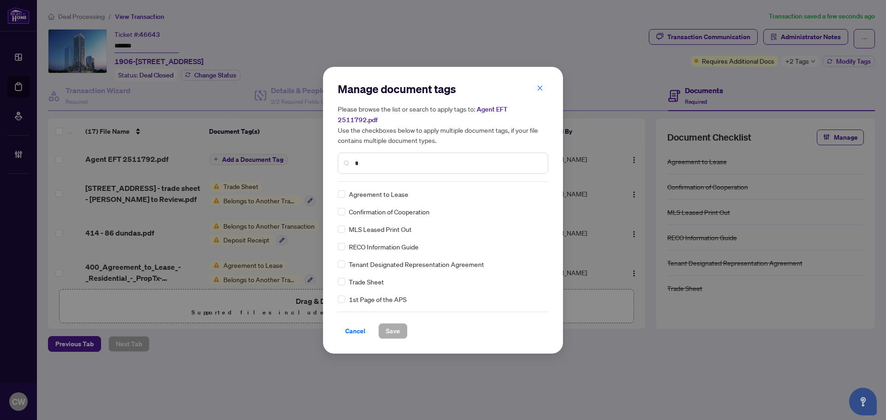
click at [399, 158] on input "*" at bounding box center [448, 163] width 186 height 10
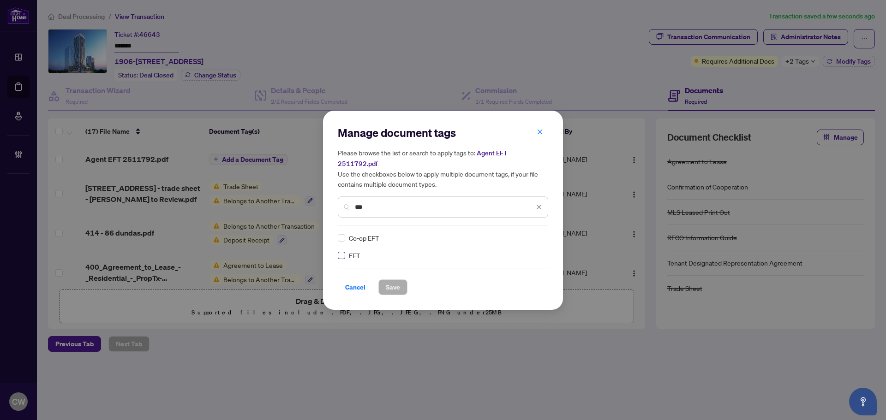
type input "***"
click at [530, 234] on img at bounding box center [529, 238] width 9 height 9
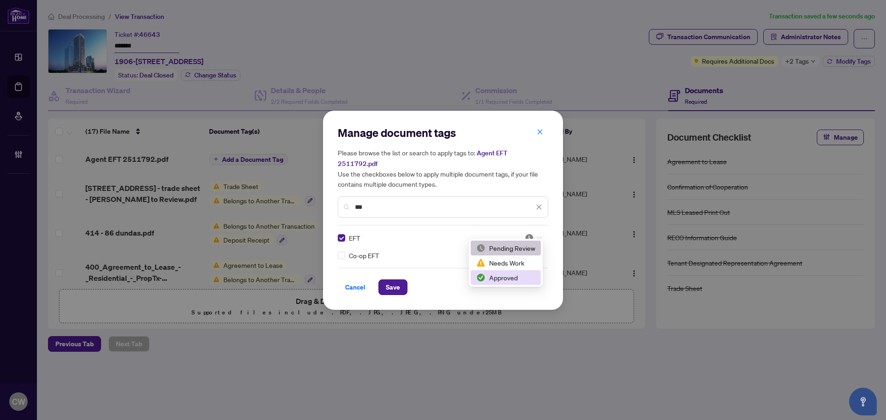
click at [510, 285] on div "Approved" at bounding box center [506, 277] width 70 height 15
click at [396, 282] on span "Save" at bounding box center [393, 287] width 14 height 15
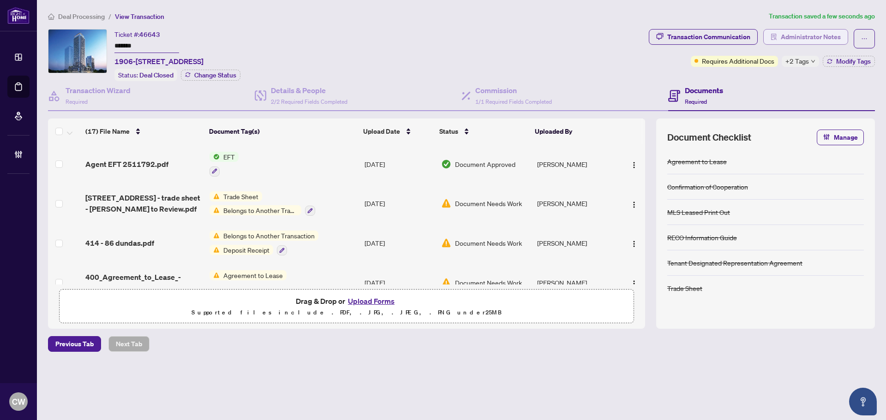
click at [814, 30] on span "Administrator Notes" at bounding box center [811, 37] width 60 height 15
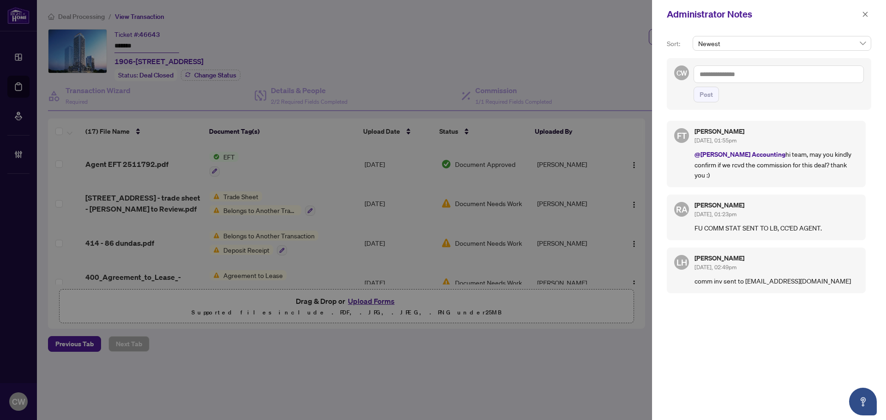
click at [750, 79] on textarea at bounding box center [779, 75] width 170 height 18
paste textarea "**********"
type textarea "**********"
click at [710, 98] on span "Post" at bounding box center [706, 94] width 13 height 15
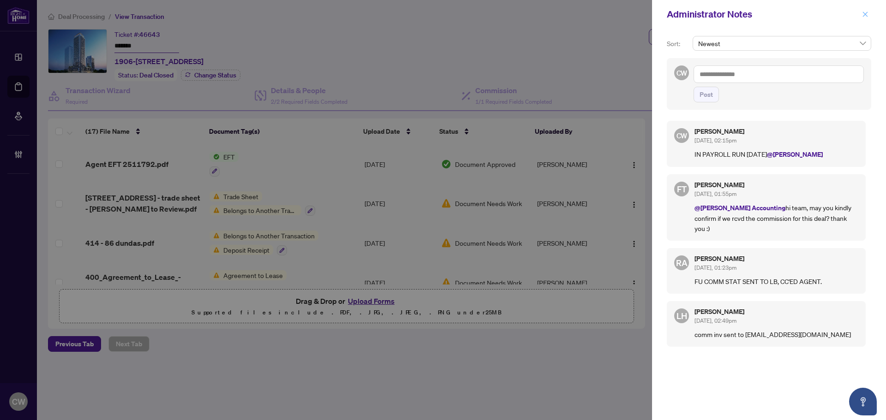
click at [868, 14] on icon "close" at bounding box center [865, 14] width 6 height 6
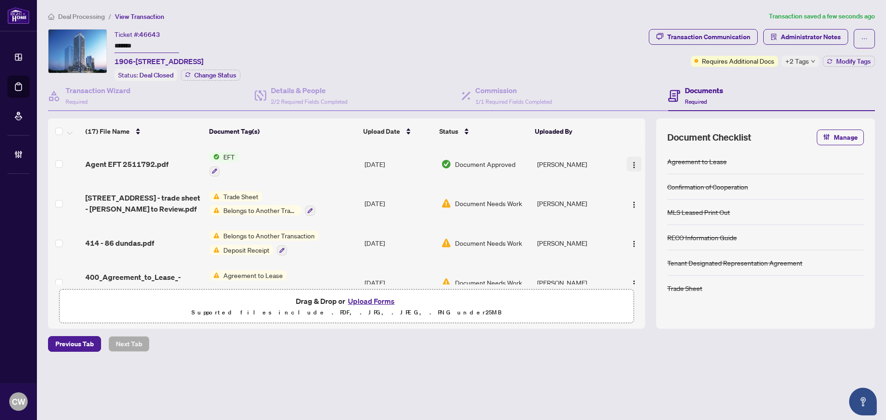
click at [636, 161] on button "button" at bounding box center [634, 164] width 15 height 15
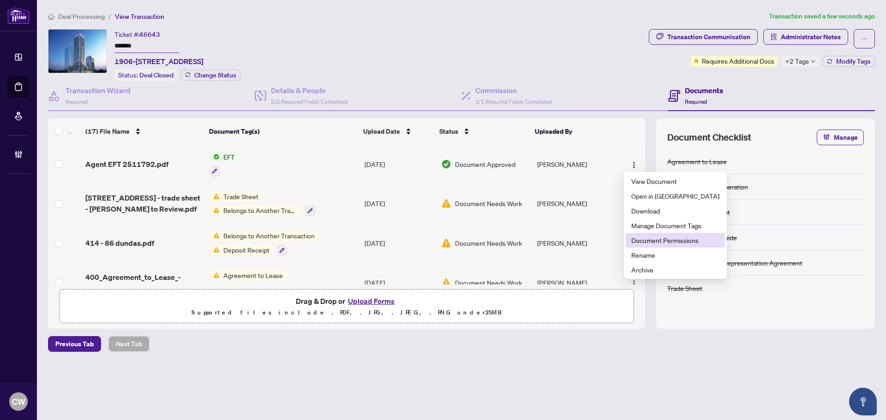
click at [649, 243] on span "Document Permissions" at bounding box center [675, 240] width 88 height 10
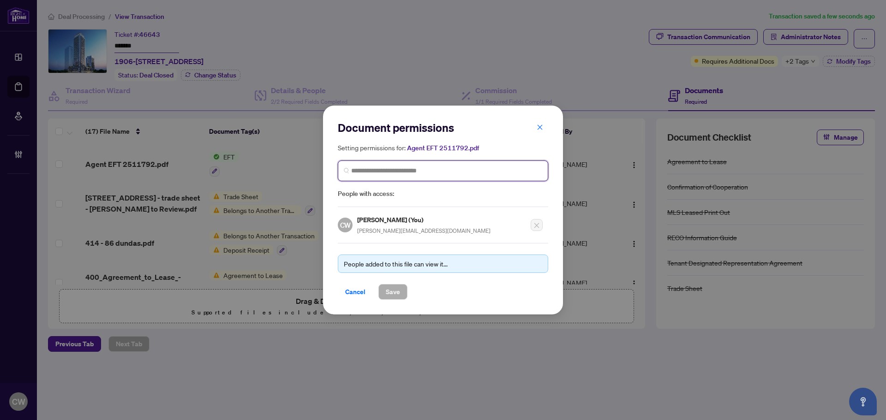
click at [404, 170] on input "search" at bounding box center [446, 171] width 191 height 10
paste input "**********"
click at [436, 170] on input "**********" at bounding box center [446, 171] width 191 height 10
drag, startPoint x: 456, startPoint y: 170, endPoint x: 335, endPoint y: 164, distance: 121.1
click at [335, 164] on div "**********" at bounding box center [443, 210] width 240 height 209
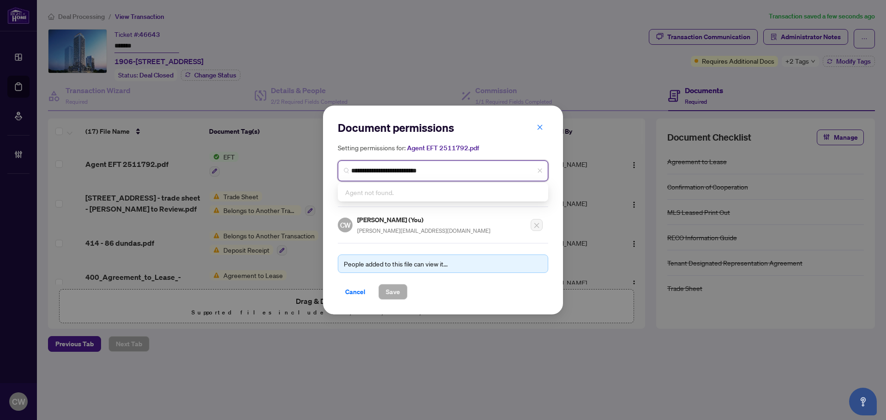
paste input "search"
type input "**********"
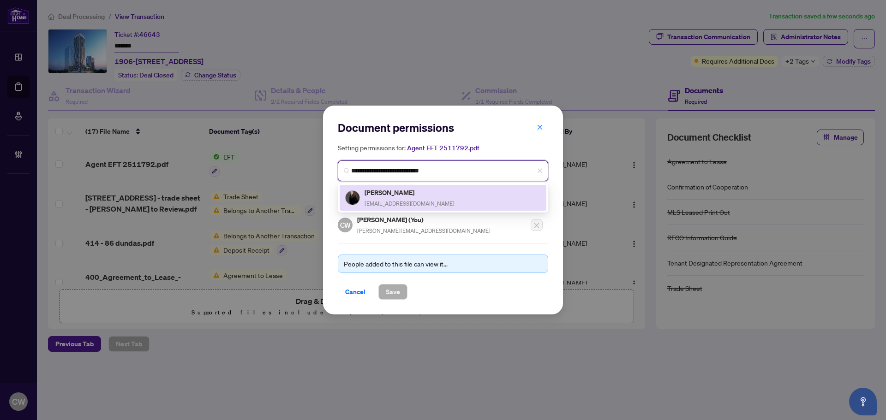
click at [400, 199] on div "[PERSON_NAME] [EMAIL_ADDRESS][DOMAIN_NAME]" at bounding box center [410, 197] width 90 height 21
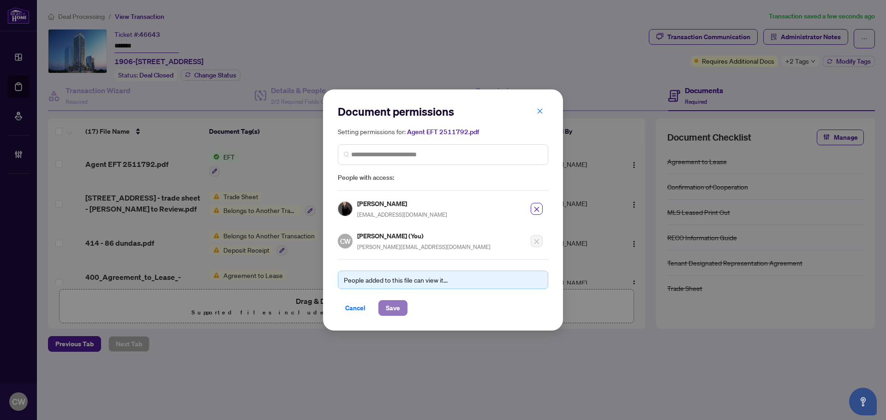
click at [394, 306] on span "Save" at bounding box center [393, 308] width 14 height 15
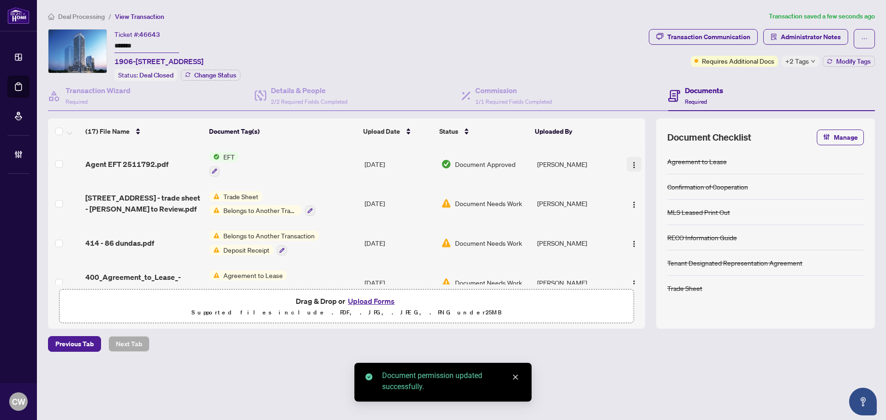
click at [634, 162] on img "button" at bounding box center [634, 165] width 7 height 7
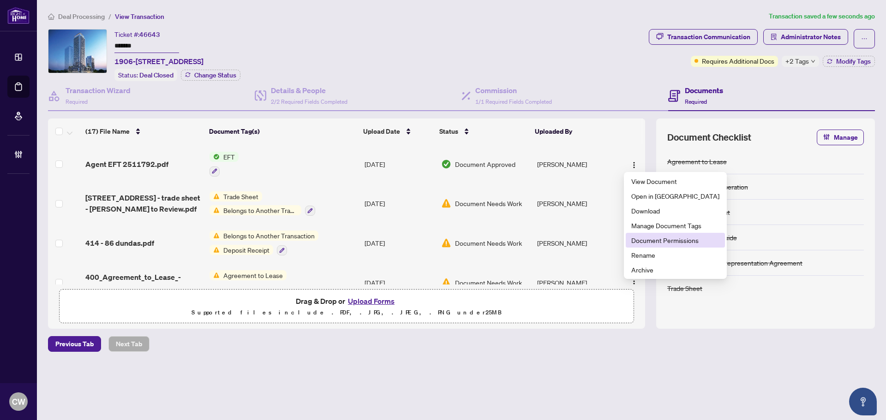
click at [640, 247] on li "Document Permissions" at bounding box center [675, 240] width 99 height 15
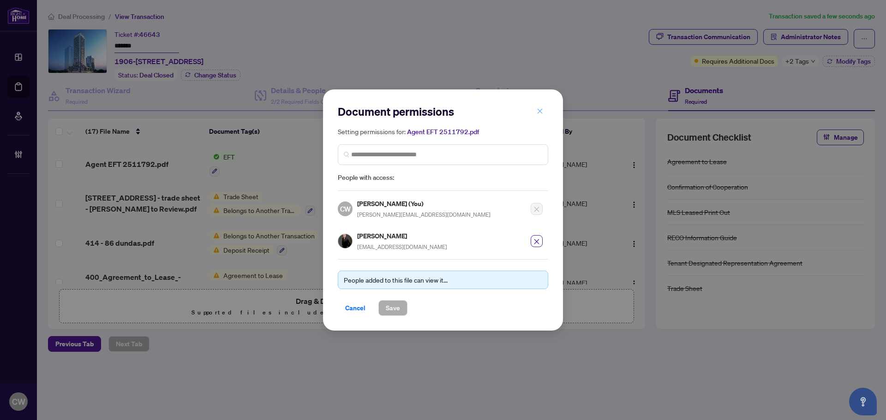
click at [539, 111] on icon "close" at bounding box center [540, 111] width 6 height 6
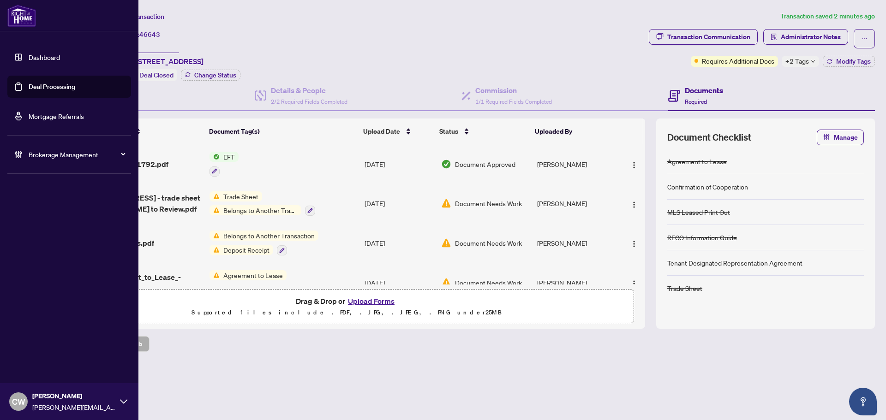
click at [29, 86] on link "Deal Processing" at bounding box center [52, 87] width 47 height 8
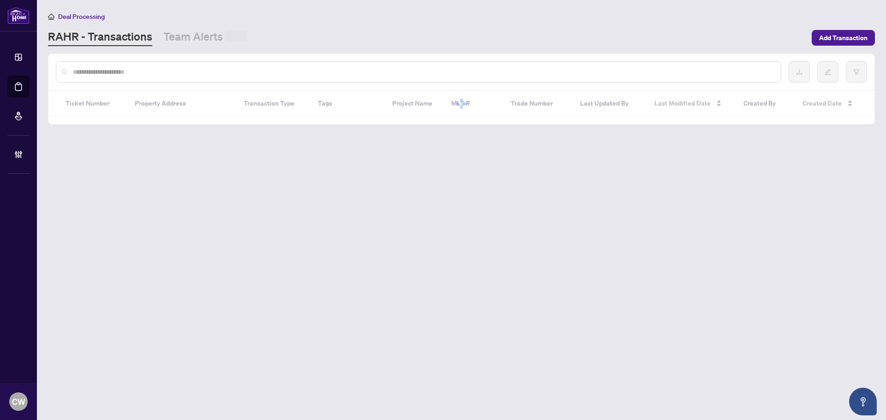
click at [176, 74] on input "text" at bounding box center [423, 72] width 701 height 10
paste input "*******"
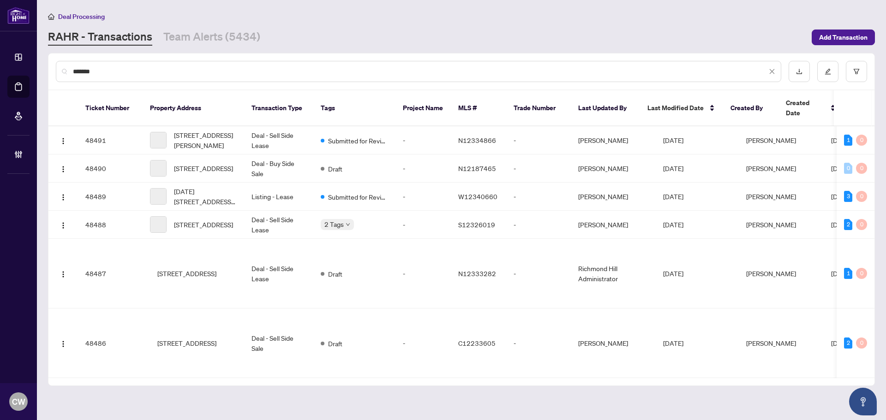
type input "*******"
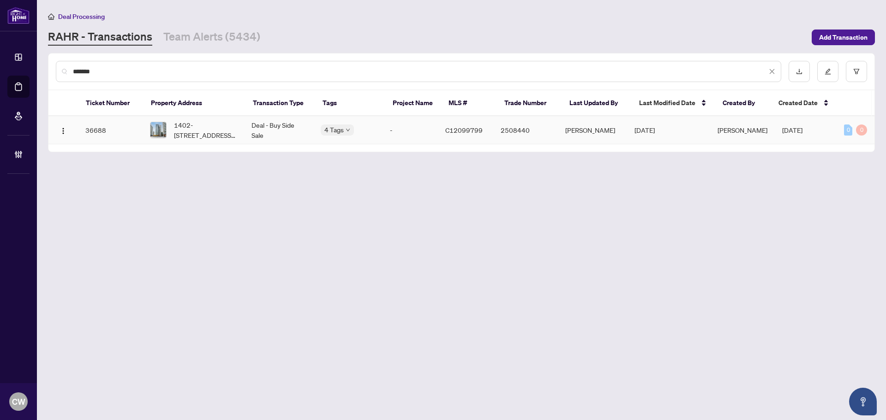
click at [200, 121] on span "1402-[STREET_ADDRESS][PERSON_NAME]" at bounding box center [205, 130] width 63 height 20
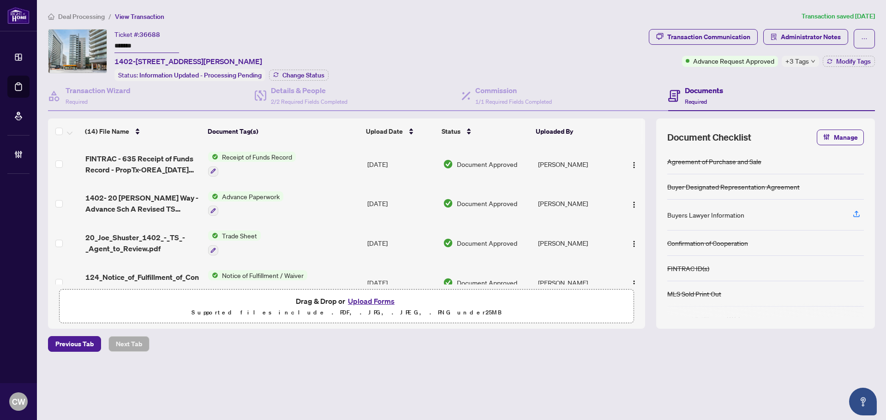
click at [146, 200] on span "1402- 20 [PERSON_NAME] Way - Advance Sch A Revised TS 2508440.pdf" at bounding box center [142, 203] width 115 height 22
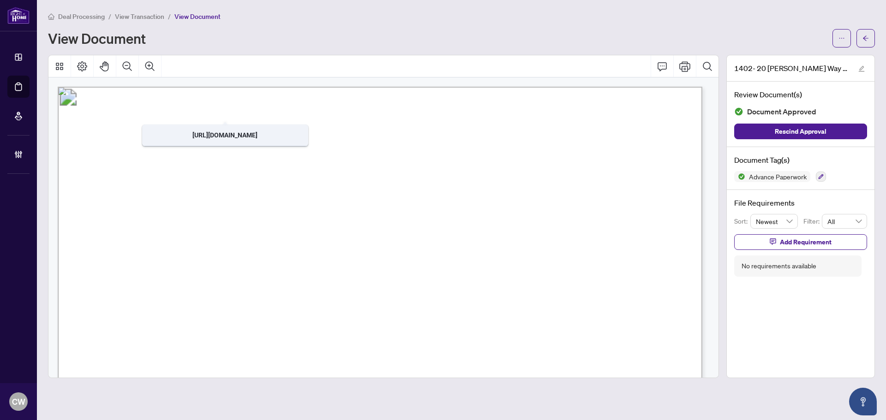
click at [868, 50] on div "Deal Processing / View Transaction / View Document View Document 1402- 20 [PERS…" at bounding box center [461, 194] width 827 height 367
click at [868, 43] on span "button" at bounding box center [866, 38] width 6 height 15
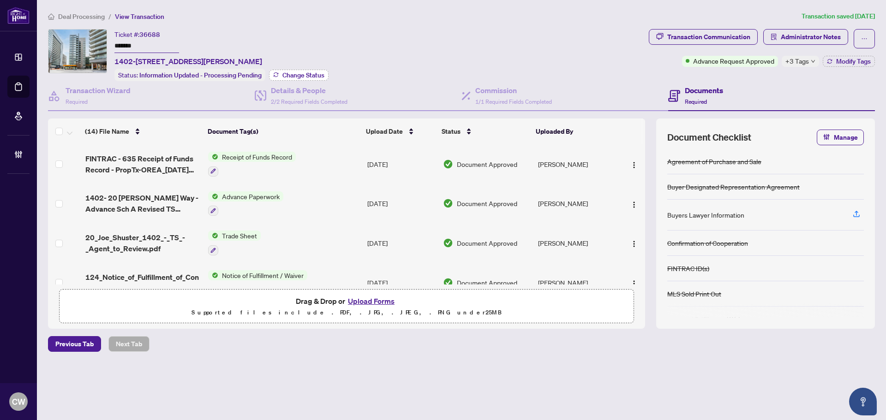
click at [295, 73] on span "Change Status" at bounding box center [303, 75] width 42 height 6
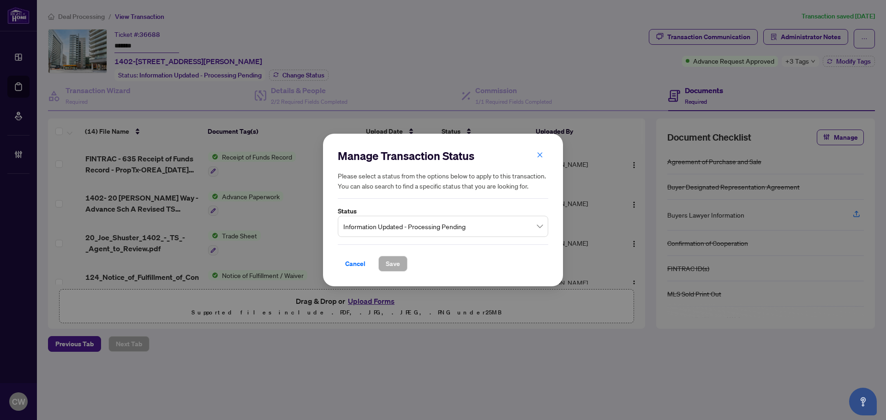
click at [381, 219] on span "Information Updated - Processing Pending" at bounding box center [442, 227] width 199 height 18
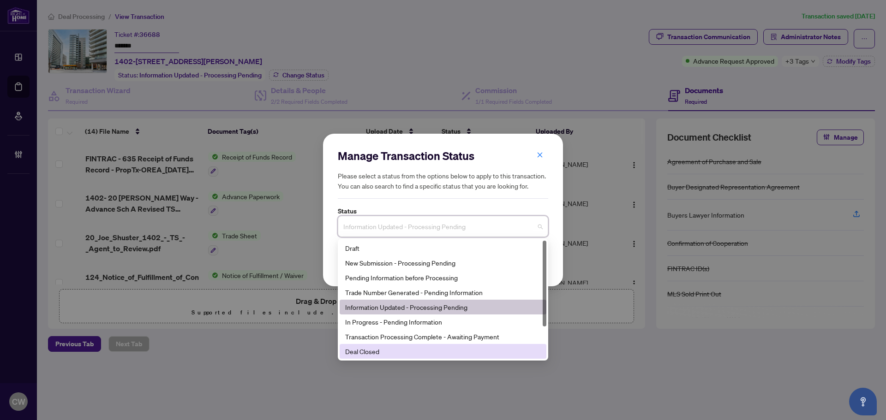
click at [410, 353] on div "Deal Closed" at bounding box center [443, 352] width 196 height 10
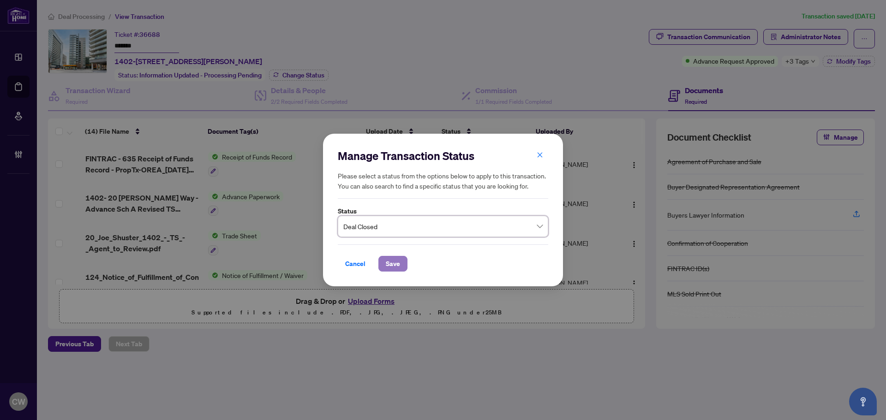
click at [396, 266] on span "Save" at bounding box center [393, 264] width 14 height 15
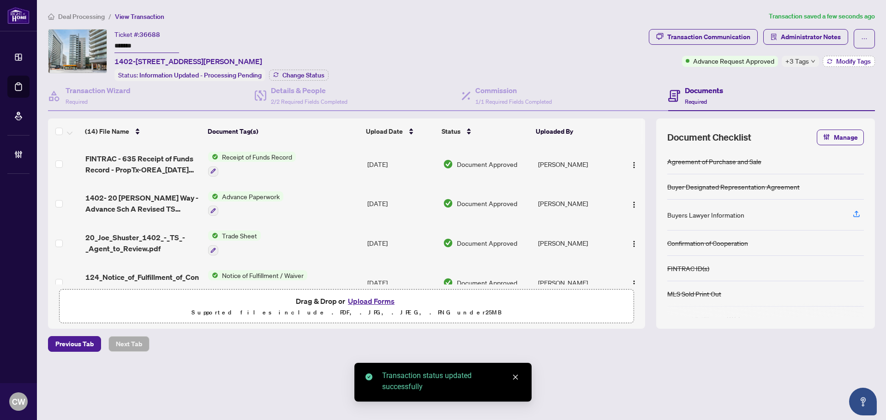
click at [847, 60] on span "Modify Tags" at bounding box center [853, 61] width 35 height 6
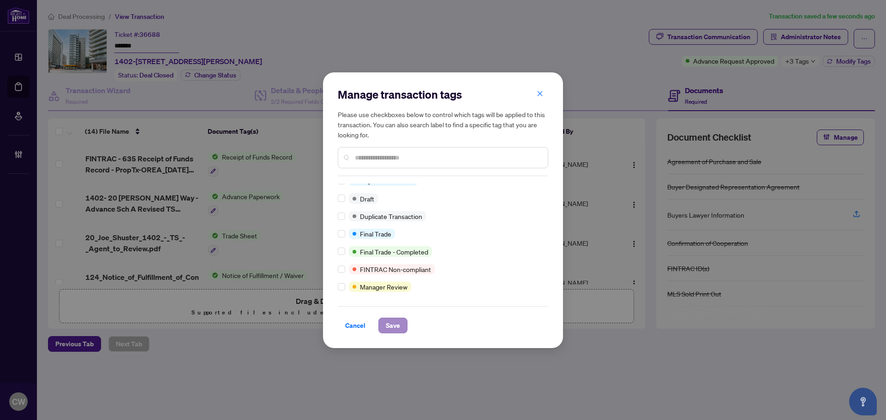
scroll to position [8, 0]
click at [390, 328] on span "Save" at bounding box center [393, 325] width 14 height 15
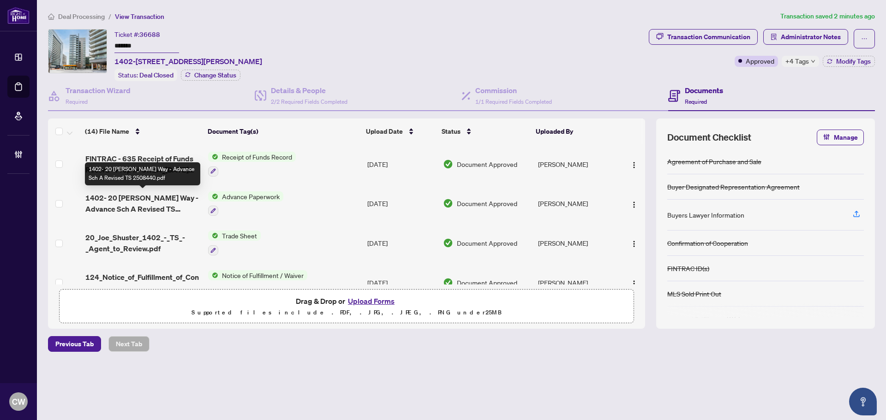
click at [150, 203] on span "1402- 20 [PERSON_NAME] Way - Advance Sch A Revised TS 2508440.pdf" at bounding box center [142, 203] width 115 height 22
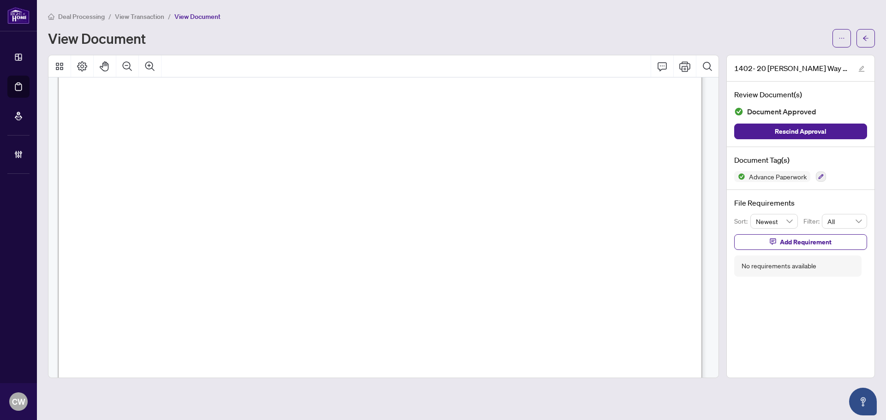
scroll to position [369, 0]
click at [869, 39] on button "button" at bounding box center [866, 38] width 18 height 18
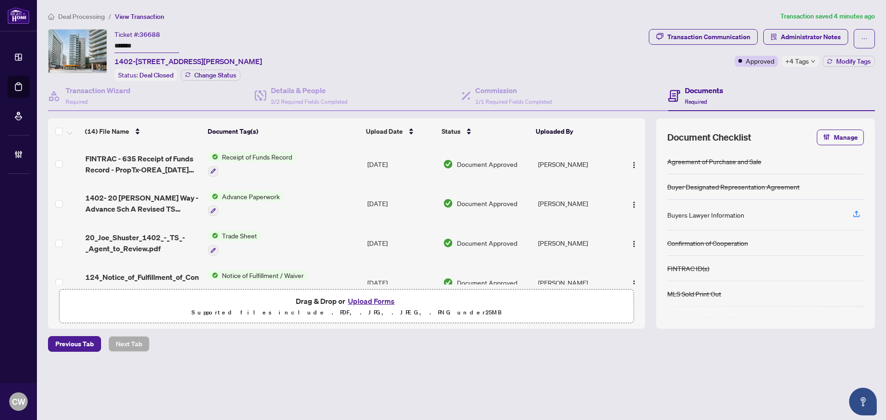
click at [375, 297] on button "Upload Forms" at bounding box center [371, 301] width 52 height 12
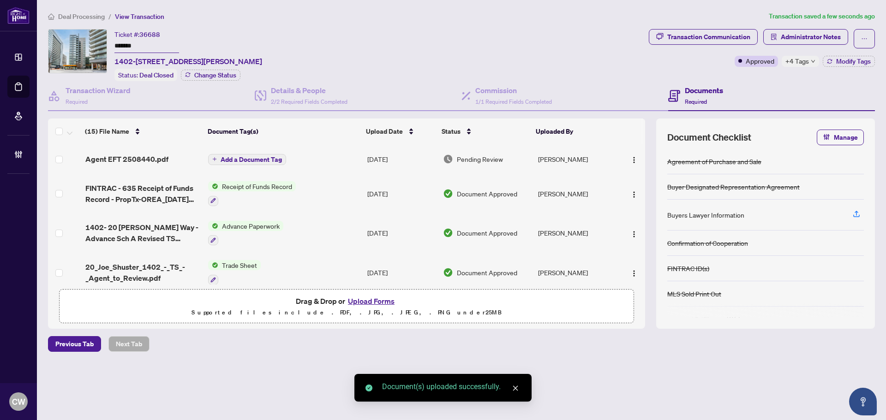
click at [255, 158] on span "Add a Document Tag" at bounding box center [251, 159] width 61 height 6
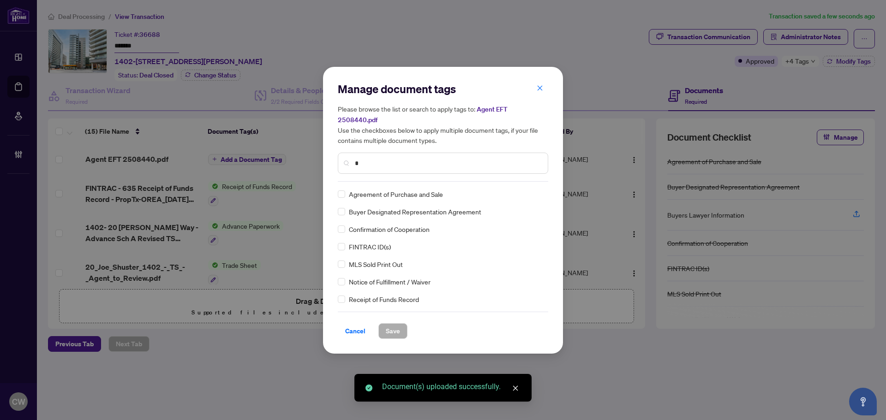
click at [415, 158] on input "*" at bounding box center [448, 163] width 186 height 10
type input "***"
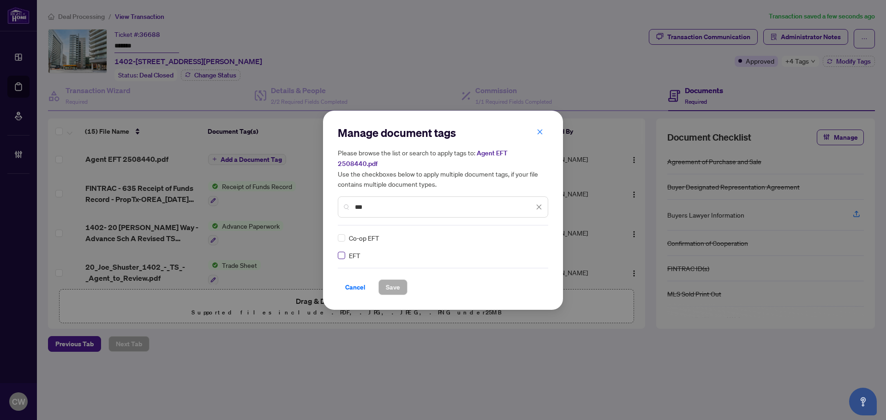
type input "***"
click at [528, 234] on img at bounding box center [529, 238] width 9 height 9
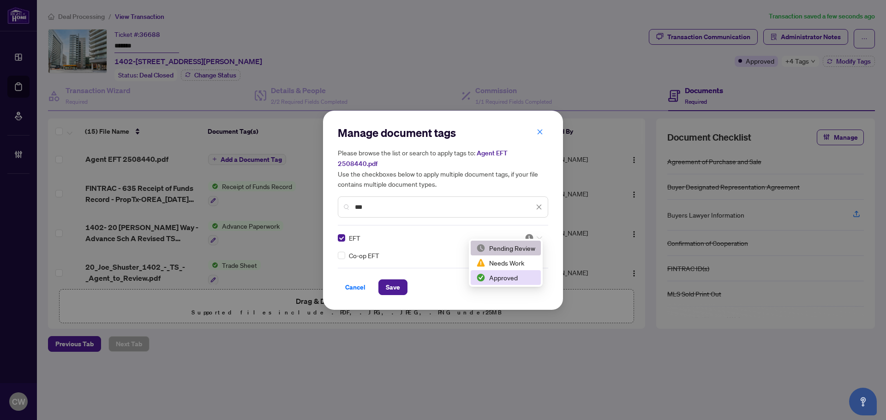
click at [523, 274] on div "Approved" at bounding box center [505, 278] width 59 height 10
click at [395, 280] on span "Save" at bounding box center [393, 287] width 14 height 15
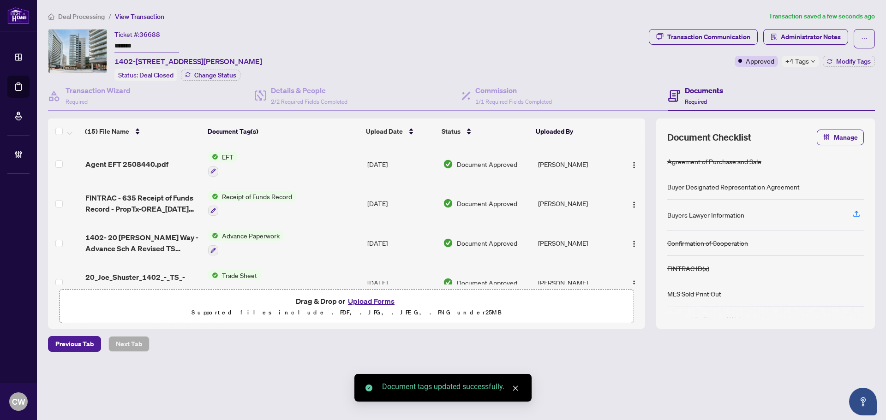
click at [631, 160] on span "button" at bounding box center [634, 164] width 7 height 10
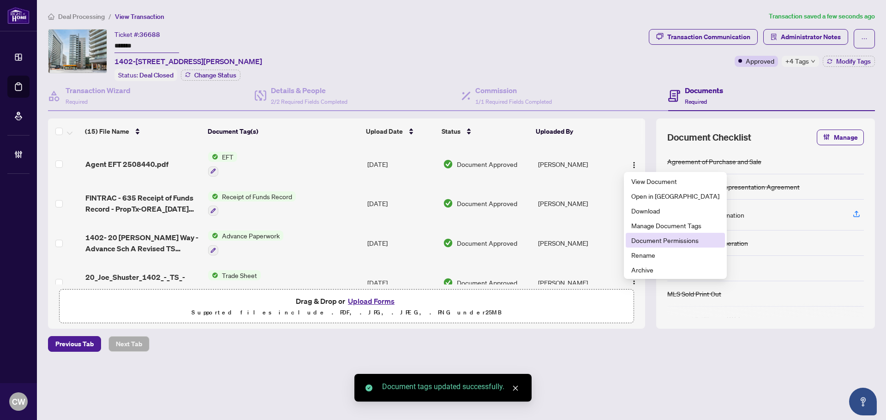
click at [634, 240] on span "Document Permissions" at bounding box center [675, 240] width 88 height 10
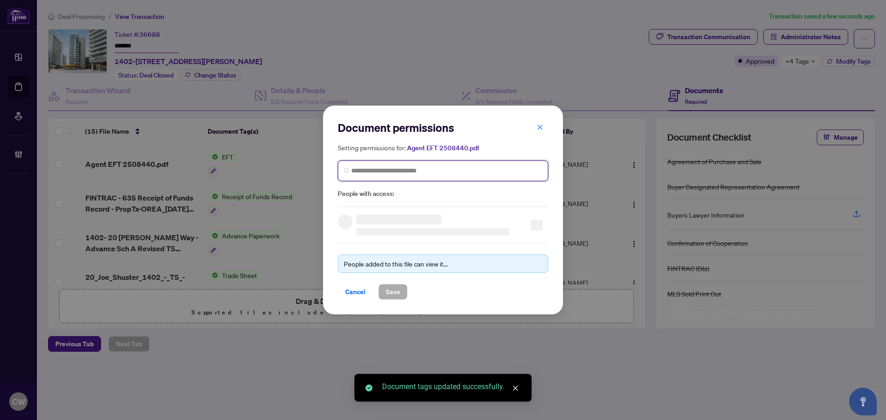
click at [384, 168] on input "search" at bounding box center [446, 171] width 191 height 10
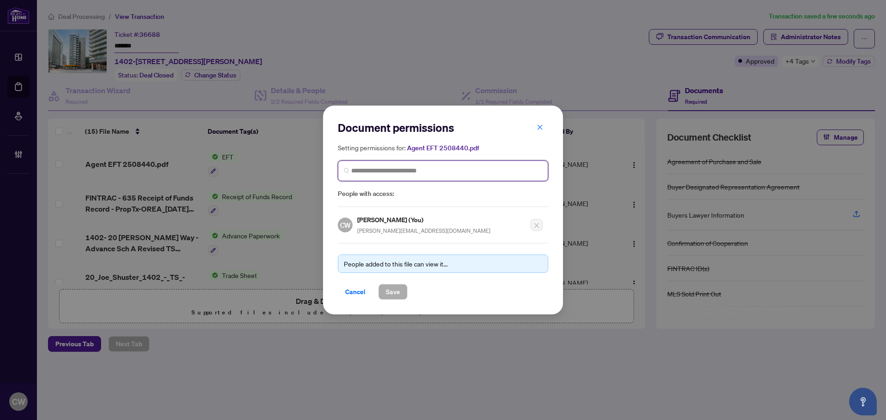
drag, startPoint x: 379, startPoint y: 171, endPoint x: 391, endPoint y: 174, distance: 12.3
click at [380, 171] on input "search" at bounding box center [446, 171] width 191 height 10
paste input "**********"
type input "**********"
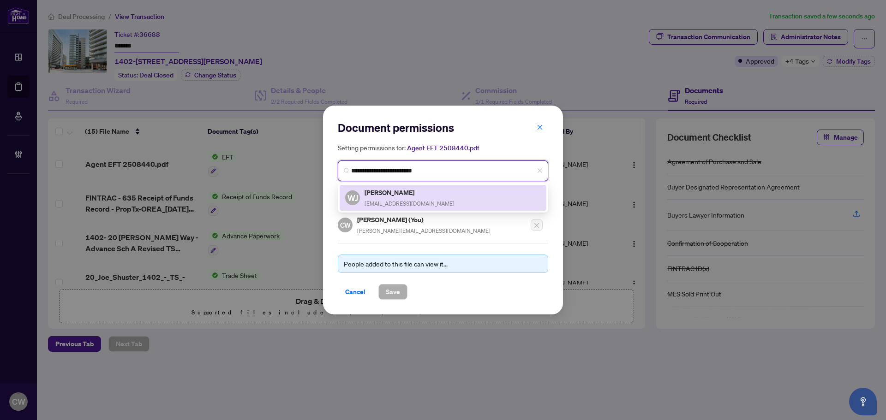
click at [395, 198] on div "Wade Johnston wadejohnston84@gmail.com" at bounding box center [410, 197] width 90 height 21
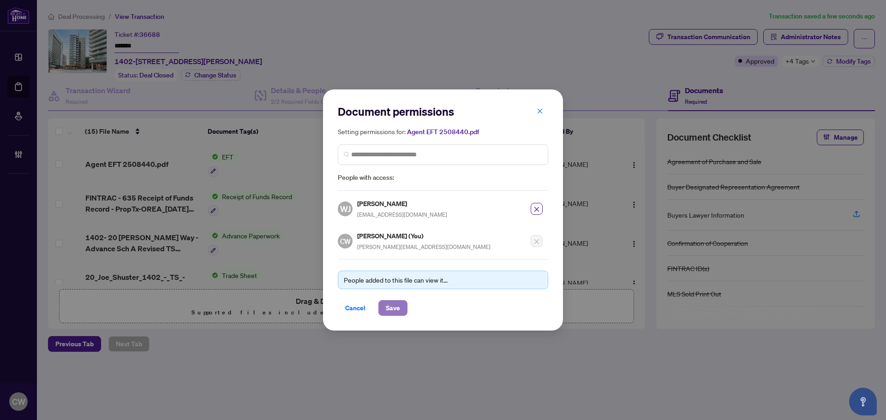
click at [402, 307] on button "Save" at bounding box center [392, 308] width 29 height 16
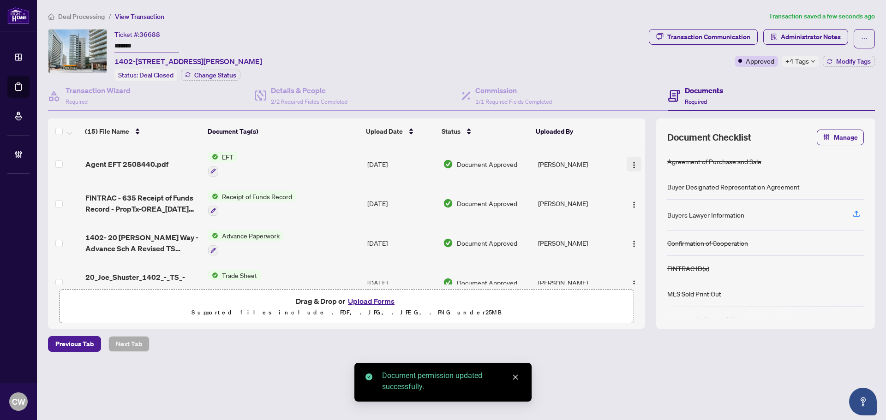
click at [631, 162] on img "button" at bounding box center [634, 165] width 7 height 7
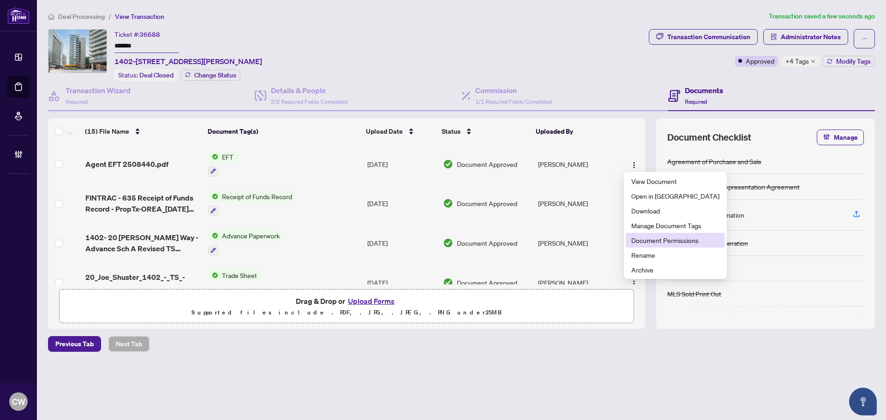
click at [636, 238] on span "Document Permissions" at bounding box center [675, 240] width 88 height 10
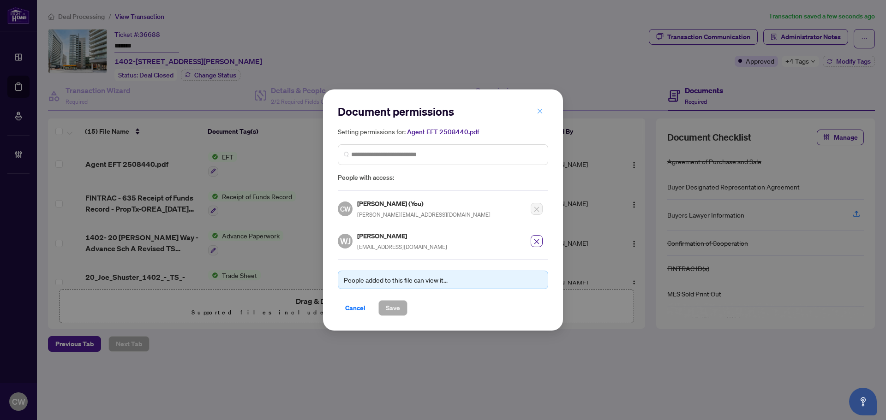
click at [540, 114] on icon "close" at bounding box center [540, 111] width 6 height 6
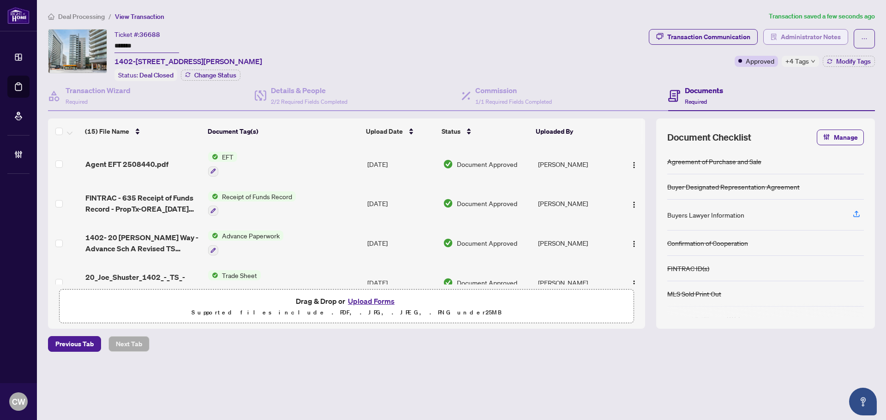
click at [798, 39] on span "Administrator Notes" at bounding box center [811, 37] width 60 height 15
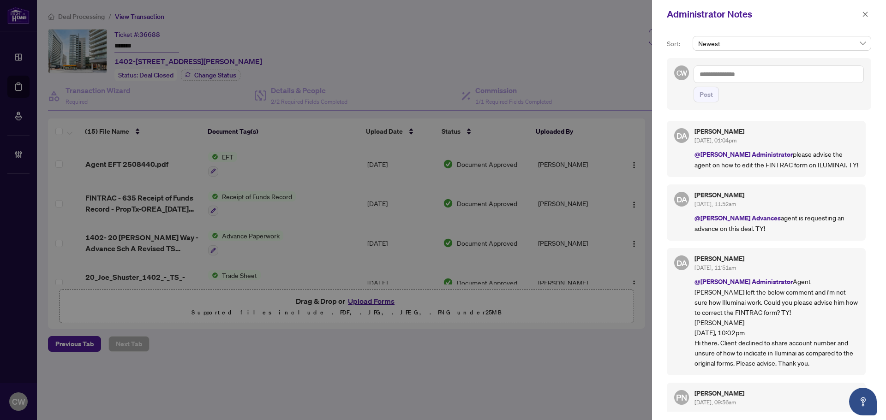
click at [755, 66] on textarea at bounding box center [779, 75] width 170 height 18
paste textarea "**********"
click at [862, 12] on icon "close" at bounding box center [865, 14] width 6 height 6
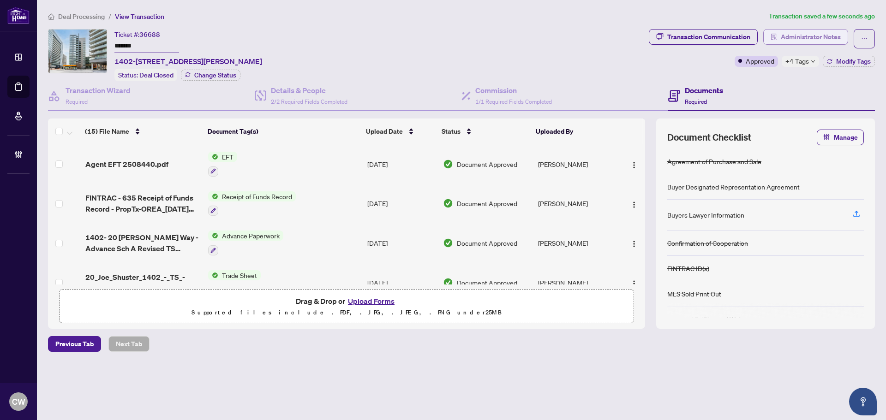
click at [818, 36] on span "Administrator Notes" at bounding box center [811, 37] width 60 height 15
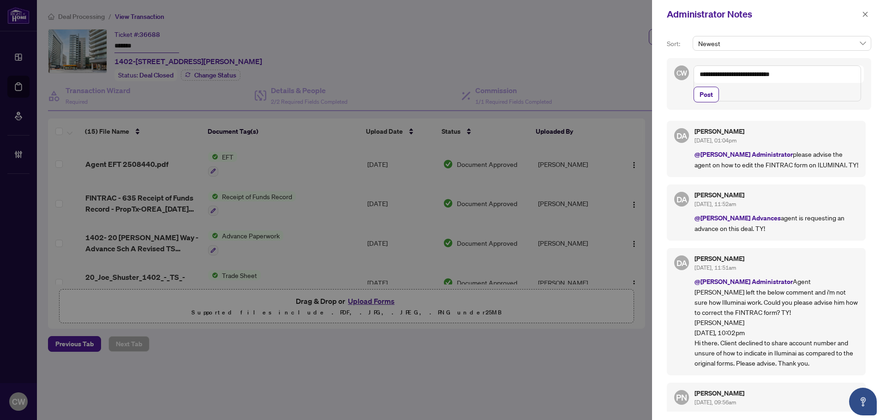
click at [720, 93] on textarea "**********" at bounding box center [778, 84] width 168 height 36
paste textarea "**********"
type textarea "**********"
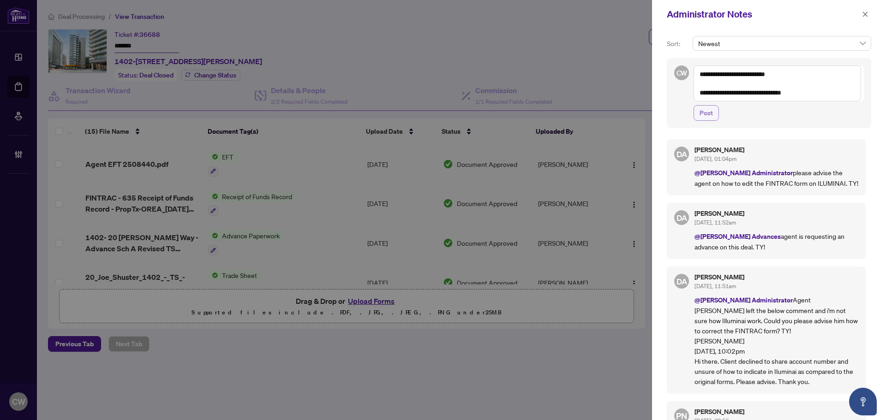
click at [712, 108] on span "Post" at bounding box center [706, 113] width 13 height 15
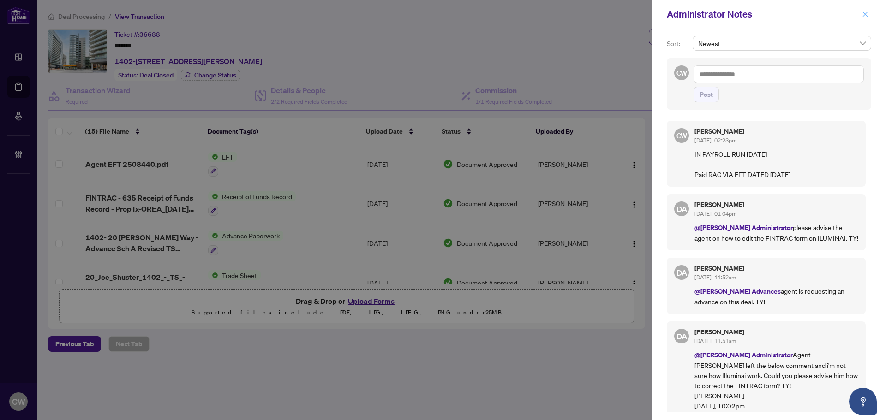
click at [866, 16] on icon "close" at bounding box center [865, 14] width 6 height 6
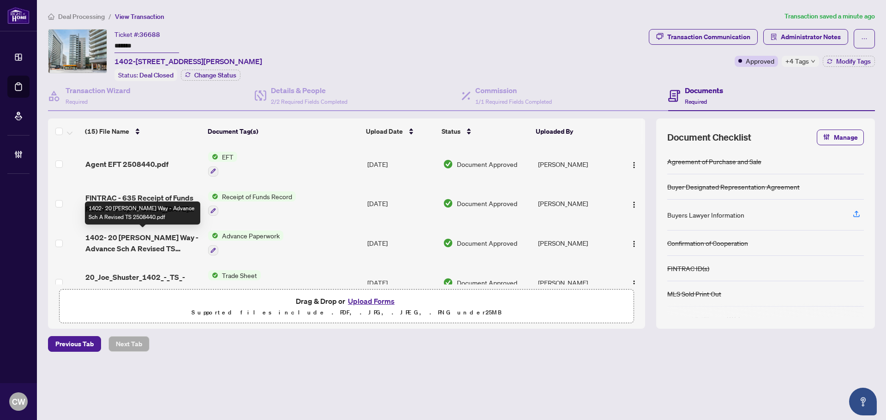
click at [138, 236] on span "1402- 20 [PERSON_NAME] Way - Advance Sch A Revised TS 2508440.pdf" at bounding box center [142, 243] width 115 height 22
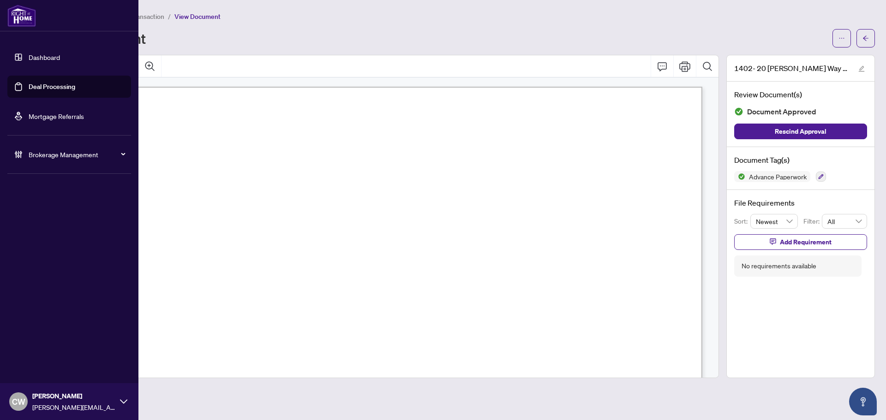
click at [29, 91] on link "Deal Processing" at bounding box center [52, 87] width 47 height 8
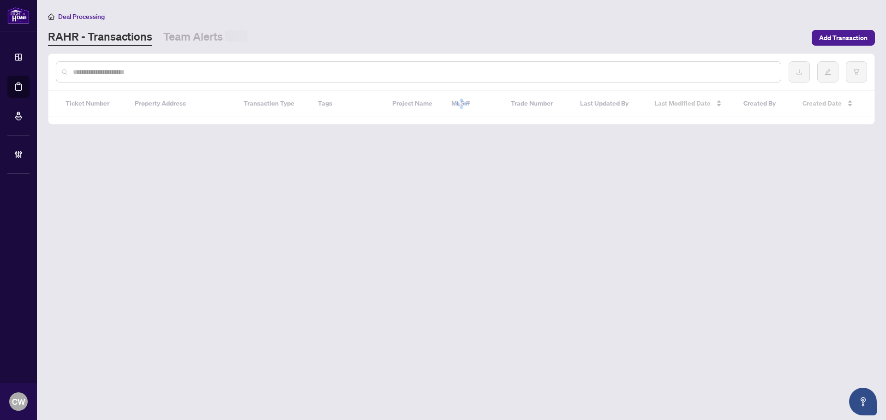
click at [153, 72] on input "text" at bounding box center [423, 72] width 701 height 10
paste input "*******"
type input "*******"
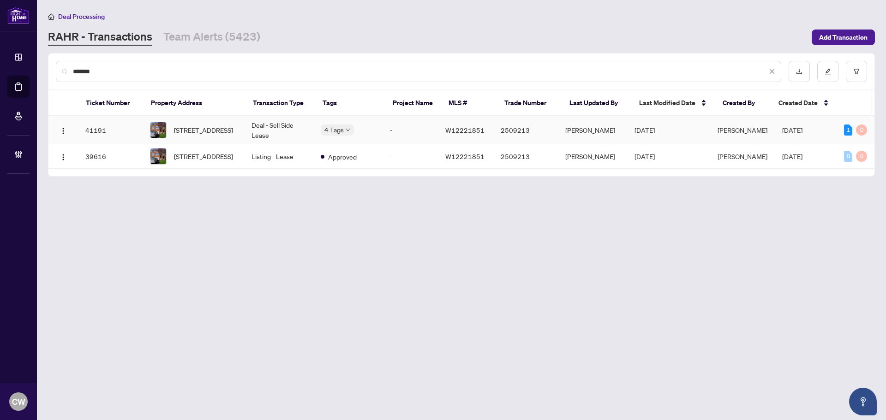
click at [210, 134] on span "1140 Leewood Dr, Oakville, Ontario L6M 3B7, Canada" at bounding box center [203, 130] width 59 height 10
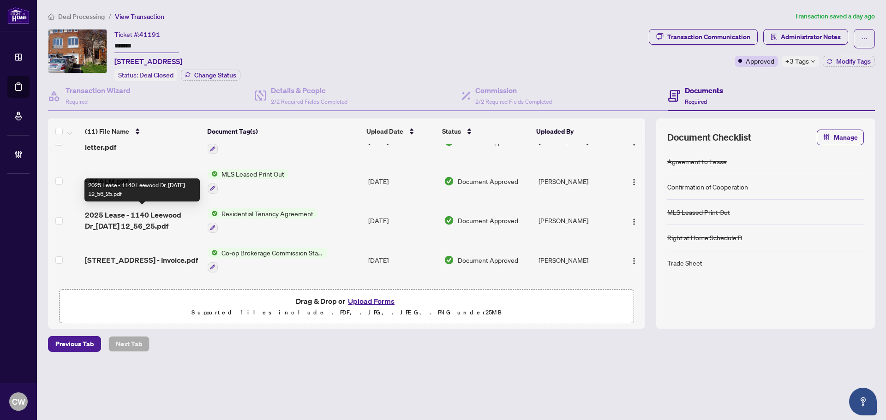
scroll to position [185, 0]
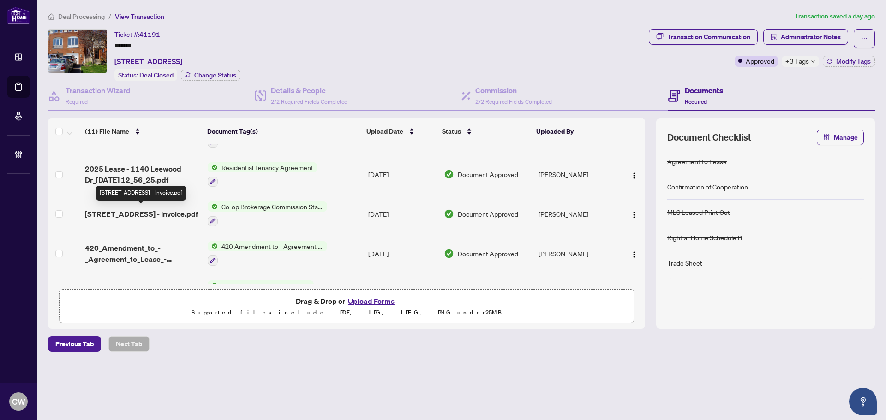
click at [153, 211] on span "1140 Leewood Drive - Invoice.pdf" at bounding box center [141, 214] width 113 height 11
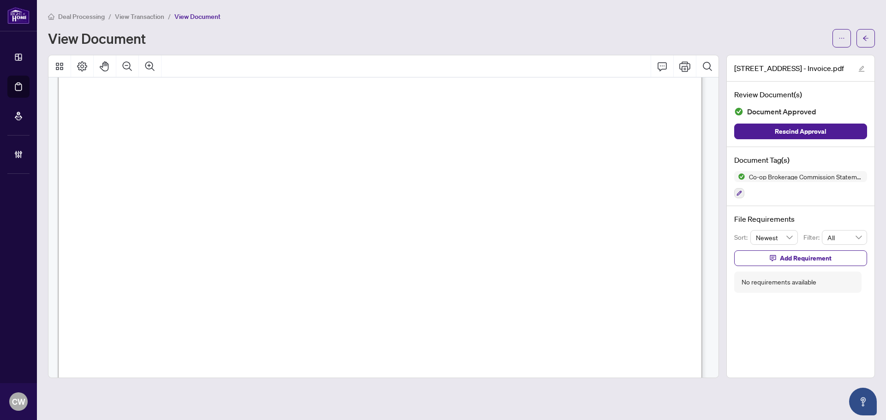
scroll to position [415, 0]
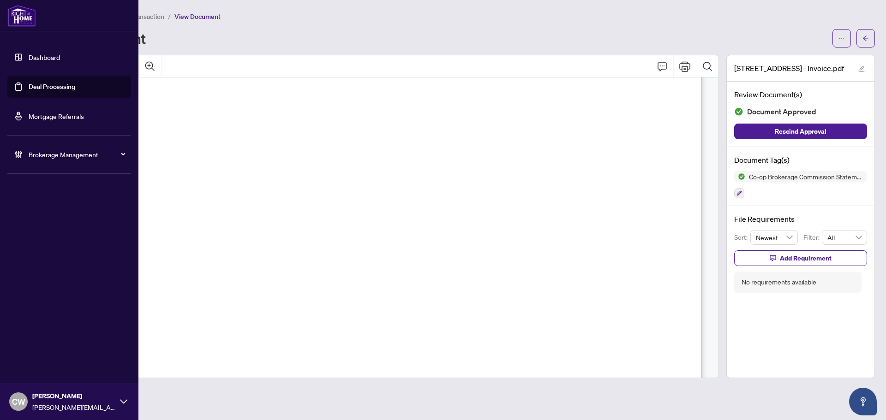
click at [29, 83] on link "Deal Processing" at bounding box center [52, 87] width 47 height 8
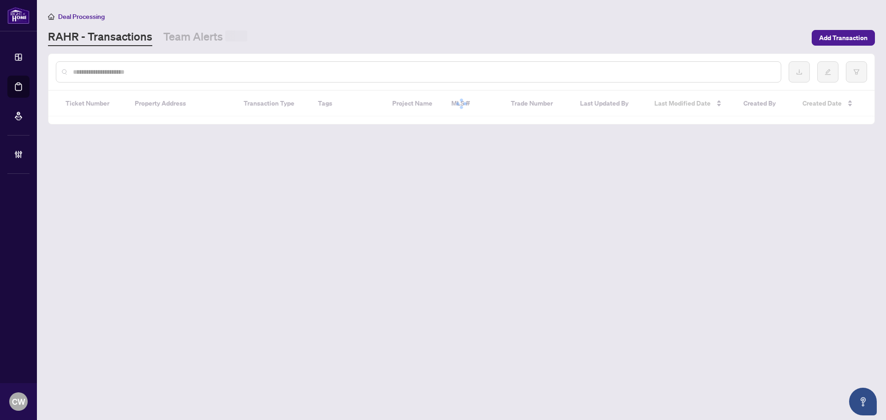
click at [170, 73] on input "text" at bounding box center [423, 72] width 701 height 10
paste input "*******"
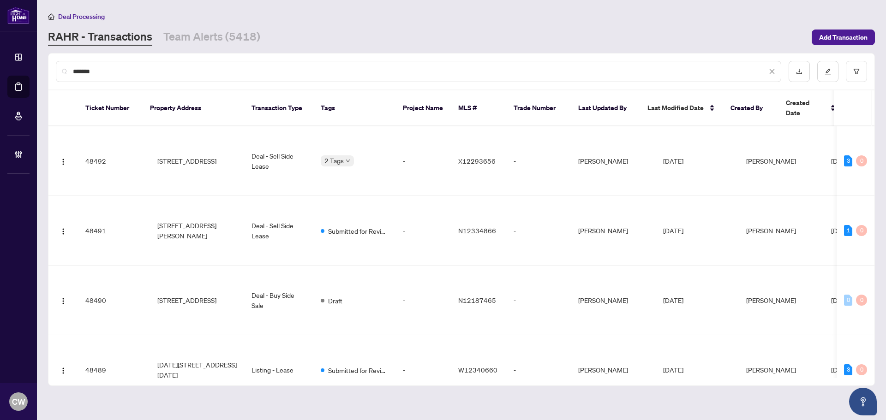
type input "*******"
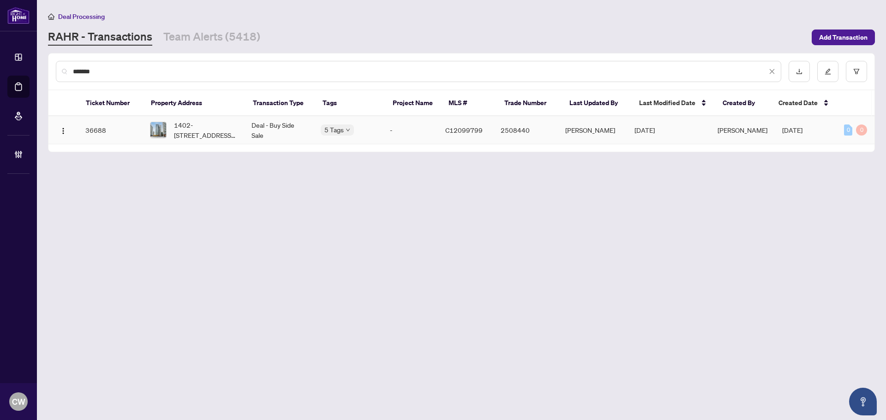
click at [193, 132] on span "1402-[STREET_ADDRESS][PERSON_NAME]" at bounding box center [205, 130] width 63 height 20
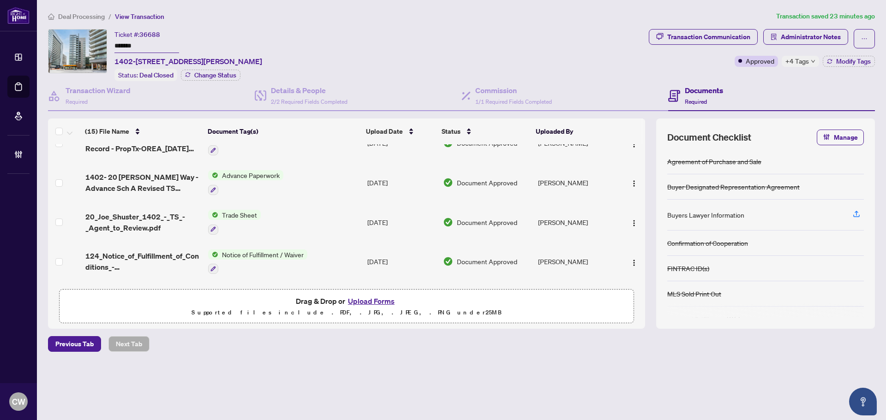
scroll to position [46, 0]
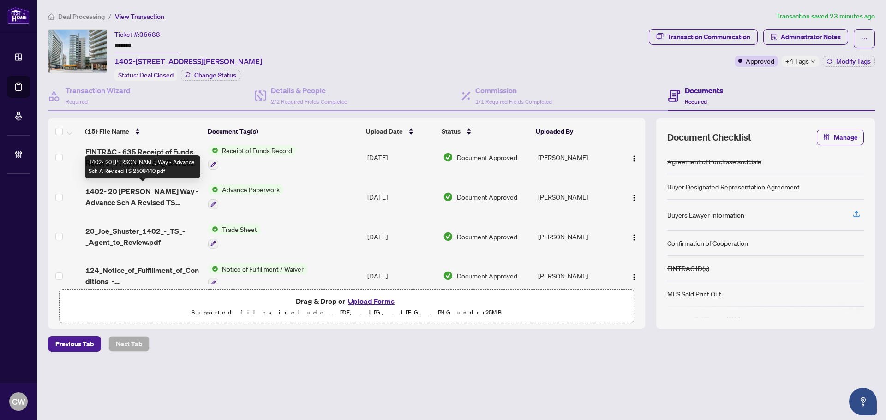
click at [145, 194] on span "1402- 20 [PERSON_NAME] Way - Advance Sch A Revised TS 2508440.pdf" at bounding box center [142, 197] width 115 height 22
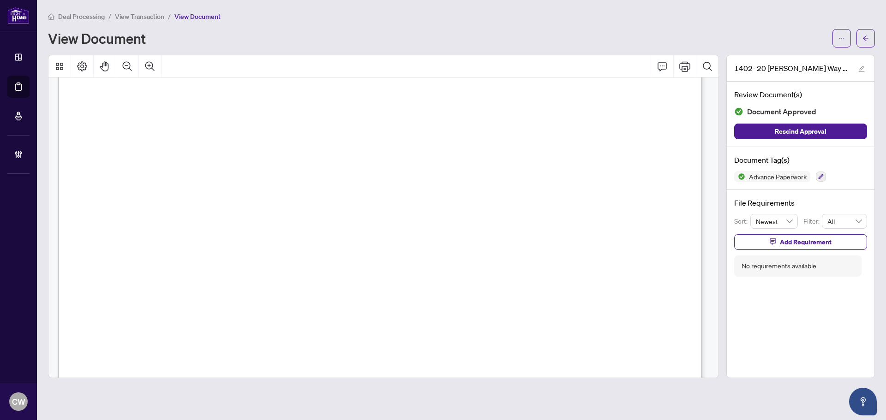
scroll to position [369, 0]
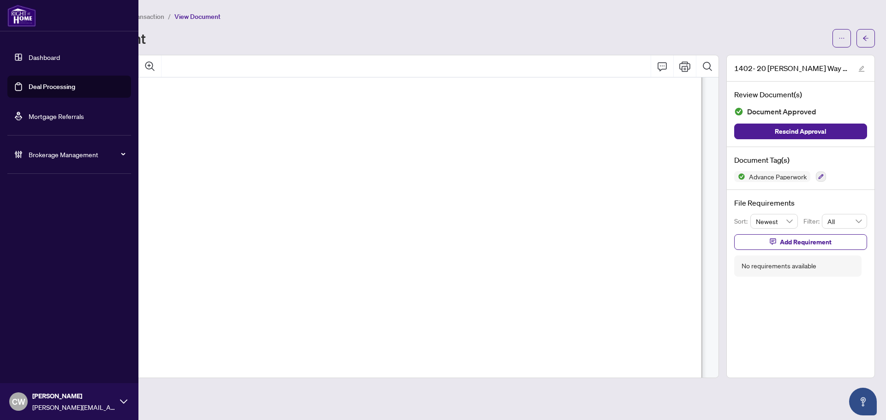
click at [34, 91] on link "Deal Processing" at bounding box center [52, 87] width 47 height 8
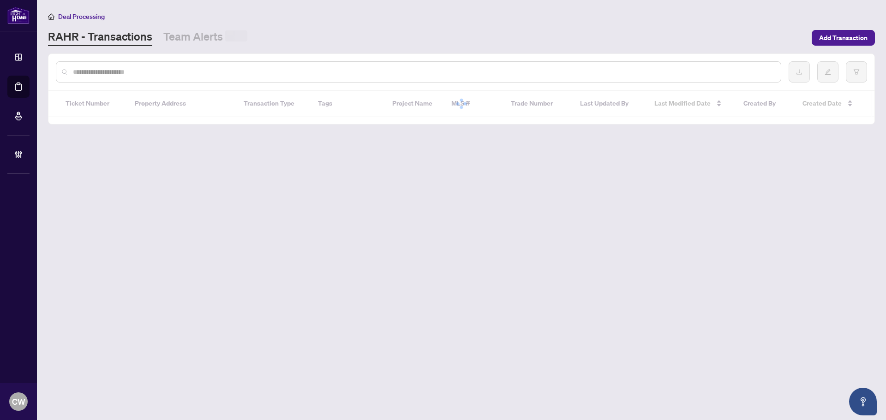
click at [208, 72] on input "text" at bounding box center [423, 72] width 701 height 10
paste input "*******"
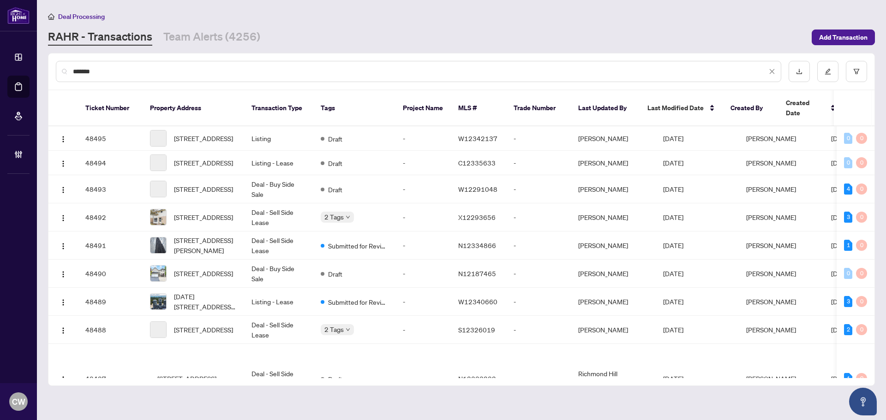
type input "*******"
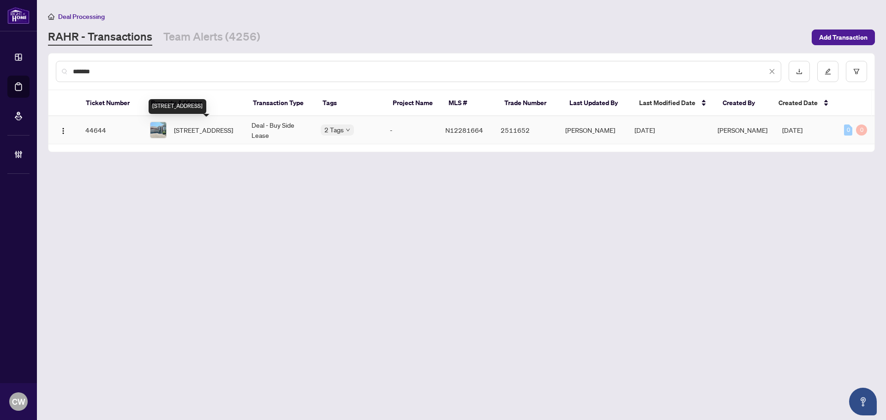
click at [203, 129] on span "19 Cliveden PI Pl, Markham, Ontario L6C 2S4, Canada" at bounding box center [203, 130] width 59 height 10
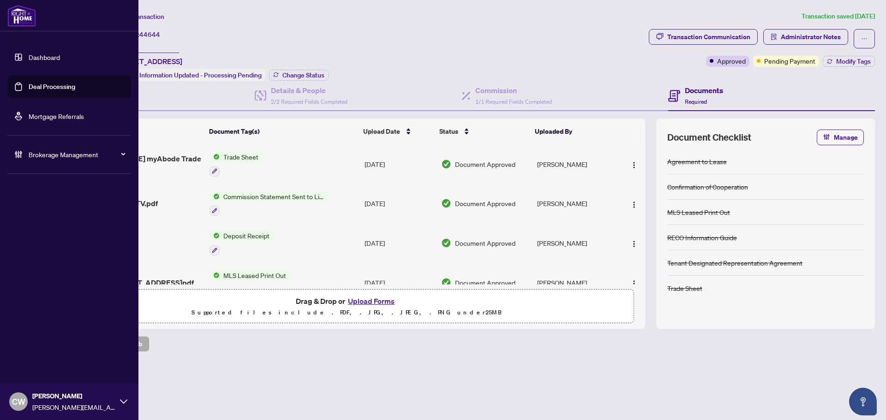
drag, startPoint x: 34, startPoint y: 84, endPoint x: 52, endPoint y: 84, distance: 18.0
click at [34, 84] on link "Deal Processing" at bounding box center [52, 87] width 47 height 8
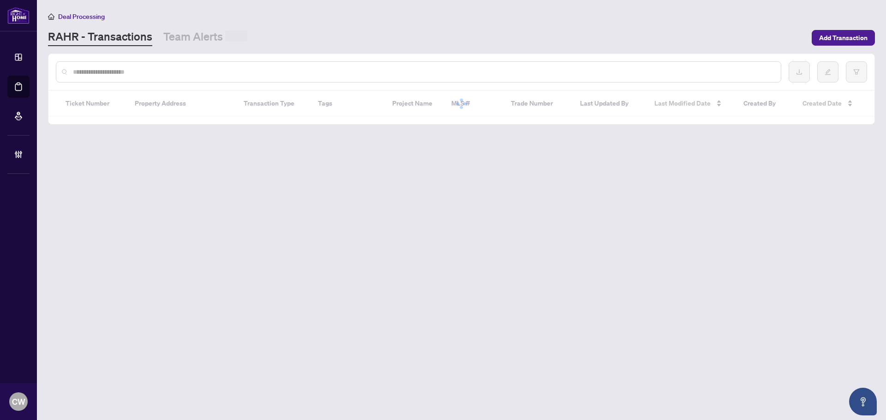
click at [183, 67] on input "text" at bounding box center [423, 72] width 701 height 10
paste input "*******"
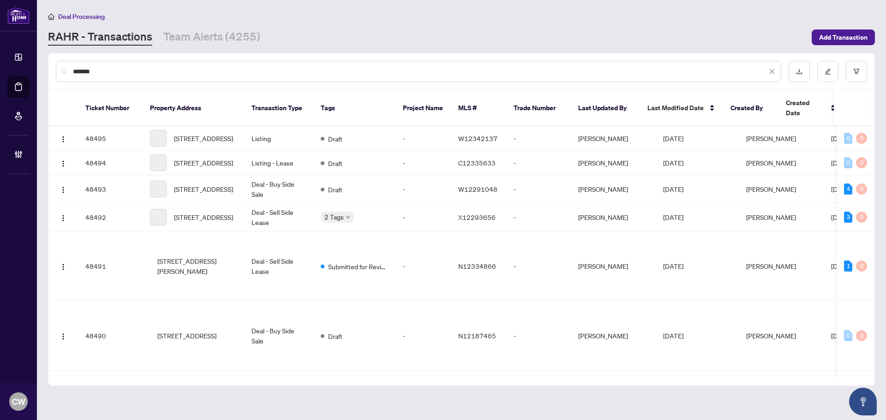
type input "*******"
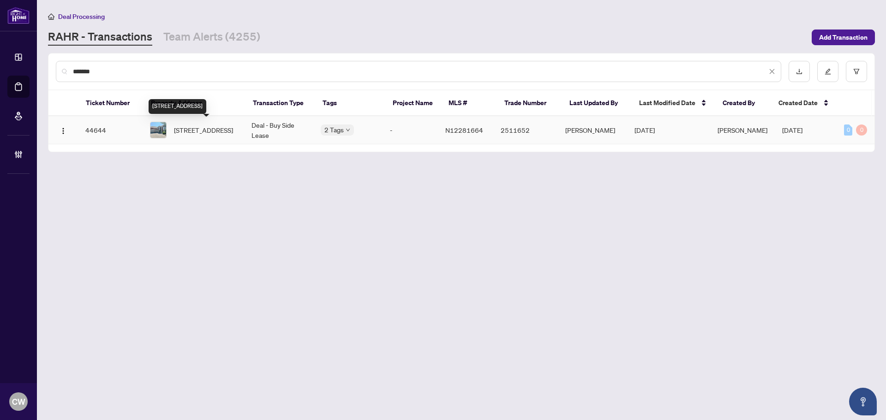
click at [203, 130] on span "19 Cliveden PI Pl, Markham, Ontario L6C 2S4, Canada" at bounding box center [203, 130] width 59 height 10
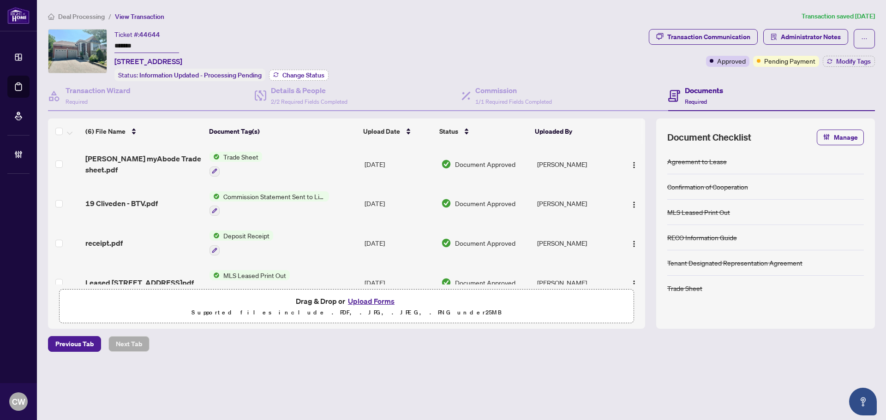
click at [299, 72] on span "Change Status" at bounding box center [303, 75] width 42 height 6
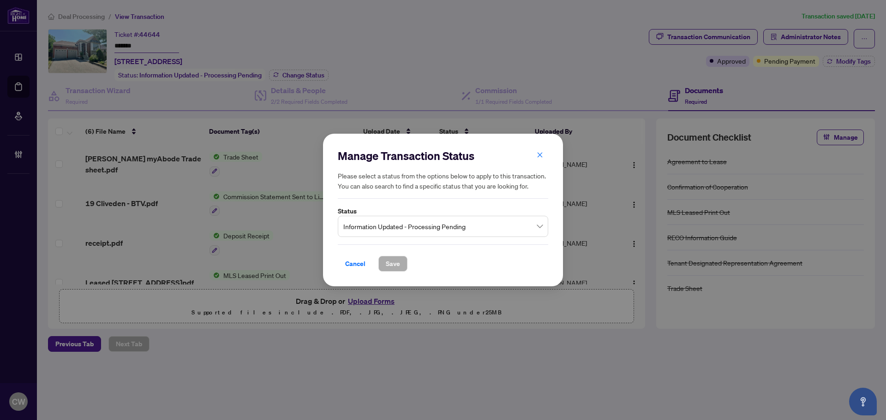
click at [407, 225] on span "Information Updated - Processing Pending" at bounding box center [442, 227] width 199 height 18
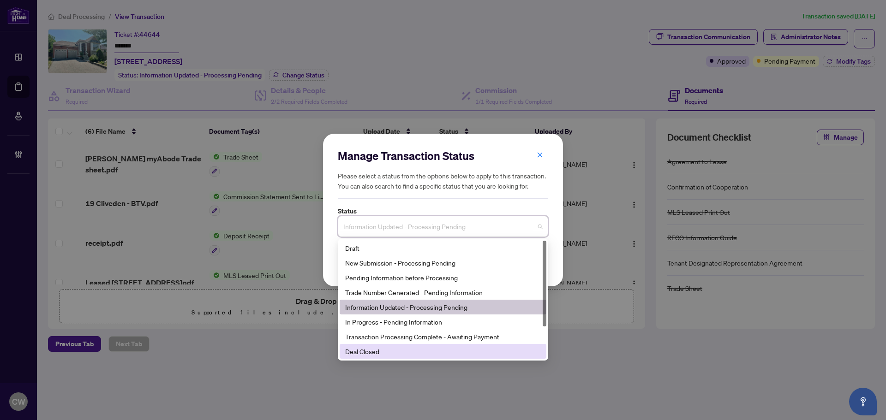
click at [408, 350] on div "Deal Closed" at bounding box center [443, 352] width 196 height 10
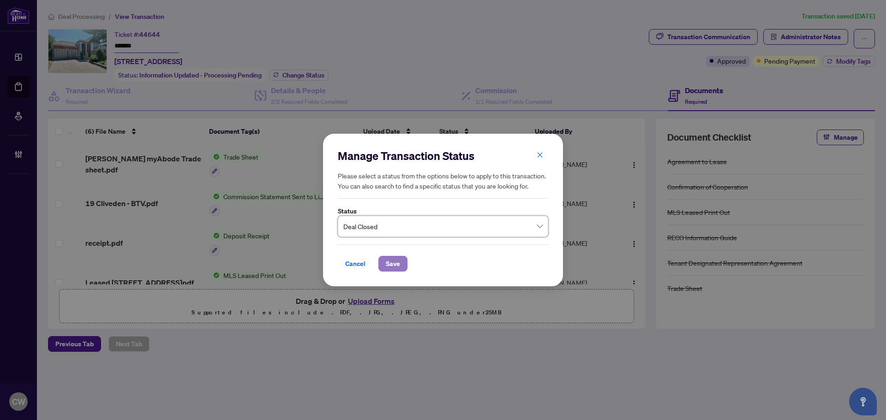
click at [397, 264] on span "Save" at bounding box center [393, 264] width 14 height 15
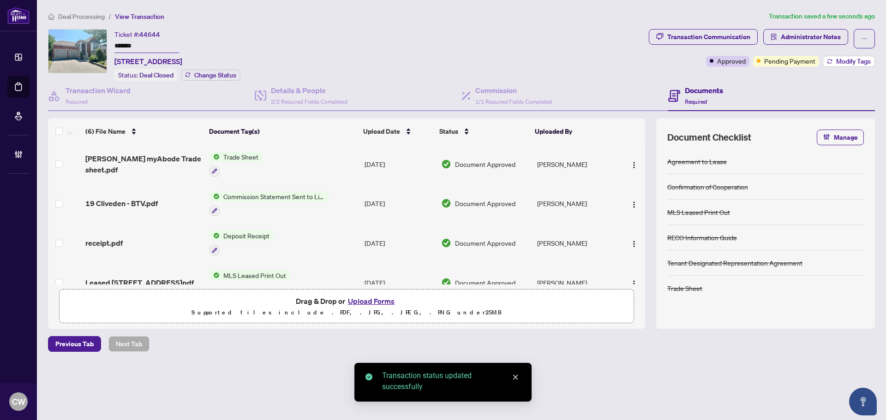
click at [853, 58] on span "Modify Tags" at bounding box center [853, 61] width 35 height 6
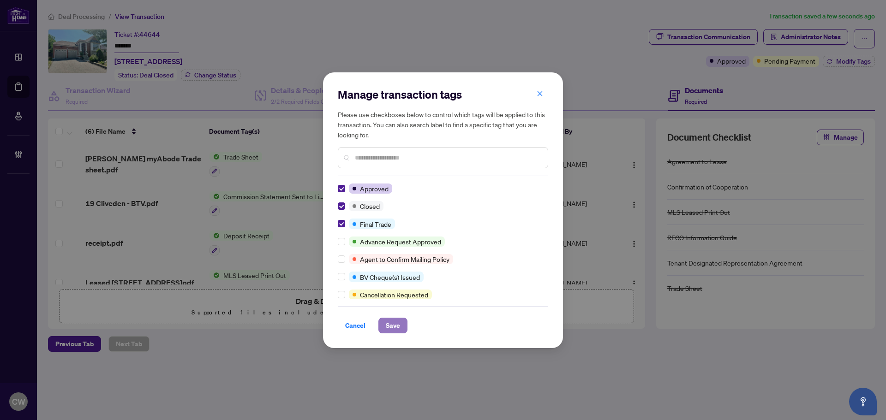
click at [394, 325] on span "Save" at bounding box center [393, 325] width 14 height 15
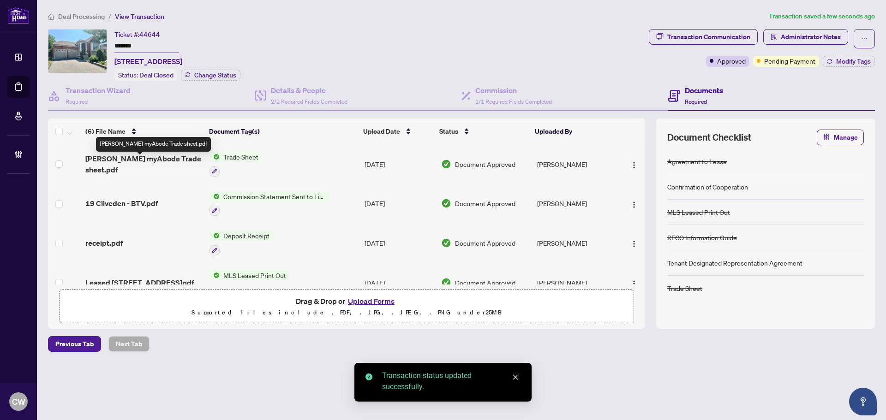
click at [153, 165] on span "RAHR myAbode Trade sheet.pdf" at bounding box center [143, 164] width 117 height 22
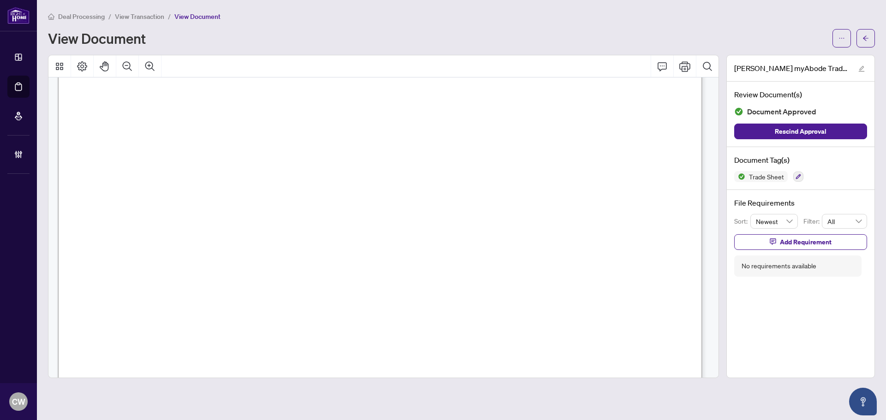
scroll to position [185, 0]
click at [860, 33] on button "button" at bounding box center [866, 38] width 18 height 18
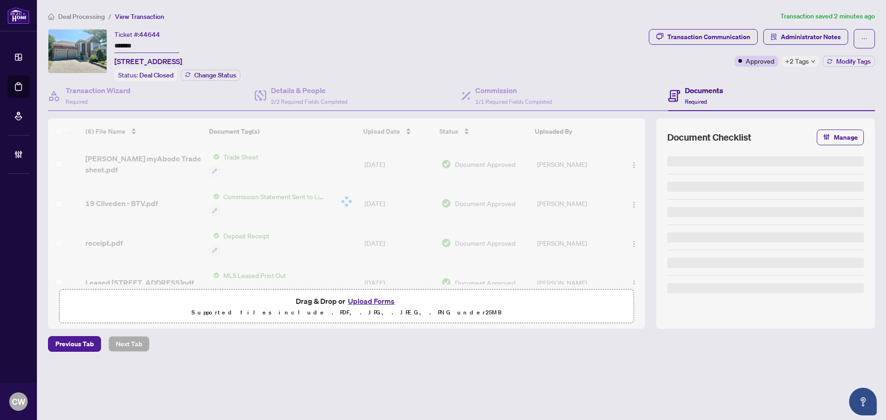
click at [369, 300] on button "Upload Forms" at bounding box center [371, 301] width 52 height 12
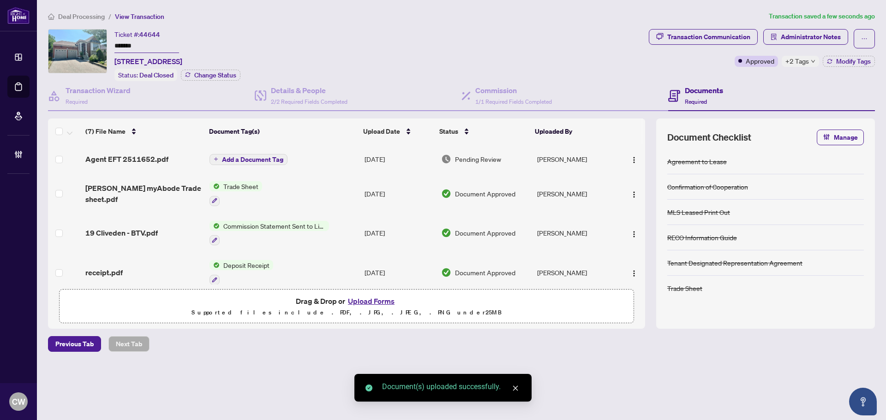
click at [264, 156] on span "Add a Document Tag" at bounding box center [252, 159] width 61 height 6
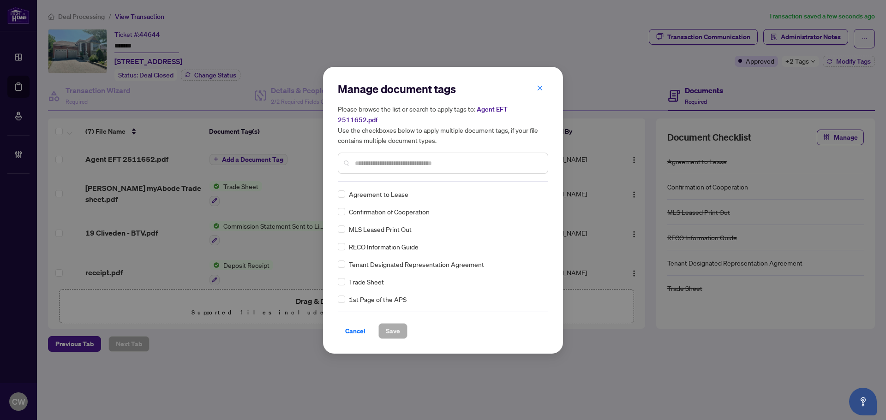
click at [386, 158] on input "text" at bounding box center [448, 163] width 186 height 10
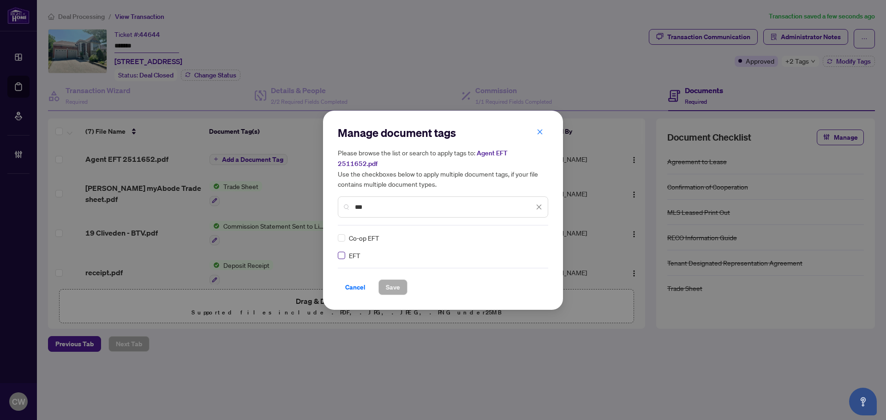
type input "***"
click at [543, 237] on div "EFT Co-op EFT" at bounding box center [443, 247] width 210 height 28
click at [521, 234] on div at bounding box center [531, 238] width 24 height 9
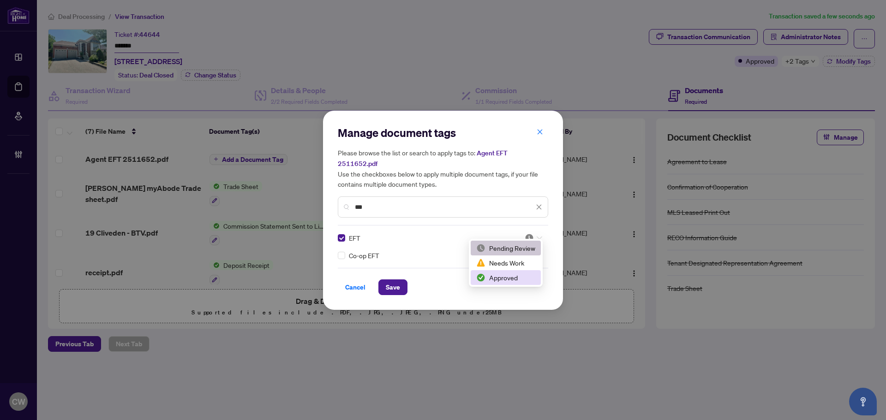
click at [517, 278] on div "Approved" at bounding box center [505, 278] width 59 height 10
click at [393, 285] on span "Save" at bounding box center [393, 287] width 14 height 15
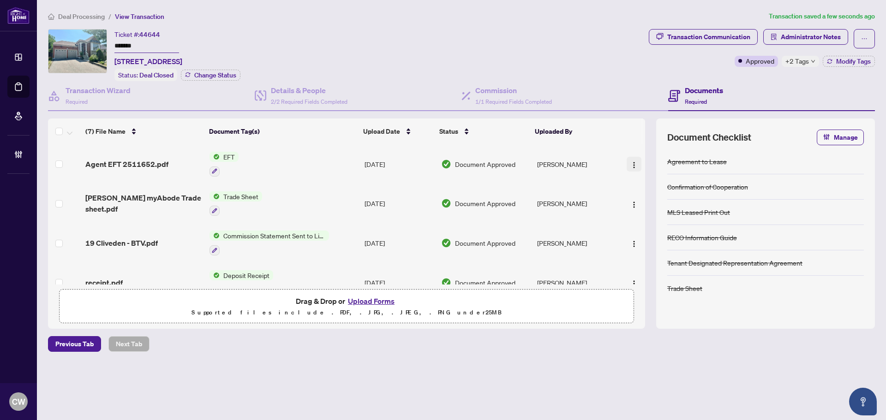
click at [631, 165] on img "button" at bounding box center [634, 165] width 7 height 7
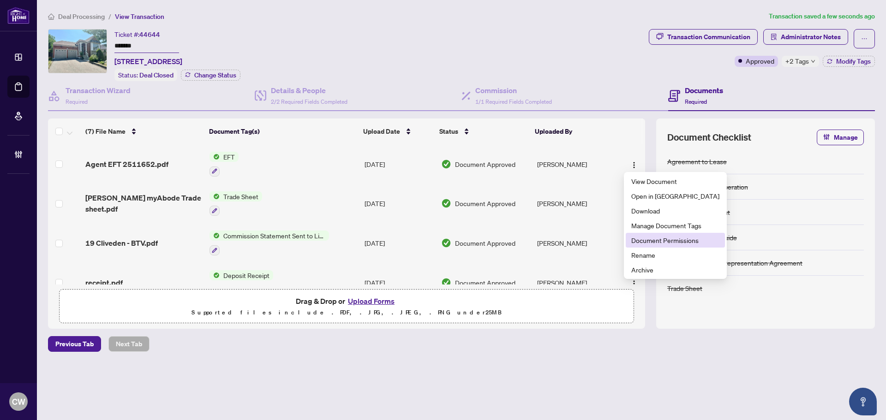
click at [654, 243] on span "Document Permissions" at bounding box center [675, 240] width 88 height 10
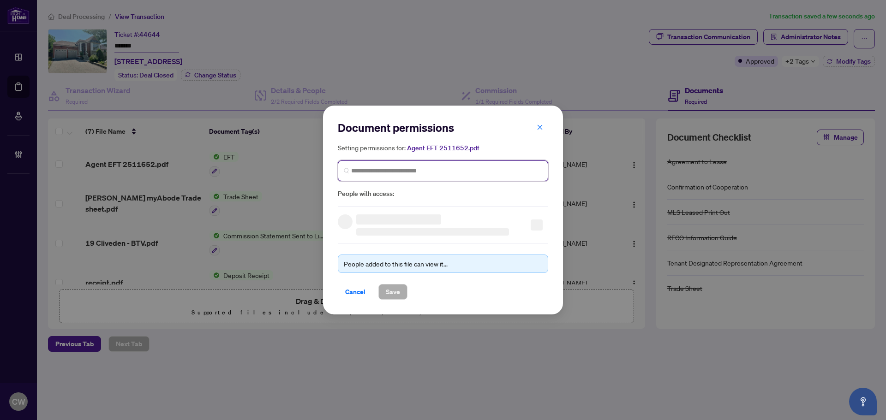
click at [424, 171] on input "search" at bounding box center [446, 171] width 191 height 10
paste input "**********"
type input "**********"
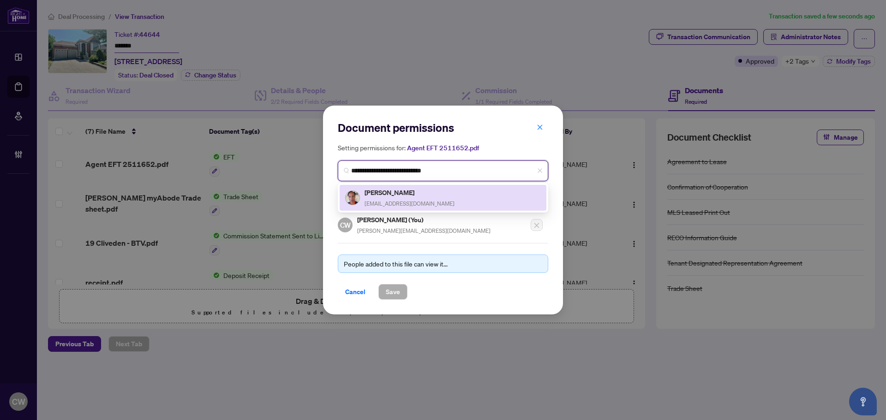
click at [422, 196] on h5 "[PERSON_NAME]" at bounding box center [410, 192] width 90 height 11
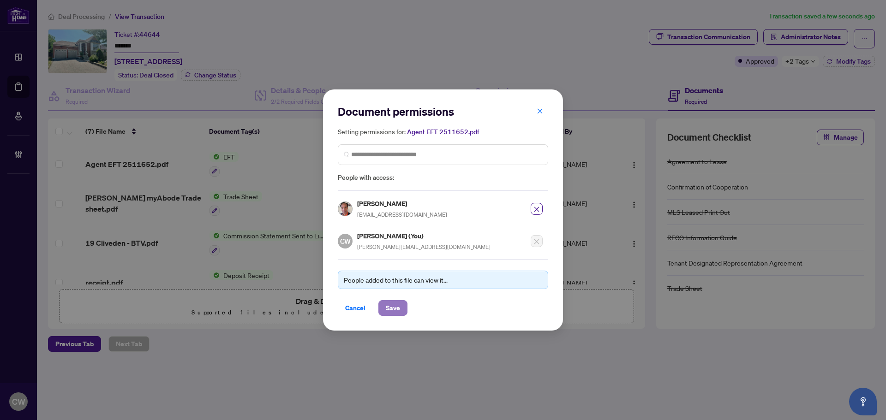
click at [399, 308] on span "Save" at bounding box center [393, 308] width 14 height 15
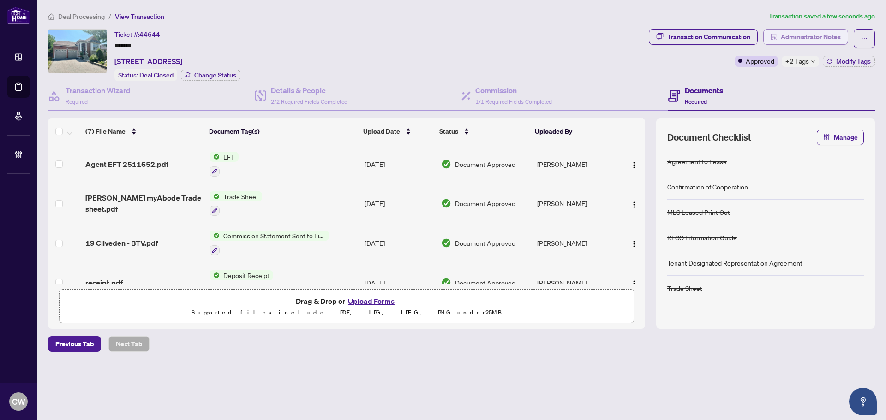
click at [807, 36] on span "Administrator Notes" at bounding box center [811, 37] width 60 height 15
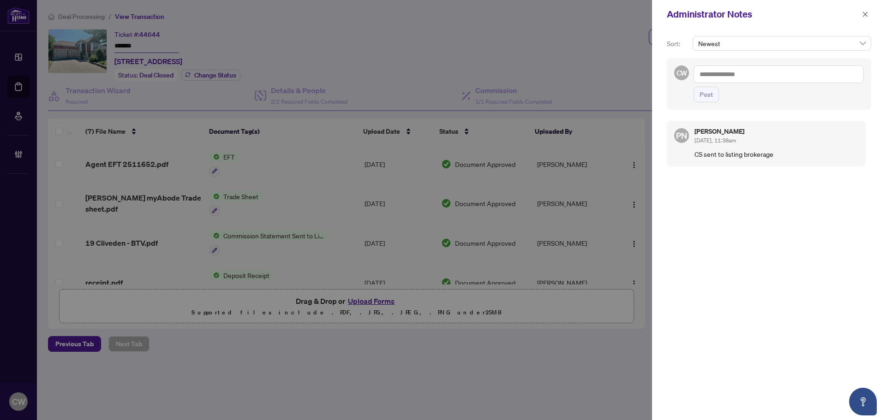
click at [710, 70] on textarea at bounding box center [779, 75] width 170 height 18
paste textarea "**********"
type textarea "**********"
click at [708, 94] on span "Post" at bounding box center [706, 94] width 13 height 15
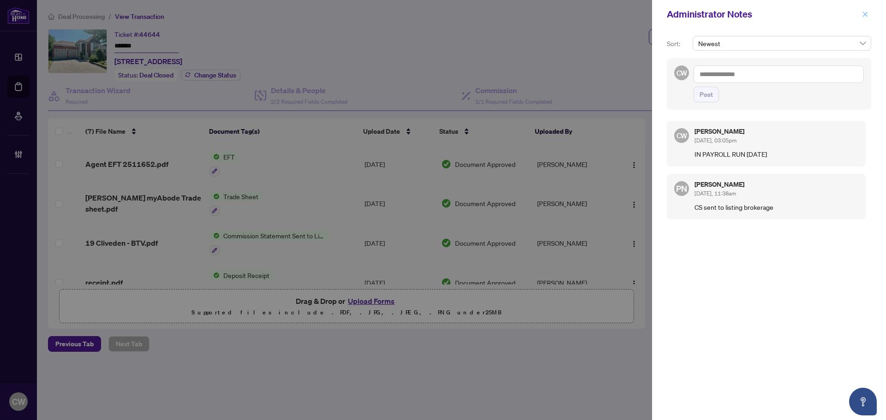
click at [866, 18] on icon "close" at bounding box center [865, 14] width 6 height 6
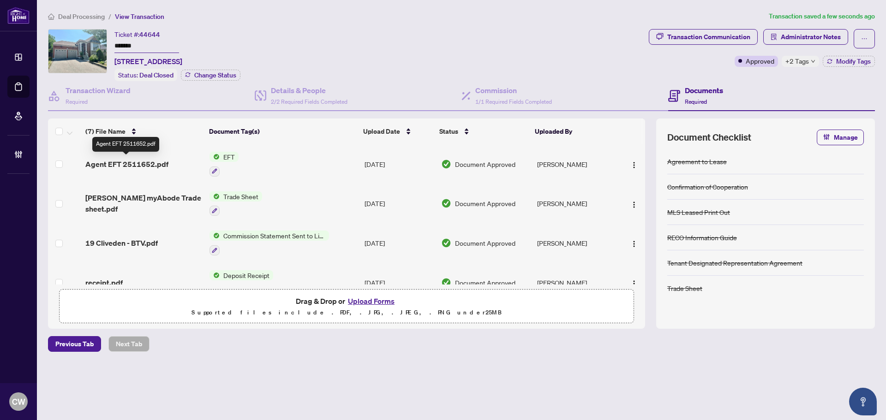
click at [162, 163] on span "Agent EFT 2511652.pdf" at bounding box center [126, 164] width 83 height 11
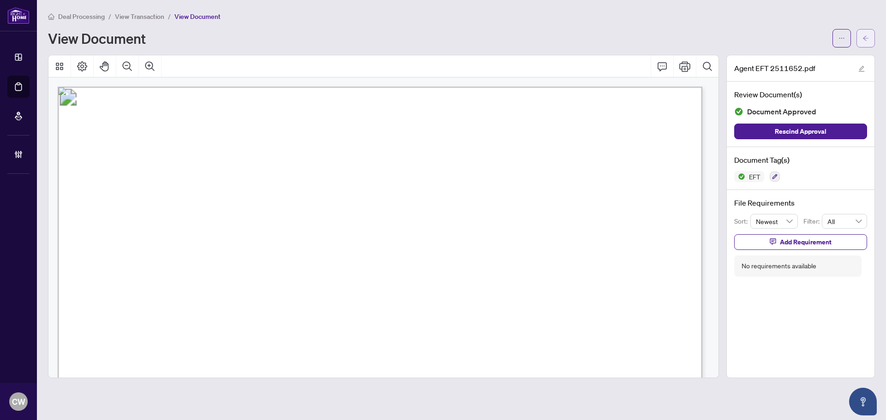
click at [871, 38] on button "button" at bounding box center [866, 38] width 18 height 18
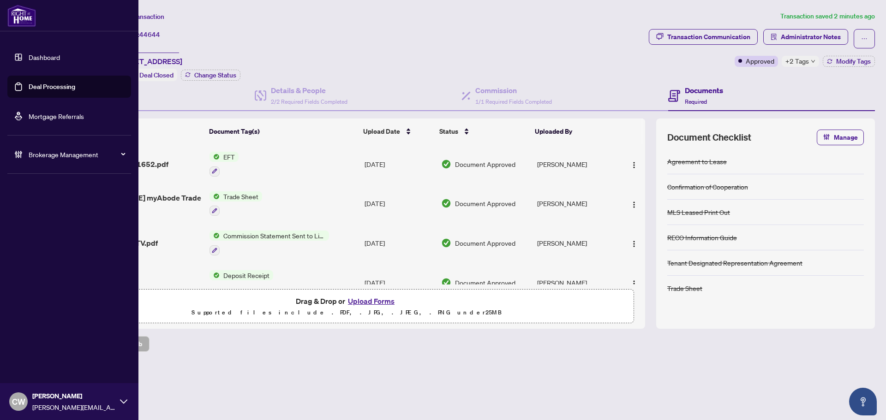
click at [29, 91] on link "Deal Processing" at bounding box center [52, 87] width 47 height 8
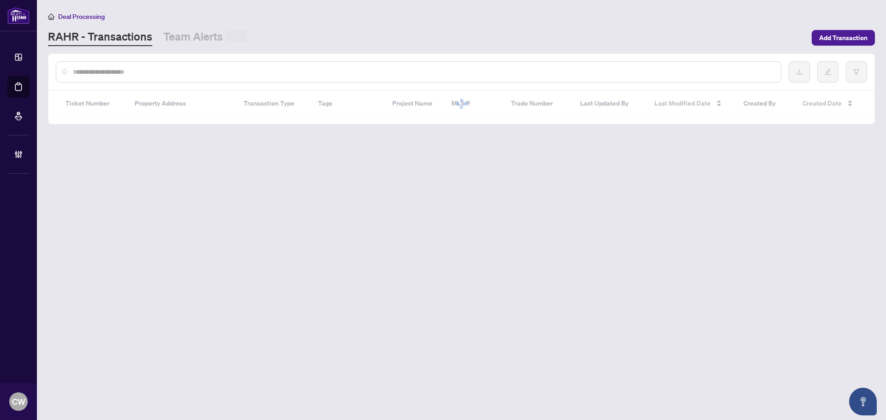
click at [166, 72] on input "text" at bounding box center [423, 72] width 701 height 10
paste input "**********"
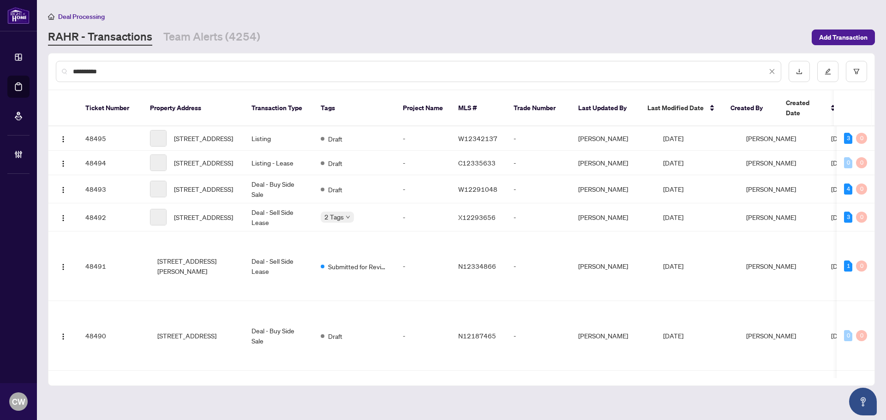
type input "**********"
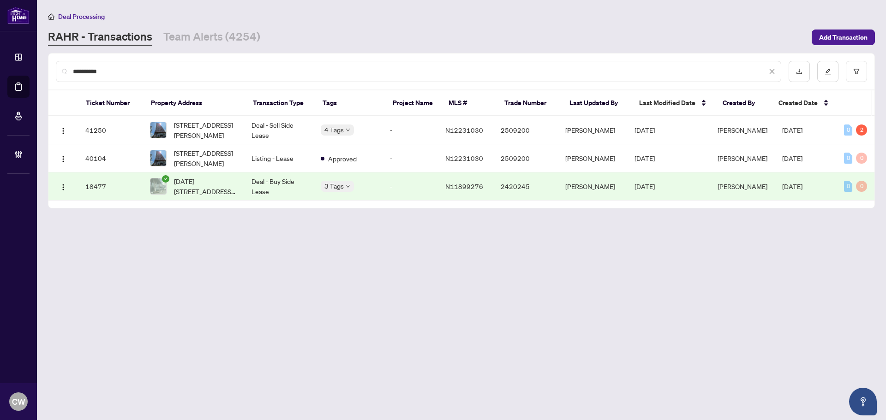
click at [141, 74] on input "**********" at bounding box center [420, 71] width 694 height 10
drag, startPoint x: 141, startPoint y: 74, endPoint x: 71, endPoint y: 69, distance: 70.4
click at [71, 69] on div "**********" at bounding box center [419, 71] width 726 height 21
click at [114, 70] on input "**********" at bounding box center [420, 71] width 694 height 10
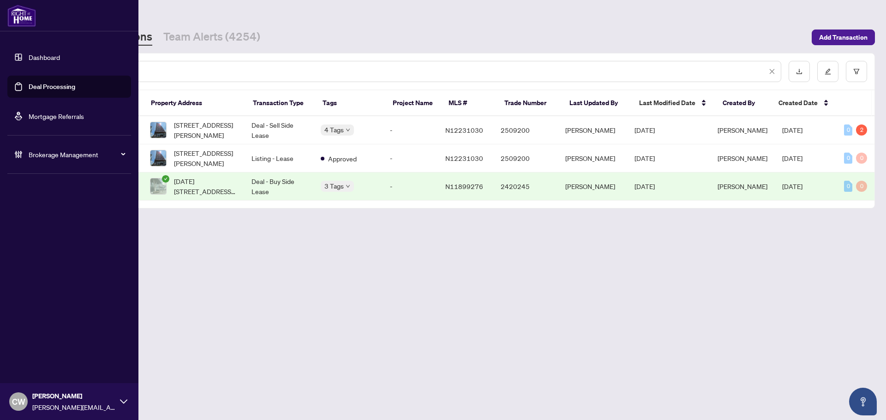
click at [29, 83] on link "Deal Processing" at bounding box center [52, 87] width 47 height 8
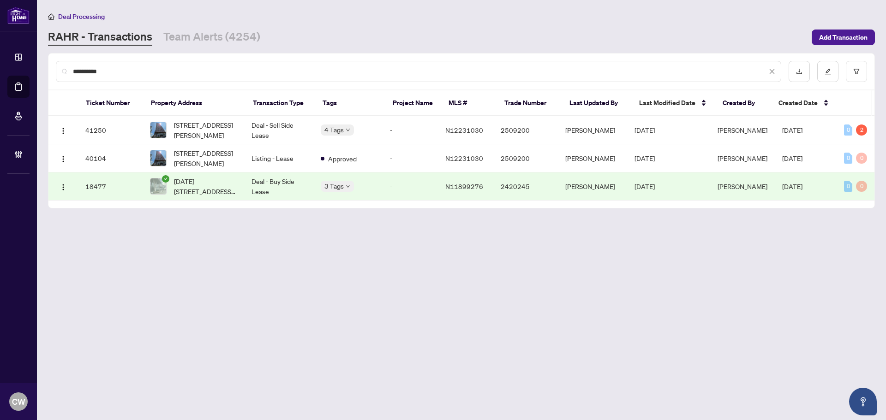
click at [150, 74] on input "**********" at bounding box center [420, 71] width 694 height 10
drag, startPoint x: 147, startPoint y: 73, endPoint x: 45, endPoint y: 59, distance: 103.0
click at [44, 61] on main "**********" at bounding box center [461, 210] width 849 height 420
click at [87, 68] on input "text" at bounding box center [423, 71] width 701 height 10
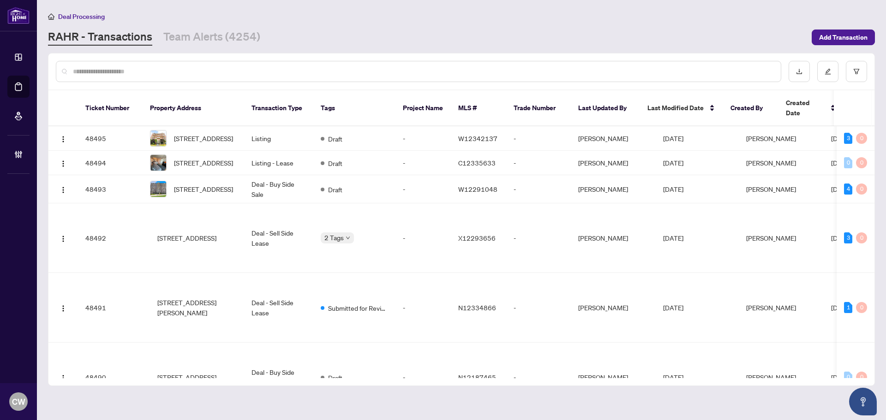
paste input "**********"
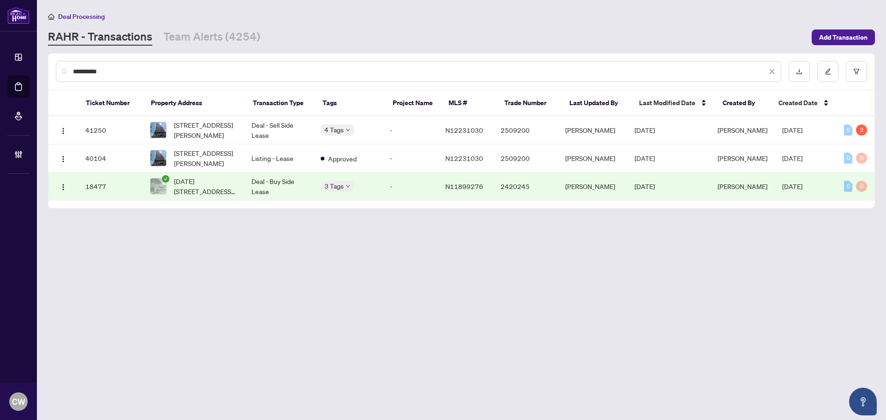
drag, startPoint x: 129, startPoint y: 70, endPoint x: 41, endPoint y: 60, distance: 88.2
click at [42, 60] on main "**********" at bounding box center [461, 210] width 849 height 420
paste input "text"
type input "*******"
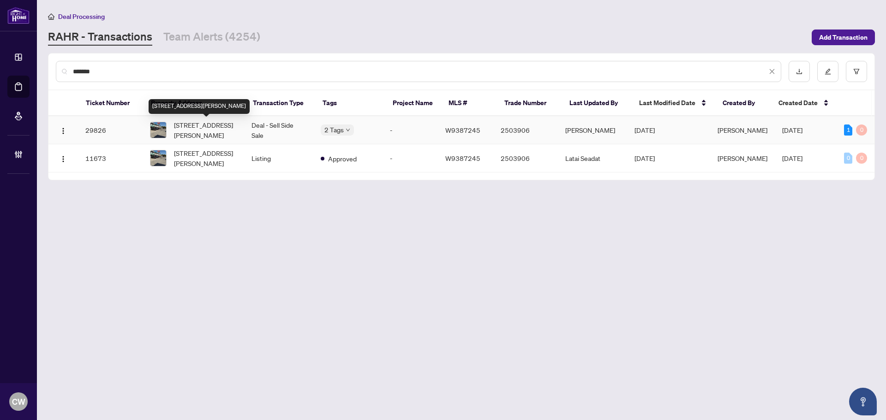
click at [204, 131] on span "2-2400 Finch Ave, Toronto, Ontario M9M 2C8, Canada" at bounding box center [205, 130] width 63 height 20
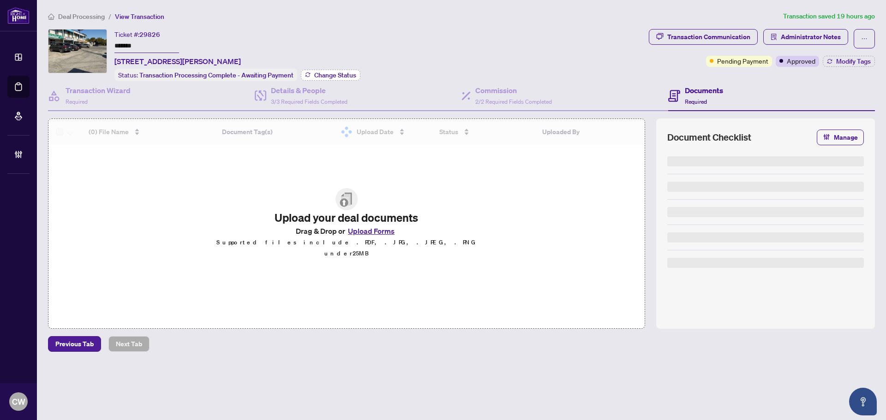
click at [324, 75] on span "Change Status" at bounding box center [335, 75] width 42 height 6
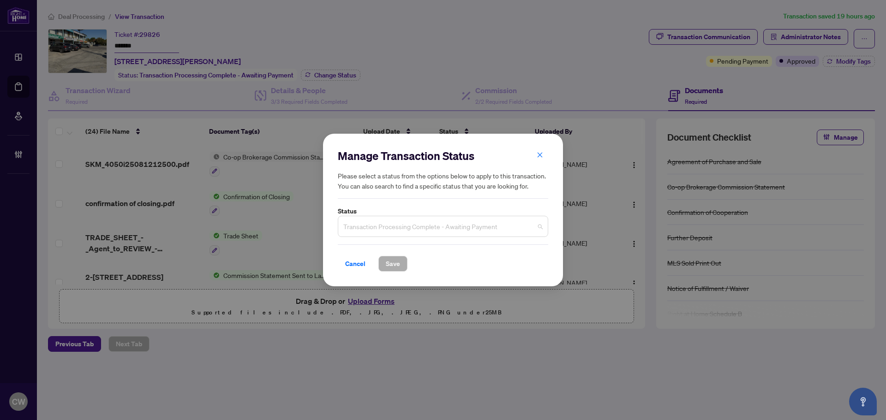
click at [435, 226] on span "Transaction Processing Complete - Awaiting Payment" at bounding box center [442, 227] width 199 height 18
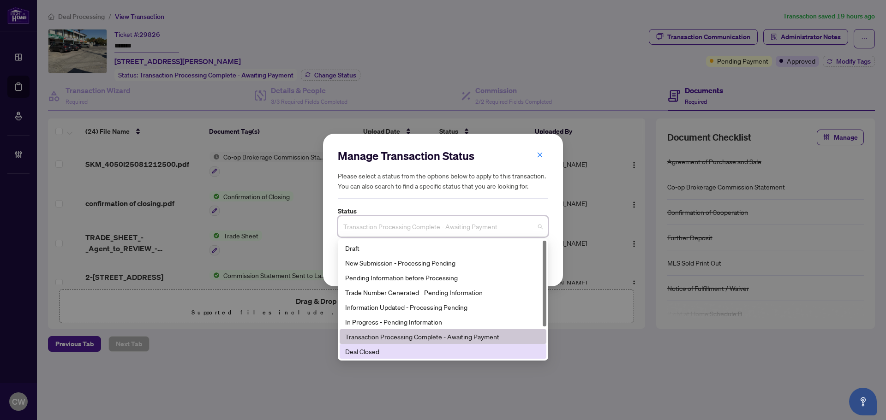
click at [411, 352] on div "Deal Closed" at bounding box center [443, 352] width 196 height 10
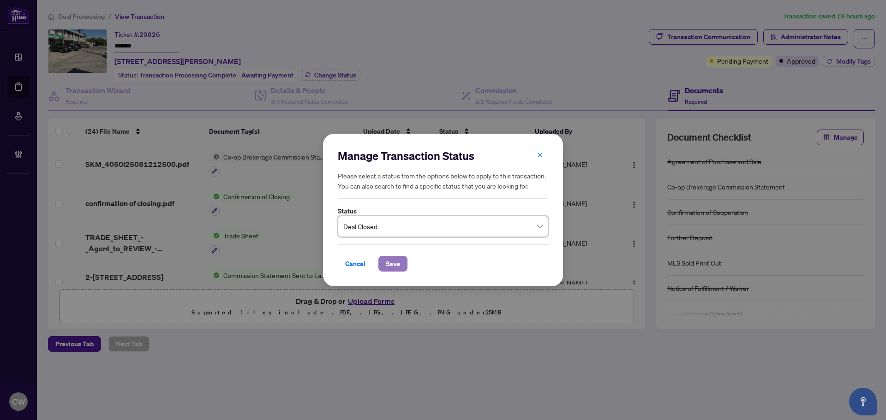
click at [394, 258] on span "Save" at bounding box center [393, 264] width 14 height 15
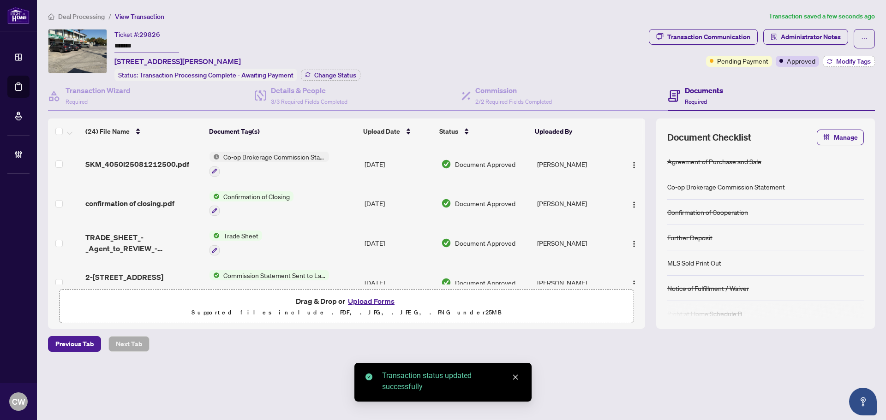
click at [855, 61] on span "Modify Tags" at bounding box center [853, 61] width 35 height 6
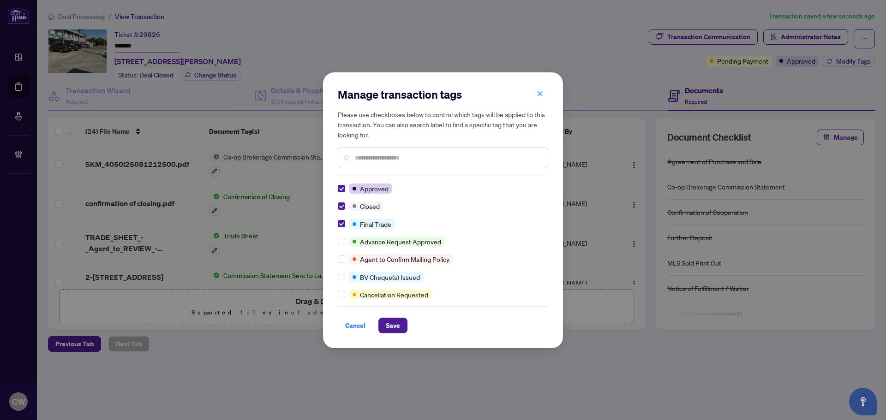
click at [411, 327] on div "Cancel Save" at bounding box center [443, 326] width 210 height 16
click at [401, 327] on button "Save" at bounding box center [392, 326] width 29 height 16
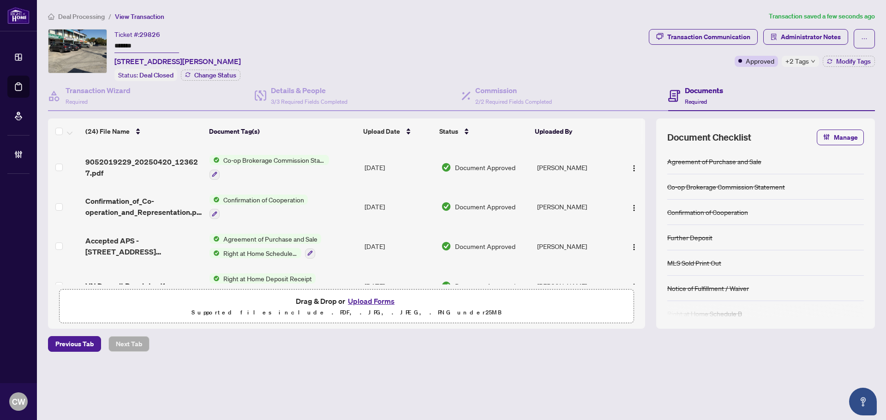
scroll to position [805, 0]
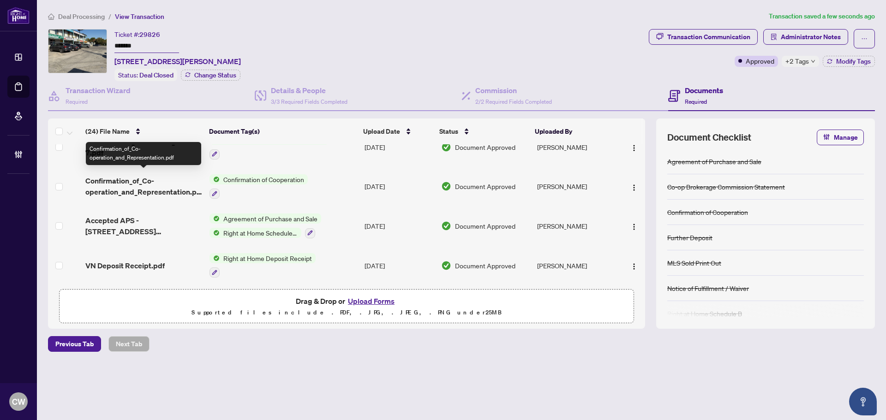
click at [140, 182] on span "Confirmation_of_Co-operation_and_Representation.pdf" at bounding box center [143, 186] width 117 height 22
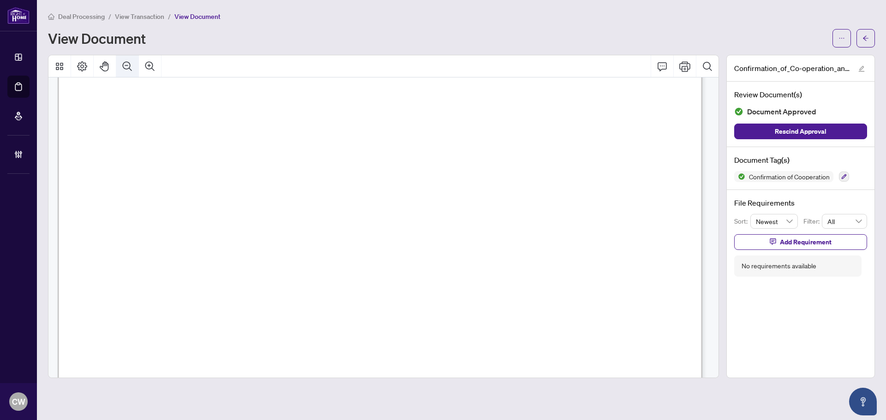
click at [120, 67] on button "Zoom Out" at bounding box center [127, 66] width 22 height 22
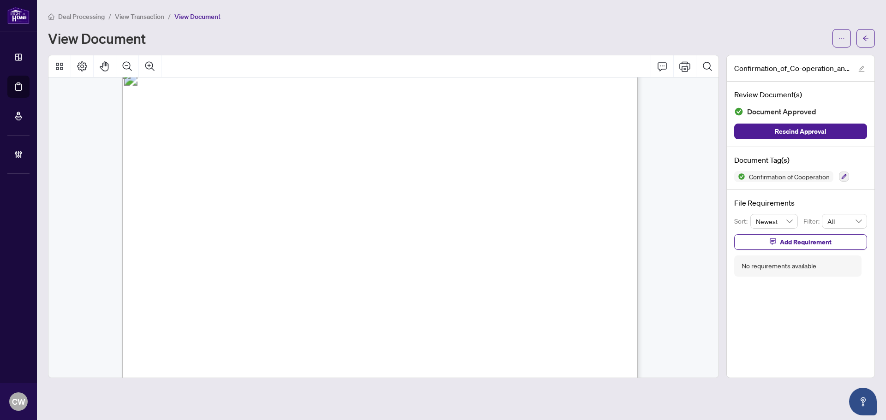
scroll to position [781, 0]
click at [859, 38] on button "button" at bounding box center [866, 38] width 18 height 18
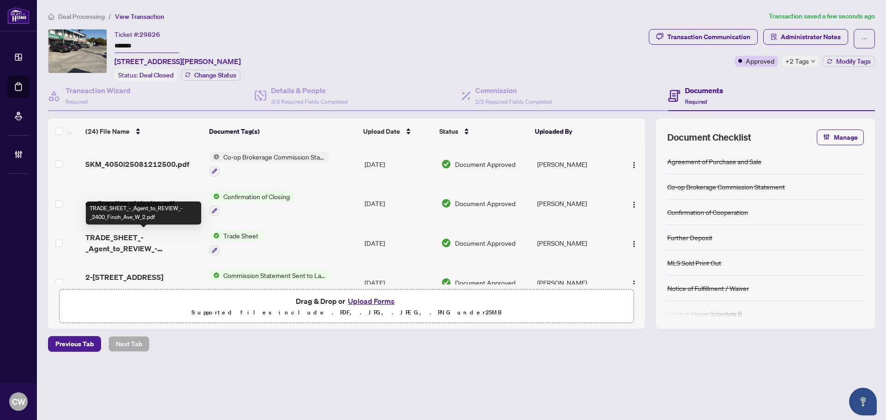
click at [144, 236] on span "TRADE_SHEET_-_Agent_to_REVIEW_-_2400_Finch_Ave_W_2.pdf" at bounding box center [143, 243] width 117 height 22
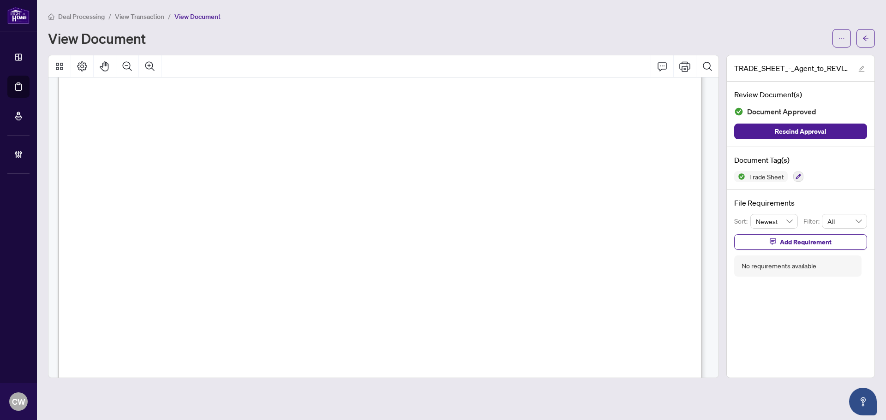
scroll to position [369, 0]
click at [871, 40] on button "button" at bounding box center [866, 38] width 18 height 18
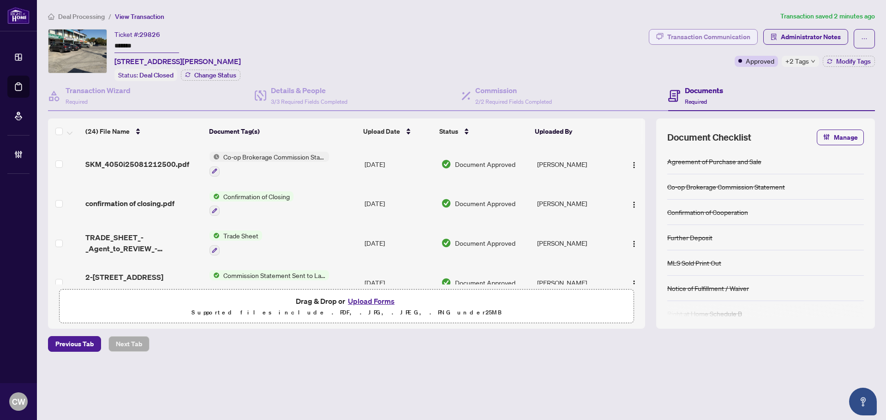
click at [723, 37] on div "Transaction Communication" at bounding box center [708, 37] width 83 height 15
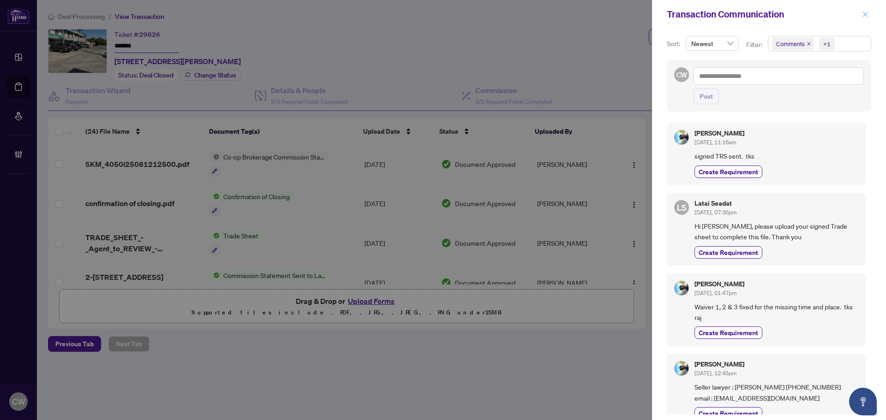
click at [868, 13] on icon "close" at bounding box center [865, 14] width 6 height 6
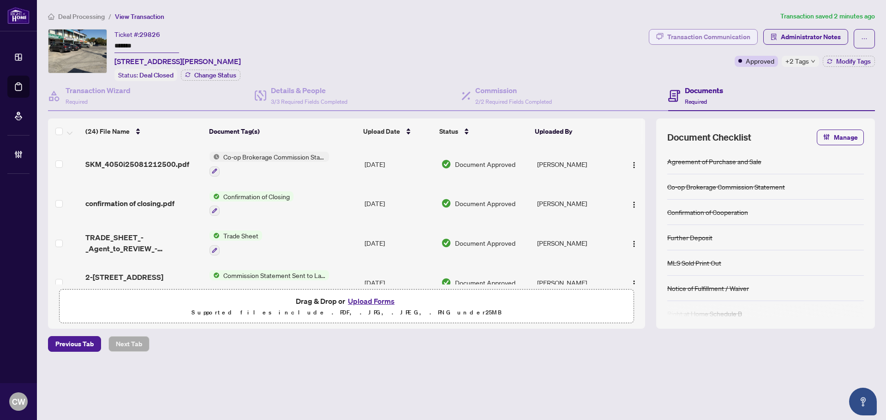
click at [722, 33] on div "Transaction Communication" at bounding box center [708, 37] width 83 height 15
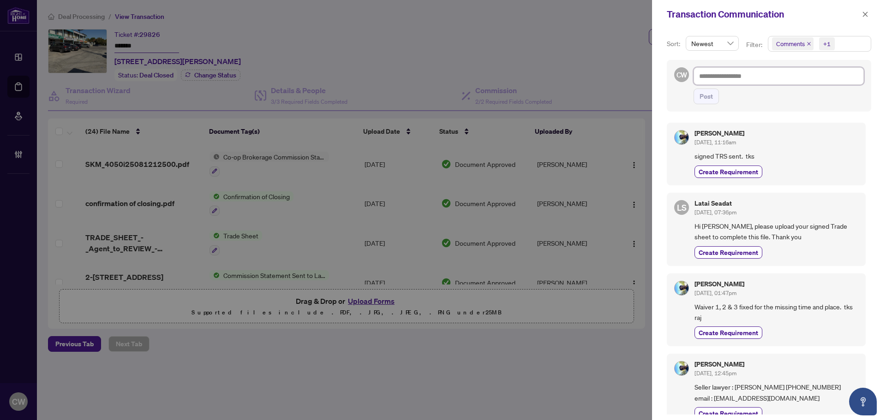
click at [730, 73] on textarea at bounding box center [779, 76] width 170 height 18
paste textarea "**********"
type textarea "**********"
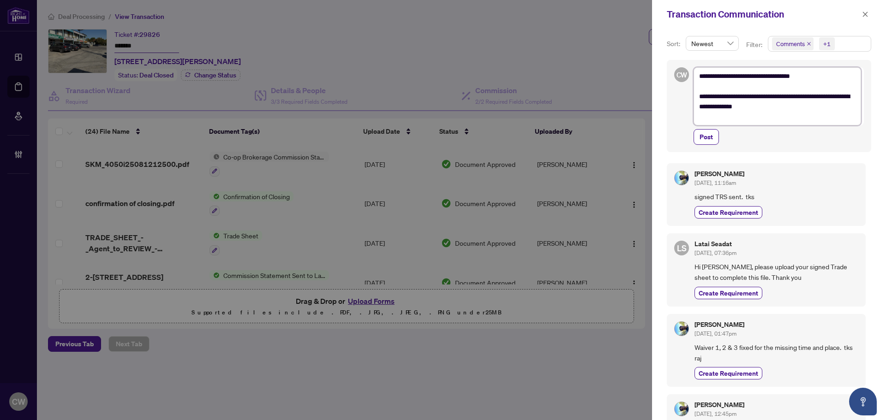
type textarea "**********"
click at [701, 144] on span "Post" at bounding box center [706, 137] width 13 height 15
type textarea "**********"
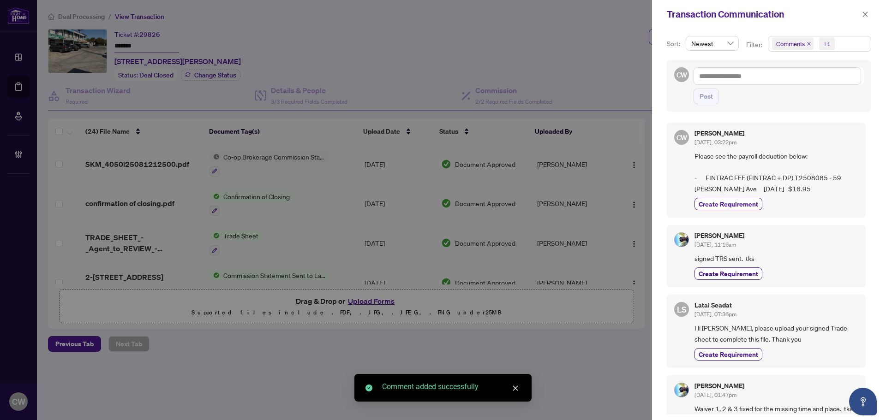
click at [448, 78] on div at bounding box center [443, 210] width 886 height 420
click at [863, 10] on span "button" at bounding box center [865, 14] width 6 height 15
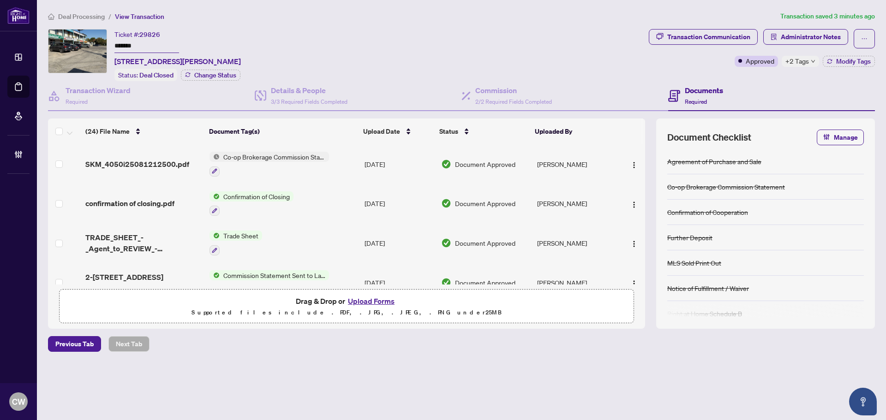
click at [370, 296] on button "Upload Forms" at bounding box center [371, 301] width 52 height 12
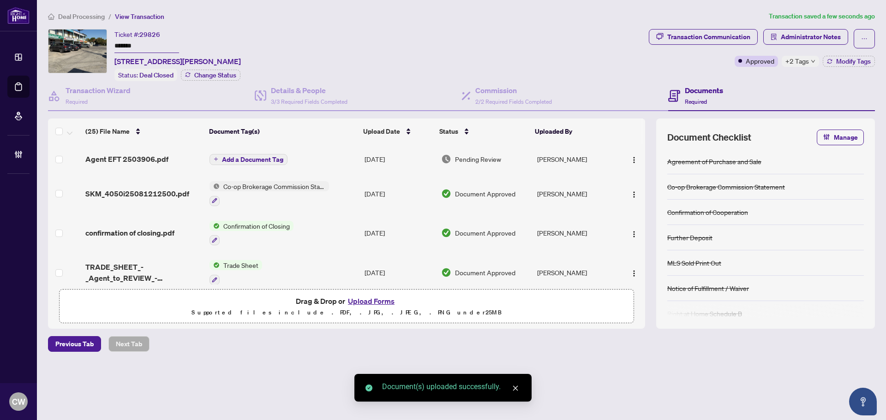
click at [257, 156] on span "Add a Document Tag" at bounding box center [252, 159] width 61 height 6
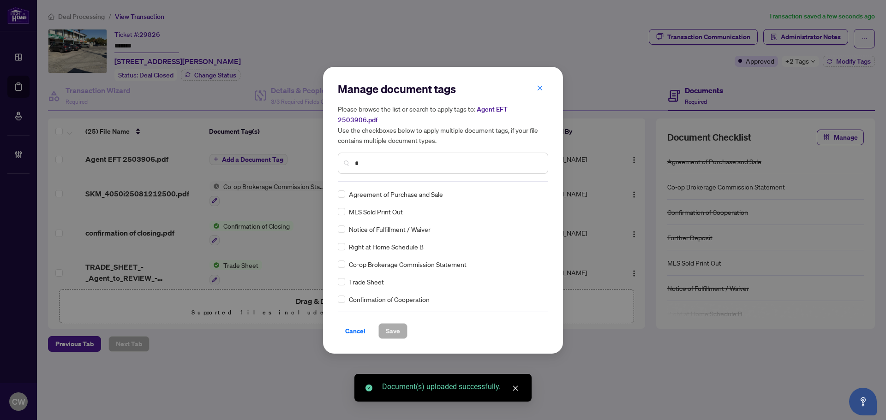
click at [385, 158] on input "*" at bounding box center [448, 163] width 186 height 10
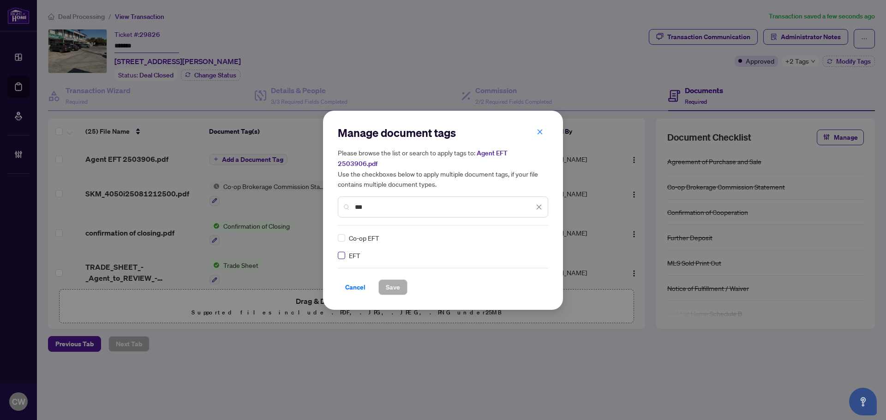
type input "***"
click at [534, 234] on img at bounding box center [529, 238] width 9 height 9
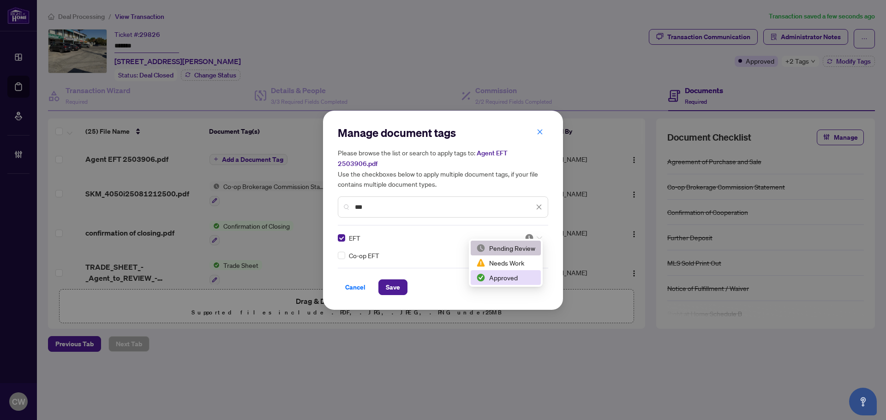
click at [515, 277] on div "Approved" at bounding box center [505, 278] width 59 height 10
click at [384, 281] on button "Save" at bounding box center [392, 288] width 29 height 16
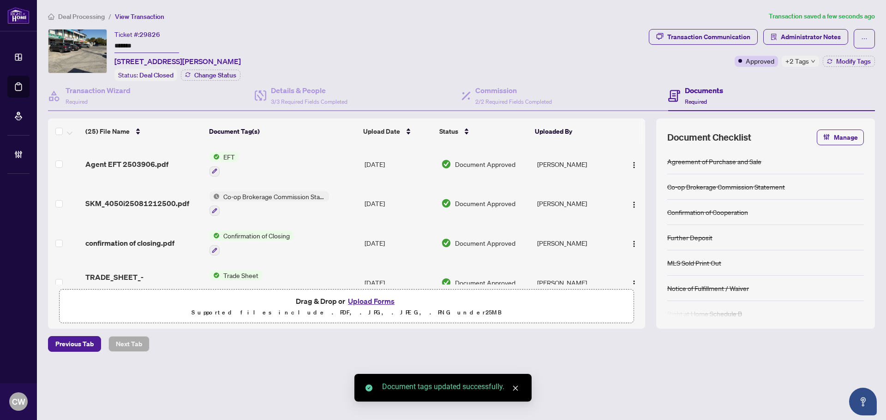
click at [631, 159] on span "button" at bounding box center [634, 164] width 7 height 10
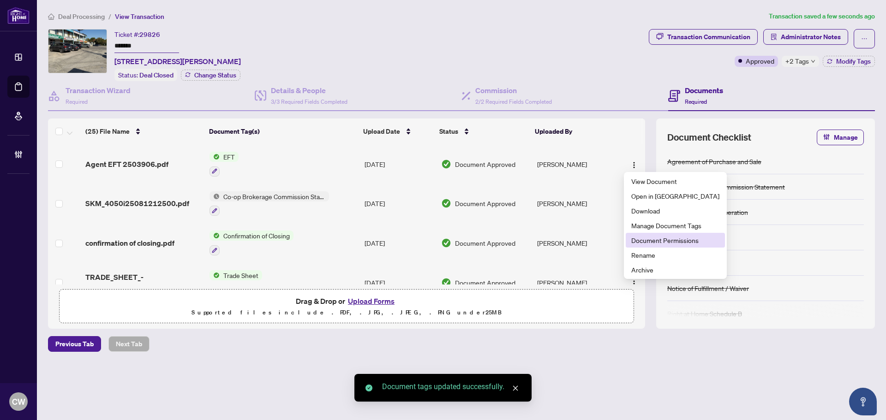
click at [659, 240] on span "Document Permissions" at bounding box center [675, 240] width 88 height 10
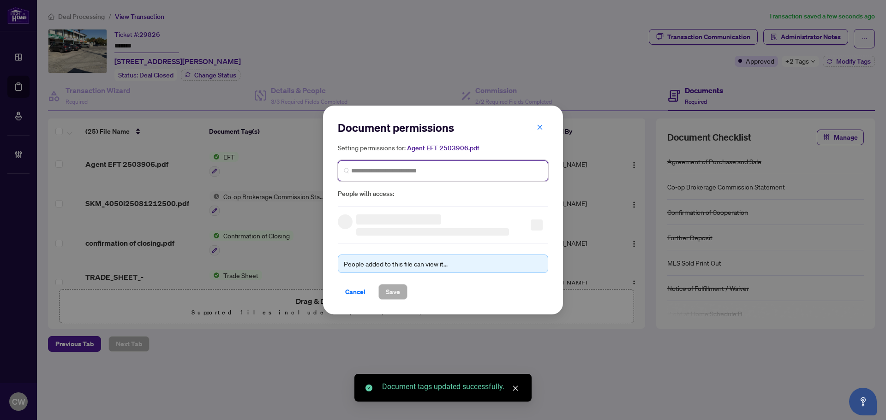
click at [472, 167] on input "search" at bounding box center [446, 171] width 191 height 10
paste input "**********"
type input "**********"
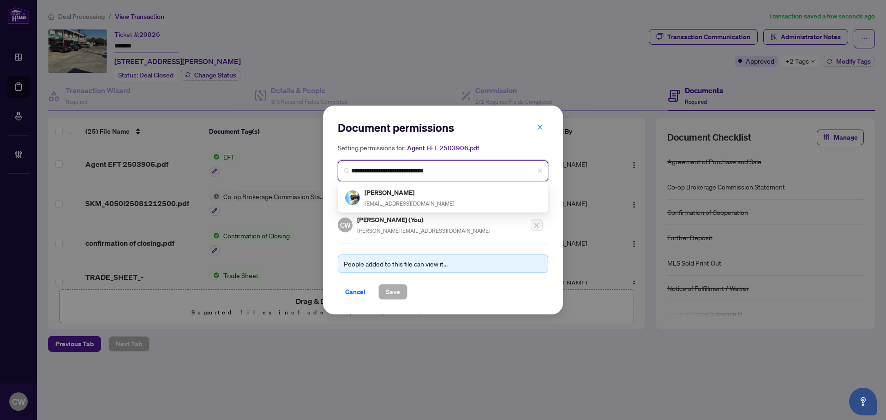
click at [408, 196] on h5 "Raj Anand" at bounding box center [410, 192] width 90 height 11
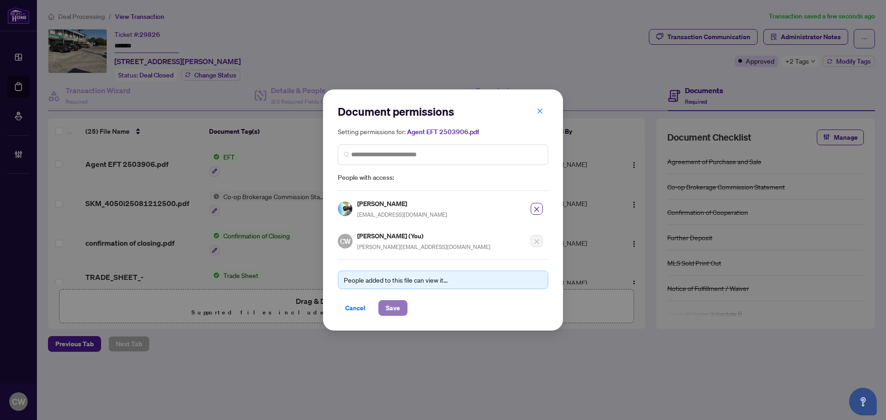
click at [393, 312] on span "Save" at bounding box center [393, 308] width 14 height 15
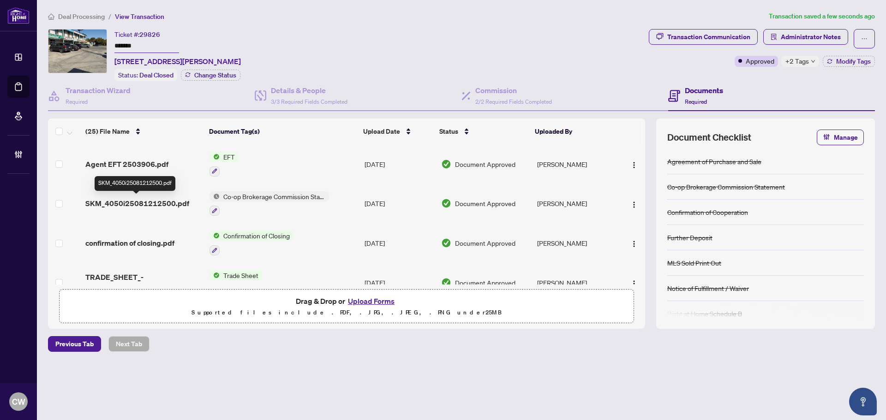
click at [135, 201] on span "SKM_4050i25081212500.pdf" at bounding box center [137, 203] width 104 height 11
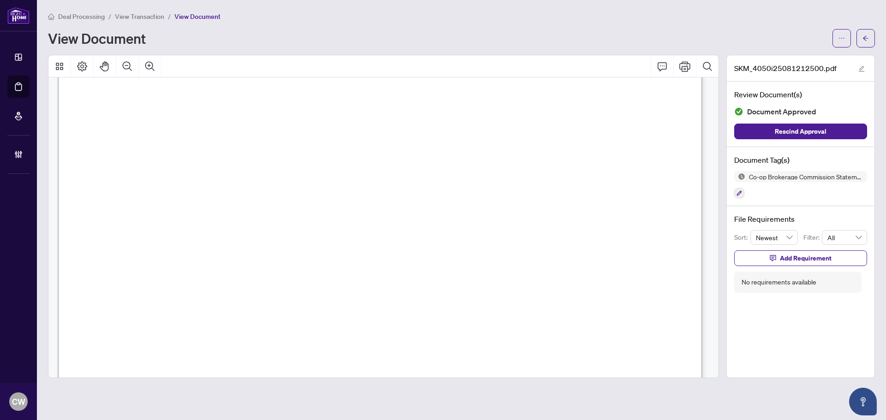
scroll to position [323, 0]
click at [865, 40] on icon "arrow-left" at bounding box center [866, 38] width 6 height 5
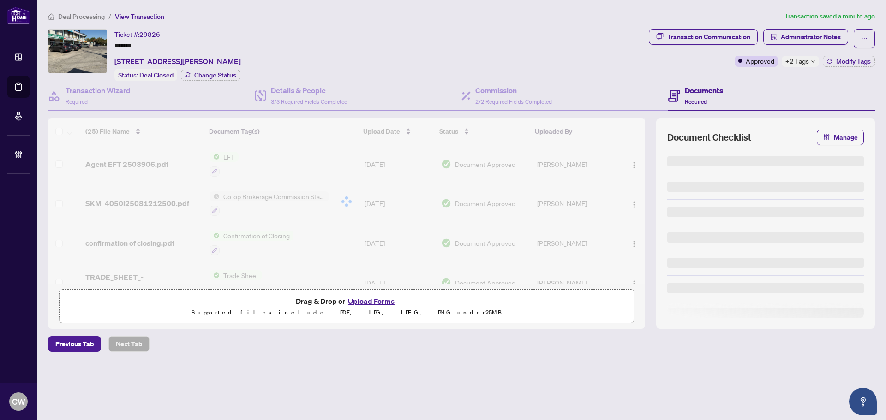
type input "*******"
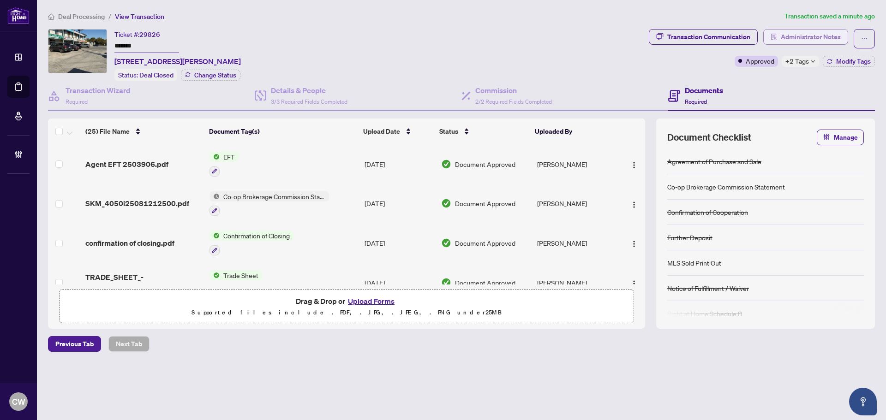
click at [828, 34] on span "Administrator Notes" at bounding box center [811, 37] width 60 height 15
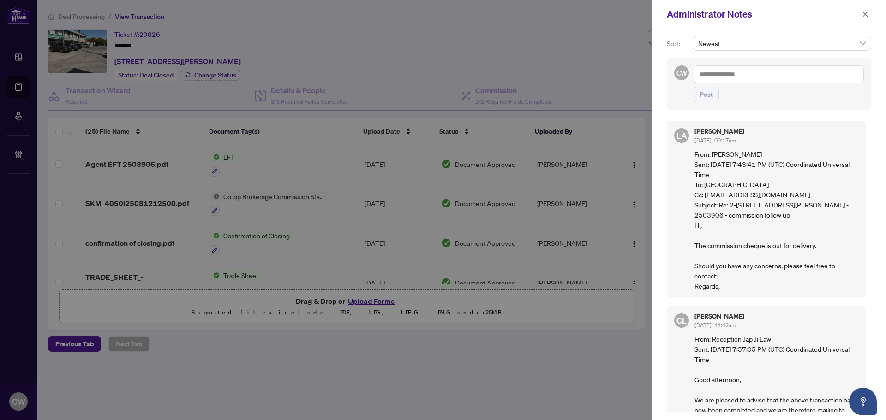
click at [769, 75] on textarea at bounding box center [779, 75] width 170 height 18
paste textarea "**********"
type textarea "**********"
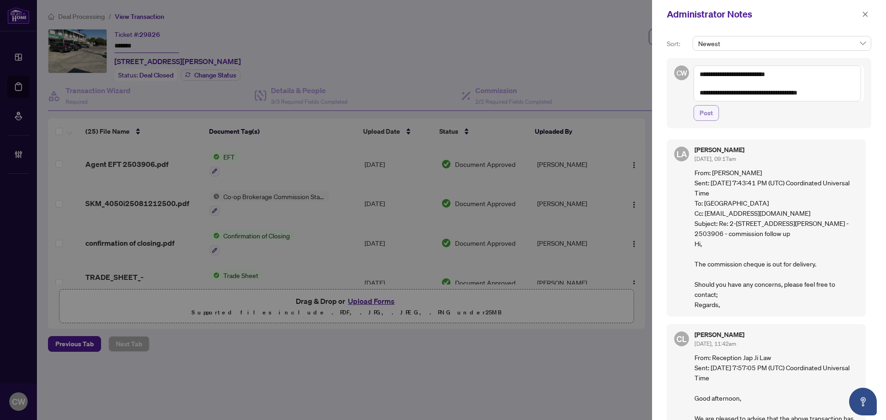
drag, startPoint x: 707, startPoint y: 113, endPoint x: 726, endPoint y: 102, distance: 21.7
click at [706, 113] on span "Post" at bounding box center [706, 113] width 13 height 15
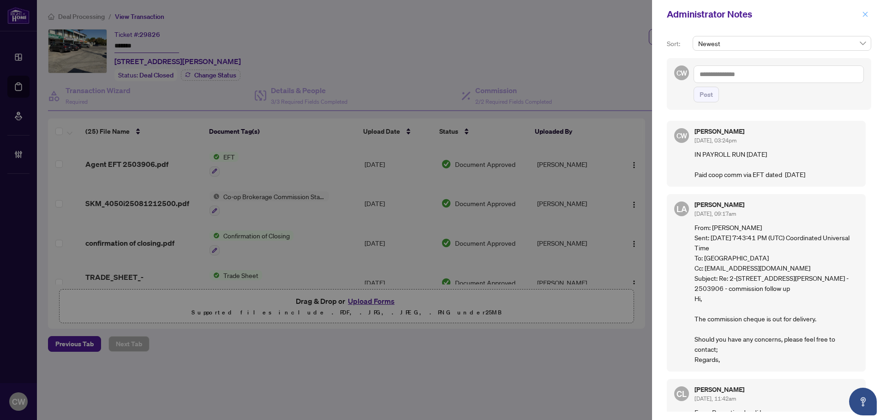
click at [865, 12] on icon "close" at bounding box center [865, 14] width 6 height 6
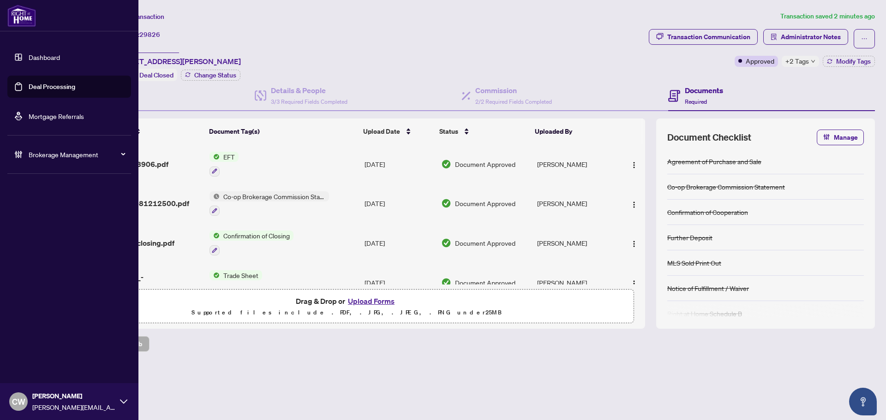
click at [29, 83] on link "Deal Processing" at bounding box center [52, 87] width 47 height 8
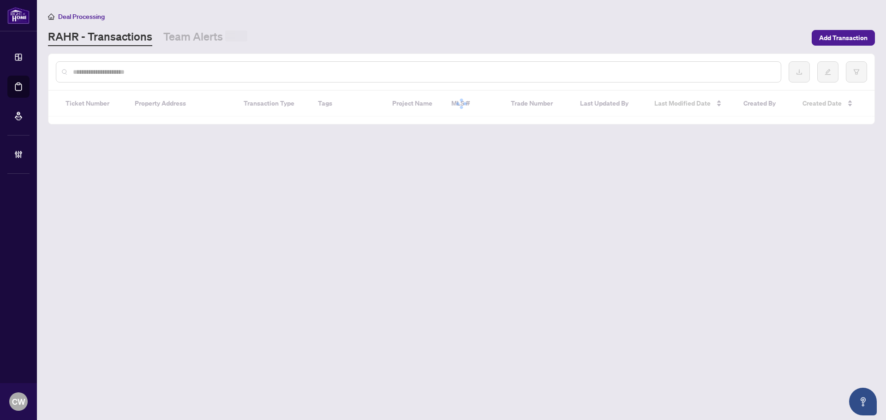
click at [182, 73] on input "text" at bounding box center [423, 72] width 701 height 10
paste input "*******"
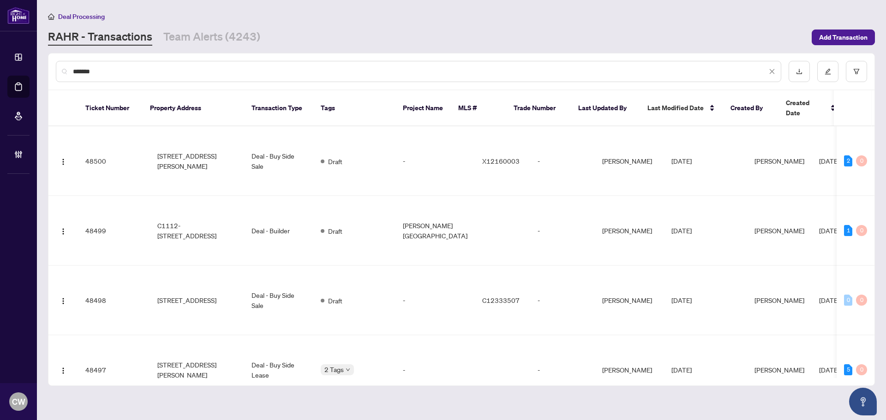
type input "*******"
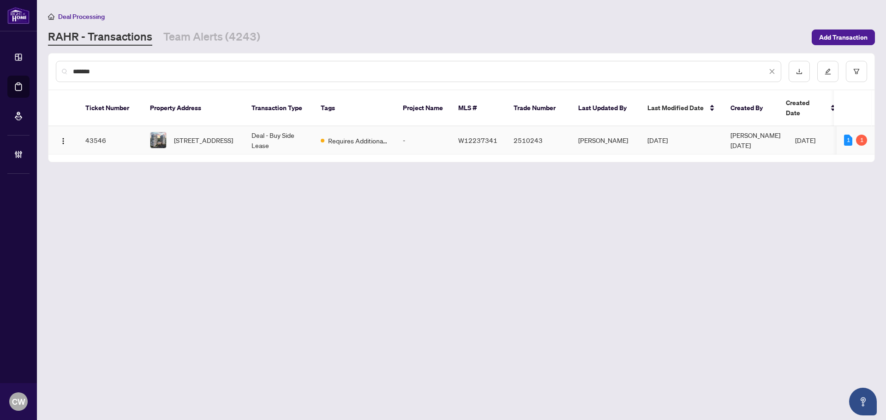
click at [199, 135] on span "509-4675 Metcalfe Ave, Mississauga, Ontario L5M 0Z8, Canada" at bounding box center [203, 140] width 59 height 10
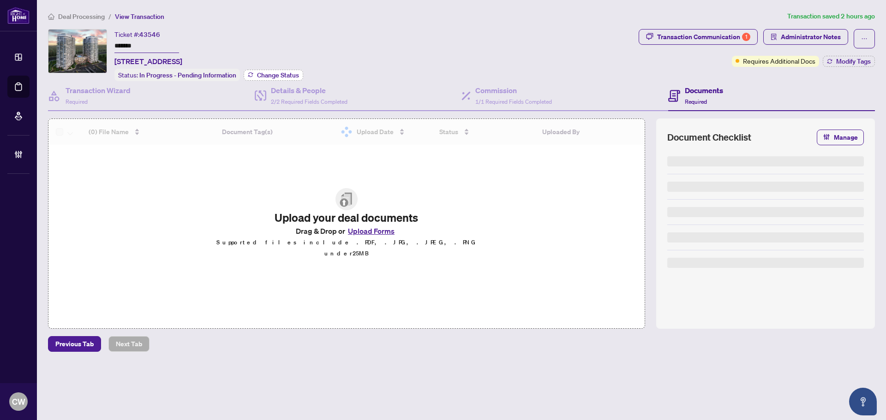
click at [268, 73] on span "Change Status" at bounding box center [278, 75] width 42 height 6
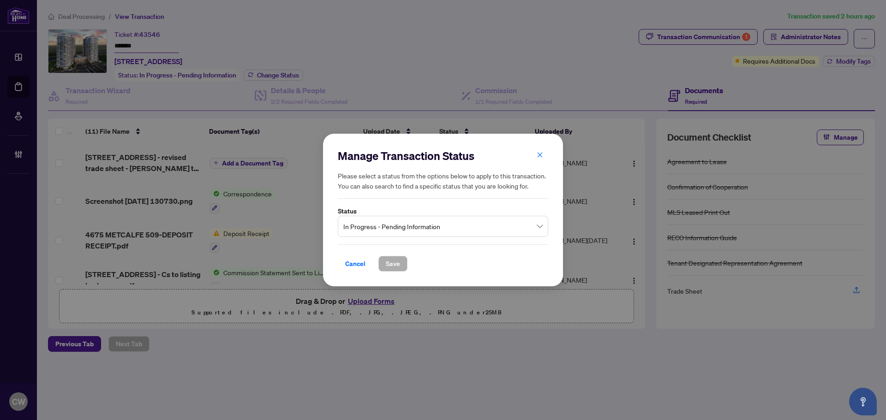
click at [396, 231] on span "In Progress - Pending Information" at bounding box center [442, 227] width 199 height 18
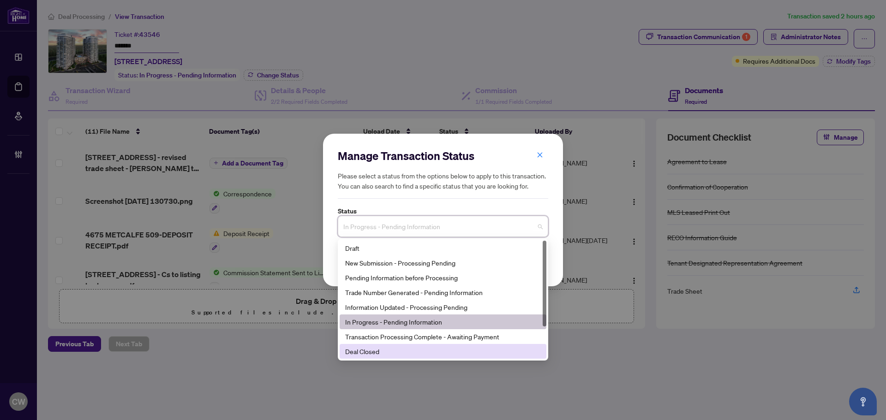
click at [414, 350] on div "Deal Closed" at bounding box center [443, 352] width 196 height 10
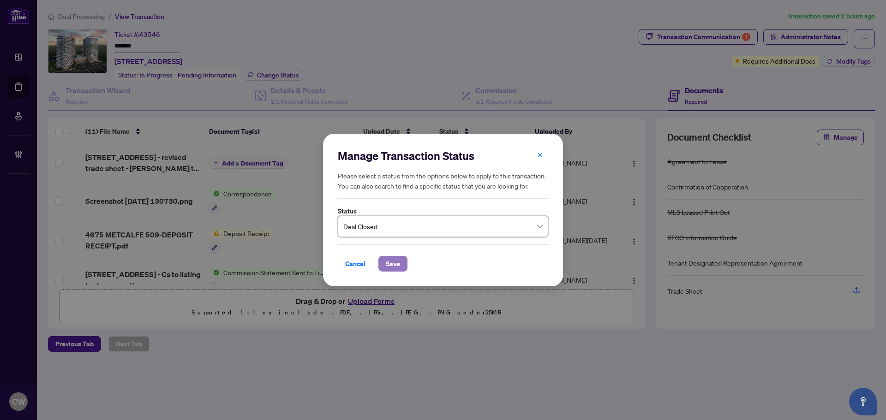
click at [391, 263] on span "Save" at bounding box center [393, 264] width 14 height 15
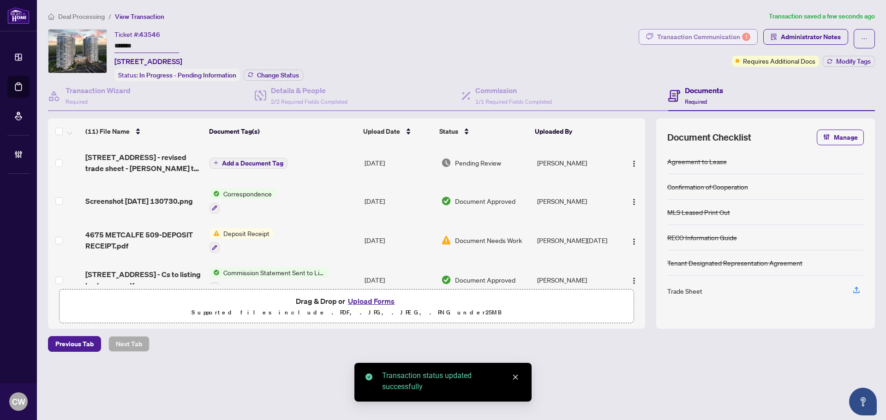
click at [728, 33] on div "Transaction Communication 1" at bounding box center [703, 37] width 93 height 15
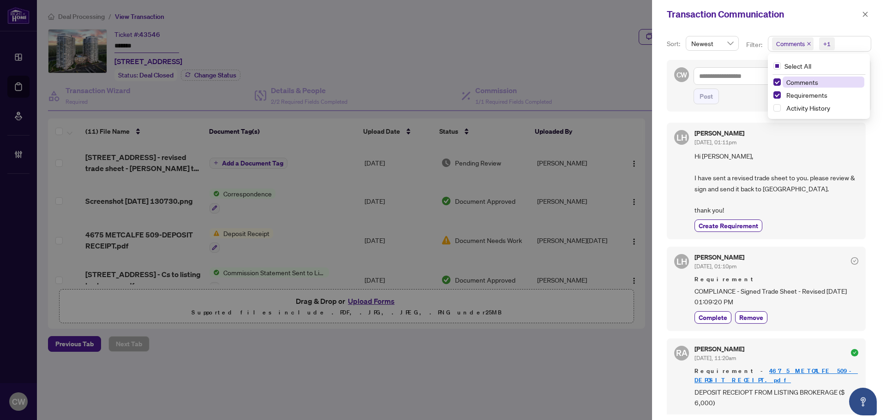
click at [808, 40] on span "Comments" at bounding box center [793, 43] width 42 height 13
click at [807, 42] on icon "close" at bounding box center [809, 44] width 5 height 5
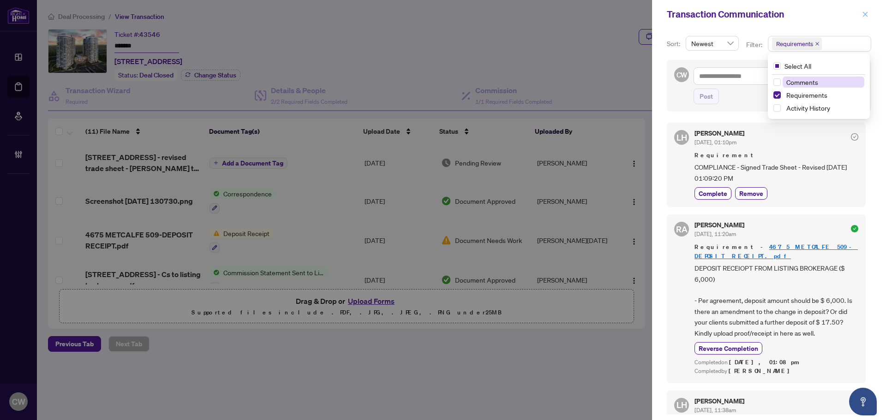
click at [869, 11] on button "button" at bounding box center [865, 14] width 12 height 11
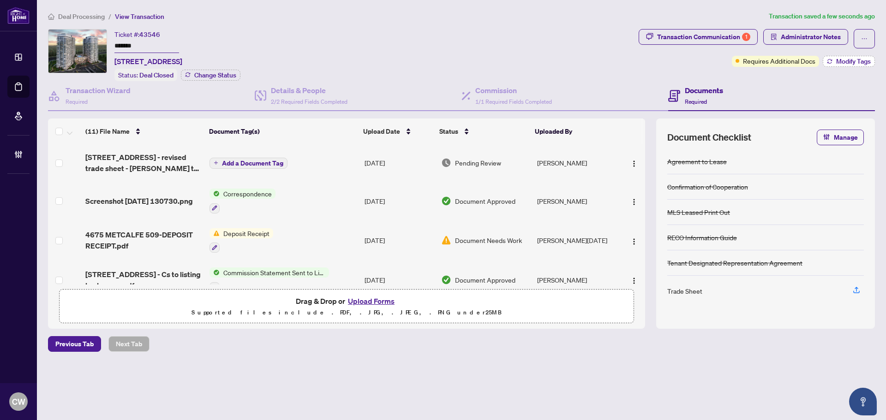
click at [853, 62] on span "Modify Tags" at bounding box center [853, 61] width 35 height 6
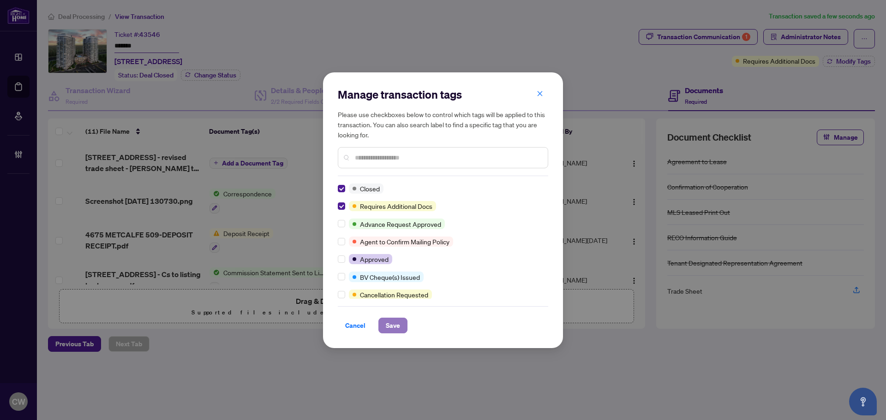
click at [392, 331] on span "Save" at bounding box center [393, 325] width 14 height 15
